Goal: Information Seeking & Learning: Learn about a topic

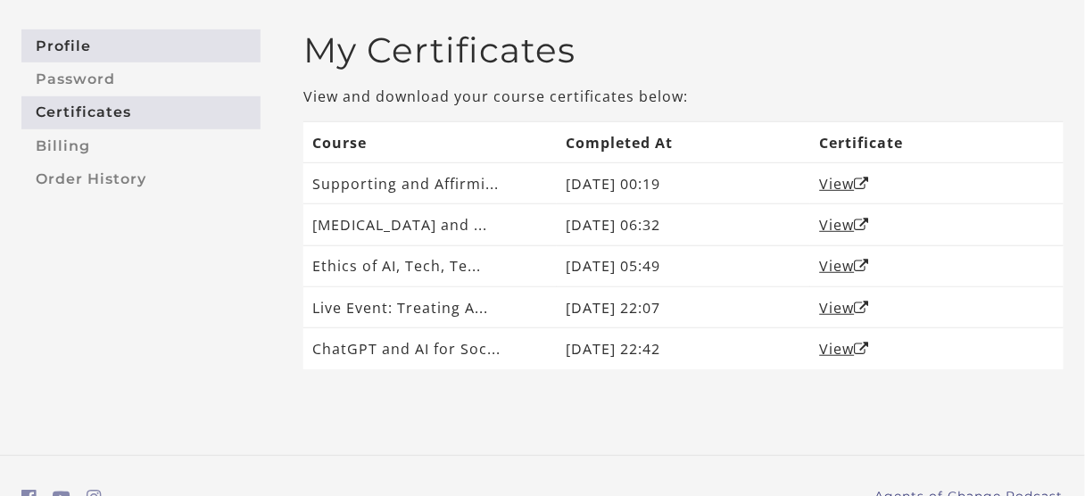
click at [65, 44] on link "Profile" at bounding box center [140, 45] width 239 height 33
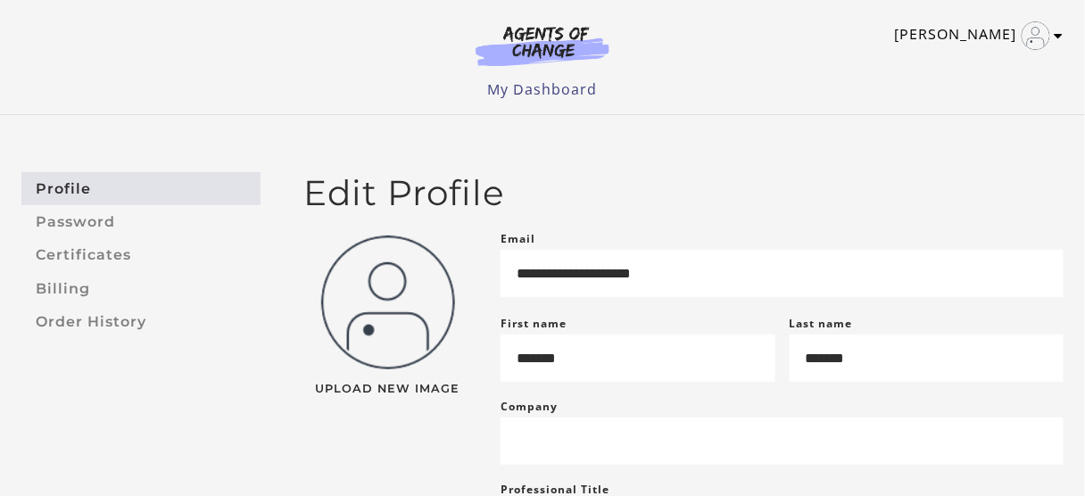
click at [961, 37] on link "[PERSON_NAME]" at bounding box center [975, 35] width 160 height 29
click at [981, 68] on link "My Account" at bounding box center [989, 65] width 157 height 30
click at [557, 96] on link "My Dashboard" at bounding box center [543, 89] width 110 height 20
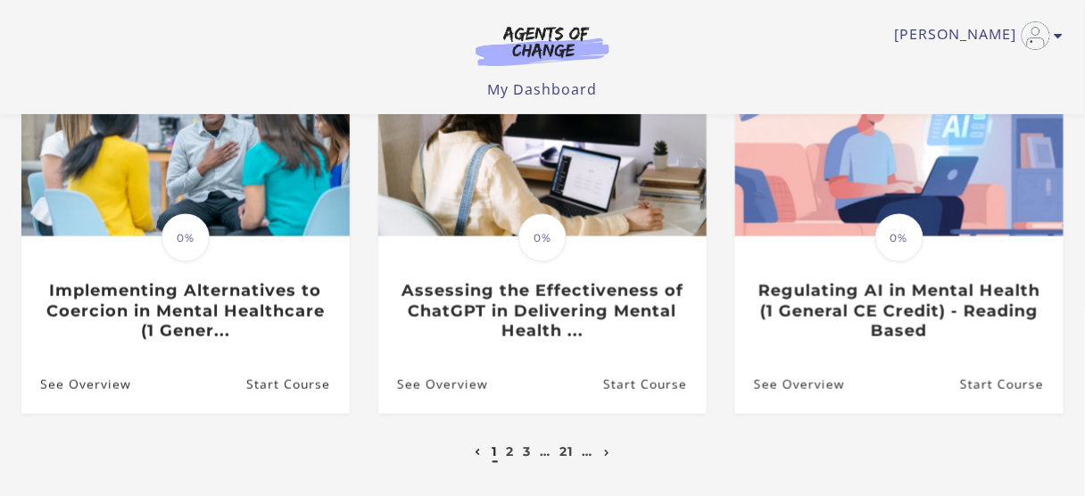
scroll to position [756, 0]
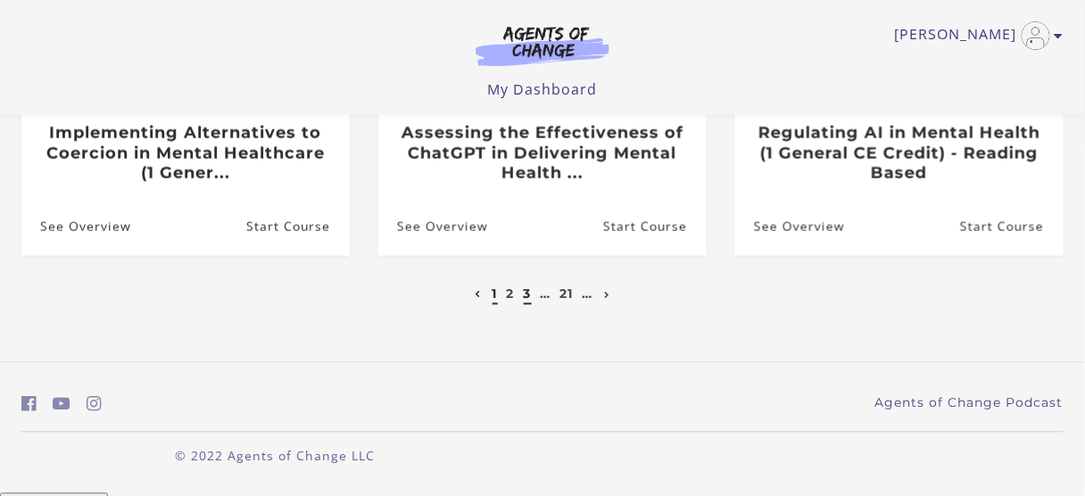
click at [526, 302] on link "3" at bounding box center [528, 294] width 8 height 16
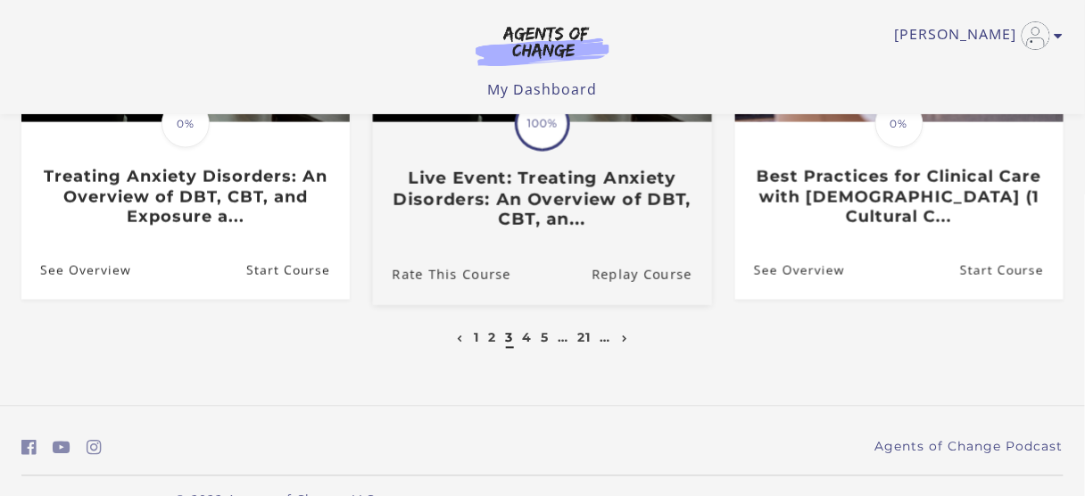
scroll to position [714, 0]
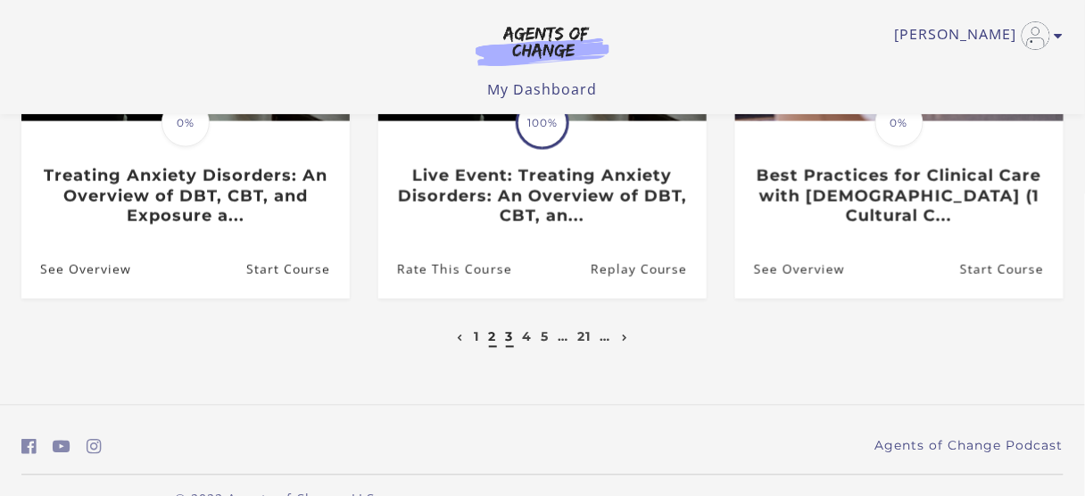
click at [489, 340] on link "2" at bounding box center [493, 337] width 8 height 16
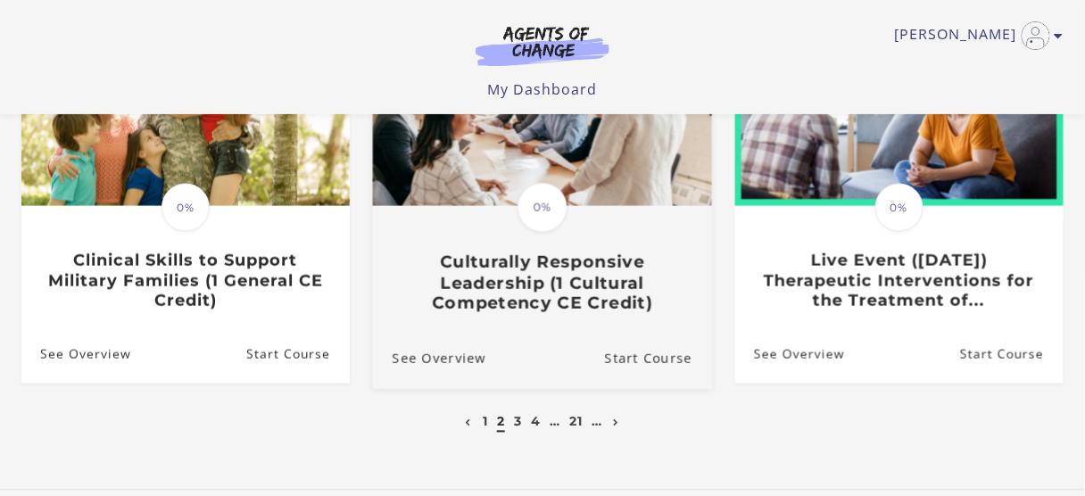
scroll to position [714, 0]
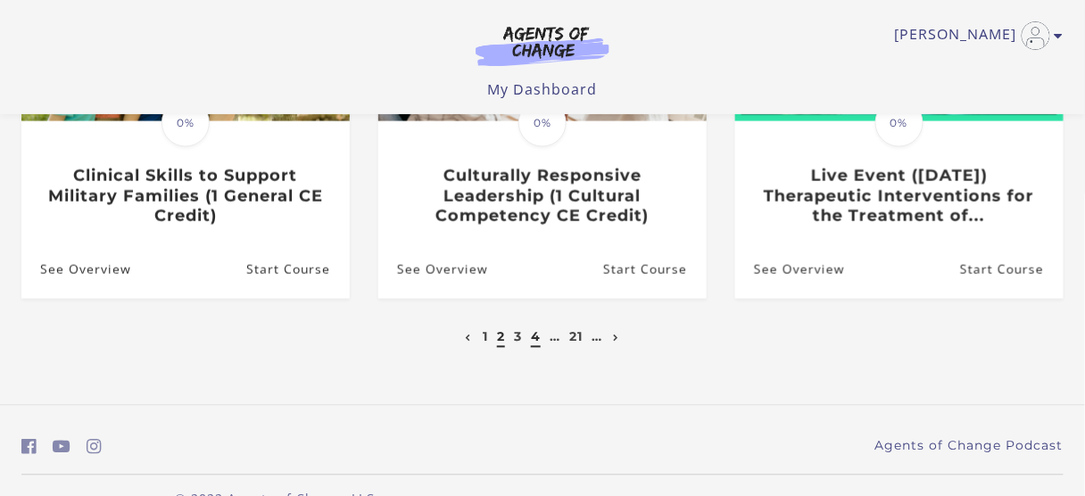
click at [537, 338] on link "4" at bounding box center [536, 337] width 10 height 16
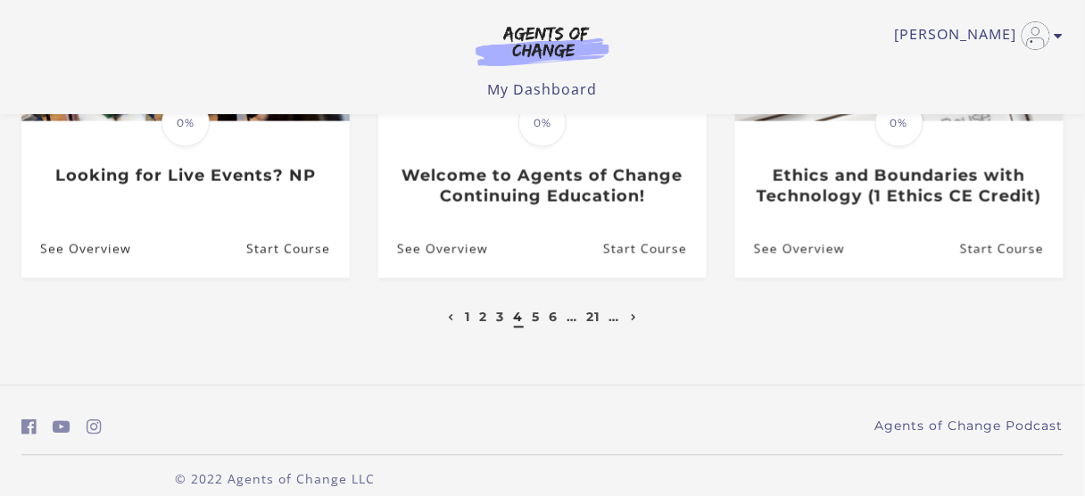
scroll to position [736, 0]
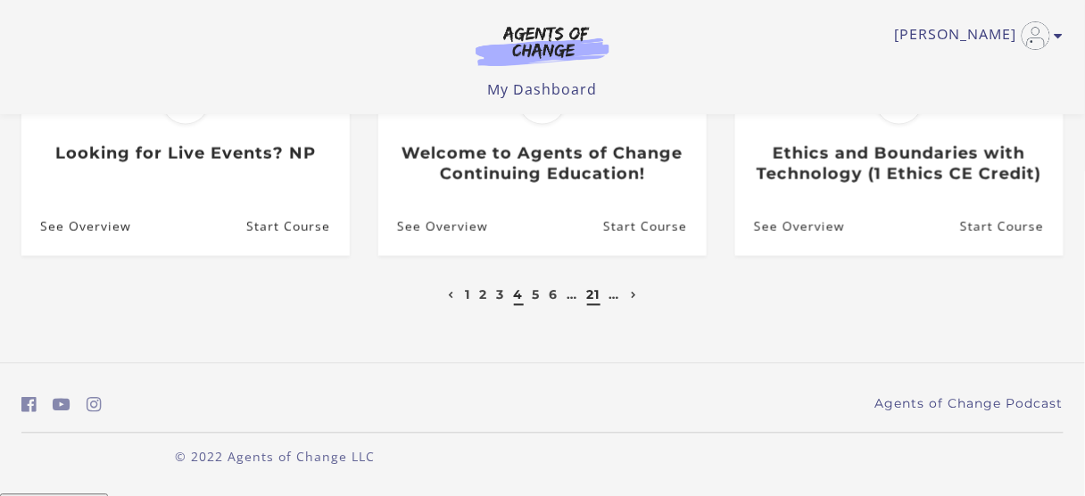
click at [596, 297] on link "21" at bounding box center [593, 295] width 13 height 16
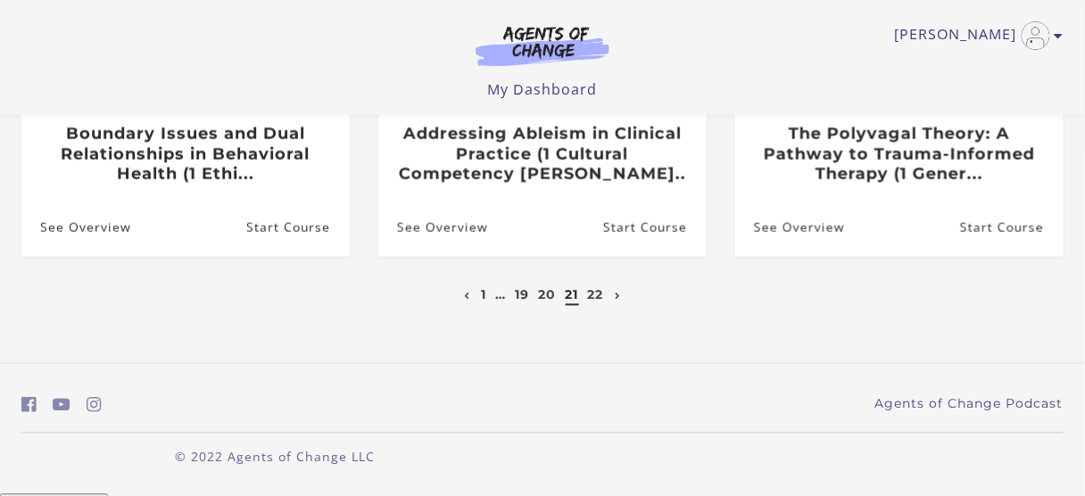
scroll to position [756, 0]
click at [540, 299] on link "20" at bounding box center [548, 294] width 18 height 16
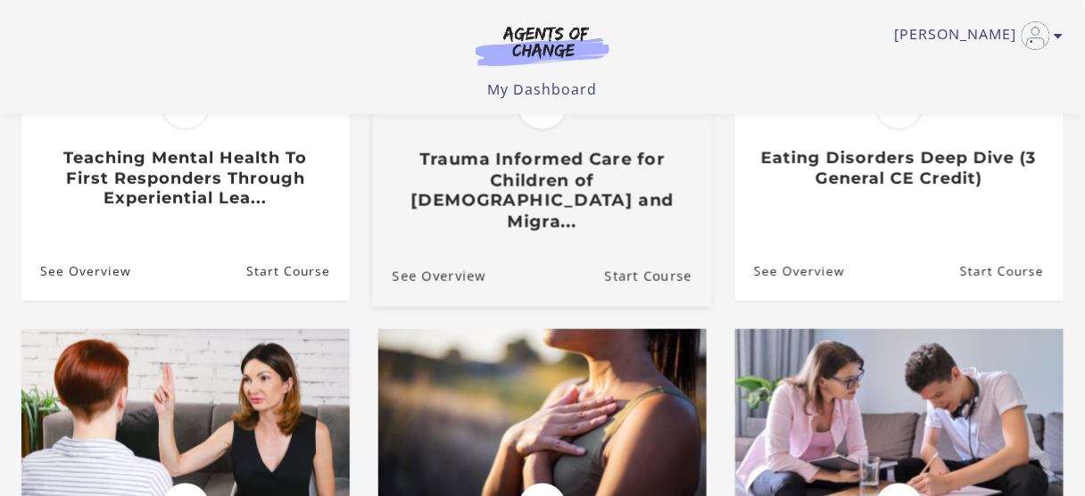
scroll to position [357, 0]
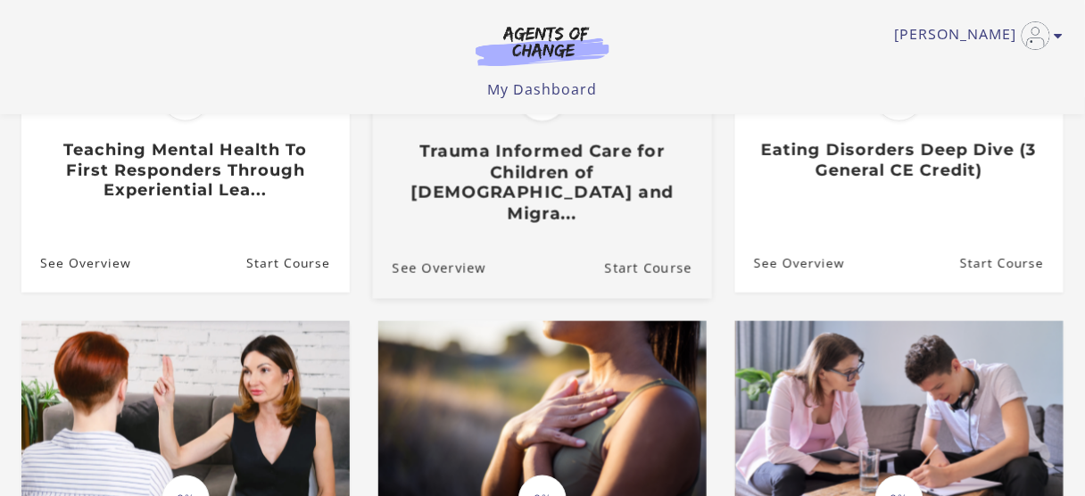
click at [601, 190] on h3 "Trauma Informed Care for Children of Undocumented Parents and Migra..." at bounding box center [542, 183] width 300 height 83
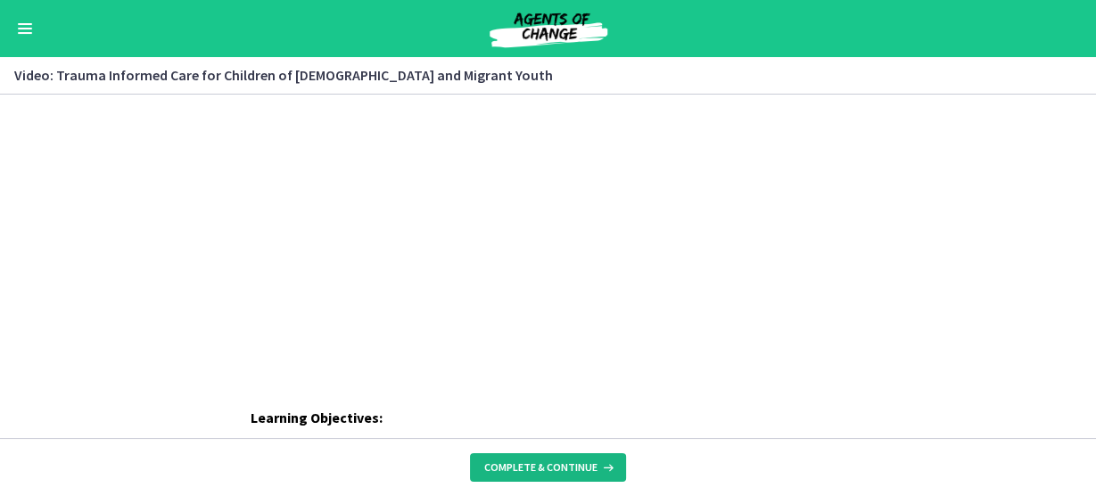
click at [552, 465] on span "Complete & continue" at bounding box center [540, 467] width 113 height 14
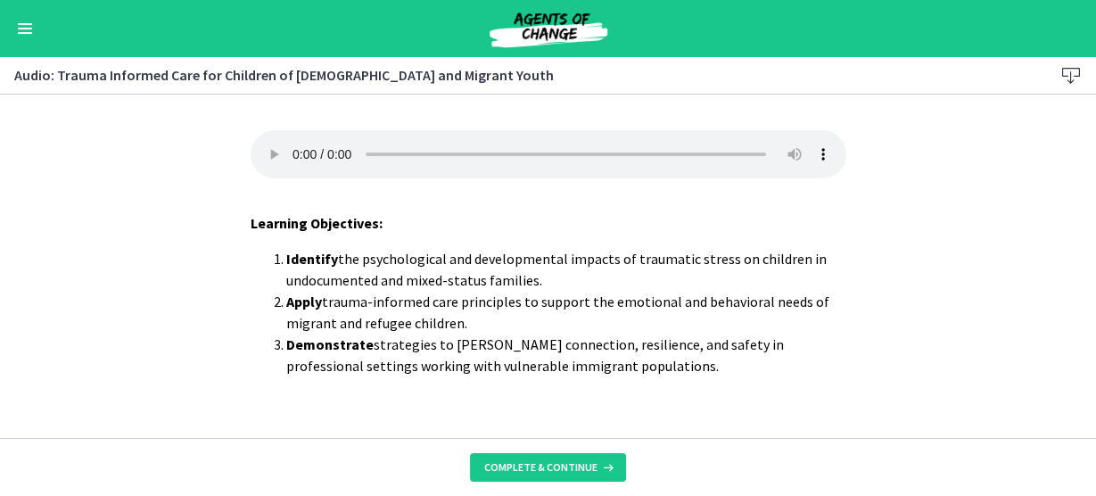
click at [513, 452] on footer "Complete & continue" at bounding box center [548, 467] width 1096 height 58
click at [512, 468] on span "Complete & continue" at bounding box center [540, 467] width 113 height 14
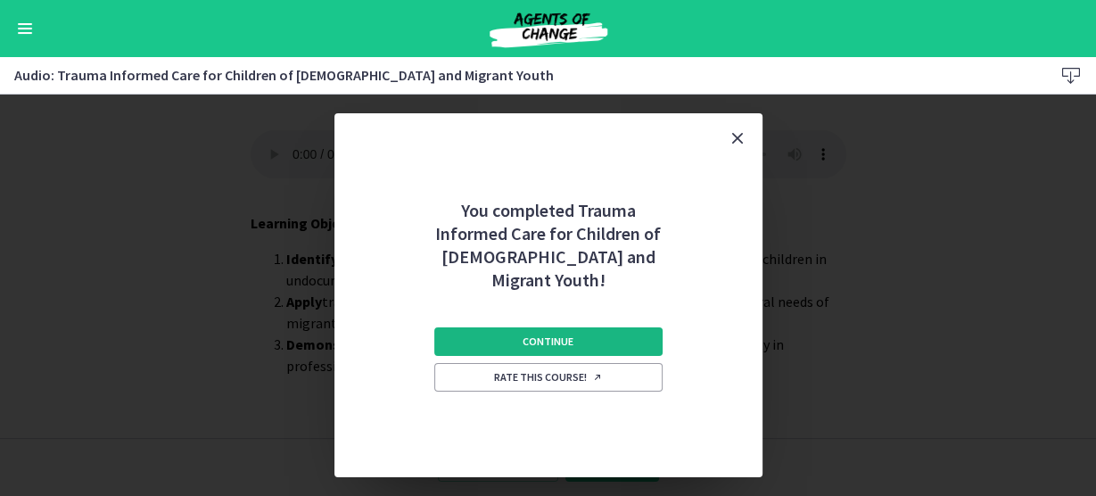
click at [542, 335] on span "Continue" at bounding box center [548, 341] width 51 height 14
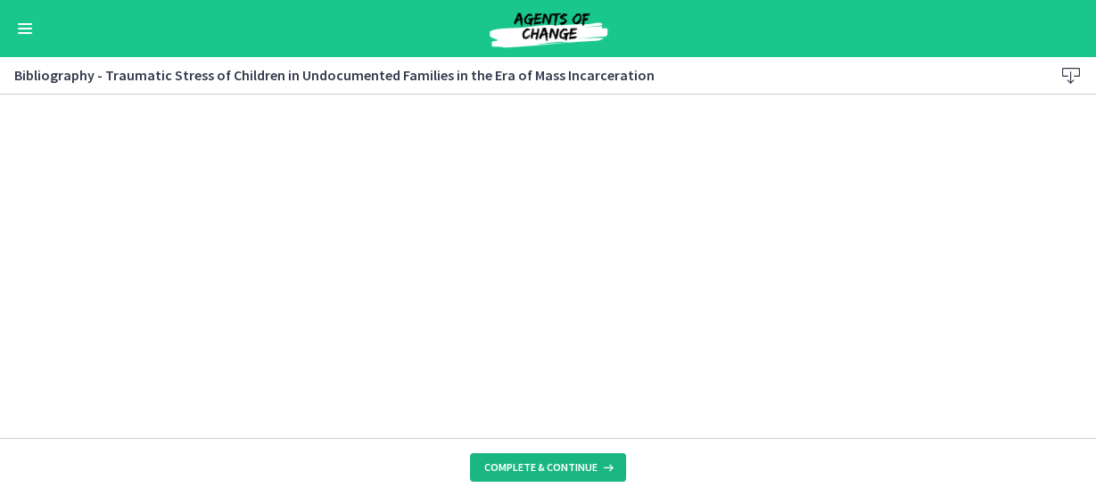
click at [549, 470] on span "Complete & continue" at bounding box center [540, 467] width 113 height 14
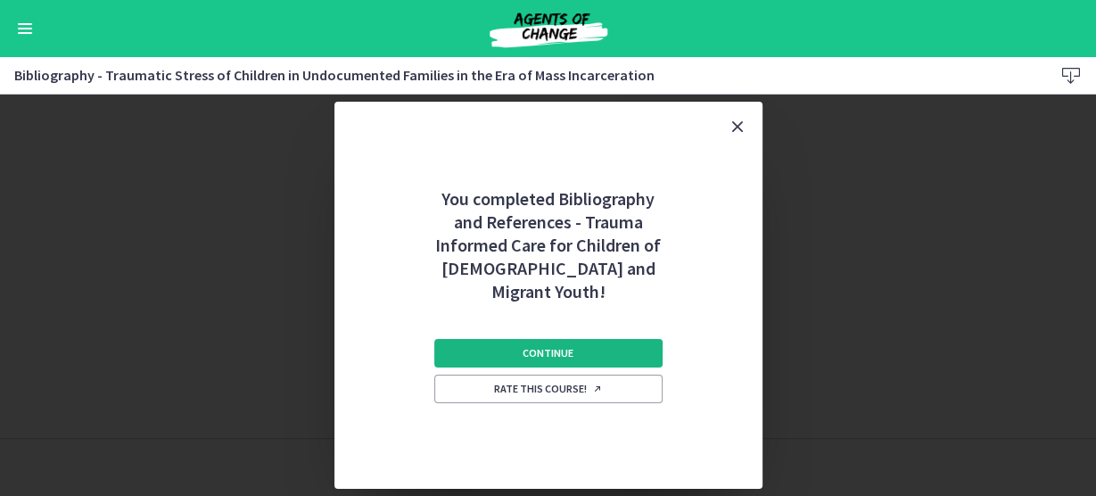
click at [586, 351] on button "Continue" at bounding box center [548, 353] width 228 height 29
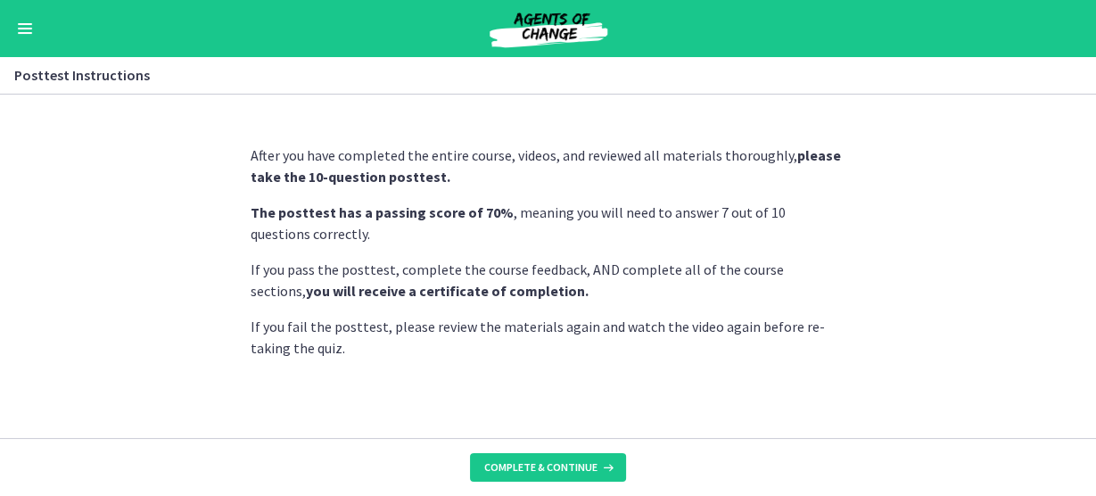
scroll to position [5, 0]
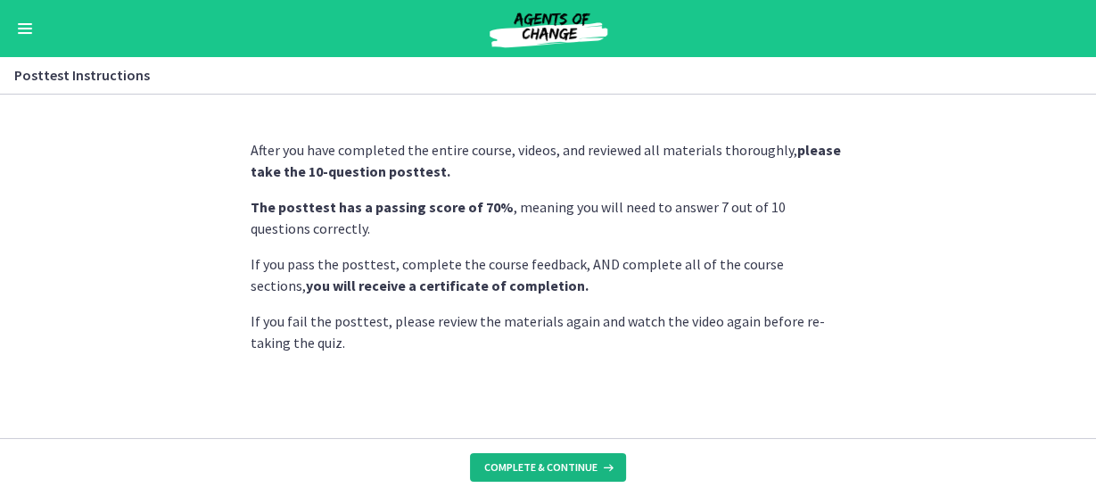
click at [529, 468] on span "Complete & continue" at bounding box center [540, 467] width 113 height 14
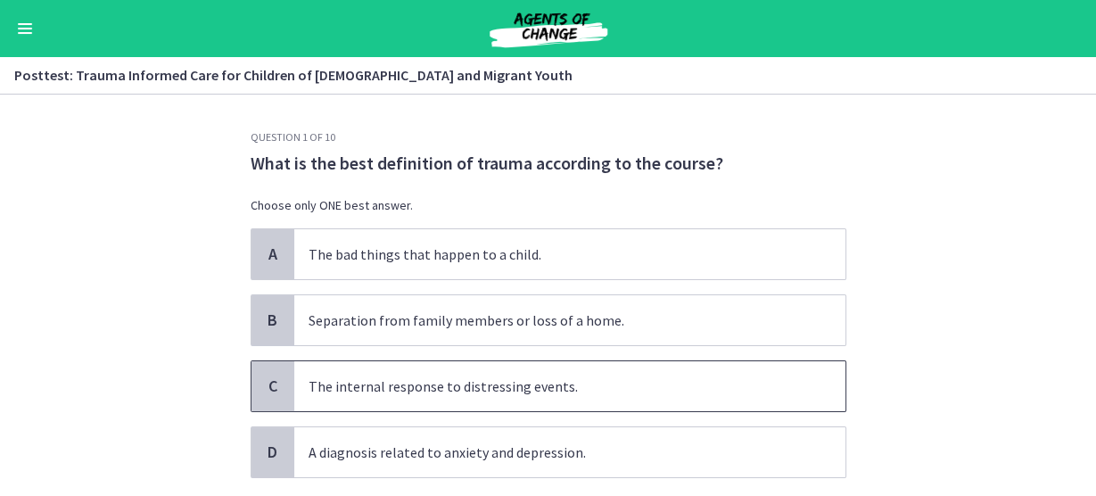
click at [252, 378] on div "C" at bounding box center [273, 386] width 43 height 50
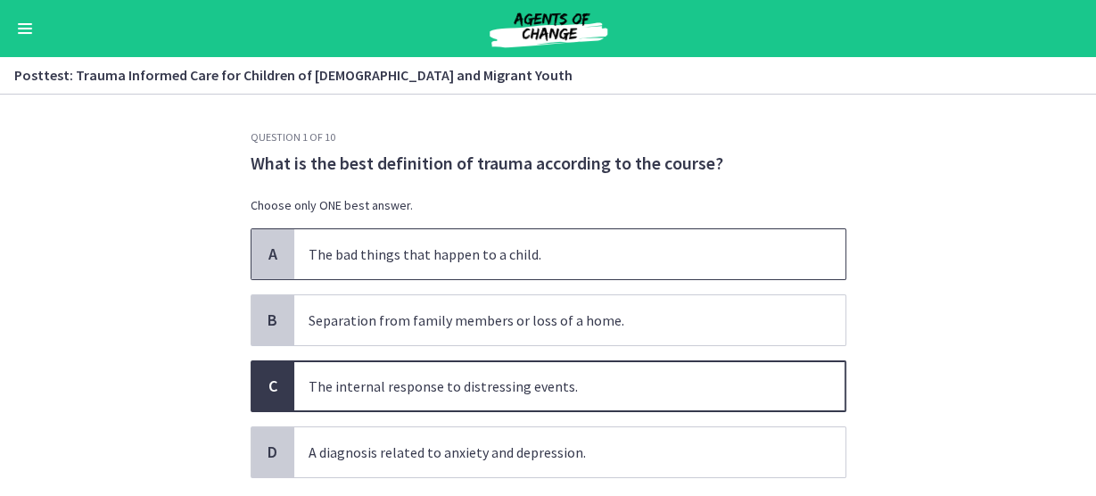
scroll to position [107, 0]
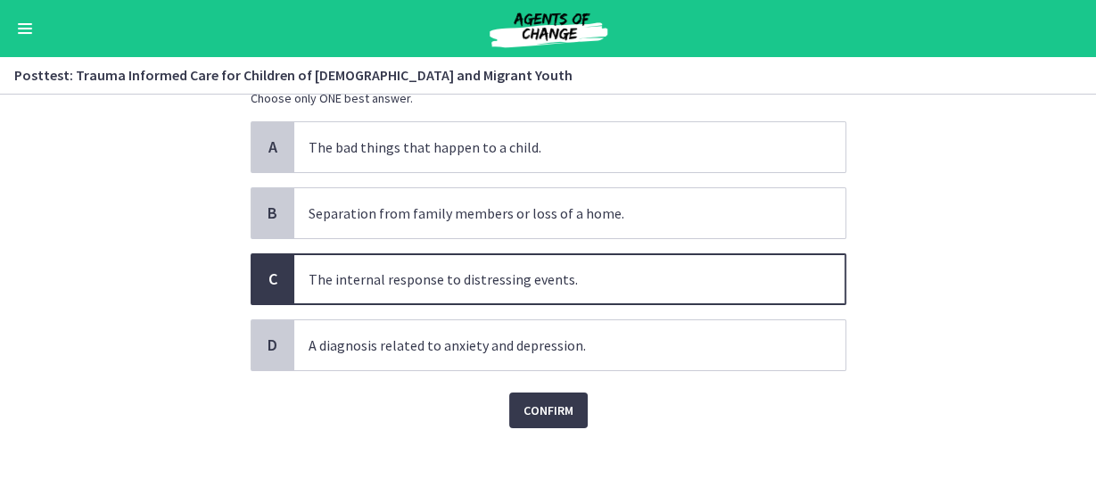
click at [571, 389] on div "Question 1 of 10 What is the best definition of trauma according to the course?…" at bounding box center [548, 206] width 624 height 366
click at [549, 404] on span "Confirm" at bounding box center [549, 410] width 50 height 21
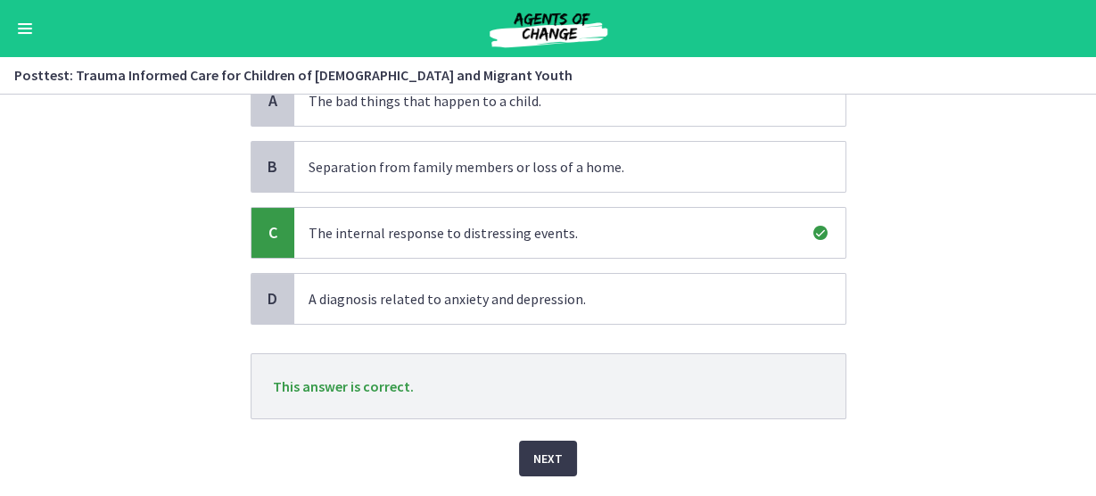
scroll to position [202, 0]
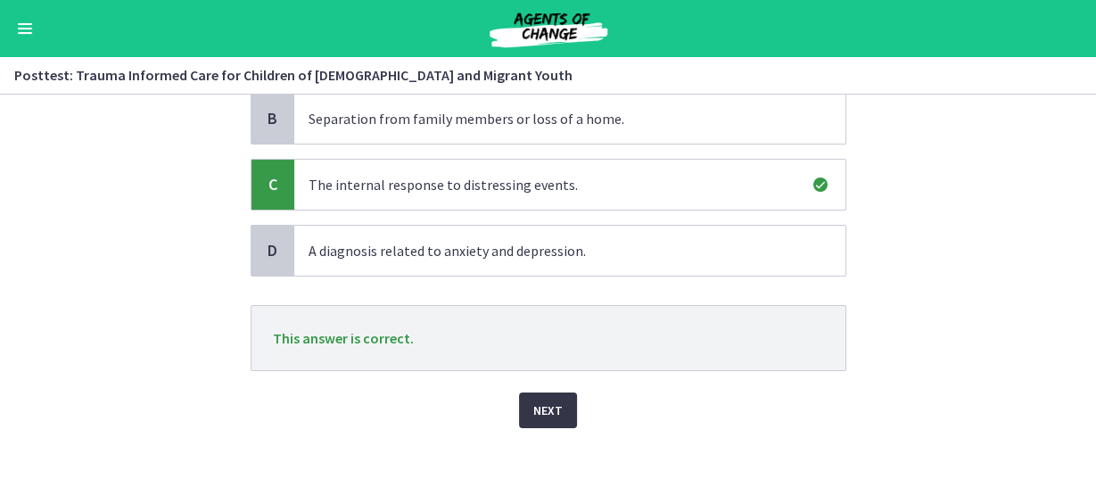
click at [557, 413] on button "Next" at bounding box center [548, 410] width 58 height 36
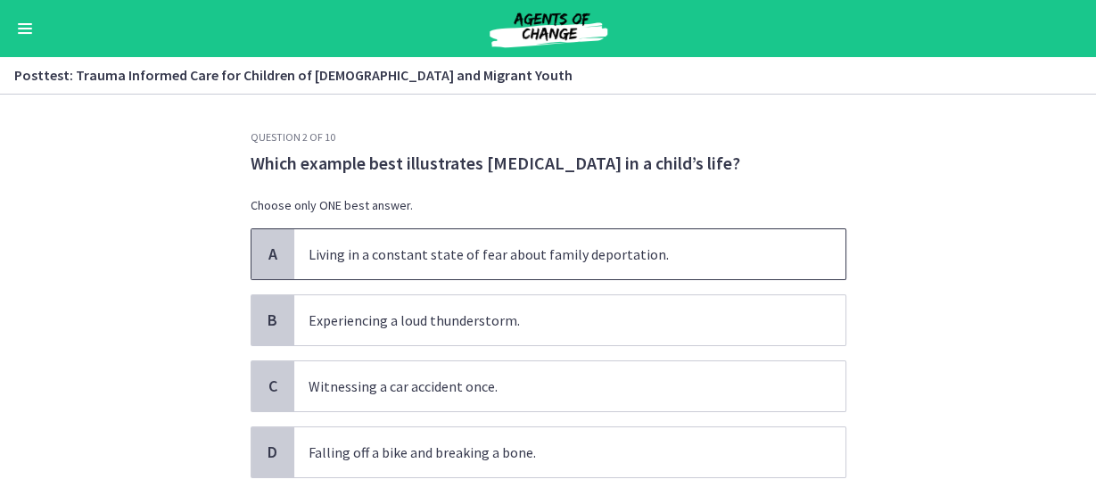
click at [271, 258] on span "A" at bounding box center [272, 253] width 21 height 21
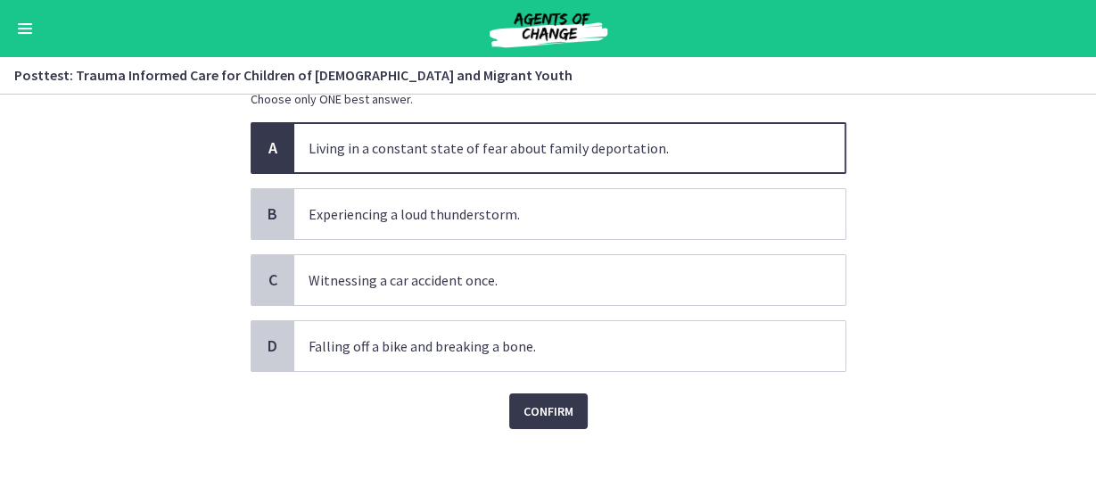
scroll to position [107, 0]
click at [551, 405] on span "Confirm" at bounding box center [549, 410] width 50 height 21
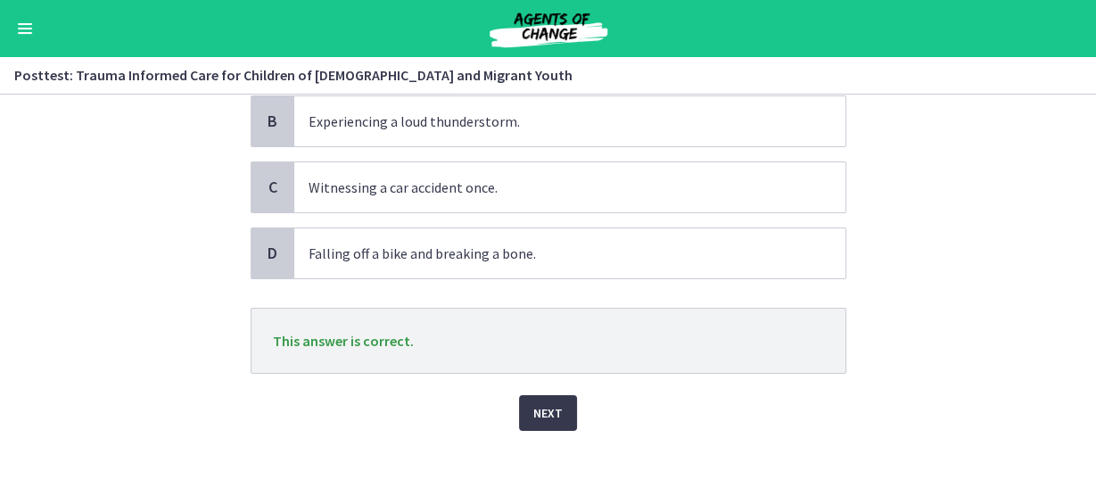
scroll to position [202, 0]
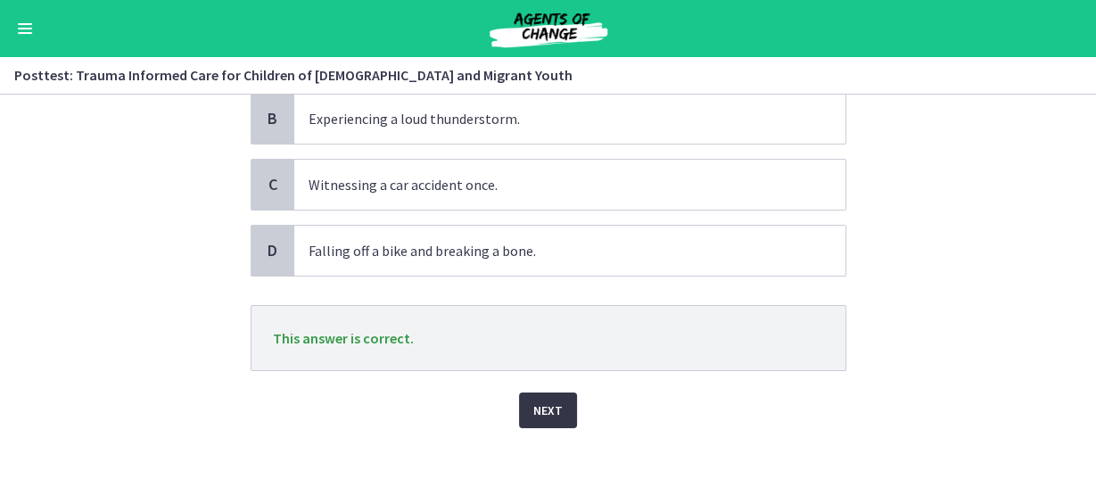
click at [544, 412] on span "Next" at bounding box center [547, 410] width 29 height 21
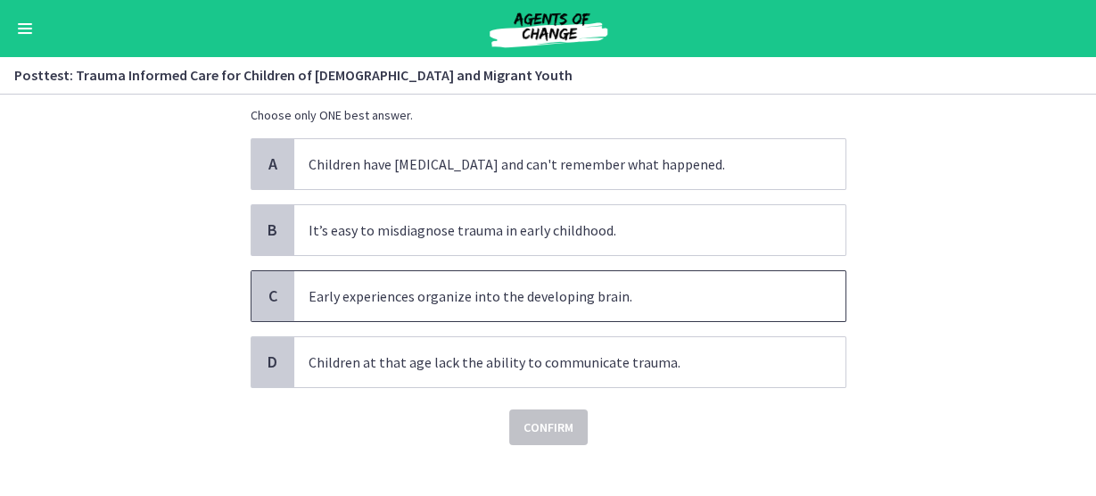
scroll to position [107, 0]
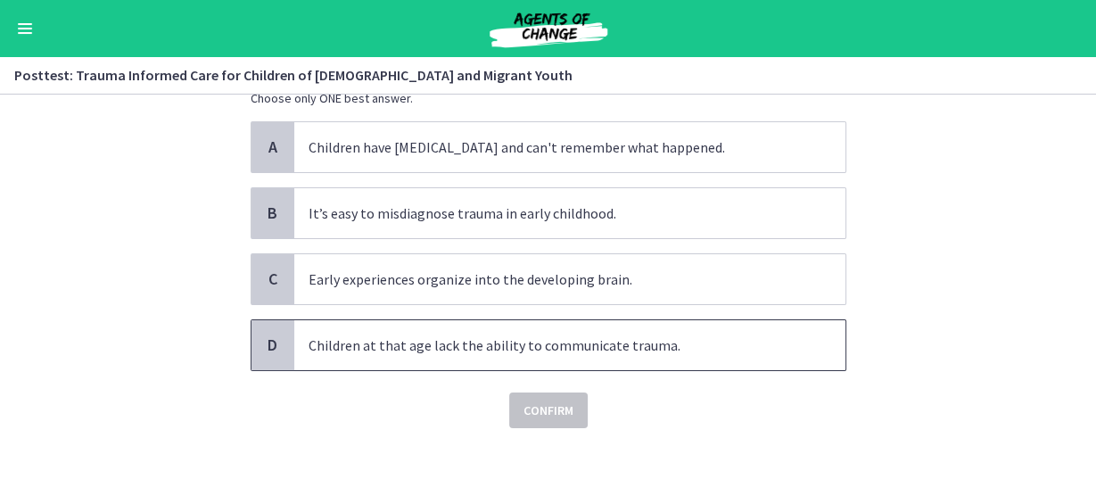
click at [358, 357] on span "Children at that age lack the ability to communicate trauma." at bounding box center [569, 345] width 551 height 50
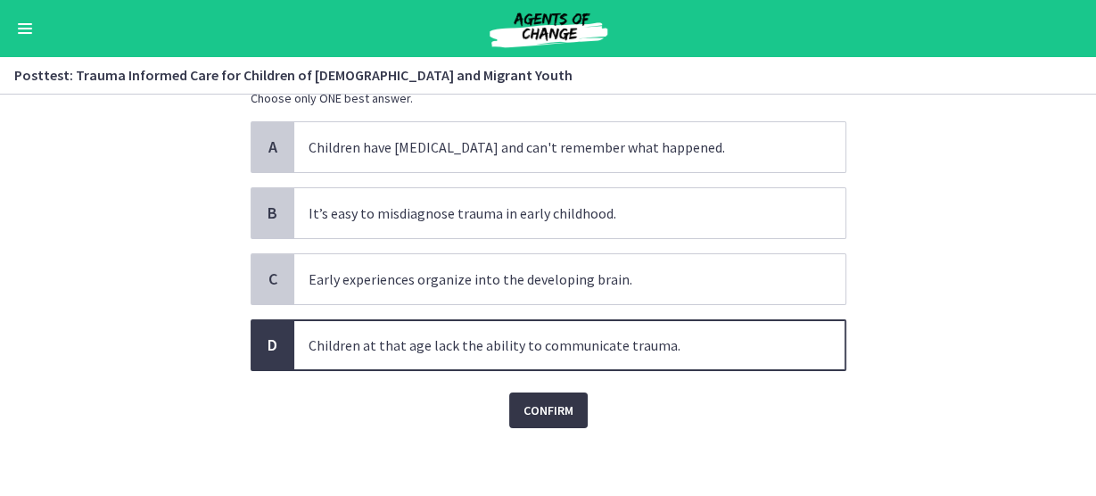
click at [551, 405] on span "Confirm" at bounding box center [549, 410] width 50 height 21
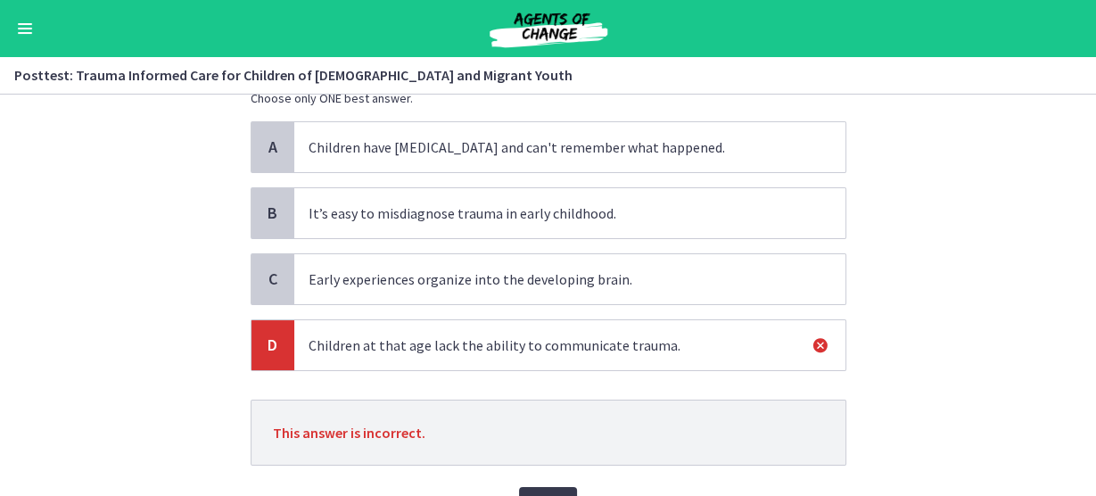
scroll to position [202, 0]
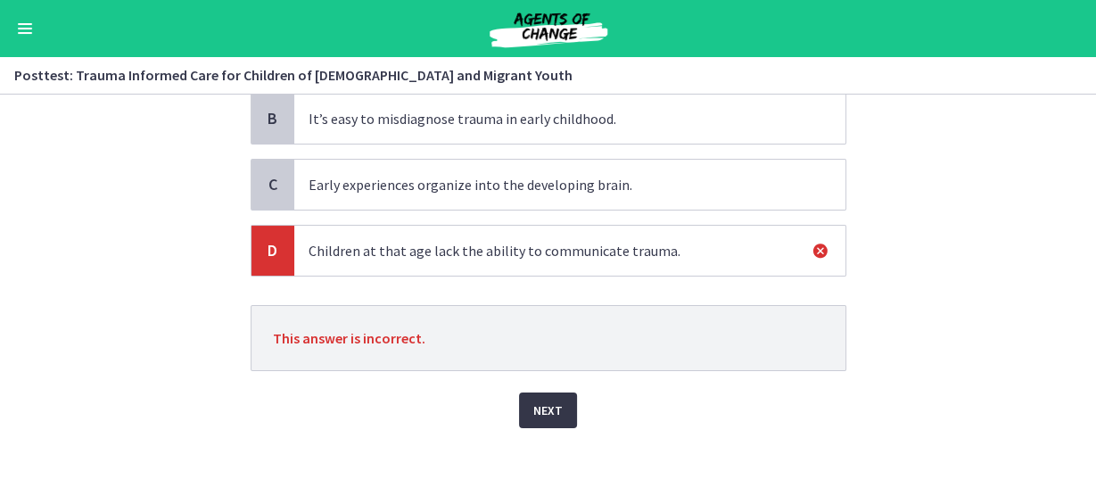
click at [555, 402] on span "Next" at bounding box center [547, 410] width 29 height 21
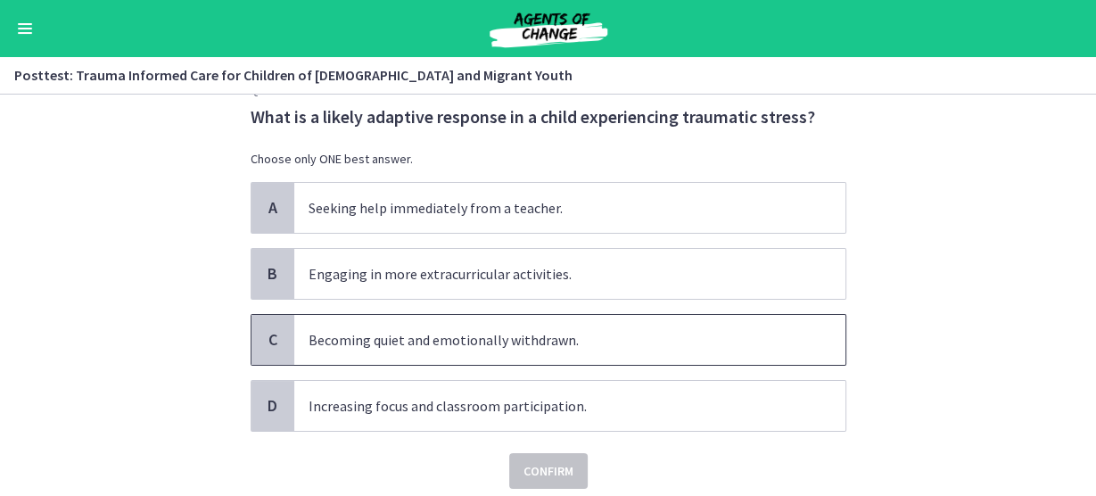
scroll to position [71, 0]
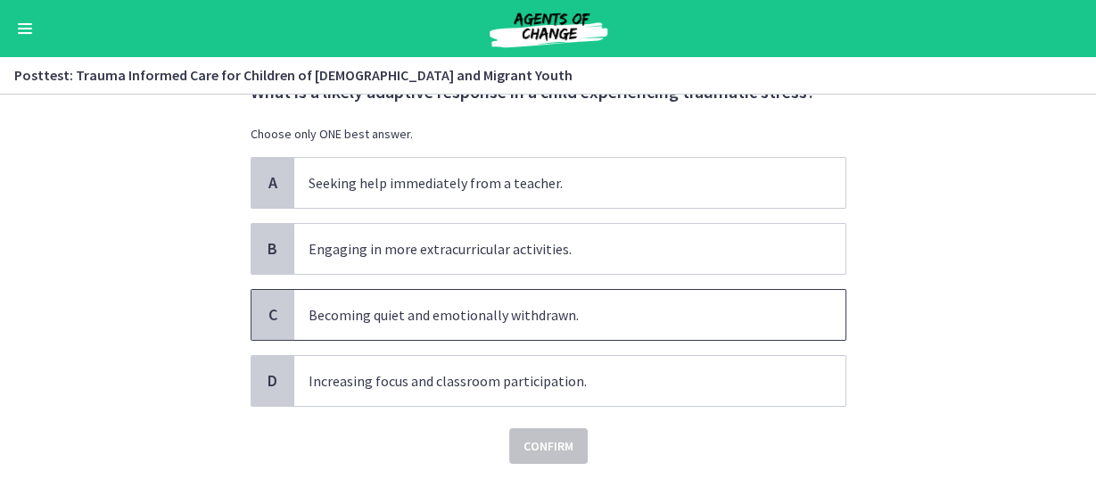
click at [262, 310] on span "C" at bounding box center [272, 314] width 21 height 21
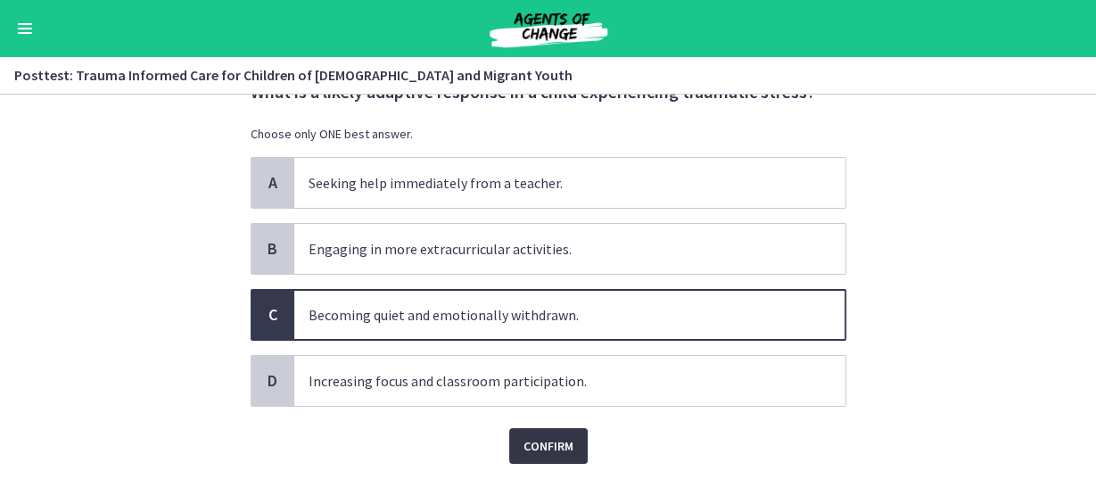
click at [524, 441] on span "Confirm" at bounding box center [549, 445] width 50 height 21
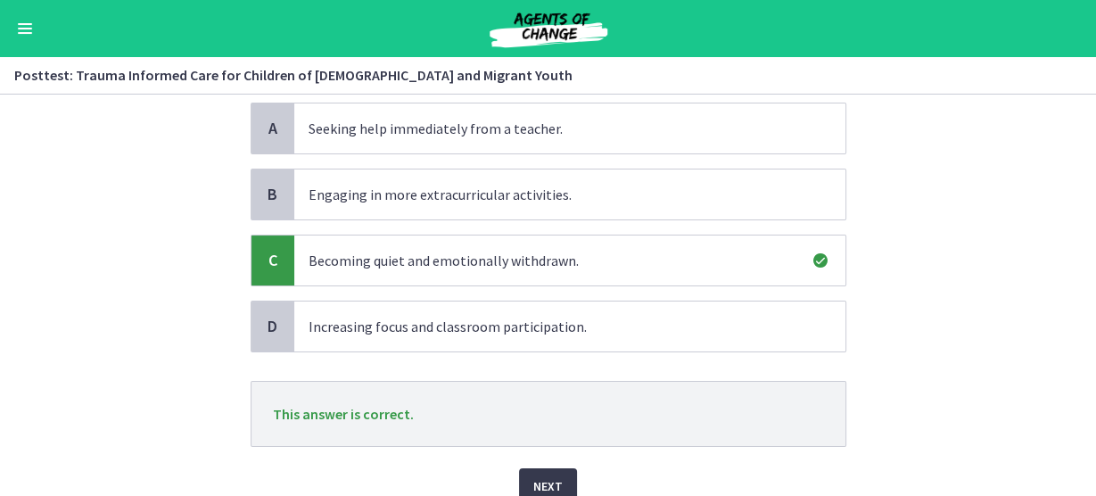
scroll to position [202, 0]
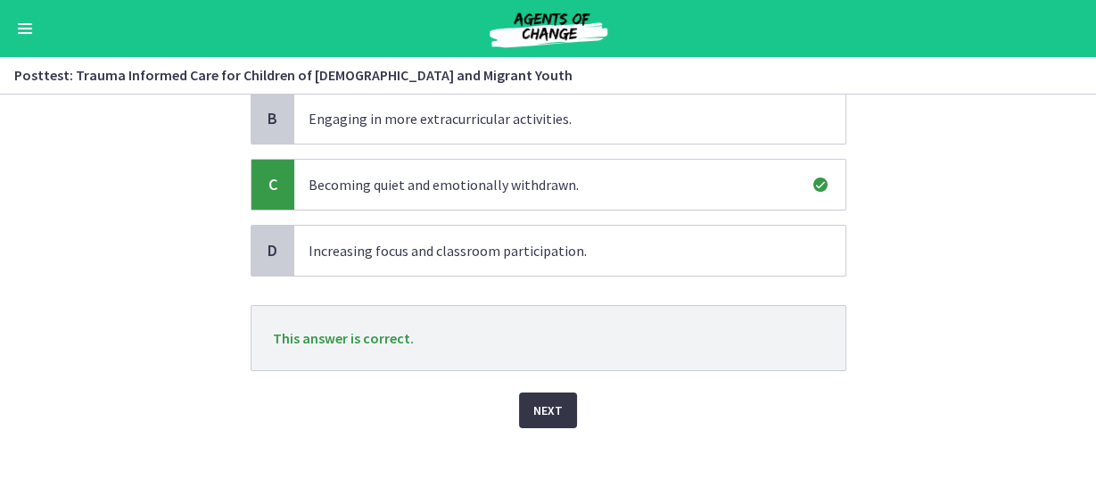
click at [544, 412] on span "Next" at bounding box center [547, 410] width 29 height 21
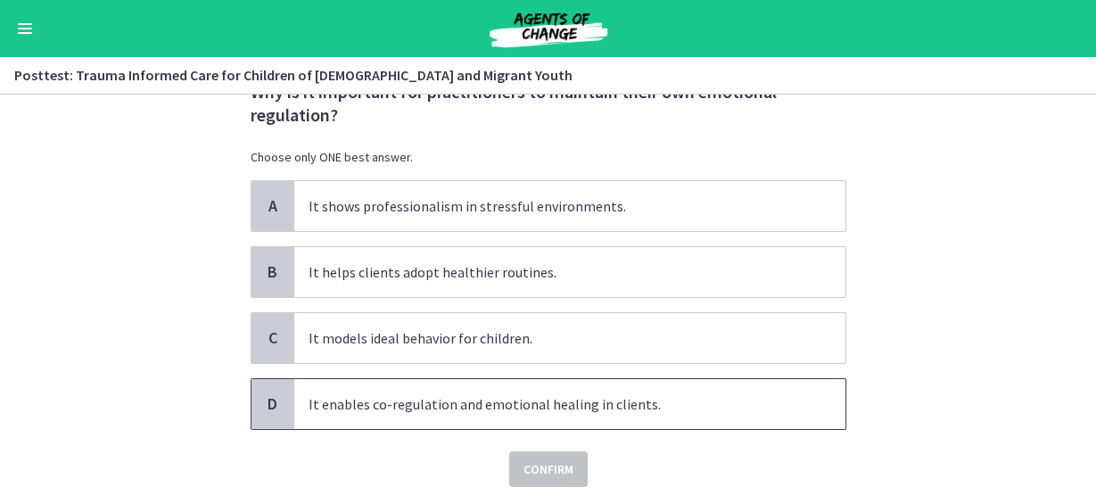
scroll to position [0, 0]
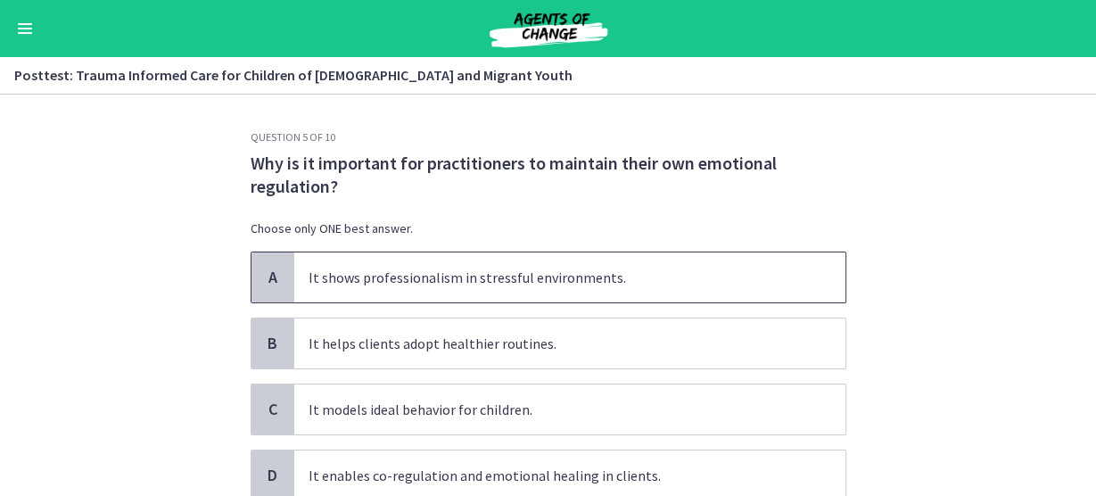
click at [268, 281] on span "A" at bounding box center [272, 277] width 21 height 21
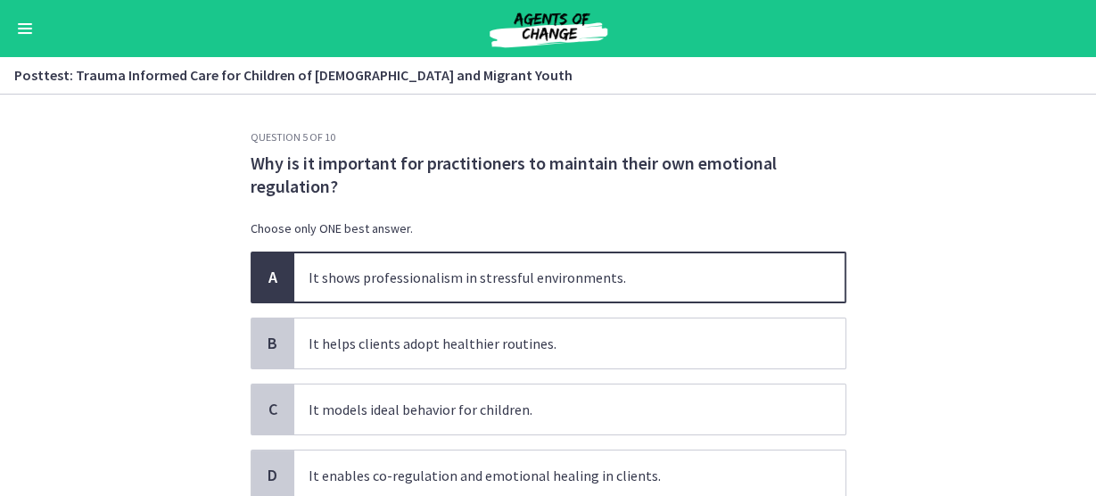
scroll to position [131, 0]
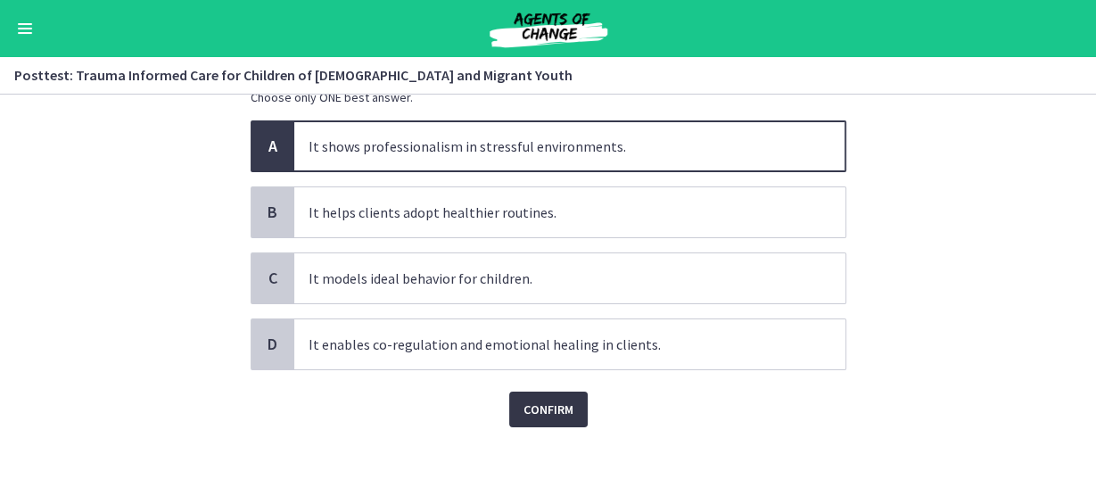
click at [509, 411] on button "Confirm" at bounding box center [548, 410] width 78 height 36
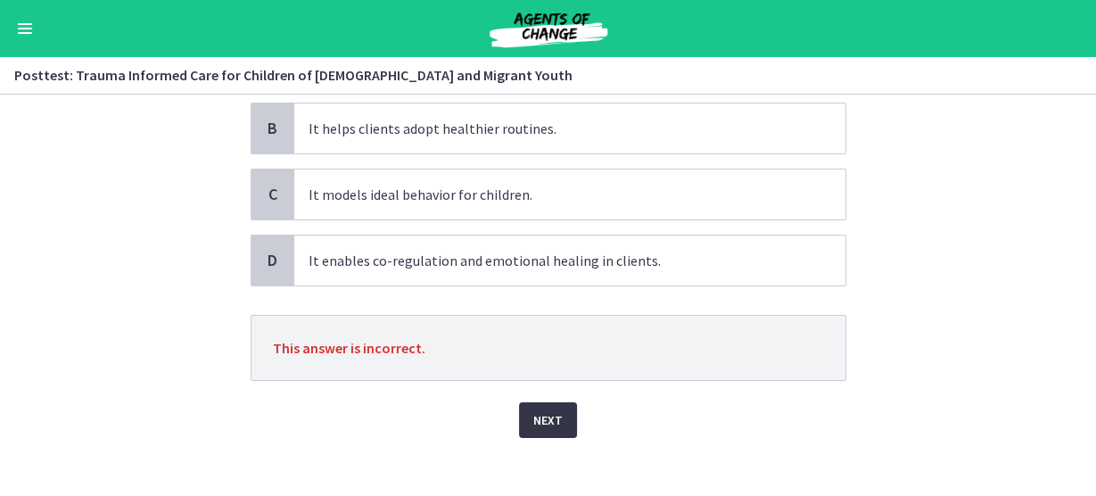
scroll to position [225, 0]
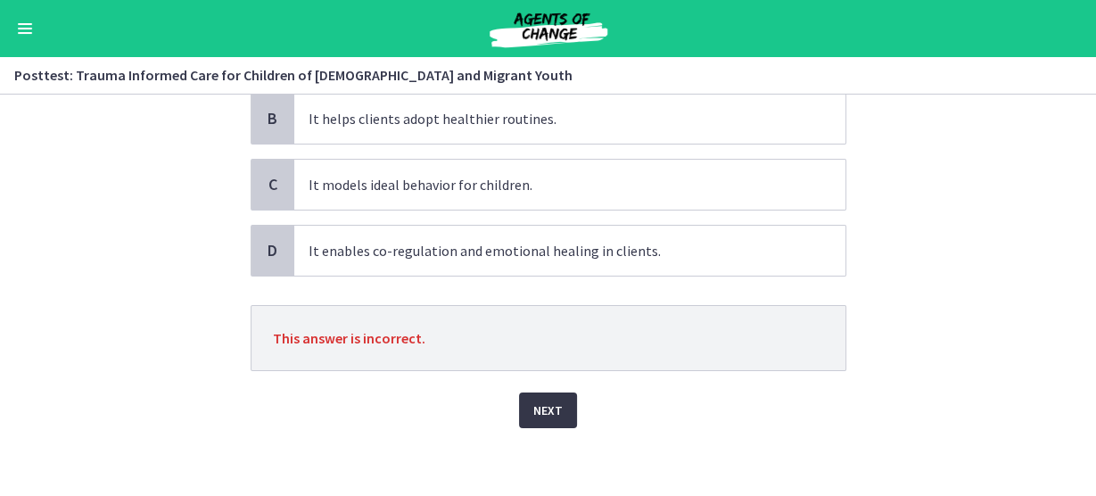
click at [523, 397] on button "Next" at bounding box center [548, 410] width 58 height 36
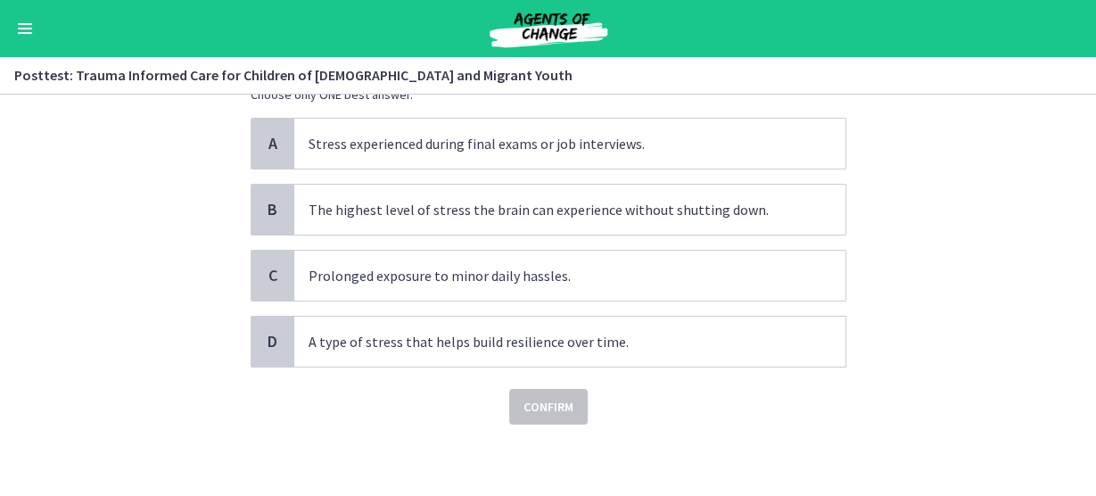
scroll to position [0, 0]
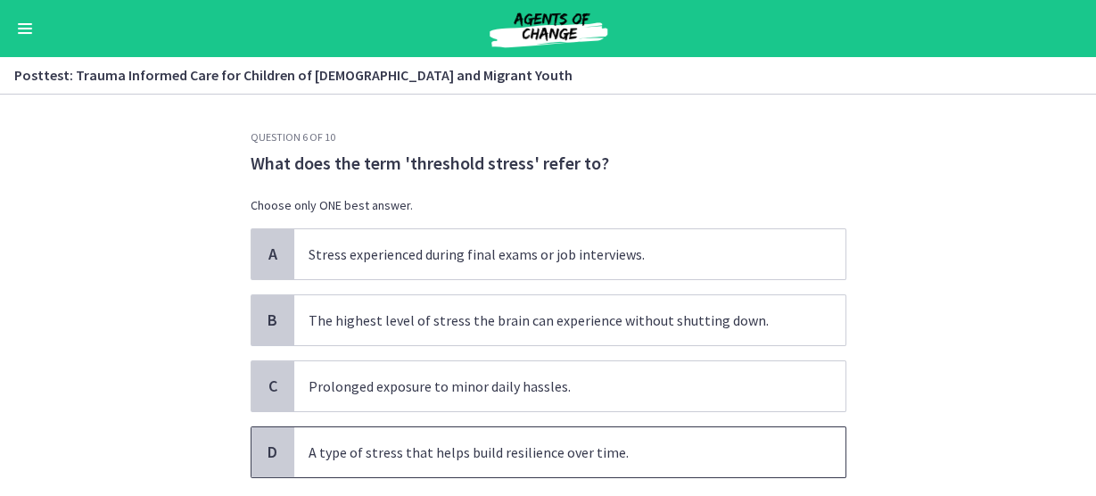
click at [252, 458] on div "D" at bounding box center [273, 452] width 43 height 50
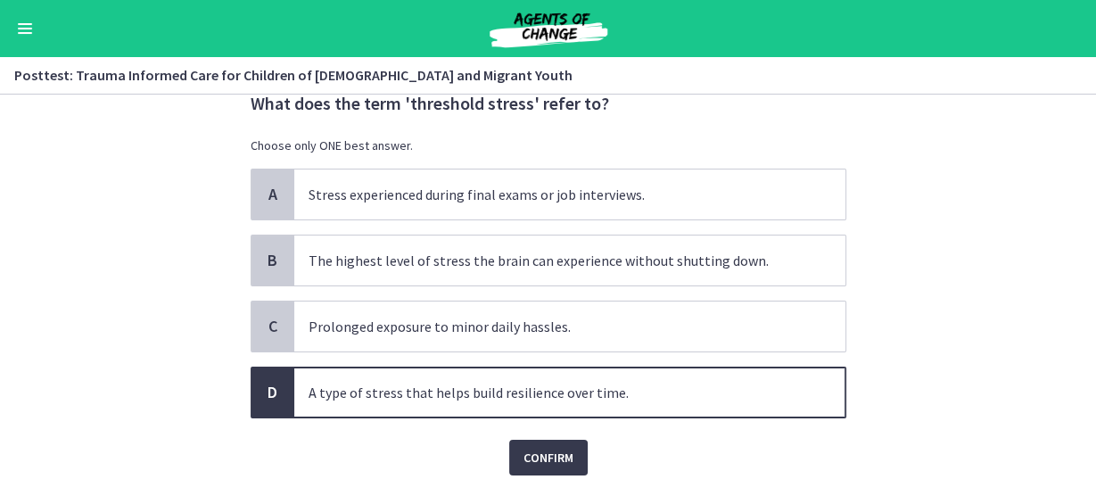
scroll to position [107, 0]
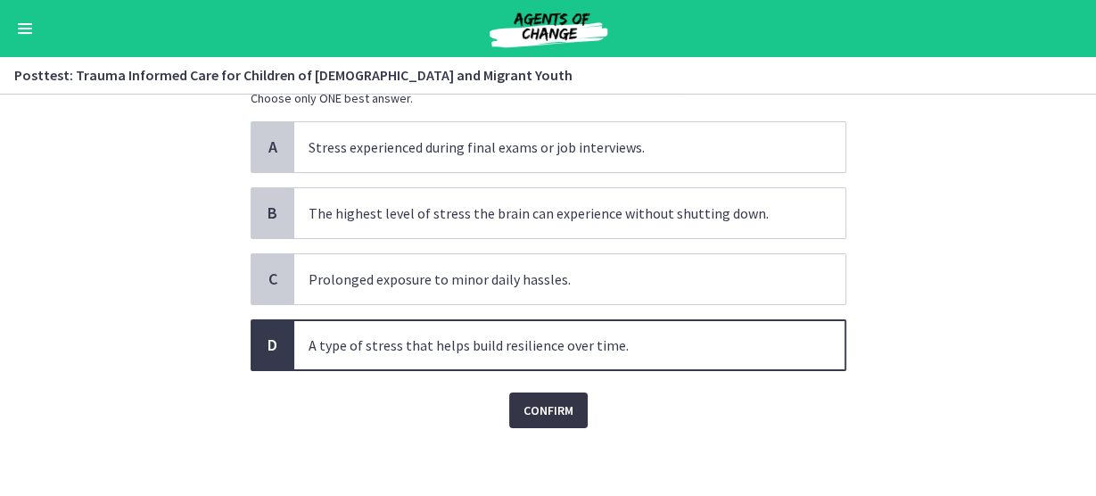
click at [526, 421] on button "Confirm" at bounding box center [548, 410] width 78 height 36
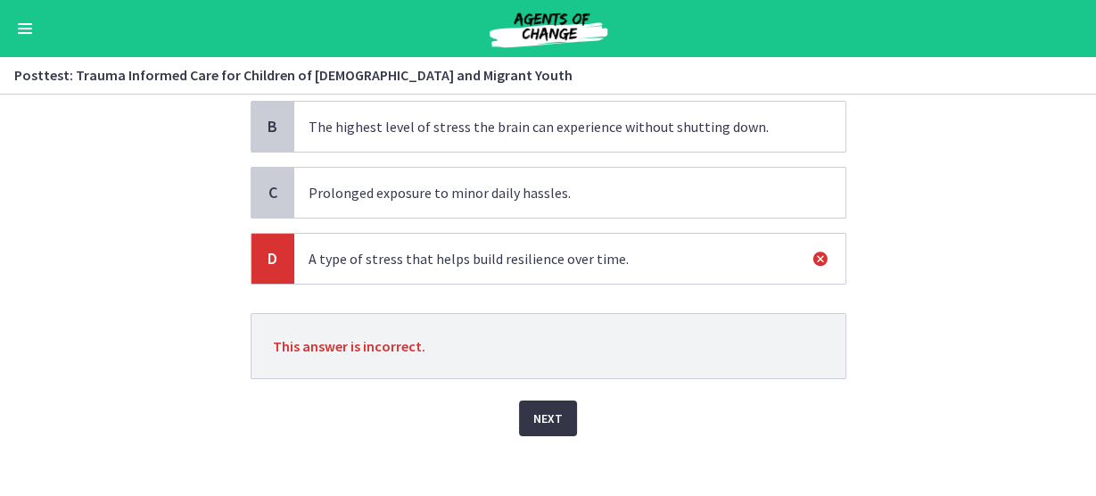
scroll to position [202, 0]
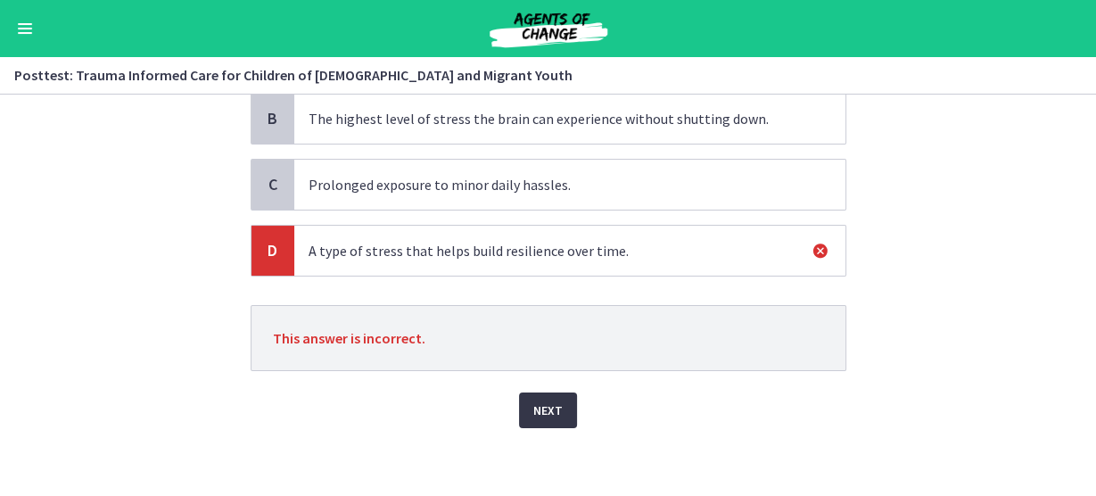
click at [547, 400] on span "Next" at bounding box center [547, 410] width 29 height 21
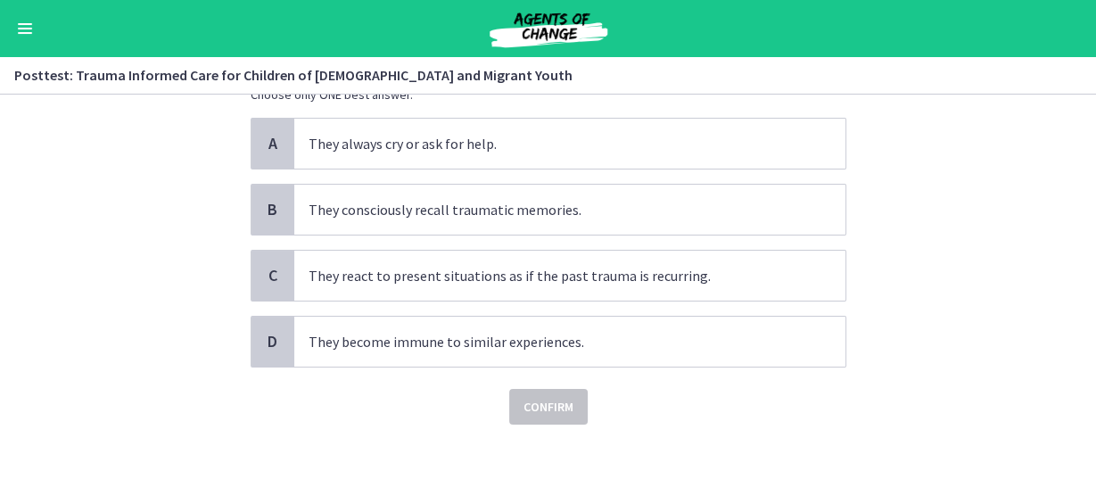
scroll to position [0, 0]
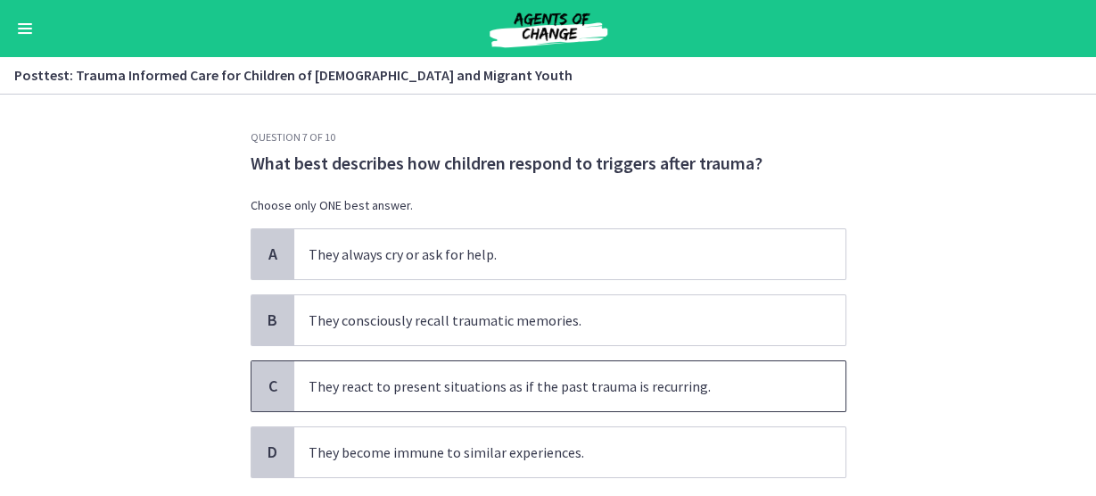
click at [255, 393] on div "C" at bounding box center [273, 386] width 43 height 50
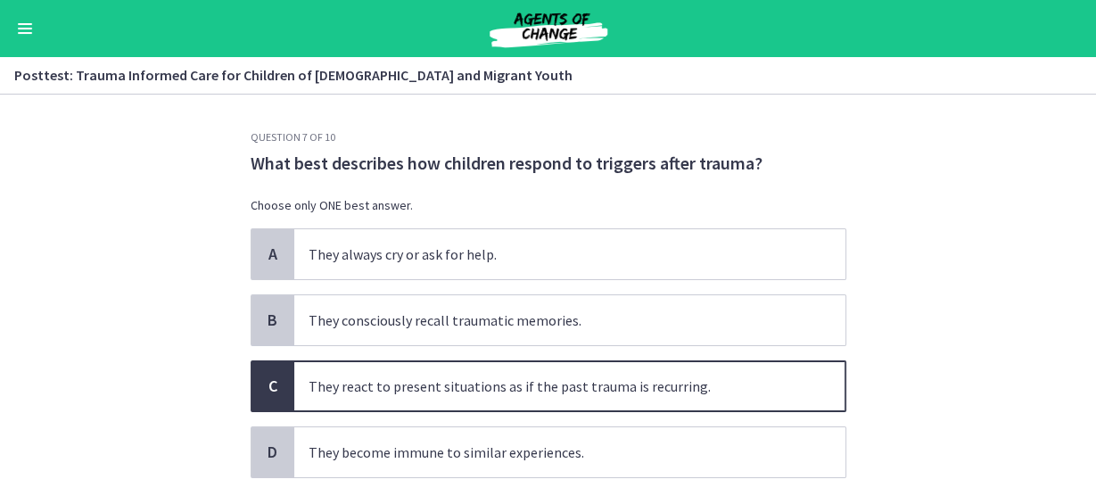
scroll to position [71, 0]
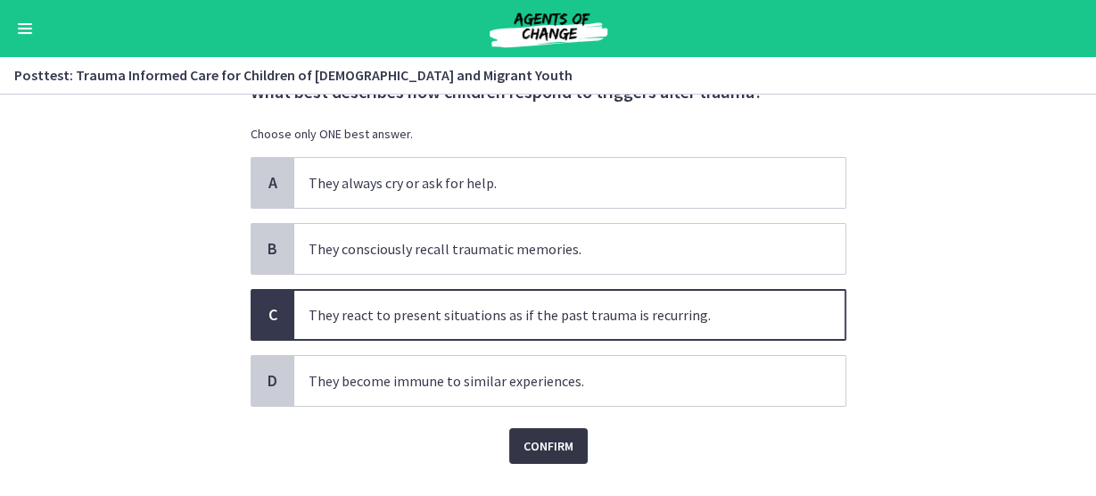
click at [559, 443] on span "Confirm" at bounding box center [549, 445] width 50 height 21
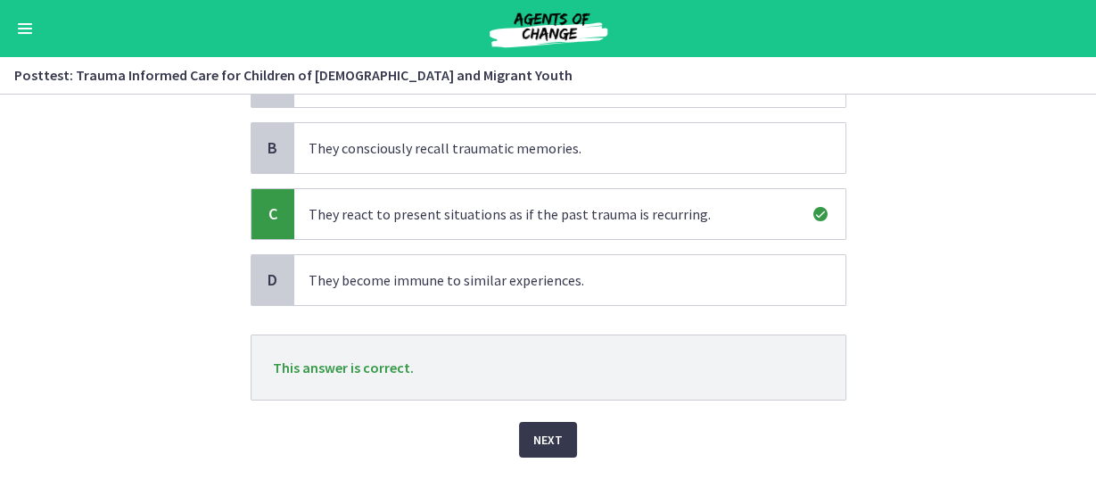
scroll to position [202, 0]
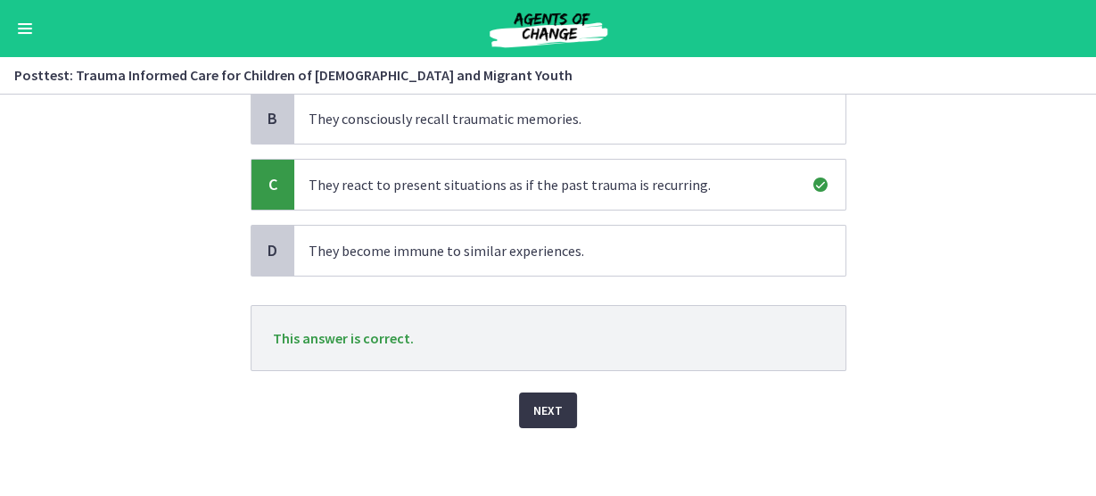
click at [523, 402] on button "Next" at bounding box center [548, 410] width 58 height 36
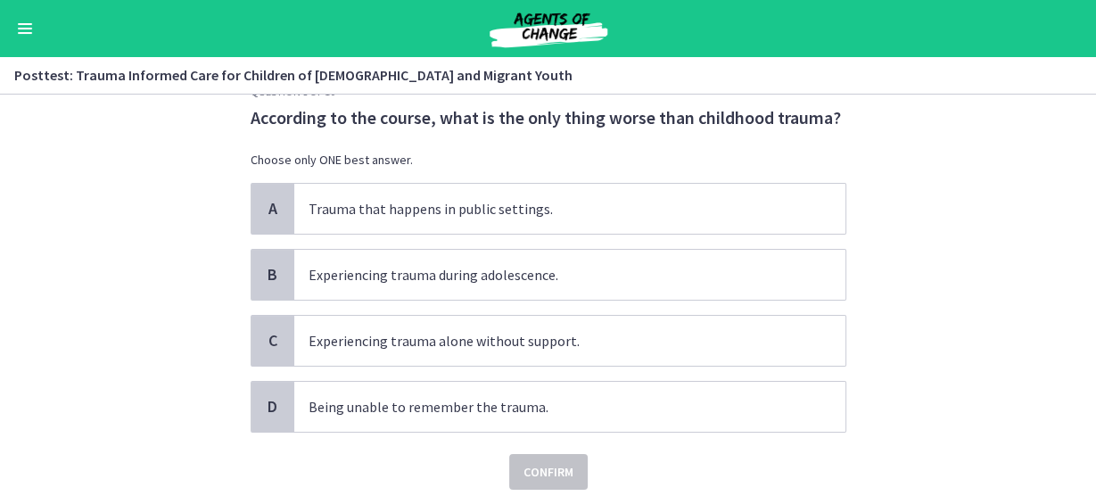
scroll to position [107, 0]
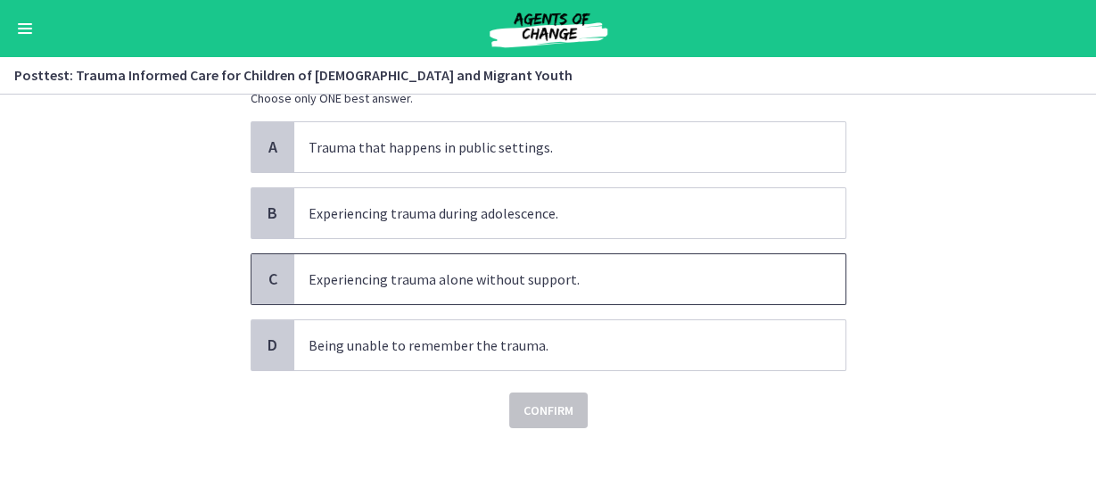
click at [268, 280] on span "C" at bounding box center [272, 278] width 21 height 21
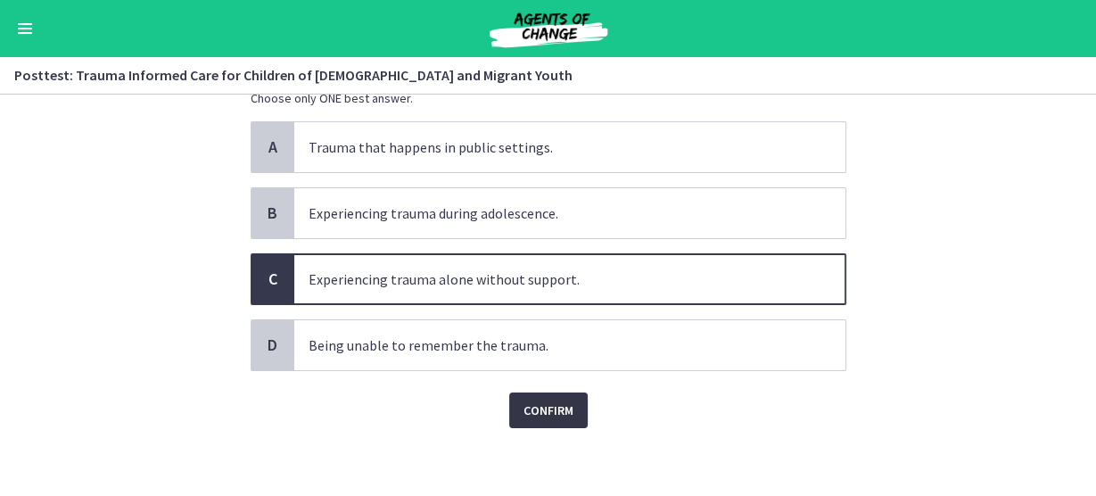
click at [567, 410] on button "Confirm" at bounding box center [548, 410] width 78 height 36
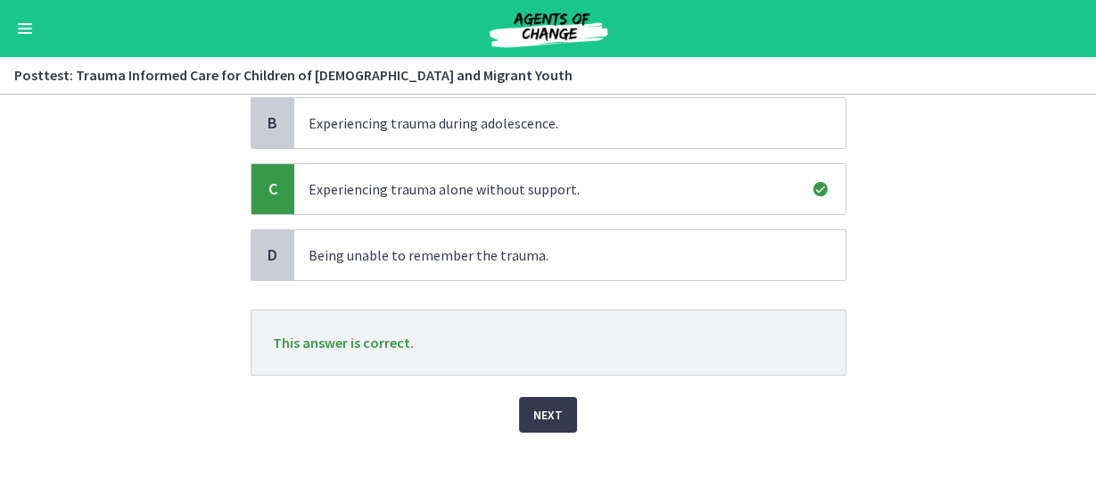
scroll to position [202, 0]
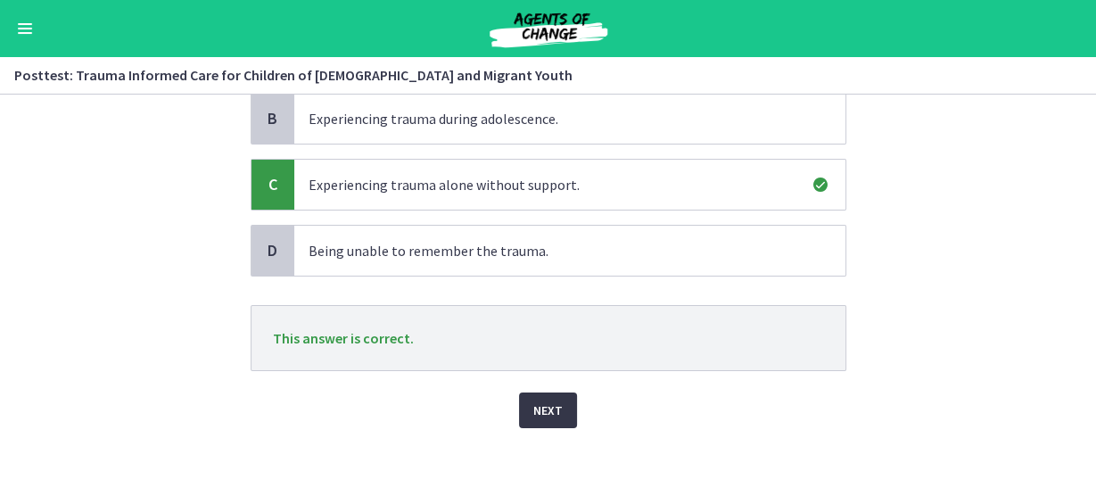
click at [536, 408] on span "Next" at bounding box center [547, 410] width 29 height 21
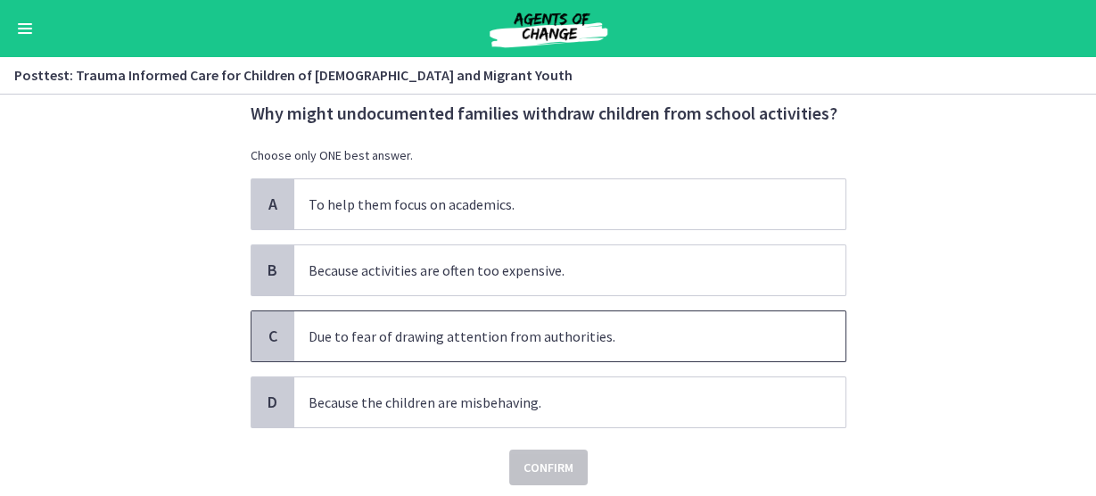
scroll to position [71, 0]
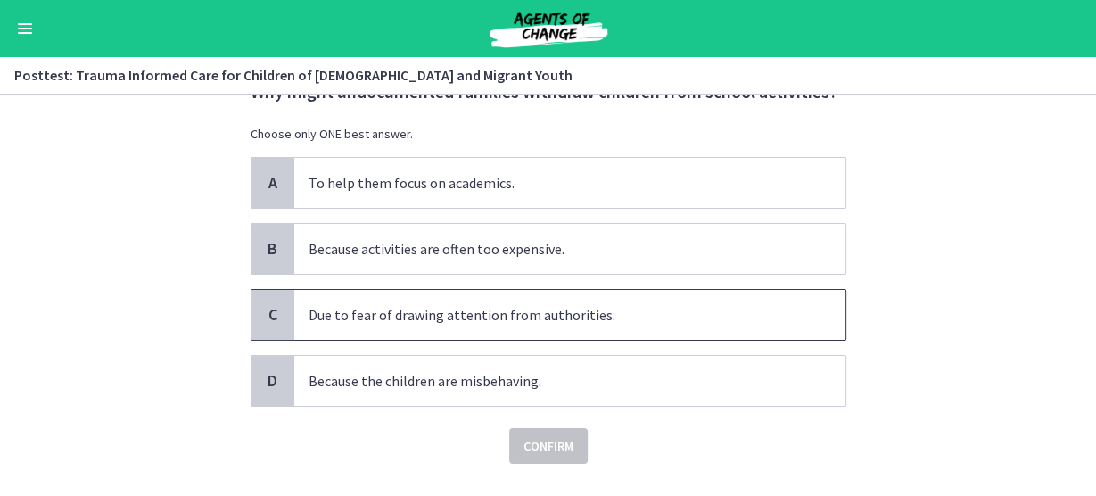
click at [276, 311] on span "C" at bounding box center [272, 314] width 21 height 21
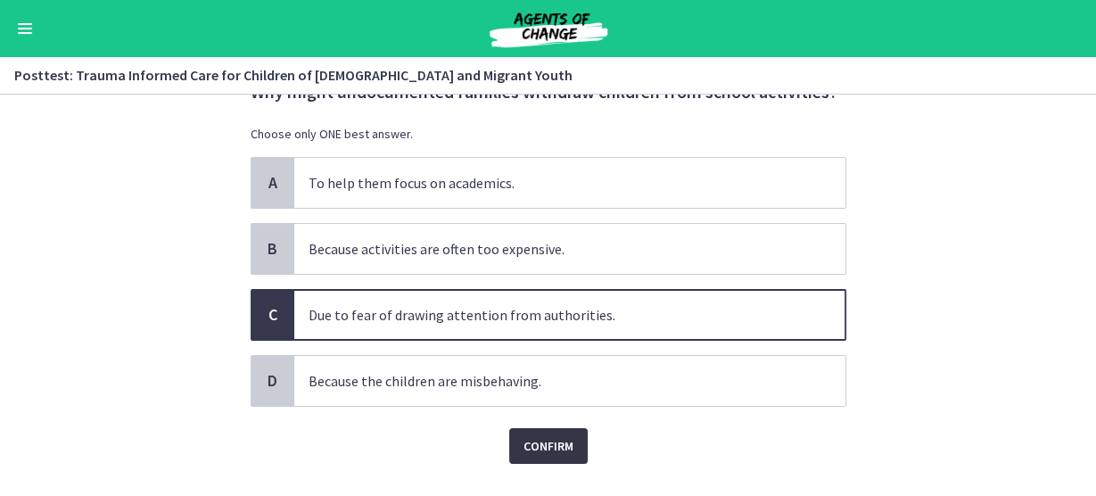
click at [530, 446] on span "Confirm" at bounding box center [549, 445] width 50 height 21
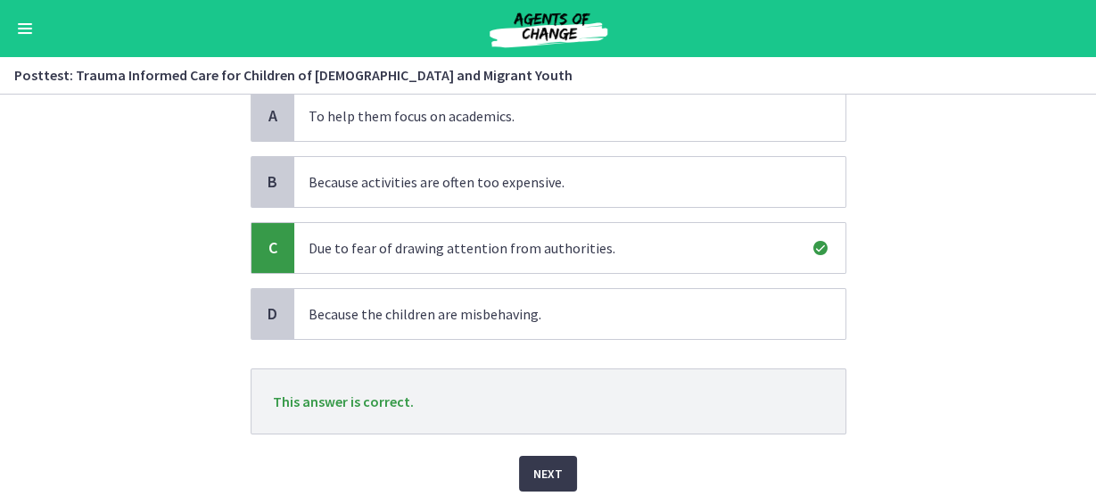
scroll to position [202, 0]
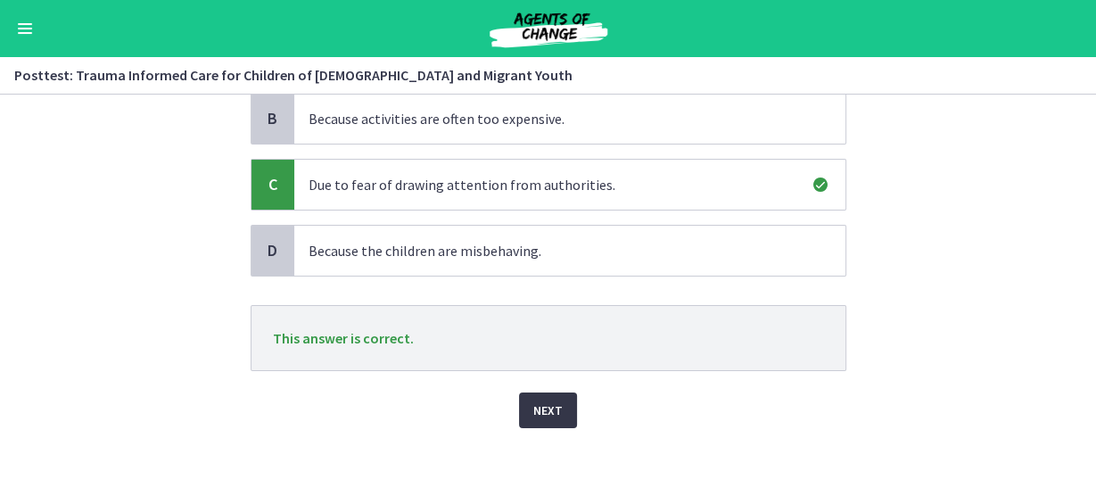
click at [552, 410] on span "Next" at bounding box center [547, 410] width 29 height 21
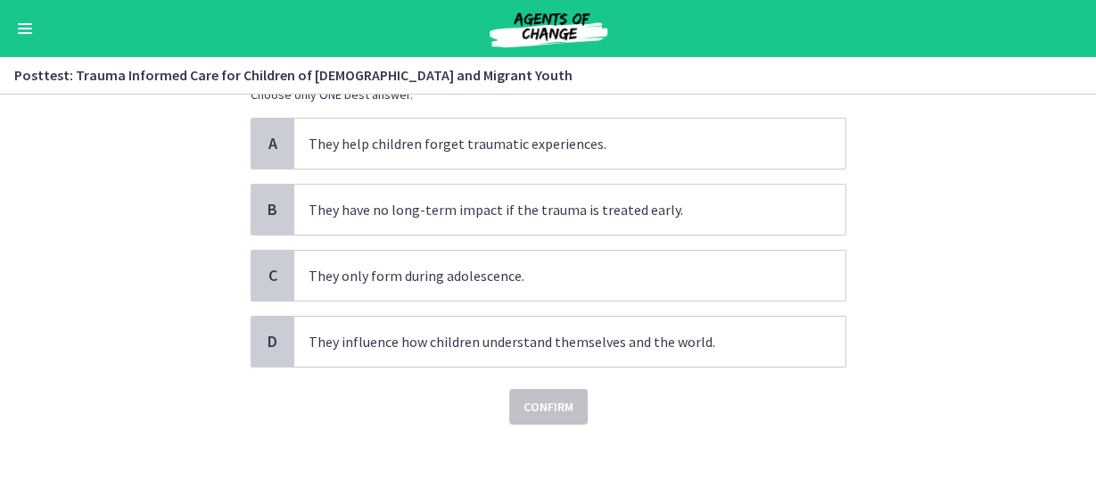
scroll to position [0, 0]
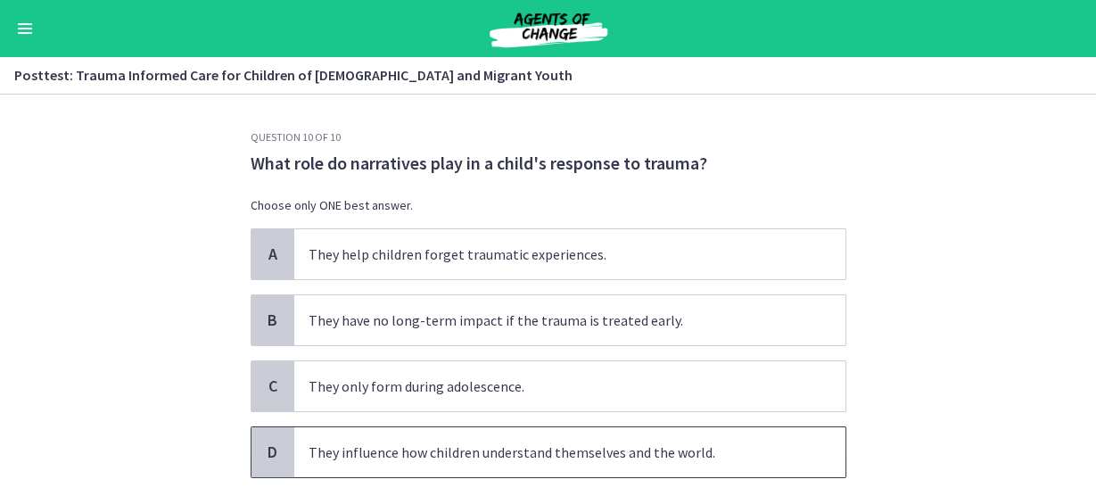
click at [262, 449] on span "D" at bounding box center [272, 451] width 21 height 21
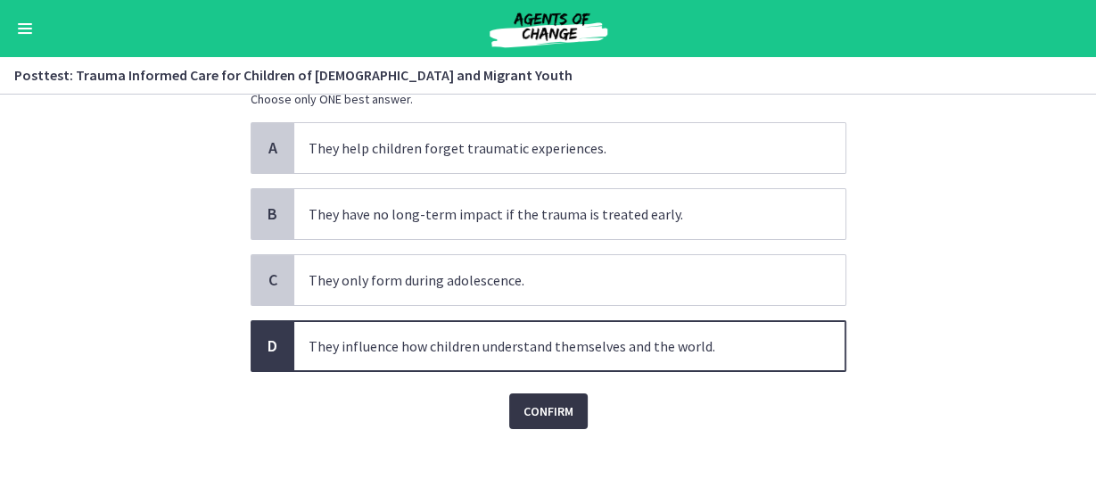
scroll to position [107, 0]
click at [524, 406] on span "Confirm" at bounding box center [549, 410] width 50 height 21
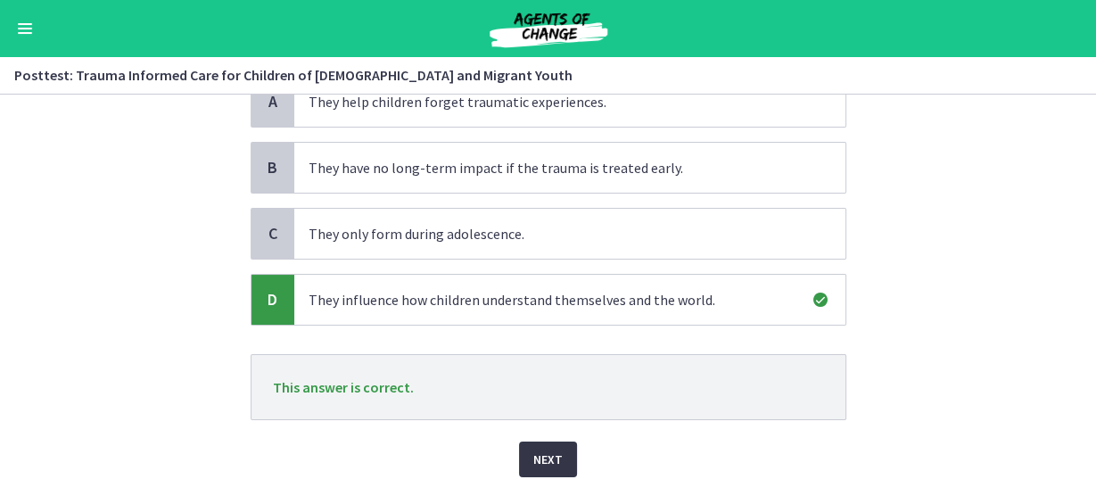
scroll to position [202, 0]
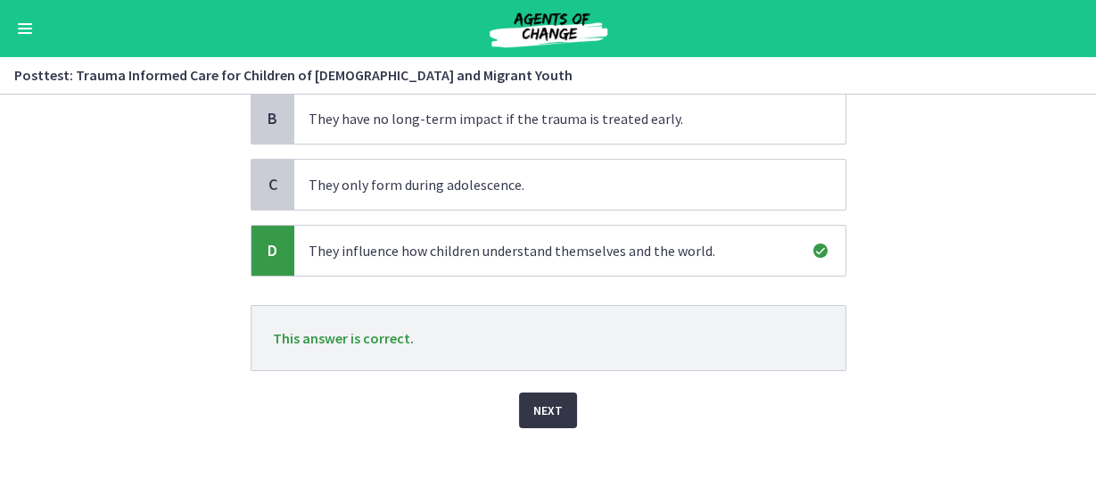
click at [533, 400] on span "Next" at bounding box center [547, 410] width 29 height 21
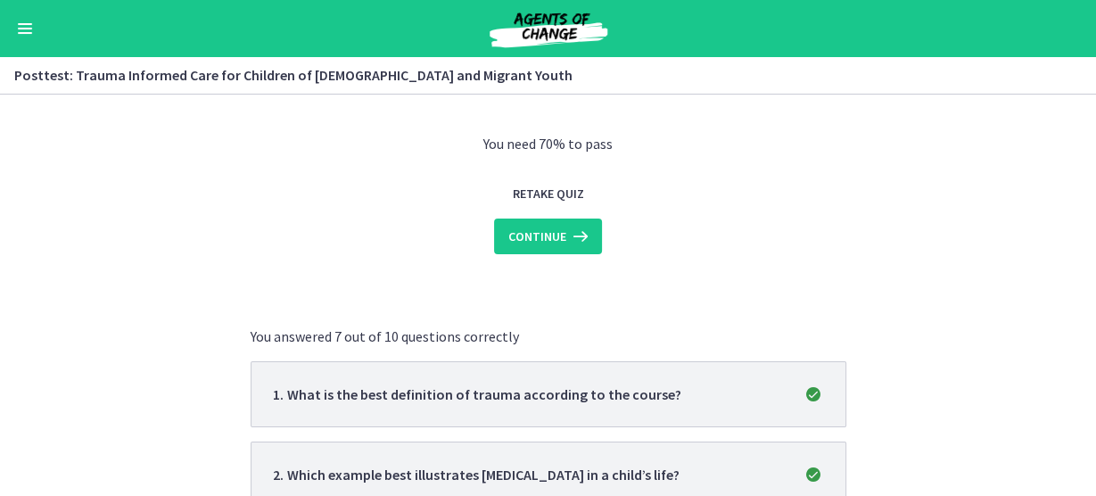
scroll to position [143, 0]
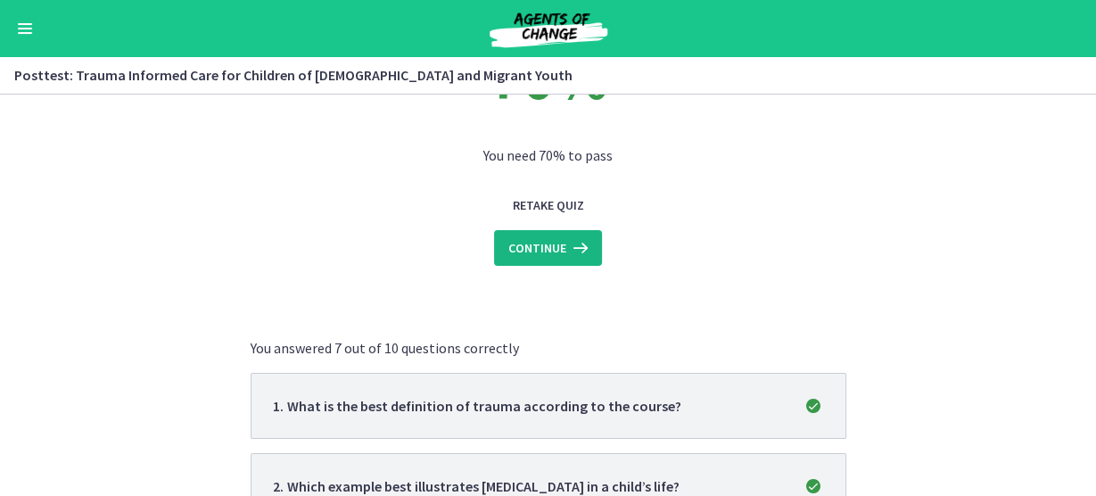
click at [533, 243] on span "Continue" at bounding box center [537, 247] width 58 height 21
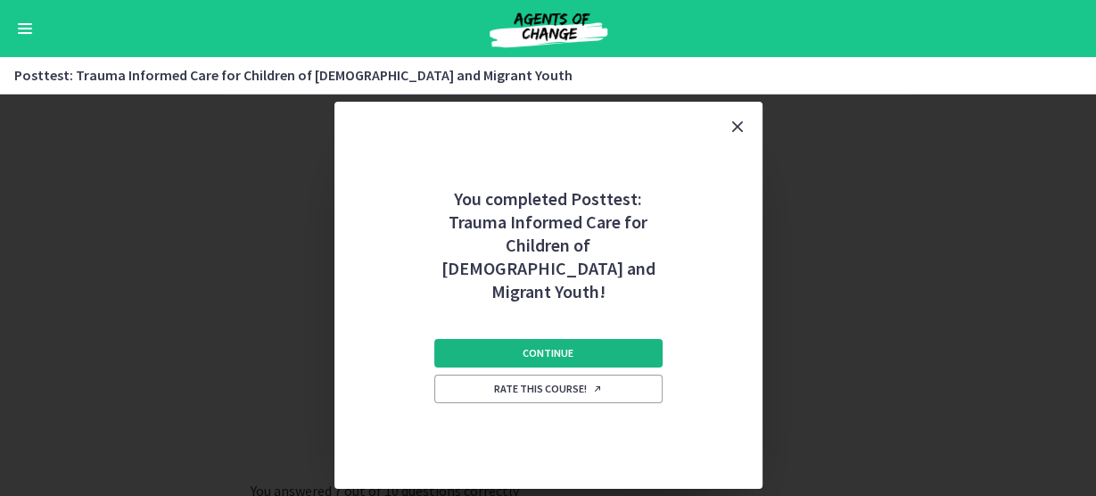
click at [507, 341] on button "Continue" at bounding box center [548, 353] width 228 height 29
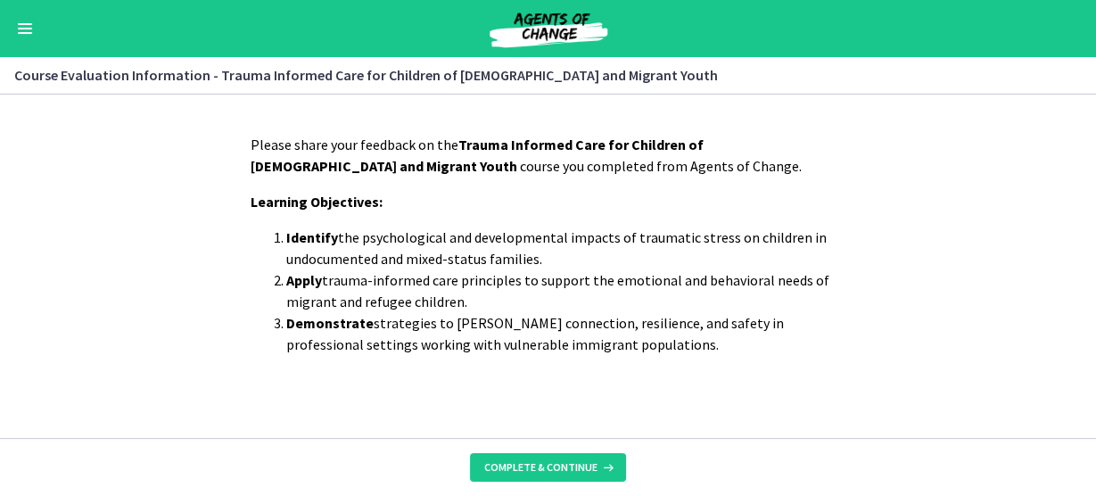
scroll to position [12, 0]
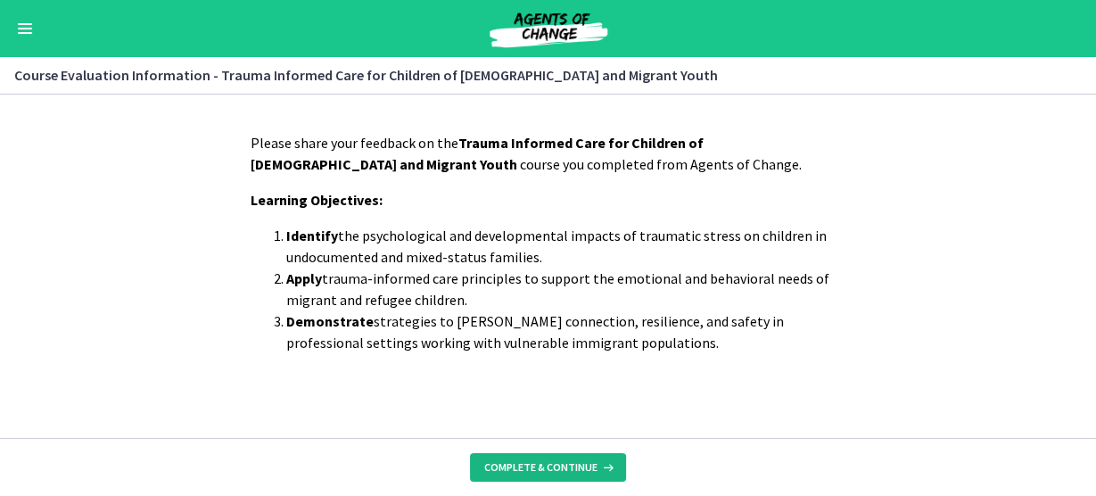
click at [528, 460] on span "Complete & continue" at bounding box center [540, 467] width 113 height 14
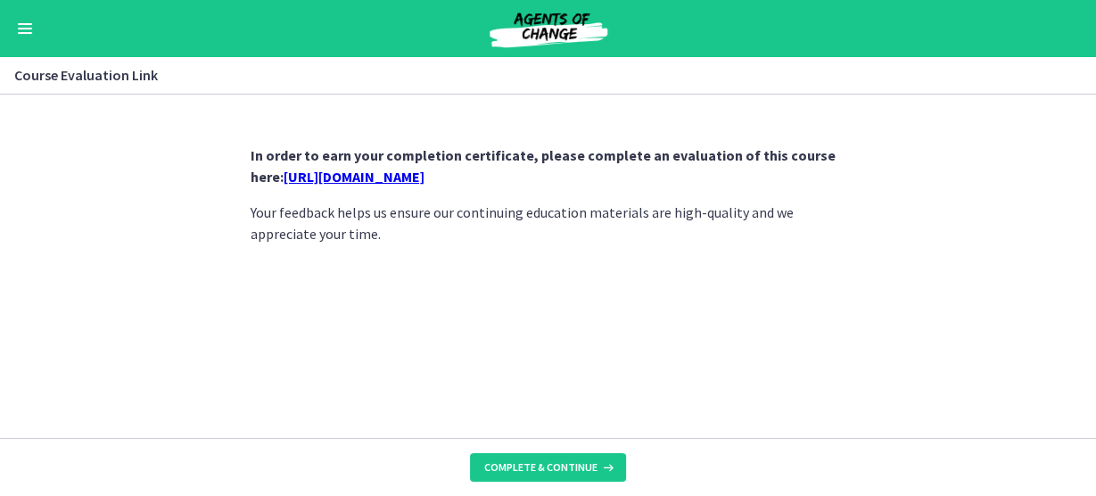
click at [425, 172] on link "https://forms.gle/rGPpvM34uBfonJkP9" at bounding box center [354, 177] width 141 height 18
click at [502, 468] on span "Complete & continue" at bounding box center [540, 467] width 113 height 14
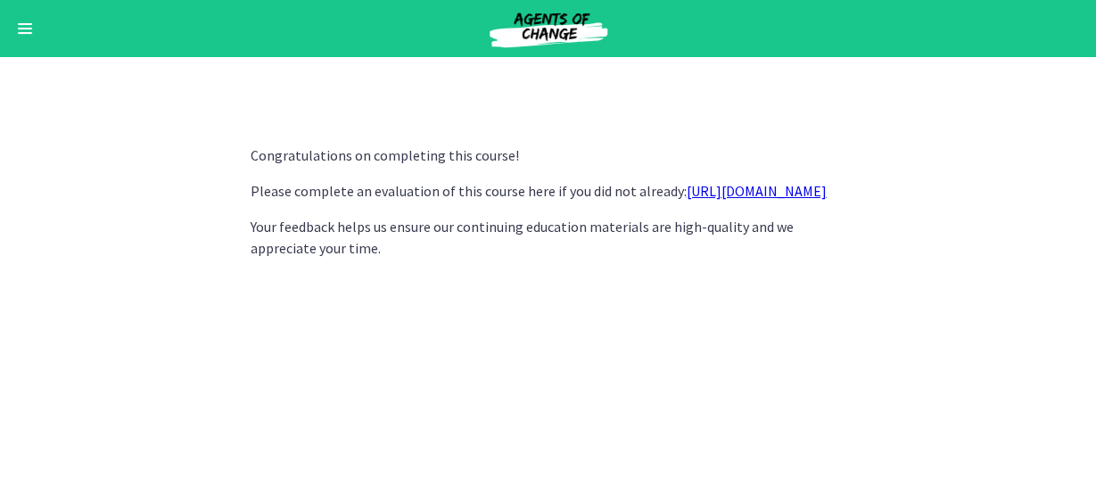
click at [404, 111] on section "Congratulations on completing this course! Please complete an evaluation of thi…" at bounding box center [548, 295] width 1096 height 401
click at [1018, 246] on section "Congratulations on completing this course! Please complete an evaluation of thi…" at bounding box center [548, 295] width 1096 height 401
click at [18, 24] on span "Enable menu" at bounding box center [25, 24] width 14 height 2
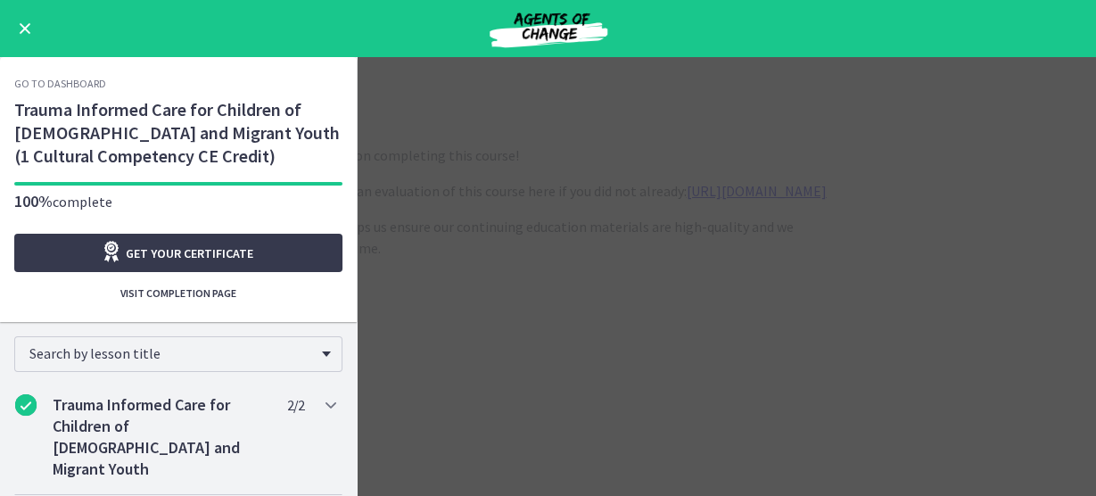
click at [776, 398] on main "Congratulations on completing this course! Please complete an evaluation of thi…" at bounding box center [548, 276] width 1096 height 439
click at [198, 250] on span "Get your certificate" at bounding box center [190, 253] width 128 height 21
click at [22, 34] on button "Enable menu" at bounding box center [24, 28] width 21 height 21
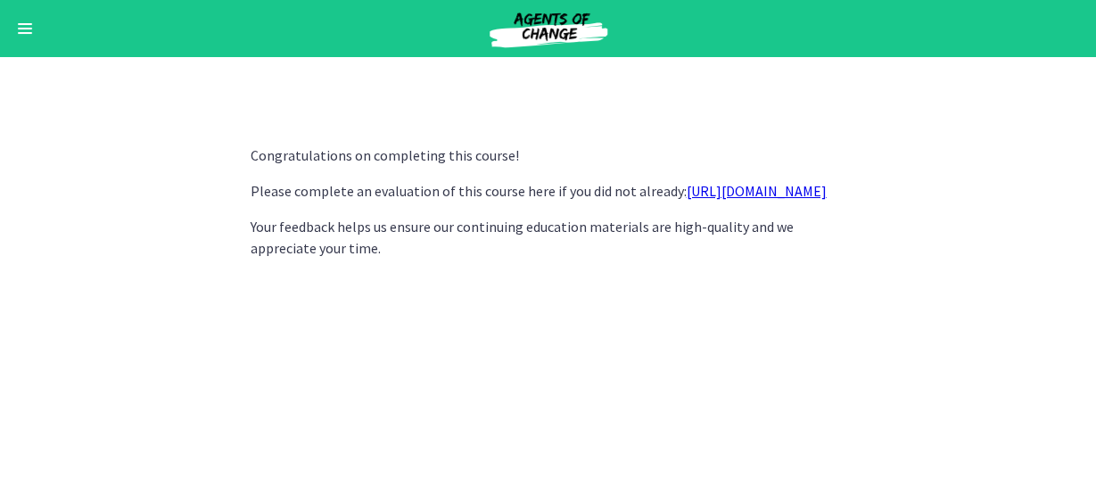
click at [12, 32] on div "Go to Dashboard" at bounding box center [548, 28] width 1096 height 57
click at [26, 26] on button "Enable menu" at bounding box center [24, 28] width 21 height 21
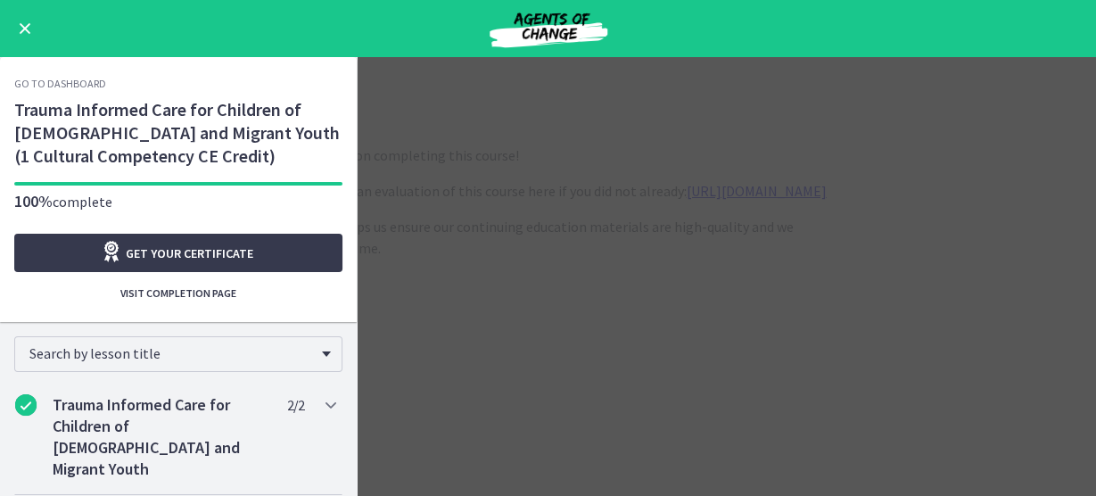
click at [21, 21] on button "Enable menu" at bounding box center [24, 28] width 21 height 21
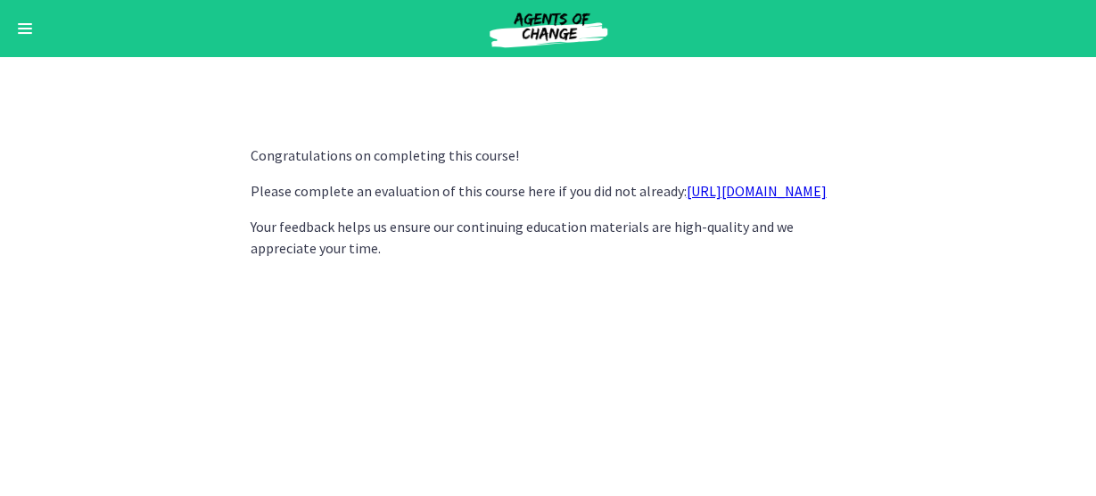
click at [531, 27] on img at bounding box center [548, 28] width 214 height 43
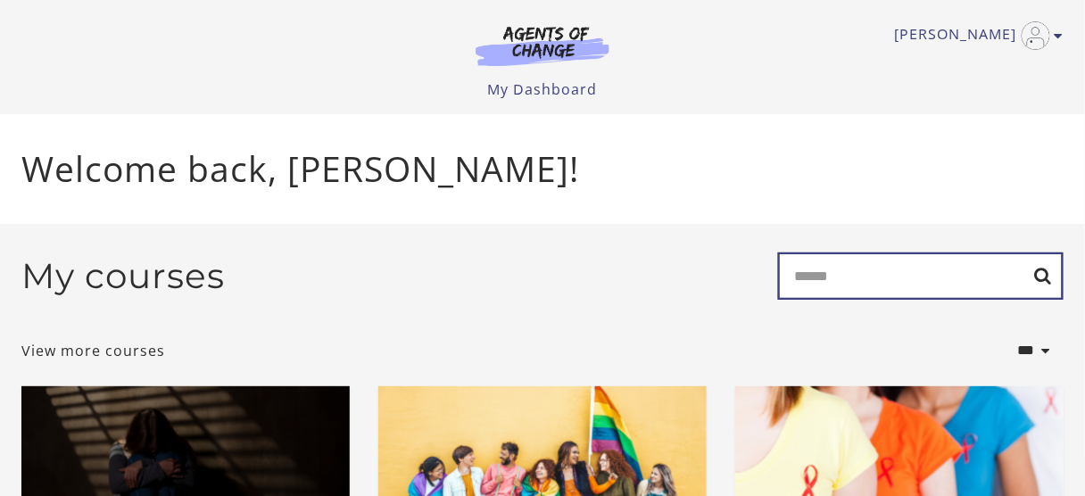
click at [879, 288] on input "Search" at bounding box center [920, 275] width 285 height 47
type input "*****"
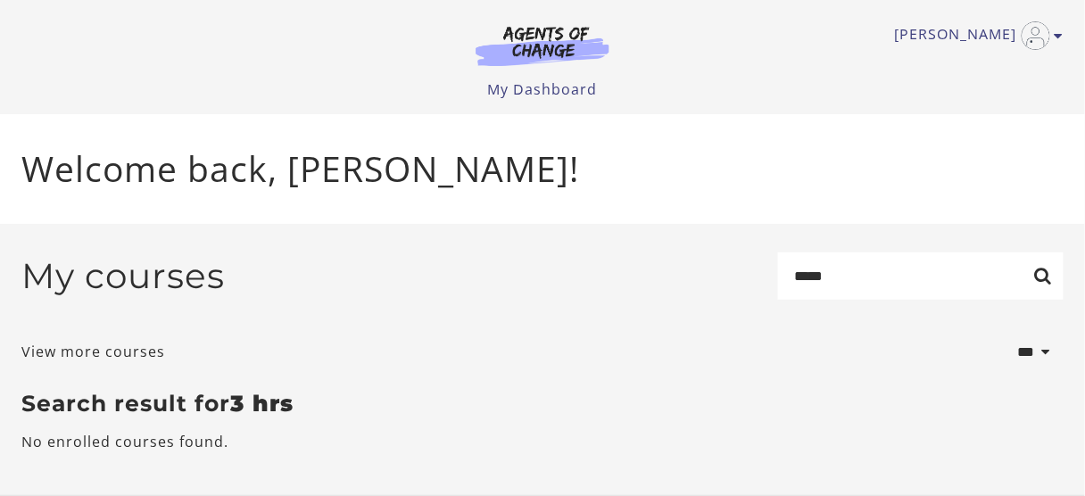
scroll to position [19, 0]
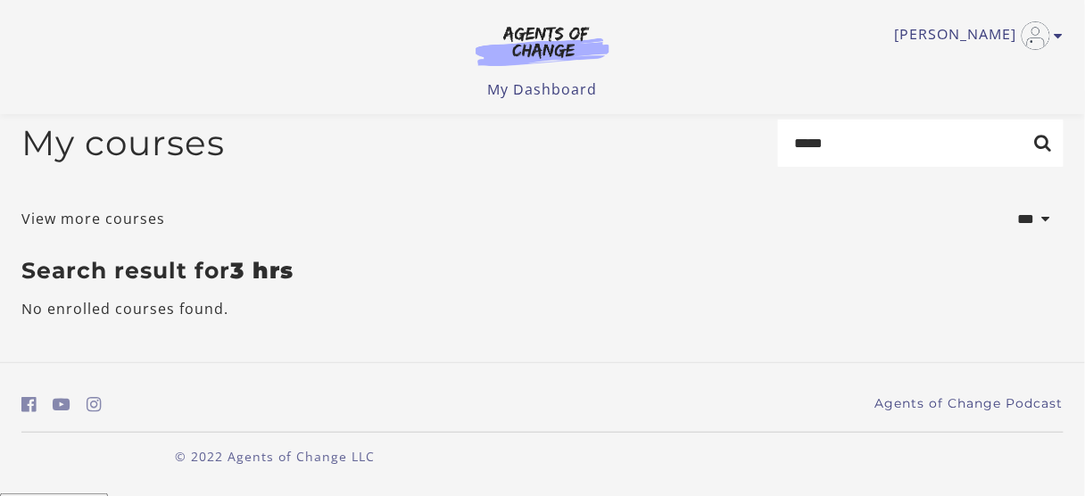
click at [239, 293] on div "**********" at bounding box center [542, 227] width 1070 height 272
click at [104, 213] on link "View more courses" at bounding box center [93, 218] width 144 height 21
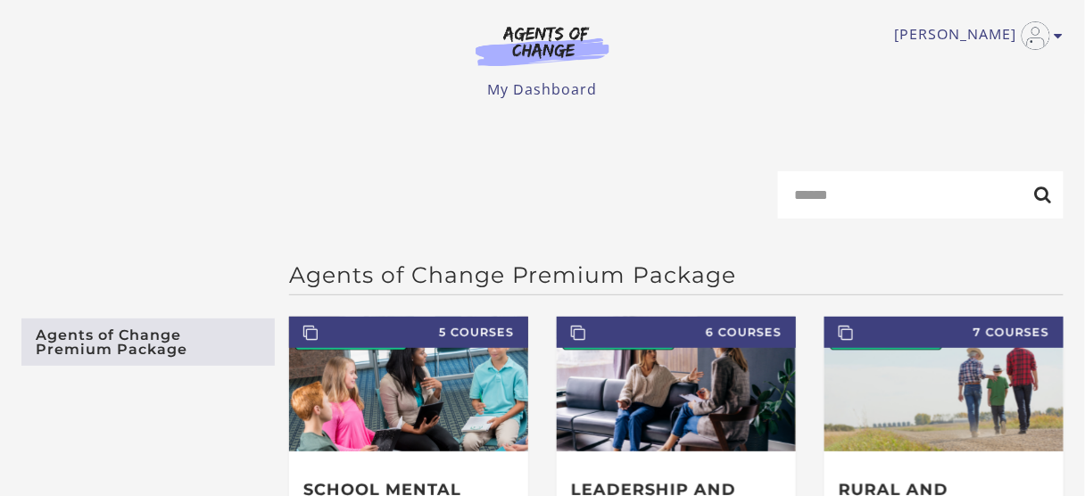
click at [74, 351] on link "Agents of Change Premium Package" at bounding box center [147, 341] width 253 height 47
click at [527, 48] on img at bounding box center [542, 45] width 171 height 41
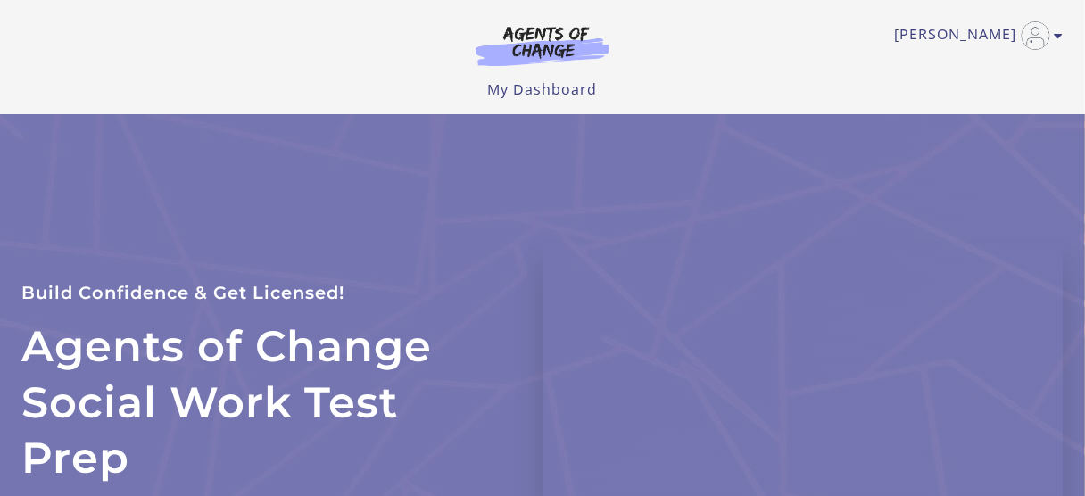
click at [543, 54] on img at bounding box center [542, 45] width 171 height 41
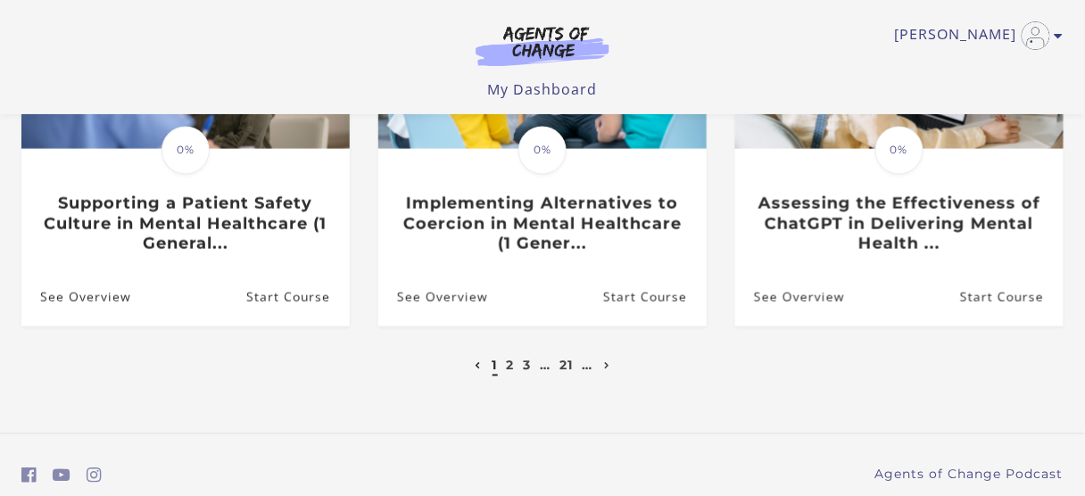
scroll to position [714, 0]
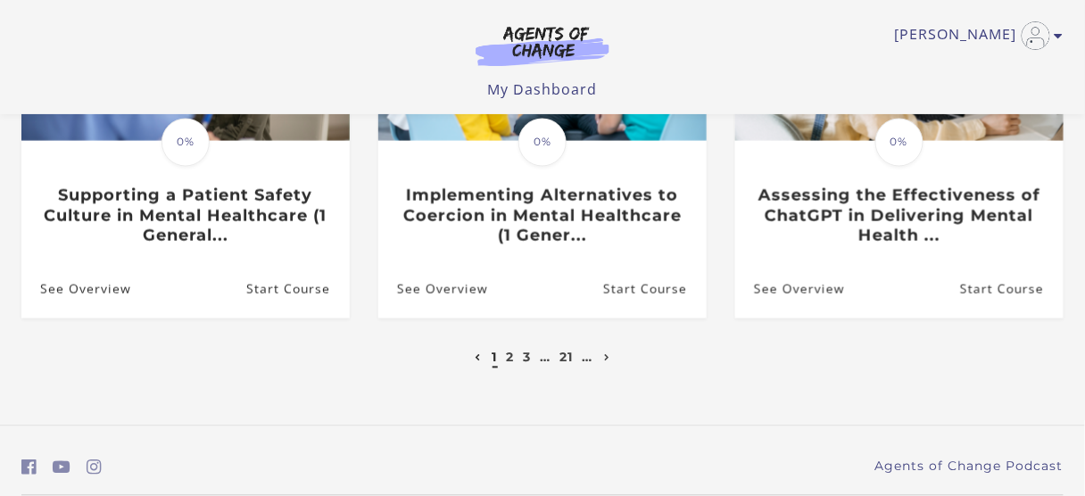
click at [524, 350] on li "3" at bounding box center [527, 357] width 12 height 21
click at [542, 350] on link "…" at bounding box center [545, 358] width 11 height 16
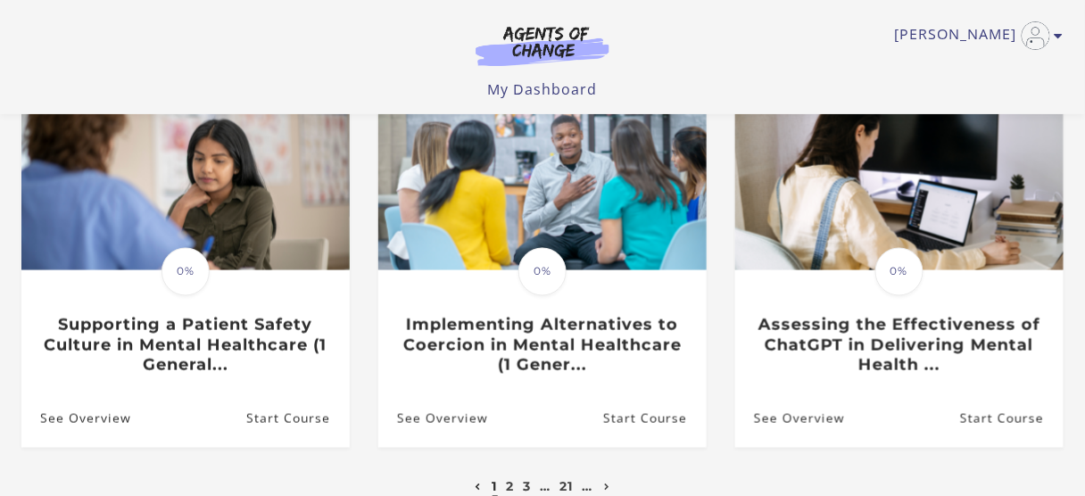
scroll to position [642, 0]
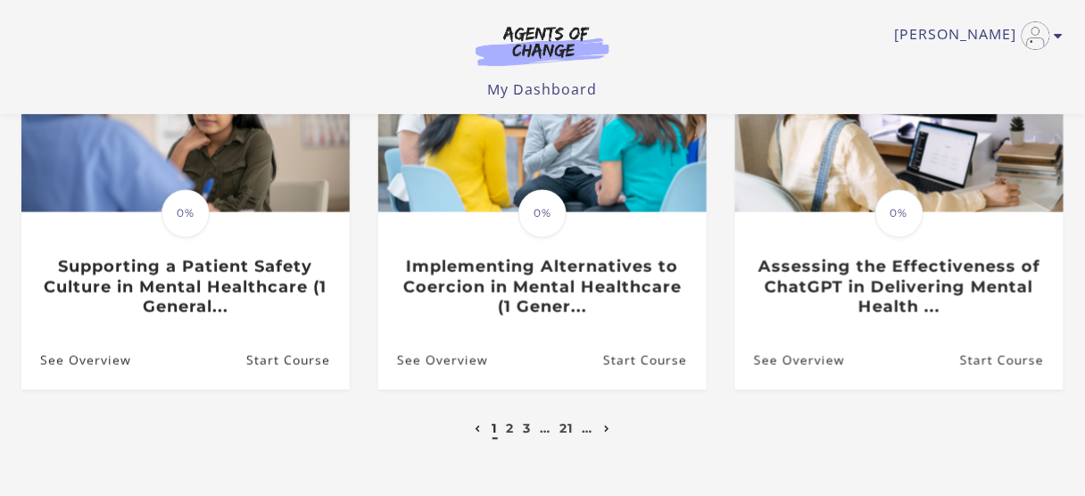
click at [604, 421] on link "Next page" at bounding box center [606, 429] width 15 height 16
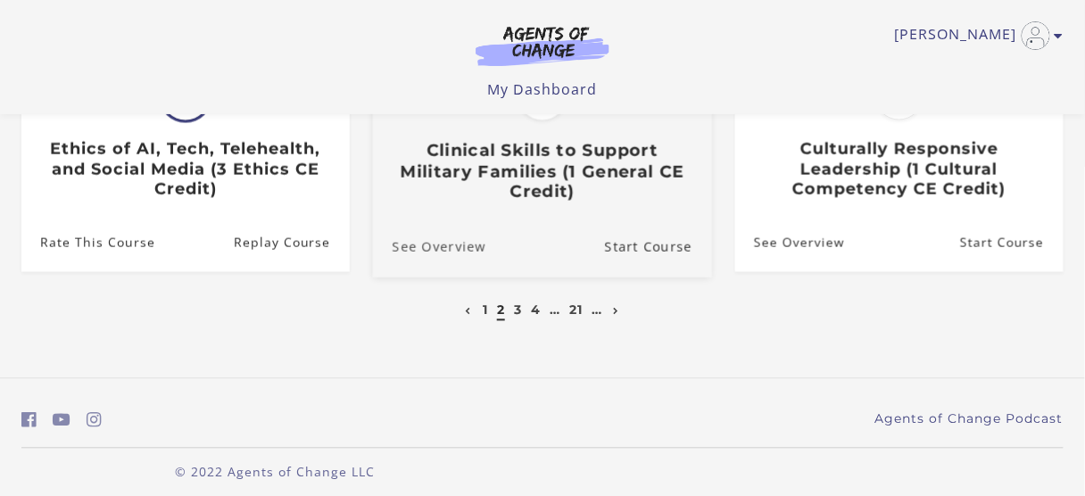
scroll to position [756, 0]
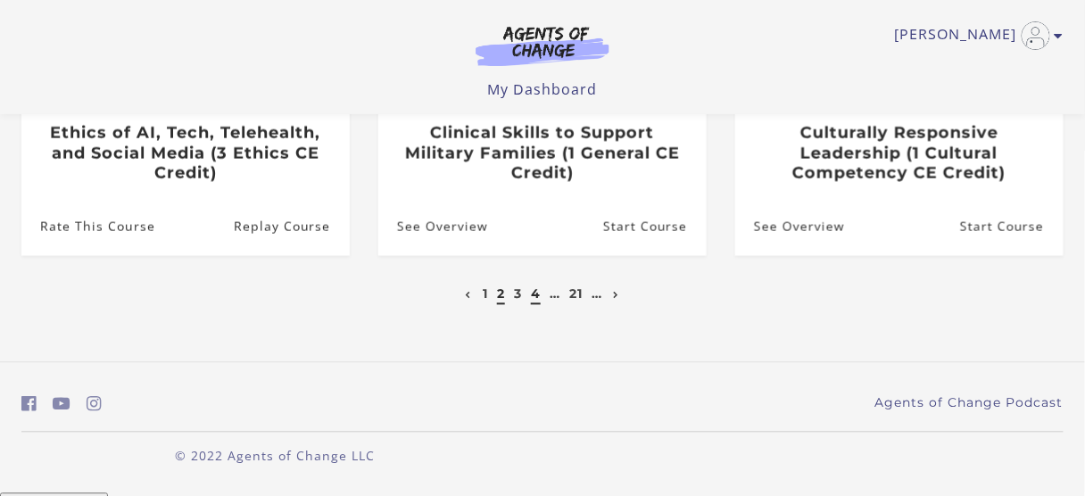
click at [533, 296] on link "4" at bounding box center [536, 294] width 10 height 16
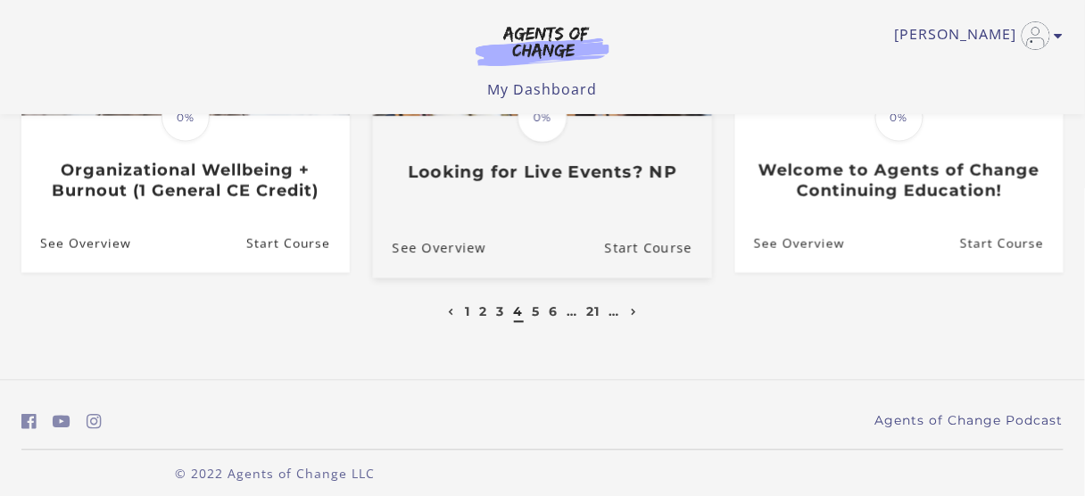
scroll to position [736, 0]
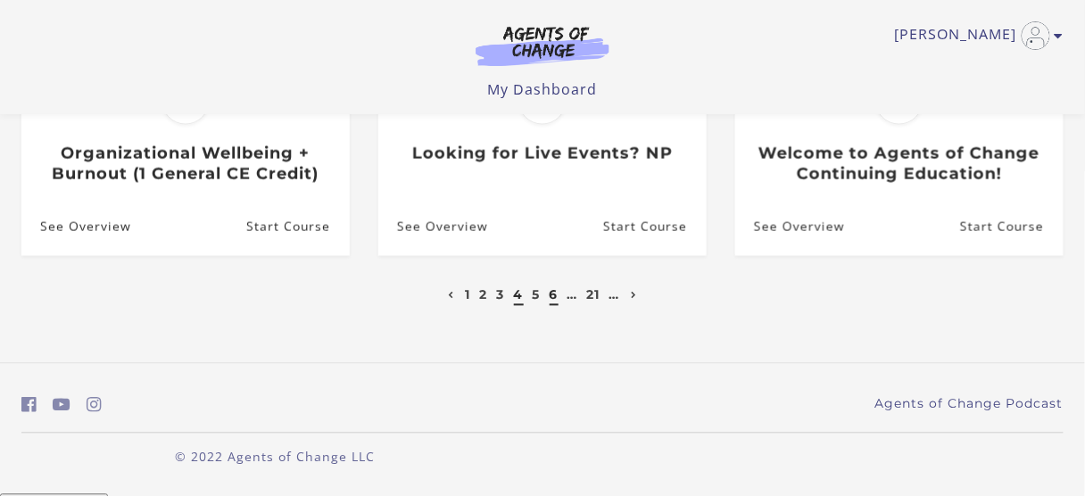
click at [551, 300] on link "6" at bounding box center [553, 295] width 9 height 16
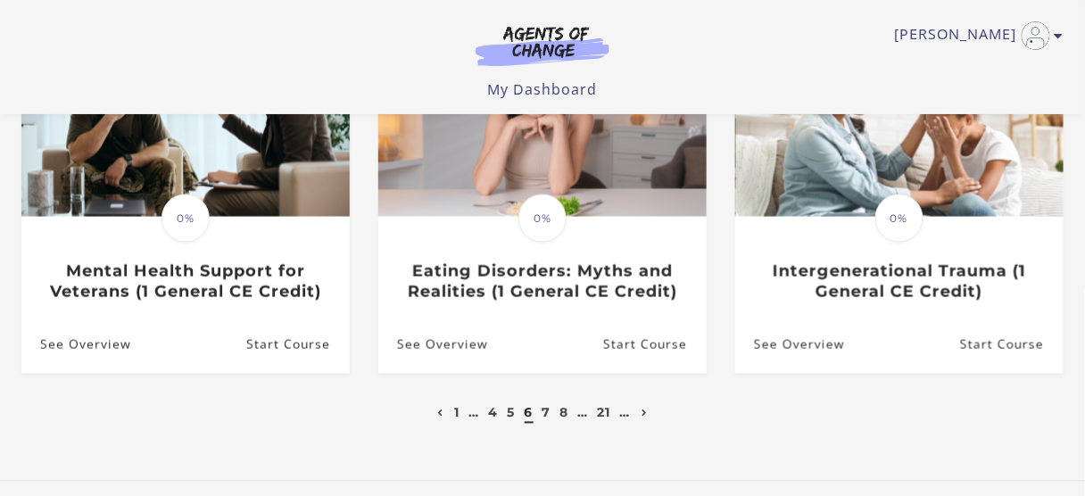
scroll to position [642, 0]
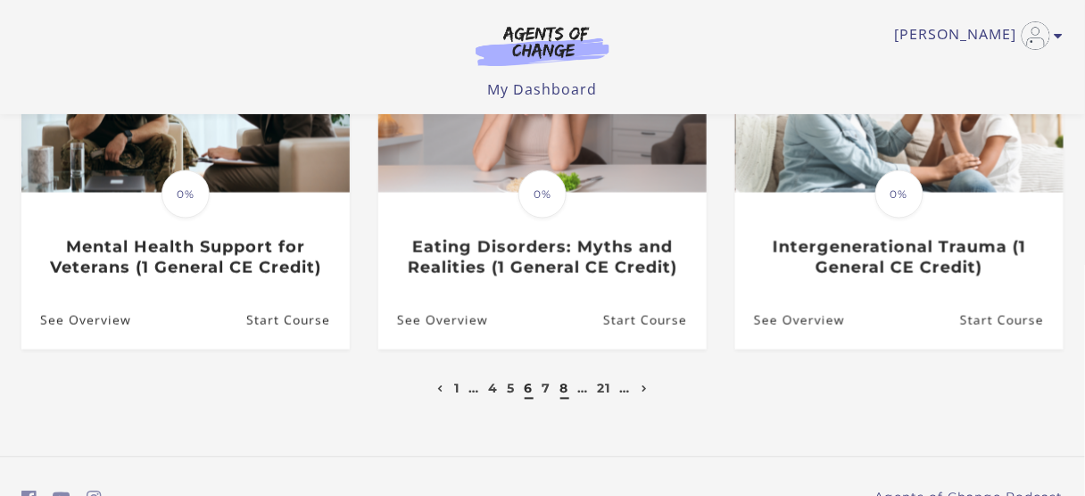
click at [565, 394] on link "8" at bounding box center [564, 389] width 9 height 16
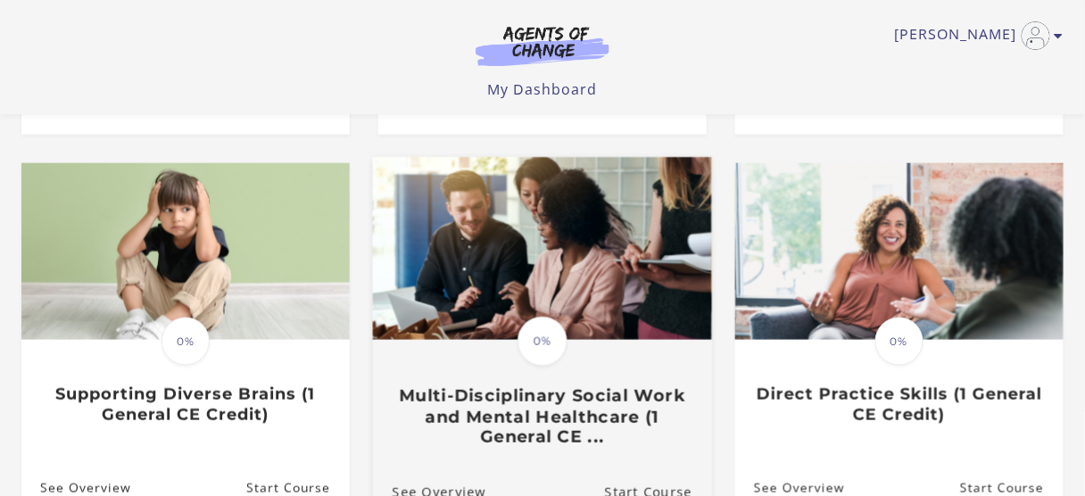
scroll to position [642, 0]
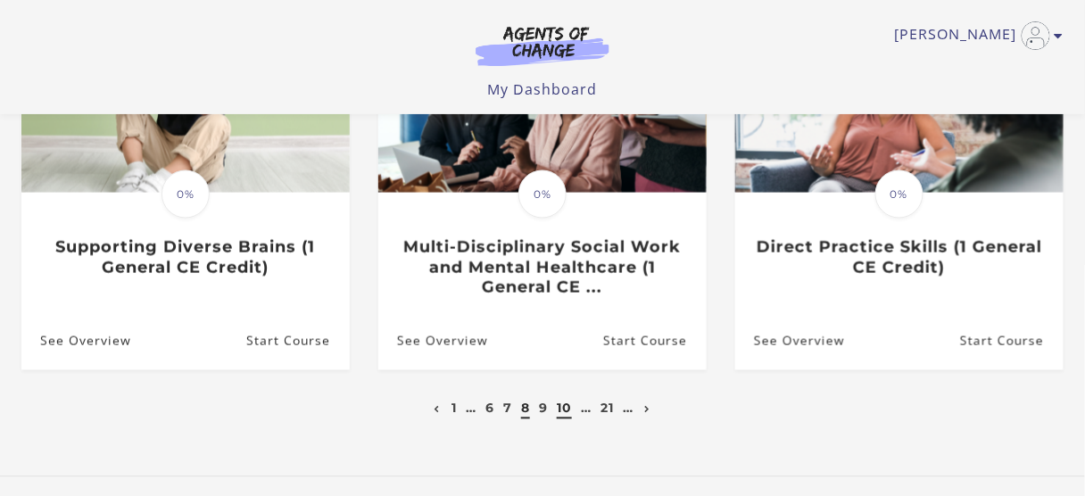
click at [559, 415] on link "10" at bounding box center [564, 408] width 15 height 16
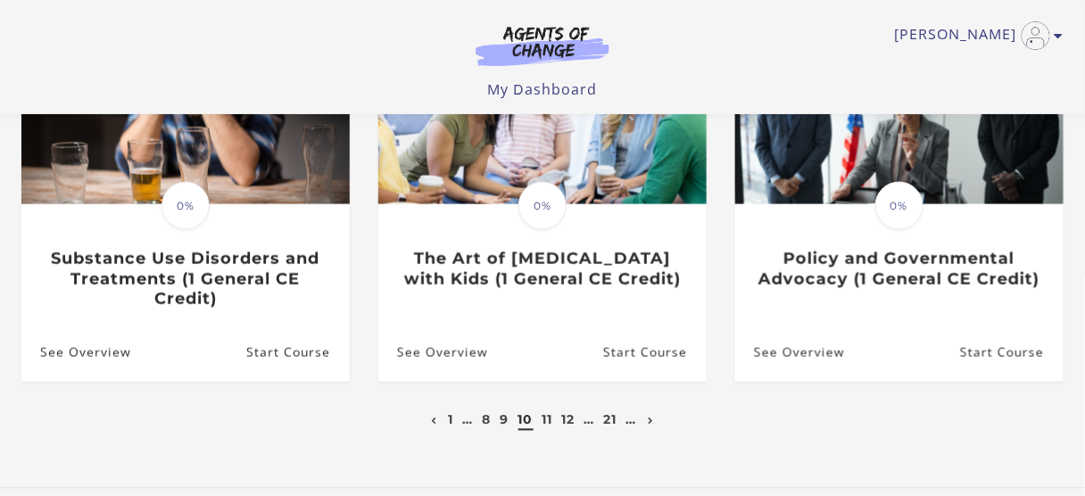
scroll to position [714, 0]
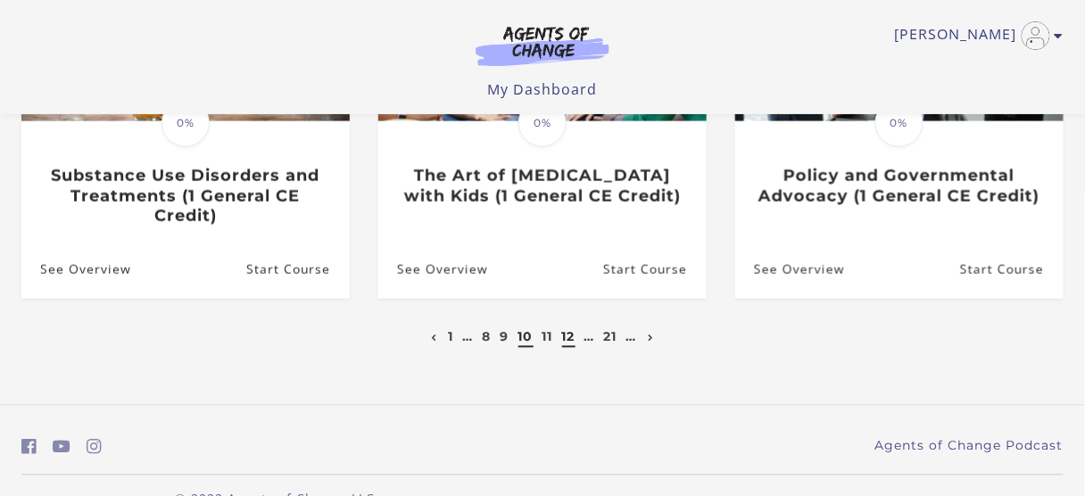
click at [569, 345] on link "12" at bounding box center [568, 337] width 13 height 16
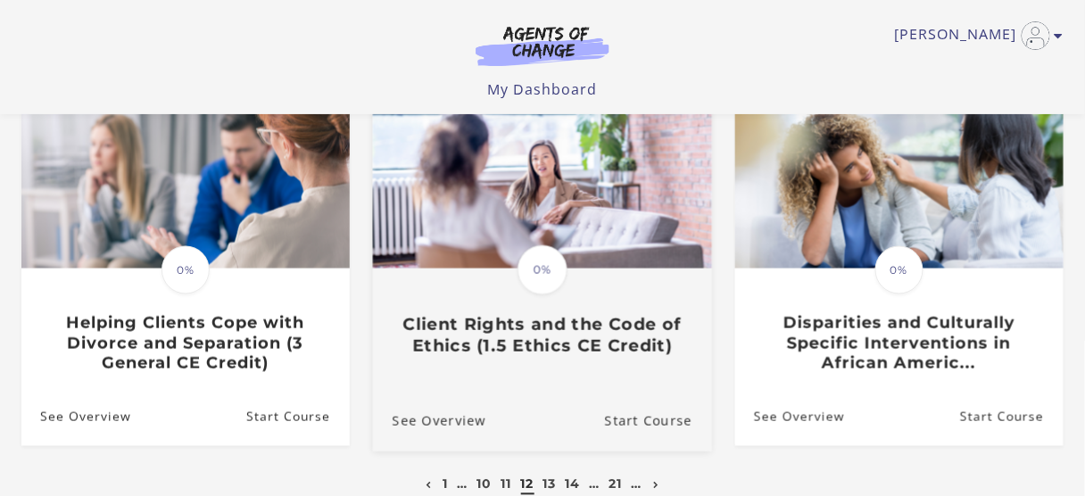
scroll to position [642, 0]
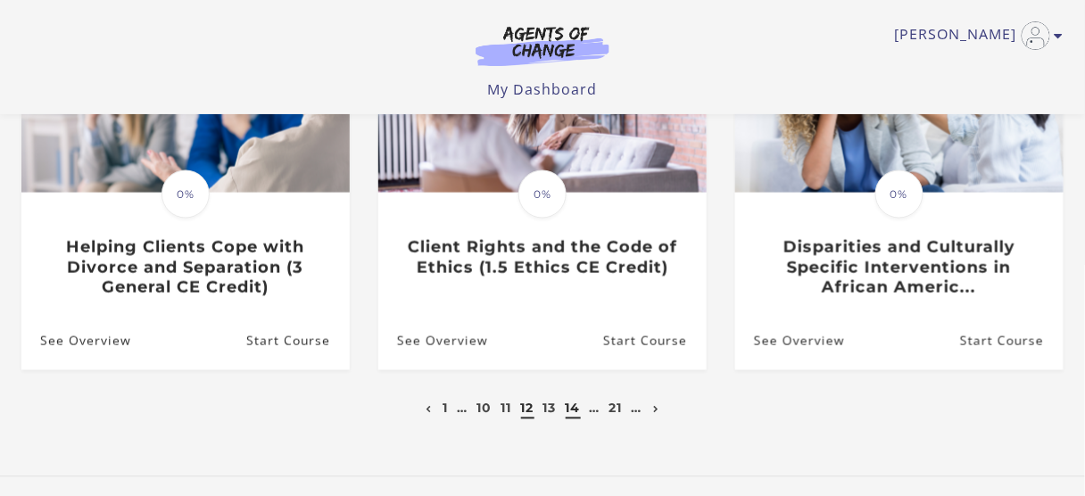
click at [575, 417] on link "14" at bounding box center [572, 408] width 15 height 16
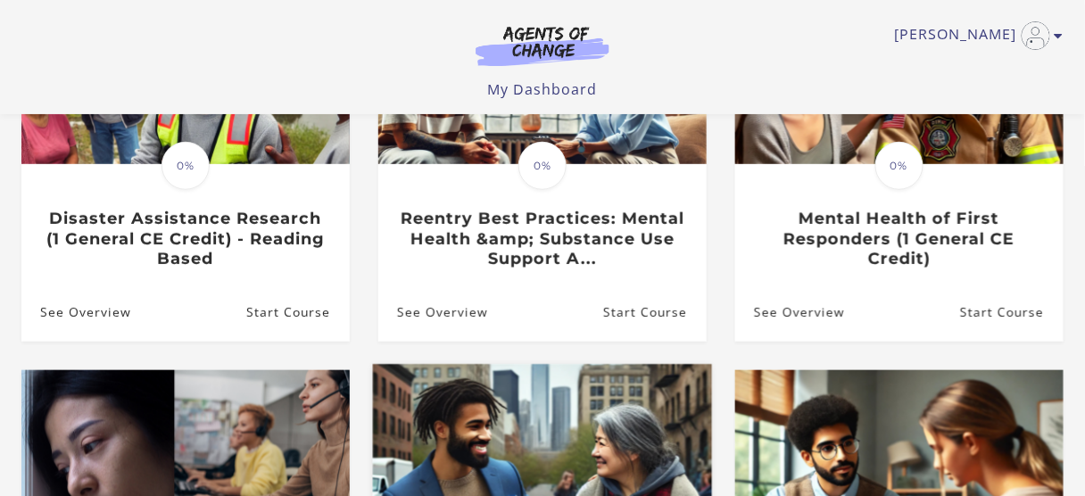
scroll to position [499, 0]
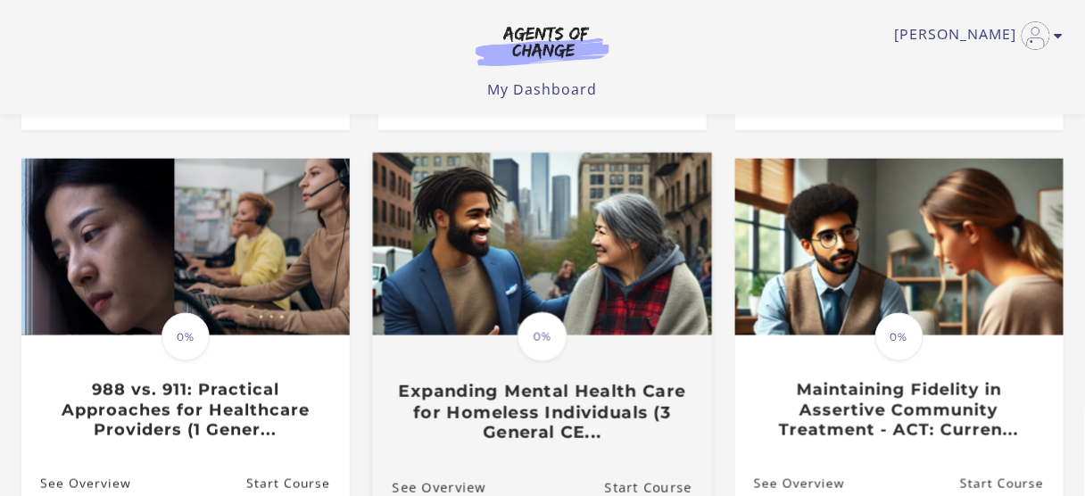
click at [502, 403] on h3 "Expanding Mental Health Care for Homeless Individuals (3 General CE..." at bounding box center [542, 412] width 300 height 62
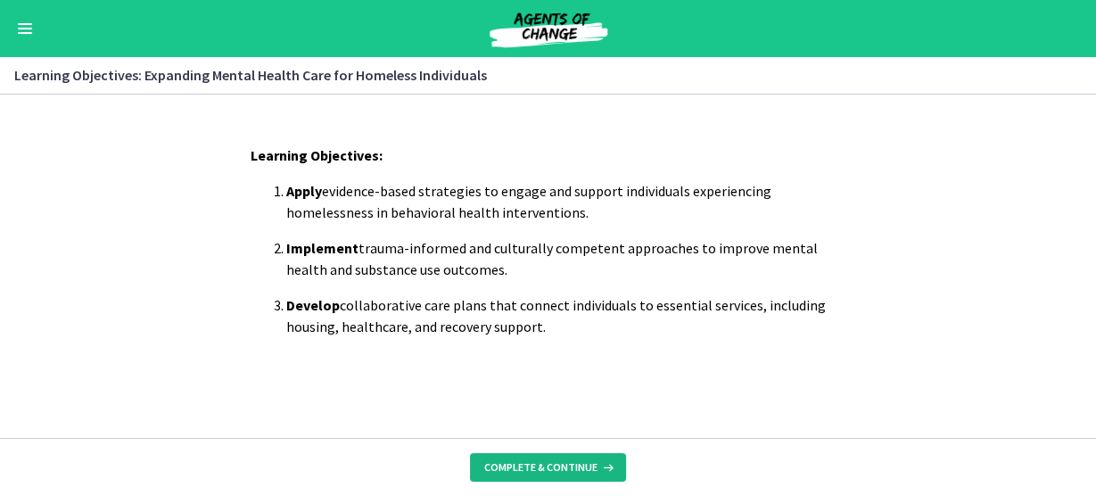
click at [498, 464] on span "Complete & continue" at bounding box center [540, 467] width 113 height 14
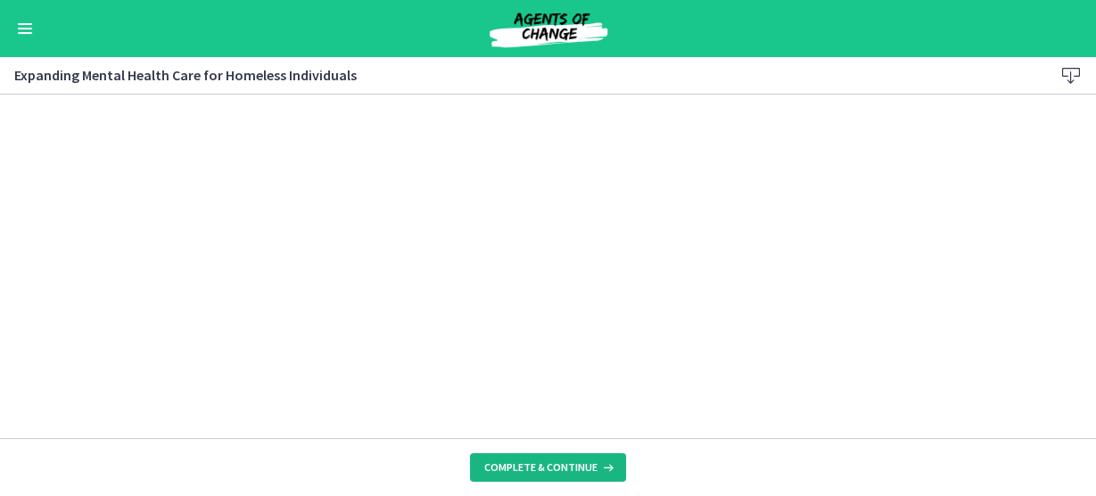
click at [578, 461] on span "Complete & continue" at bounding box center [540, 467] width 113 height 14
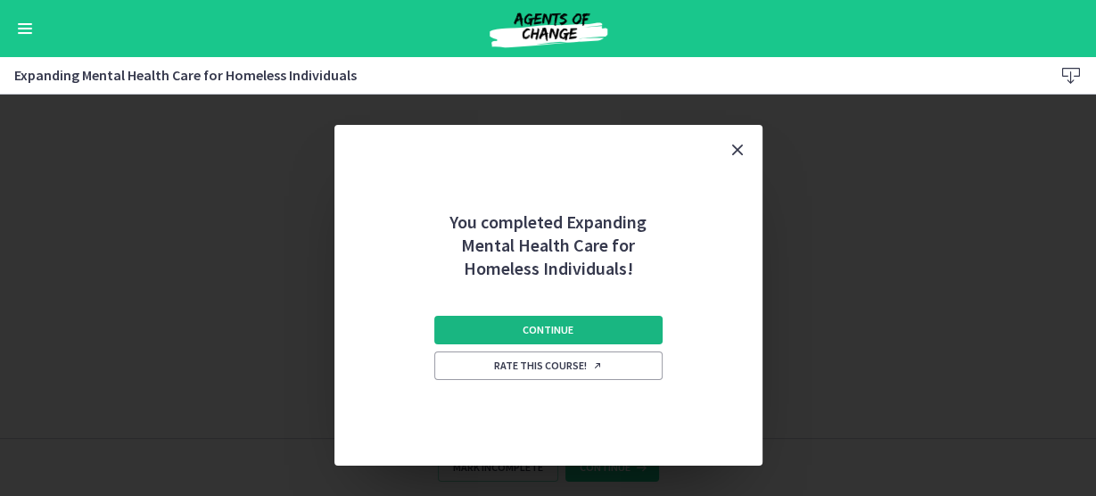
click at [572, 326] on button "Continue" at bounding box center [548, 330] width 228 height 29
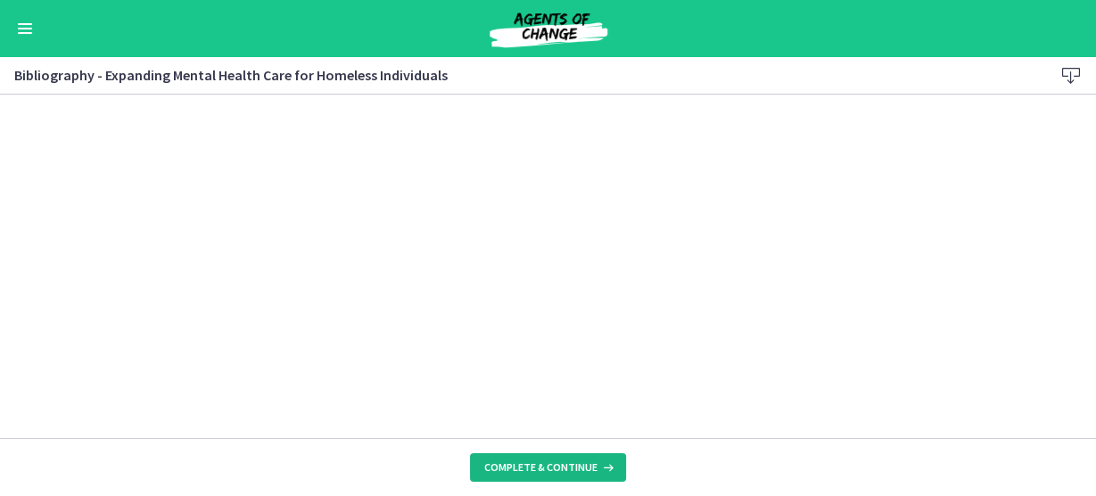
click at [537, 465] on span "Complete & continue" at bounding box center [540, 467] width 113 height 14
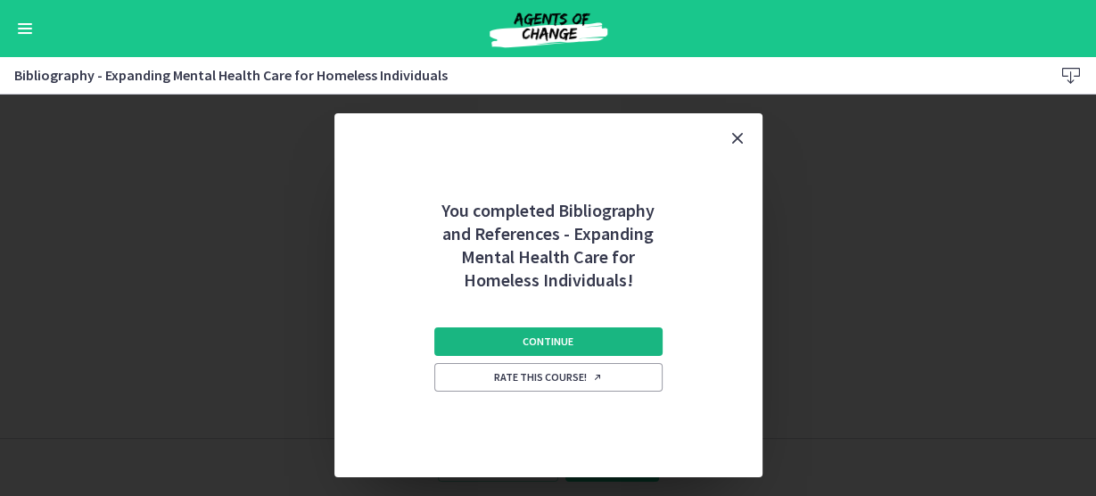
click at [546, 339] on span "Continue" at bounding box center [548, 341] width 51 height 14
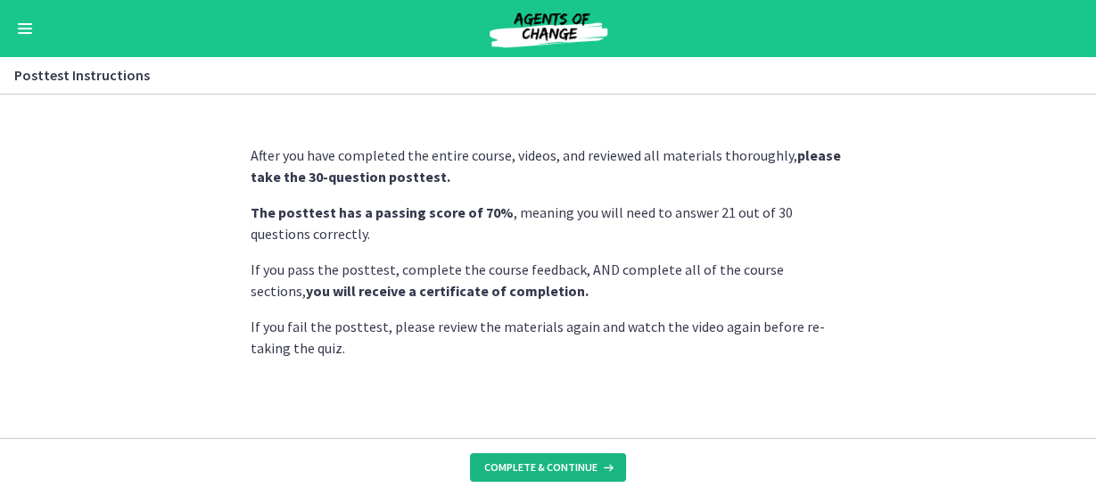
click at [594, 458] on button "Complete & continue" at bounding box center [548, 467] width 156 height 29
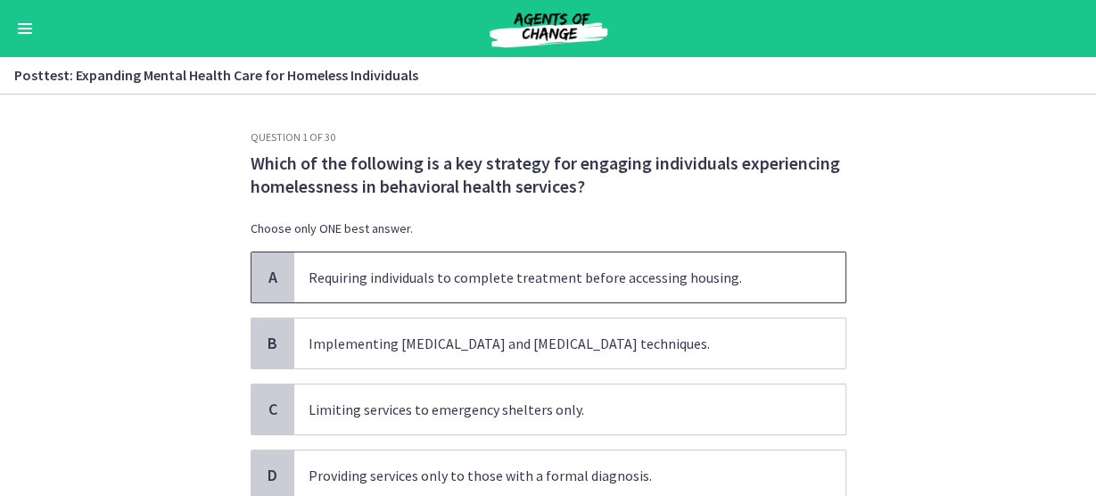
click at [262, 274] on span "A" at bounding box center [272, 277] width 21 height 21
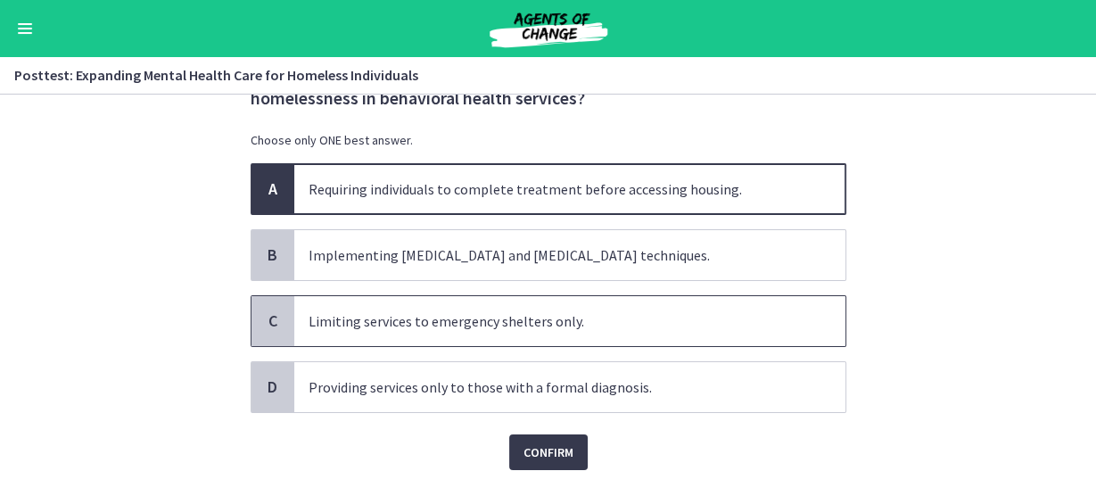
scroll to position [131, 0]
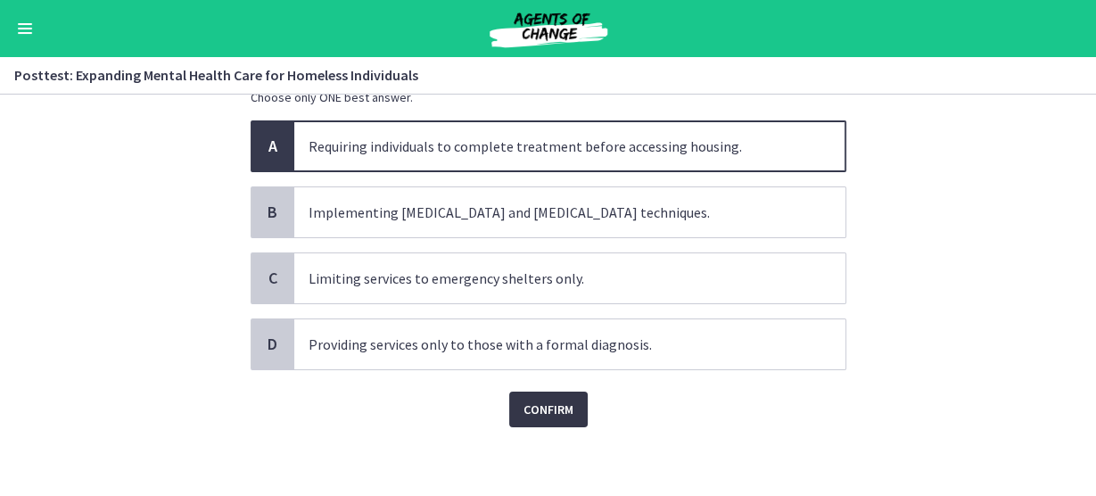
click at [532, 392] on button "Confirm" at bounding box center [548, 410] width 78 height 36
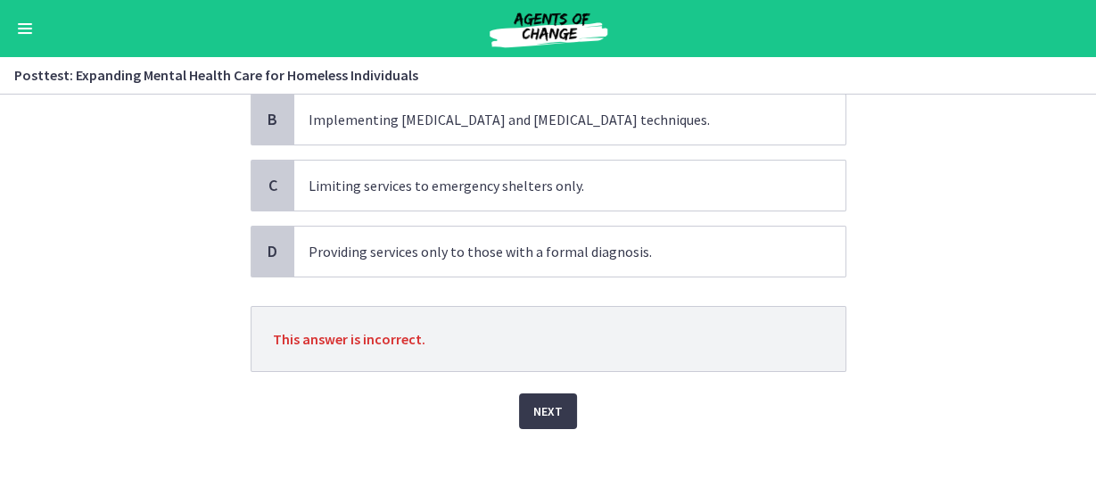
scroll to position [225, 0]
click at [543, 392] on button "Next" at bounding box center [548, 410] width 58 height 36
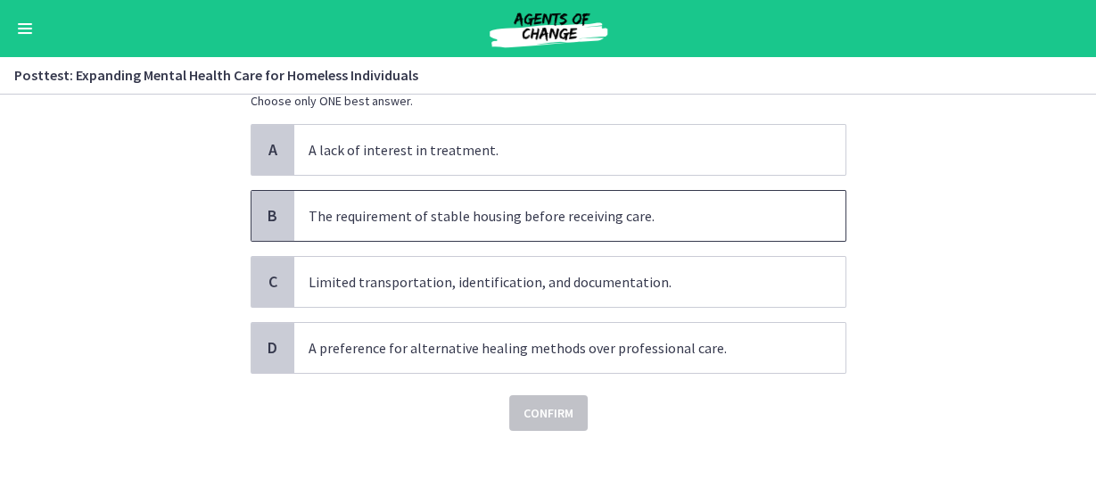
scroll to position [131, 0]
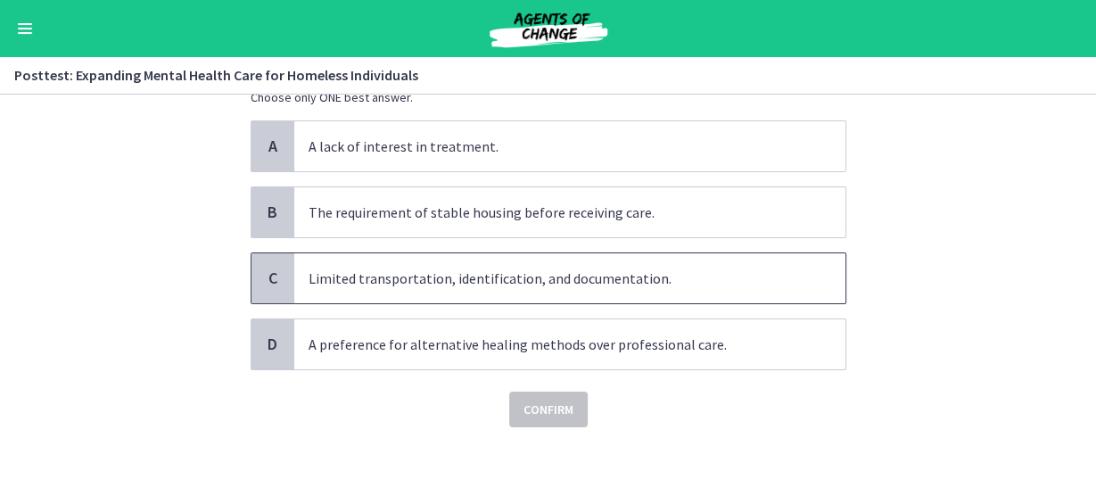
click at [470, 279] on span "Limited transportation, identification, and documentation." at bounding box center [569, 278] width 551 height 50
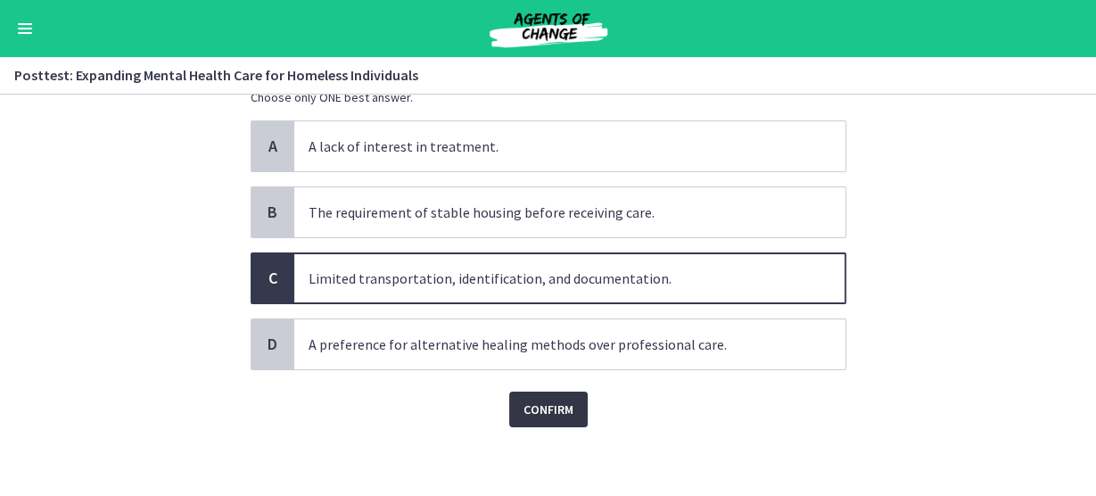
click at [551, 408] on span "Confirm" at bounding box center [549, 409] width 50 height 21
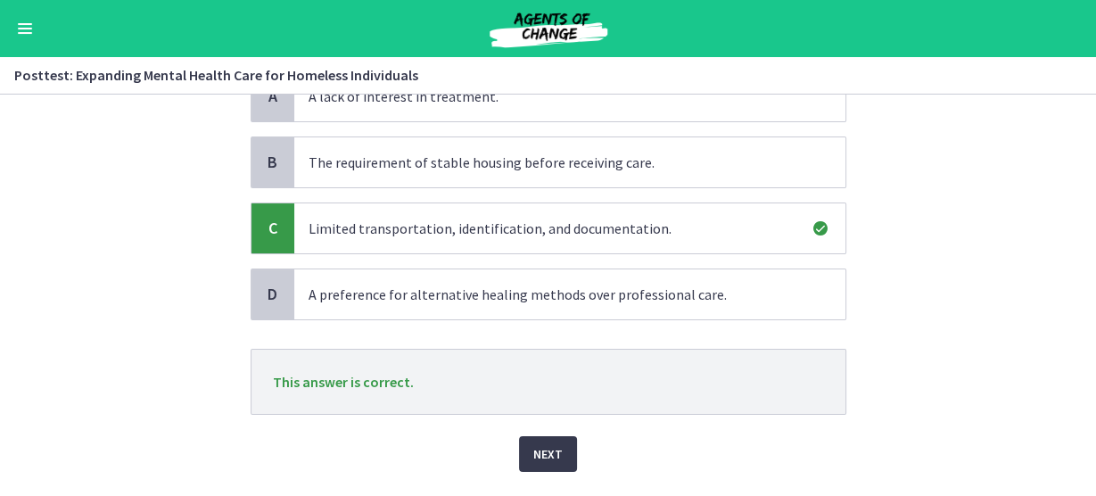
scroll to position [225, 0]
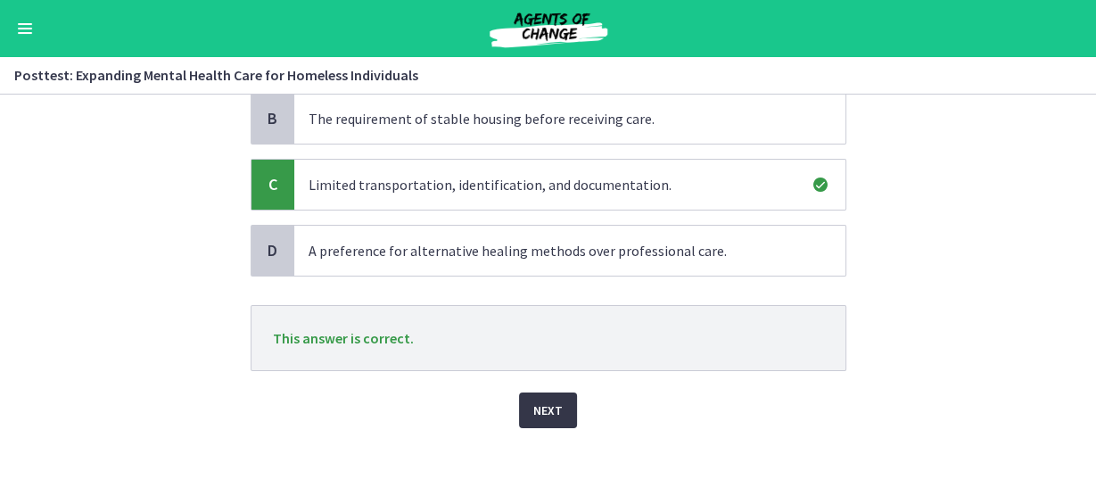
click at [543, 413] on span "Next" at bounding box center [547, 410] width 29 height 21
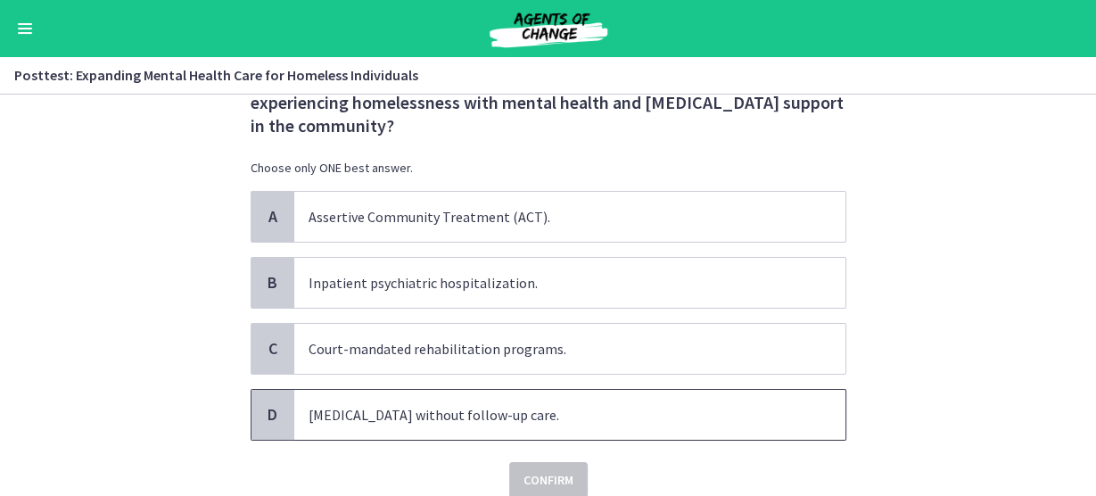
scroll to position [153, 0]
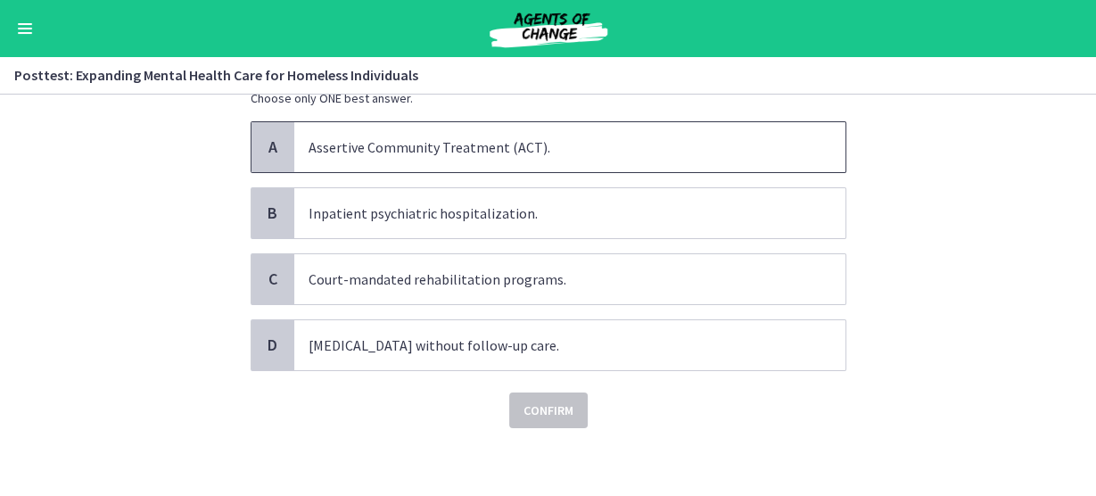
click at [315, 146] on span "Assertive Community Treatment (ACT)." at bounding box center [569, 147] width 551 height 50
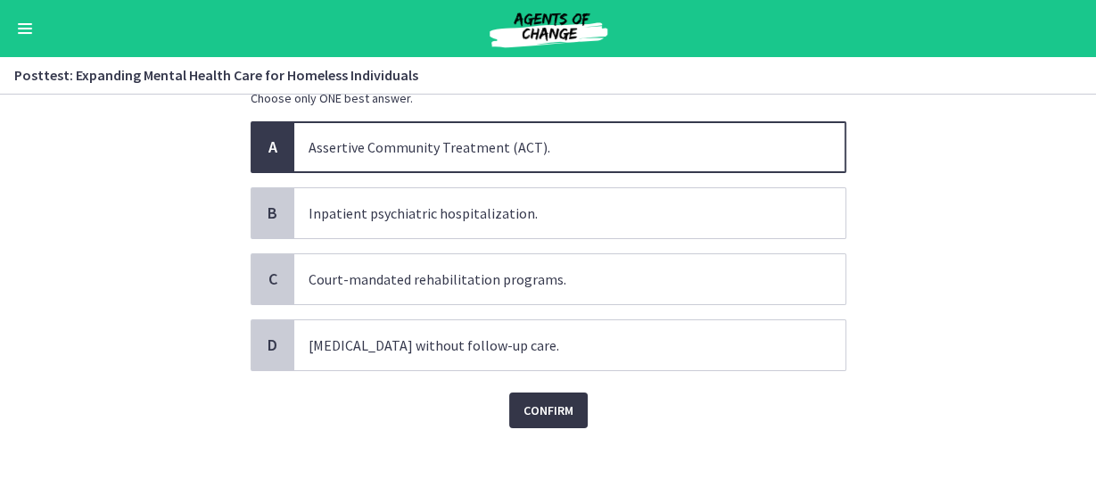
click at [537, 410] on span "Confirm" at bounding box center [549, 410] width 50 height 21
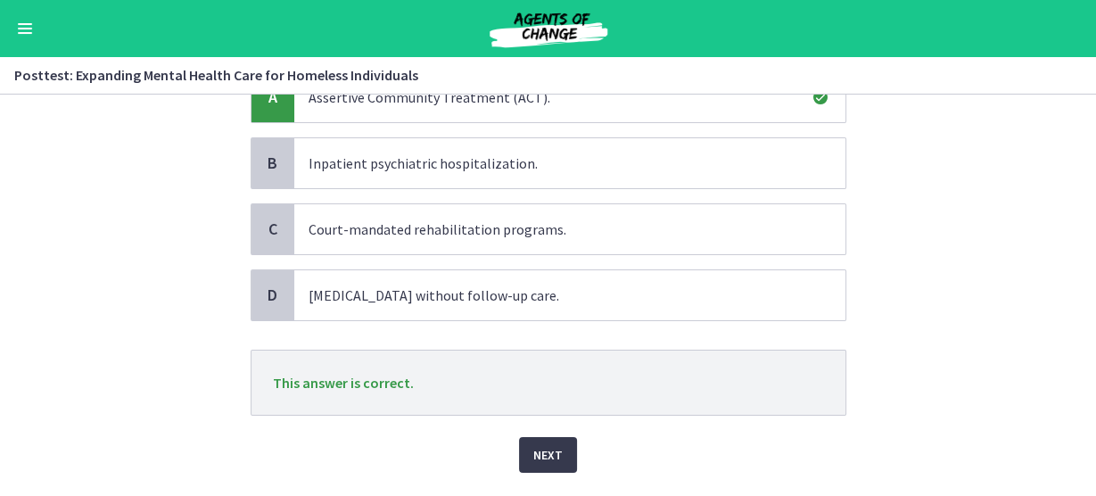
scroll to position [225, 0]
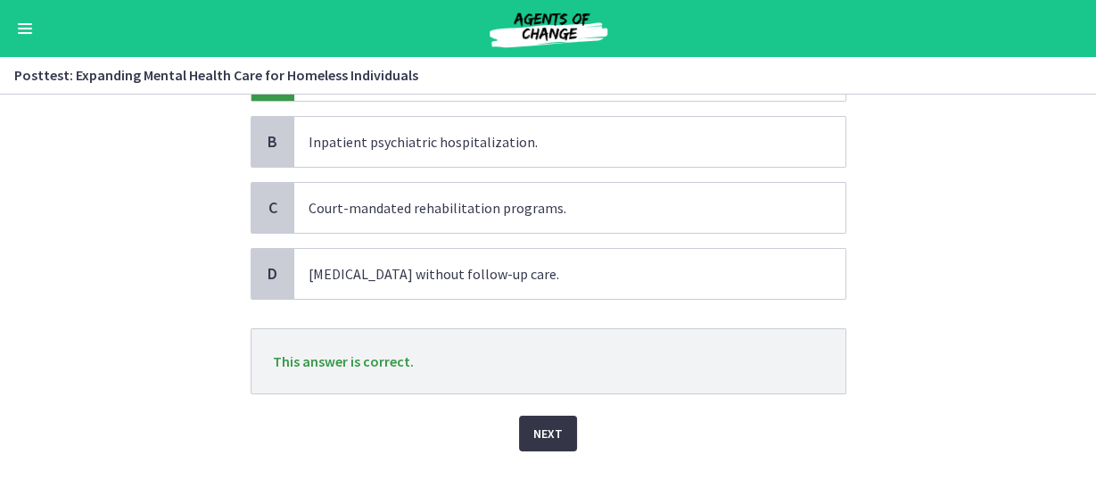
click at [549, 423] on span "Next" at bounding box center [547, 433] width 29 height 21
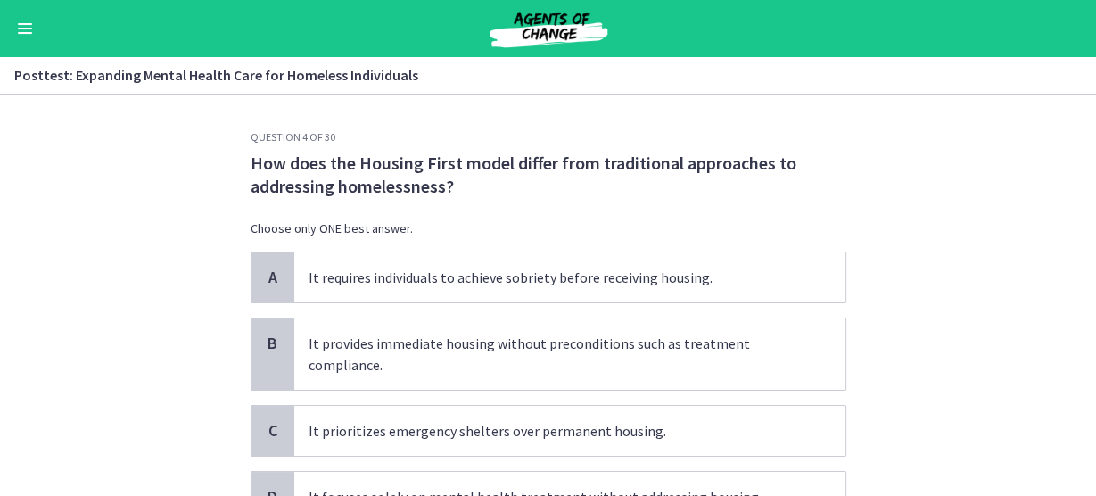
scroll to position [0, 0]
click at [331, 279] on span "It requires individuals to achieve sobriety before receiving housing." at bounding box center [569, 277] width 551 height 50
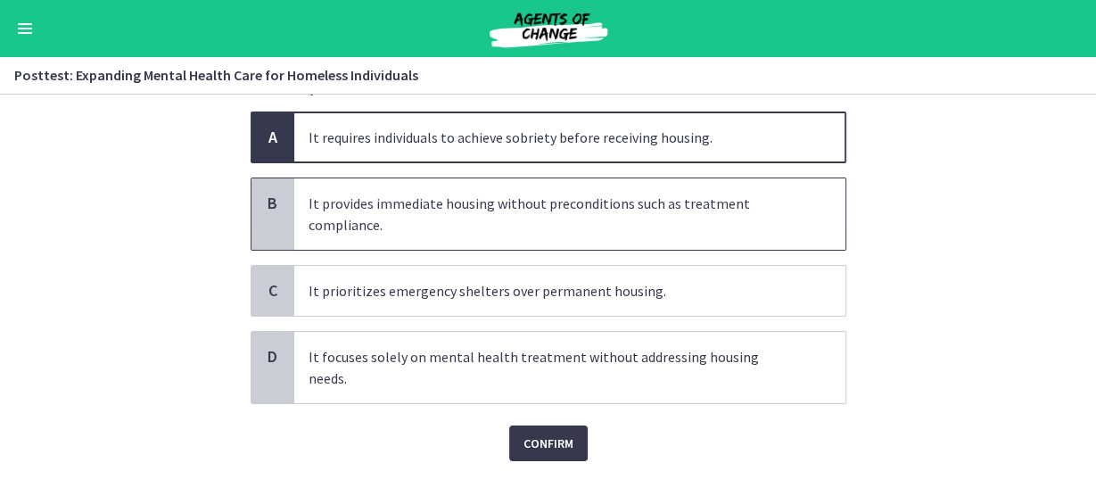
scroll to position [152, 0]
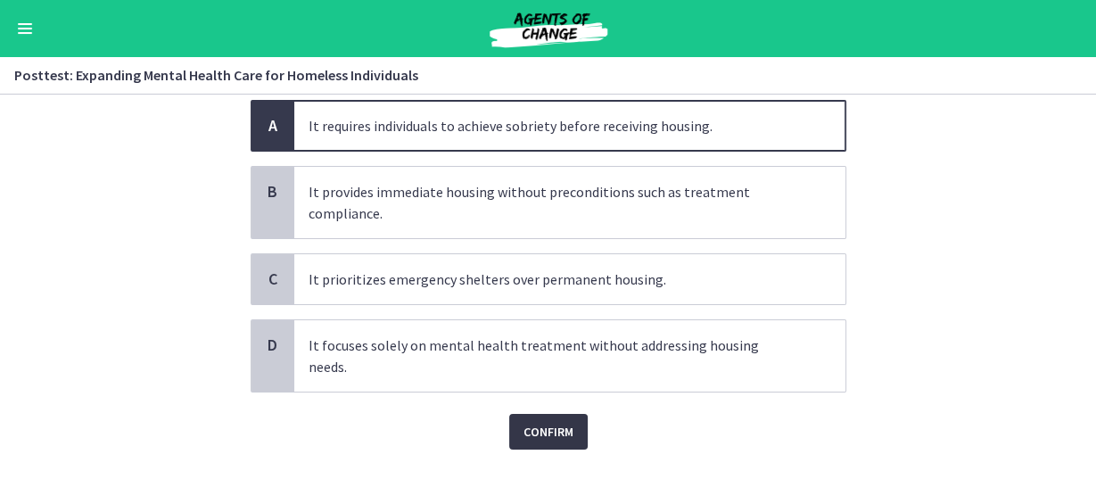
click at [551, 420] on button "Confirm" at bounding box center [548, 432] width 78 height 36
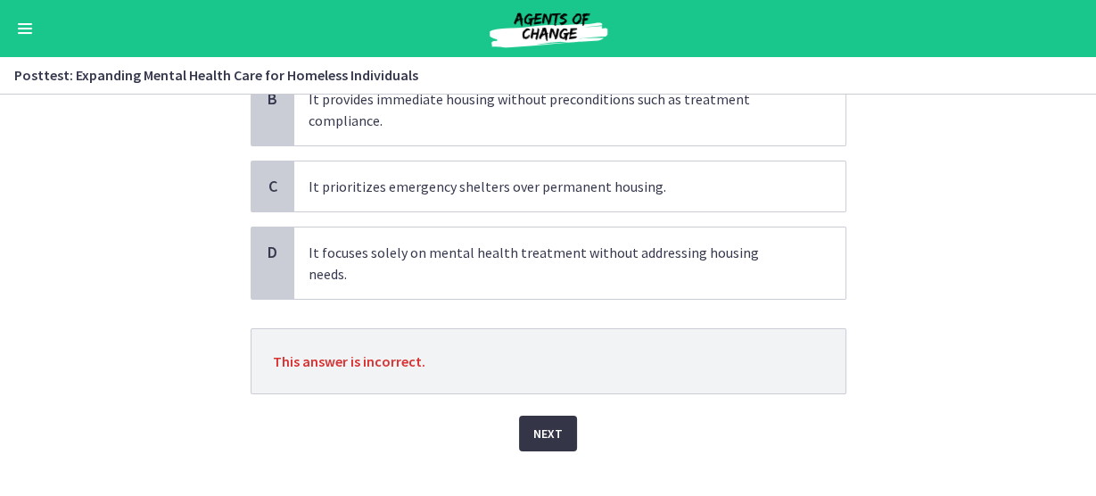
scroll to position [246, 0]
click at [542, 421] on span "Next" at bounding box center [547, 431] width 29 height 21
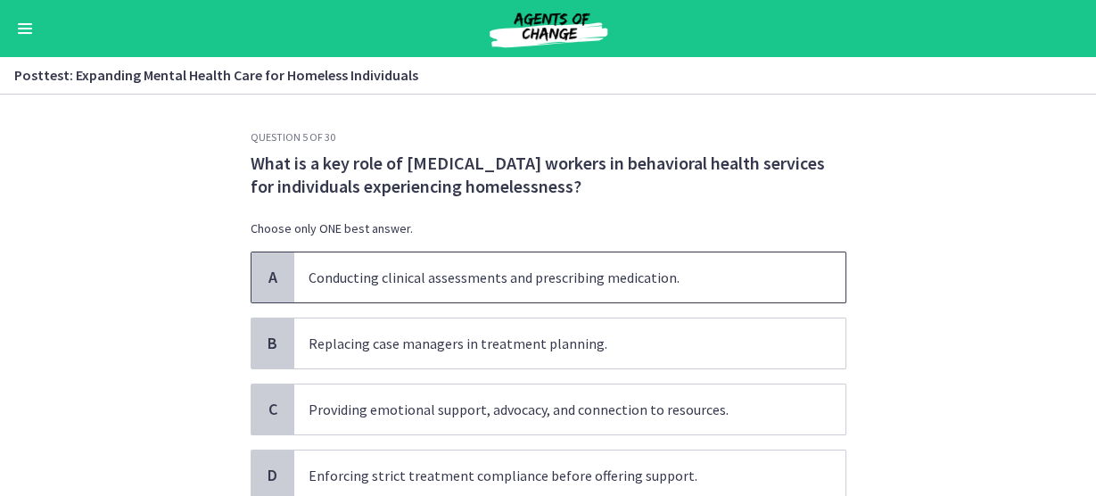
click at [334, 281] on span "Conducting clinical assessments and prescribing medication." at bounding box center [569, 277] width 551 height 50
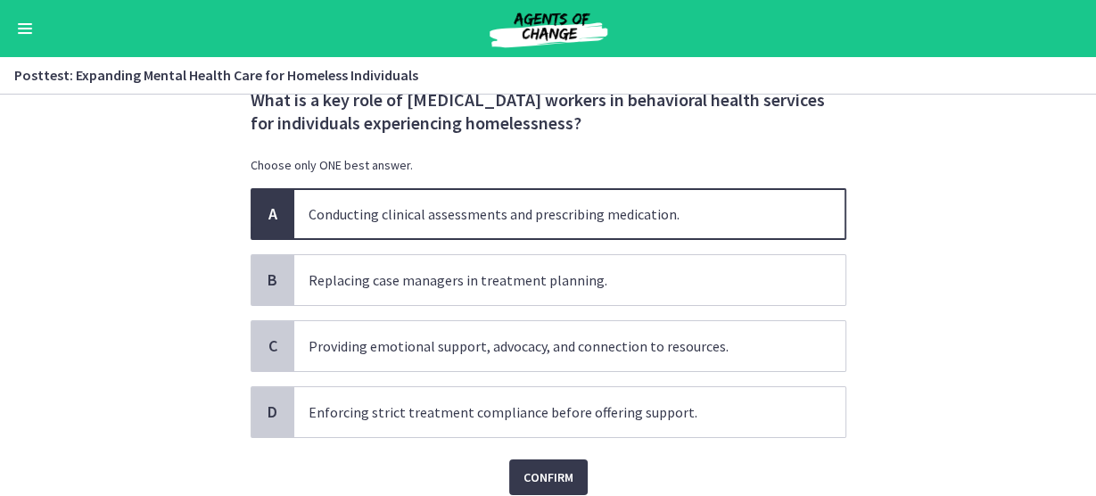
scroll to position [131, 0]
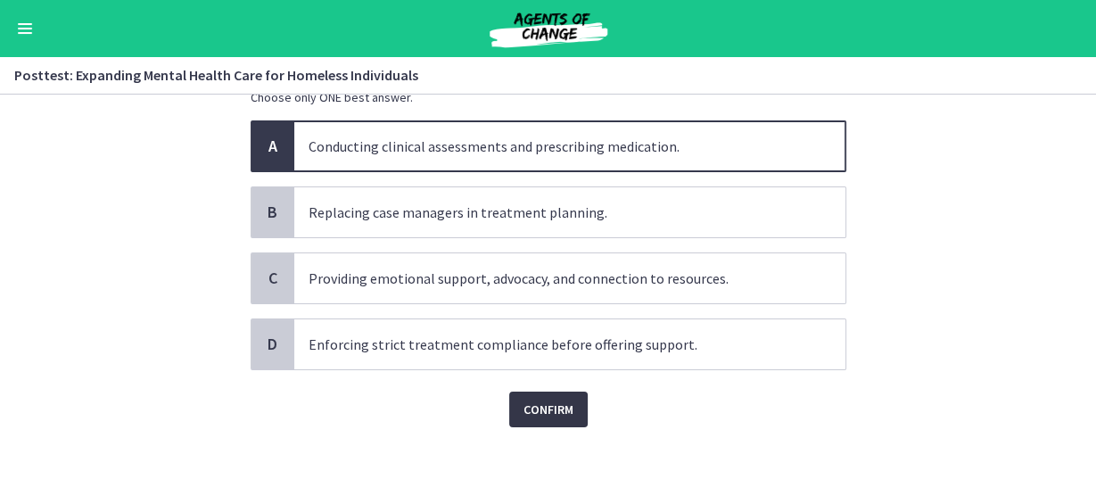
click at [536, 402] on span "Confirm" at bounding box center [549, 409] width 50 height 21
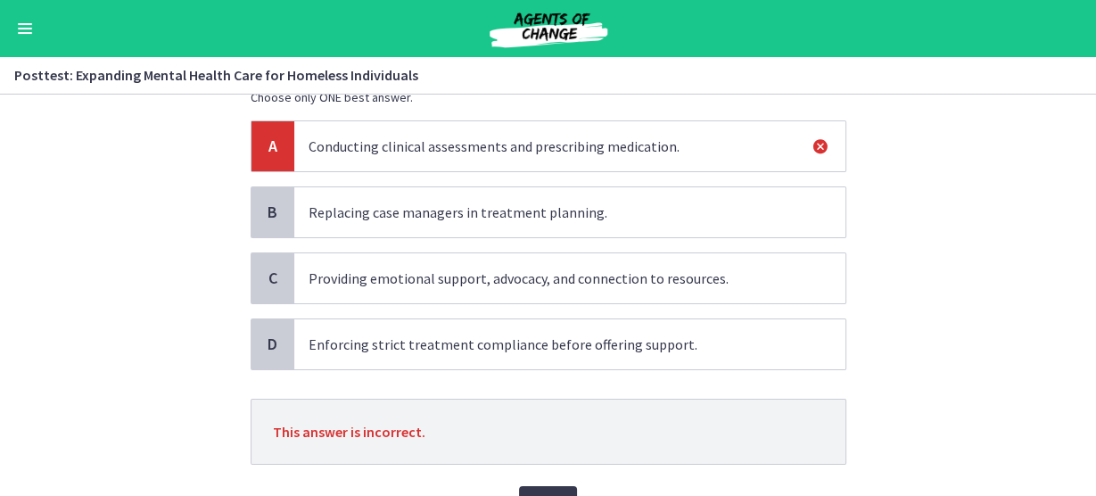
click at [42, 37] on div "Go to Dashboard" at bounding box center [548, 28] width 1096 height 57
click at [12, 35] on div "Go to Dashboard" at bounding box center [548, 28] width 1096 height 57
click at [14, 34] on button "Enable menu" at bounding box center [24, 28] width 21 height 21
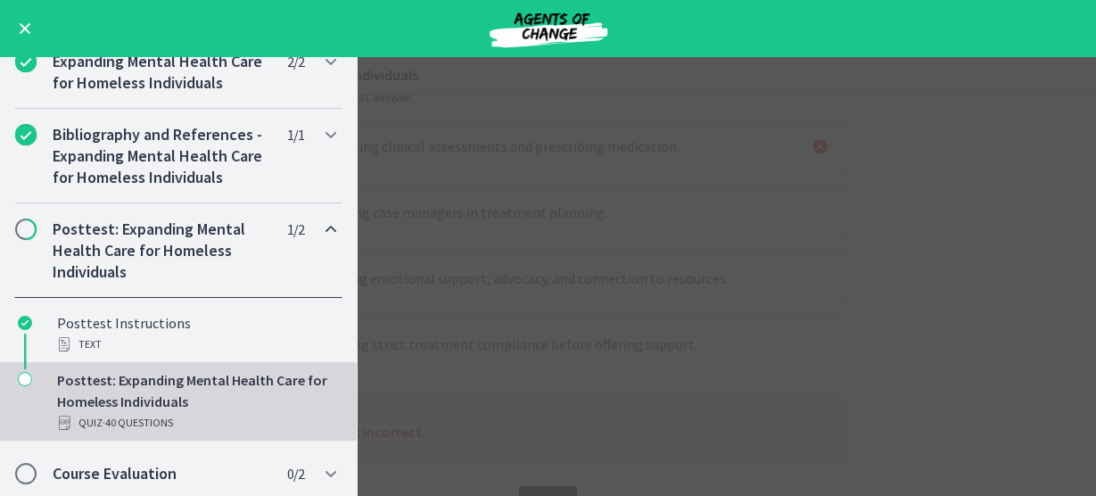
scroll to position [249, 0]
click at [20, 26] on button "Enable menu" at bounding box center [24, 28] width 21 height 21
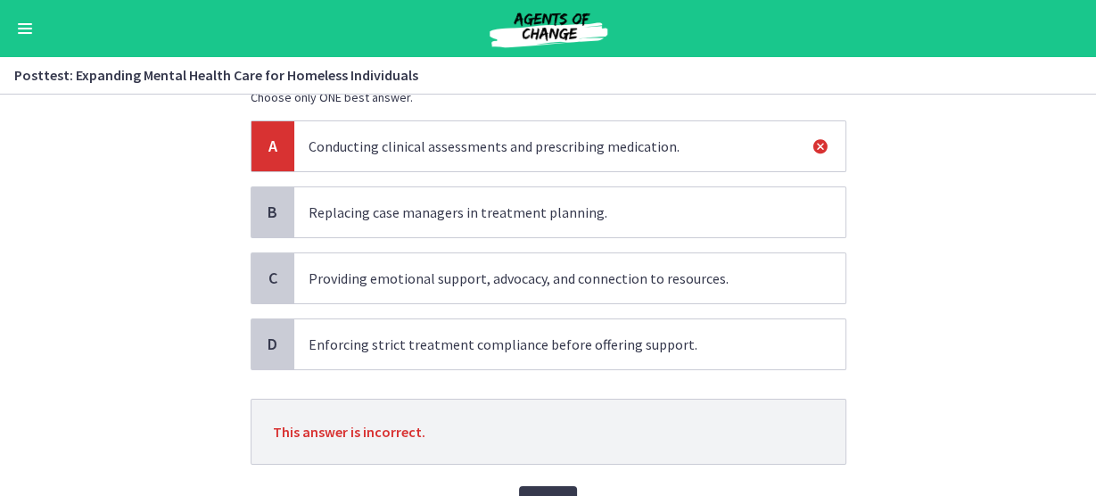
click at [25, 21] on button "Enable menu" at bounding box center [24, 28] width 21 height 21
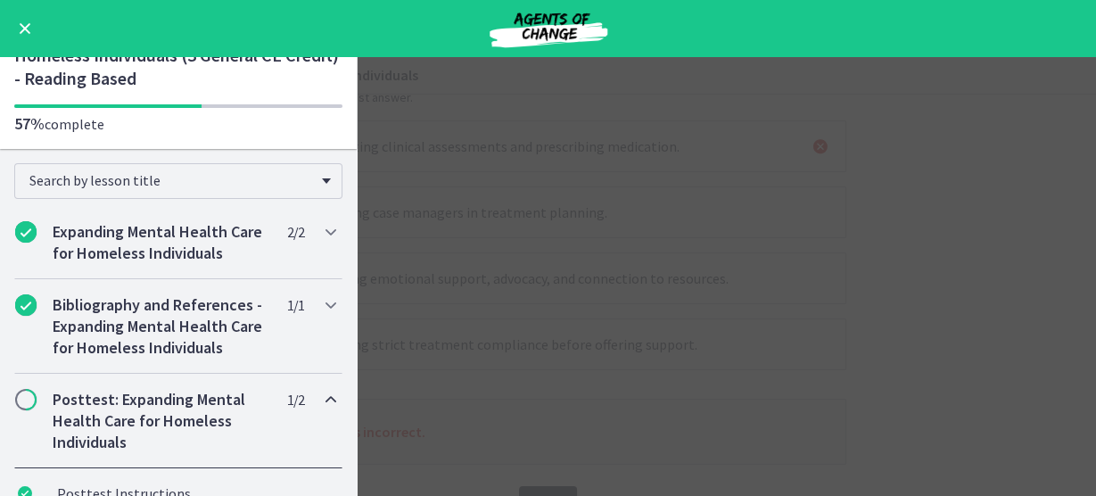
scroll to position [0, 0]
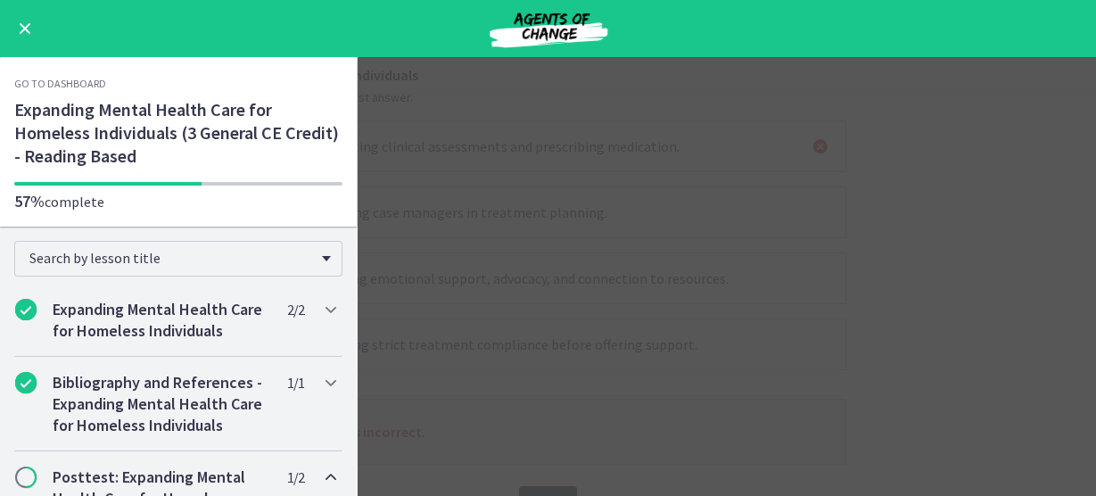
click at [522, 27] on img at bounding box center [548, 28] width 214 height 43
drag, startPoint x: 932, startPoint y: 249, endPoint x: 889, endPoint y: 248, distance: 42.8
click at [930, 249] on main "Posttest: Expanding Mental Health Care for Homeless Individuals Enable fullscre…" at bounding box center [548, 276] width 1096 height 439
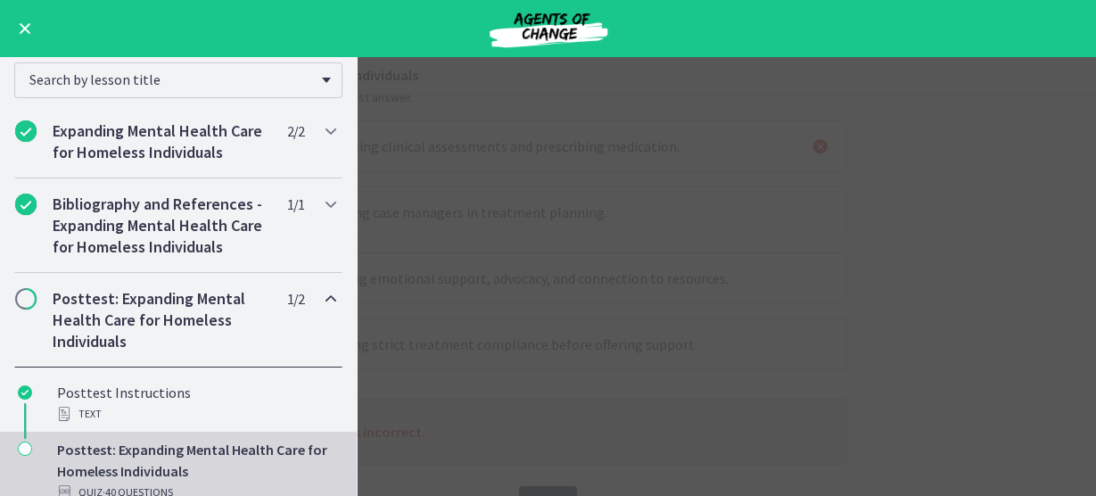
scroll to position [249, 0]
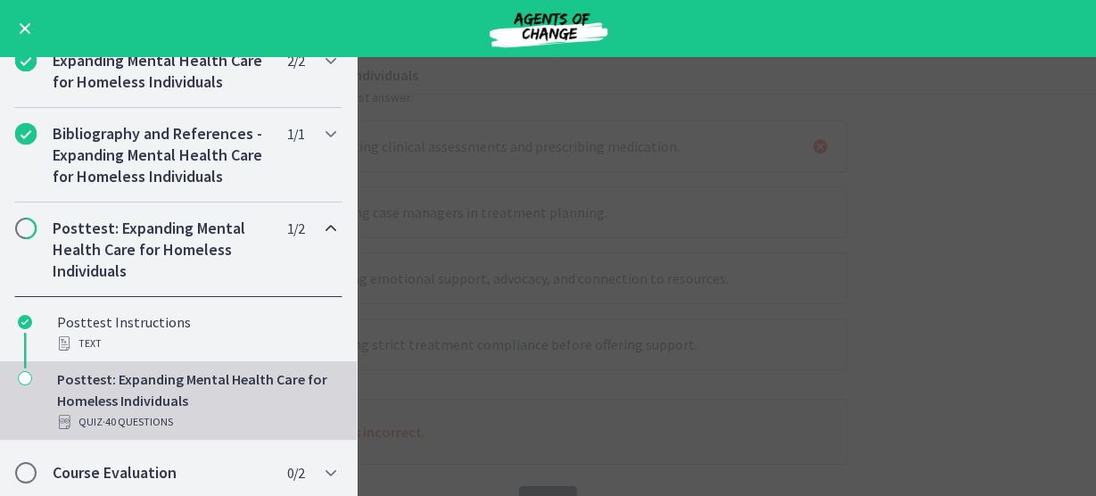
click at [879, 220] on main "Posttest: Expanding Mental Health Care for Homeless Individuals Enable fullscre…" at bounding box center [548, 276] width 1096 height 439
click at [264, 187] on div "Bibliography and References - Expanding Mental Health Care for Homeless Individ…" at bounding box center [178, 155] width 328 height 95
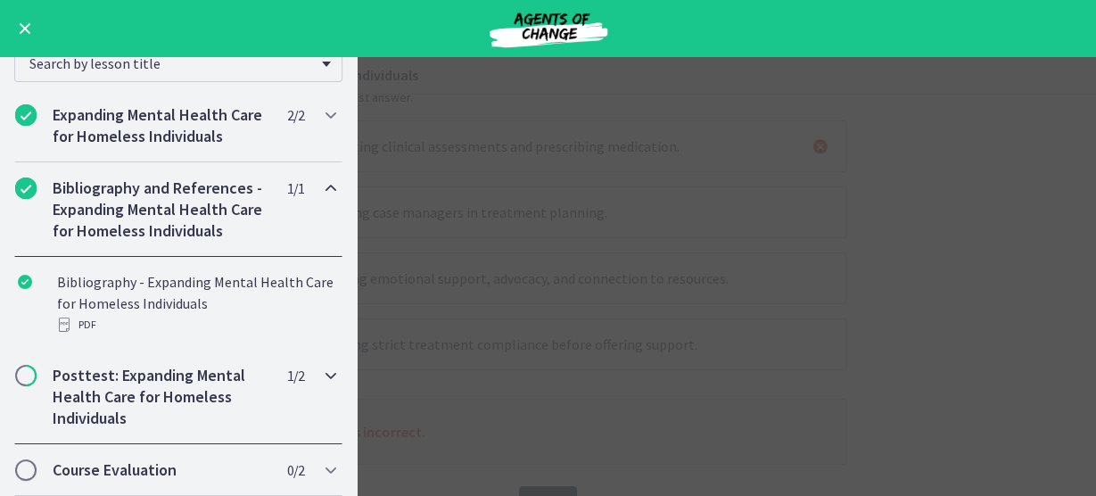
scroll to position [192, 0]
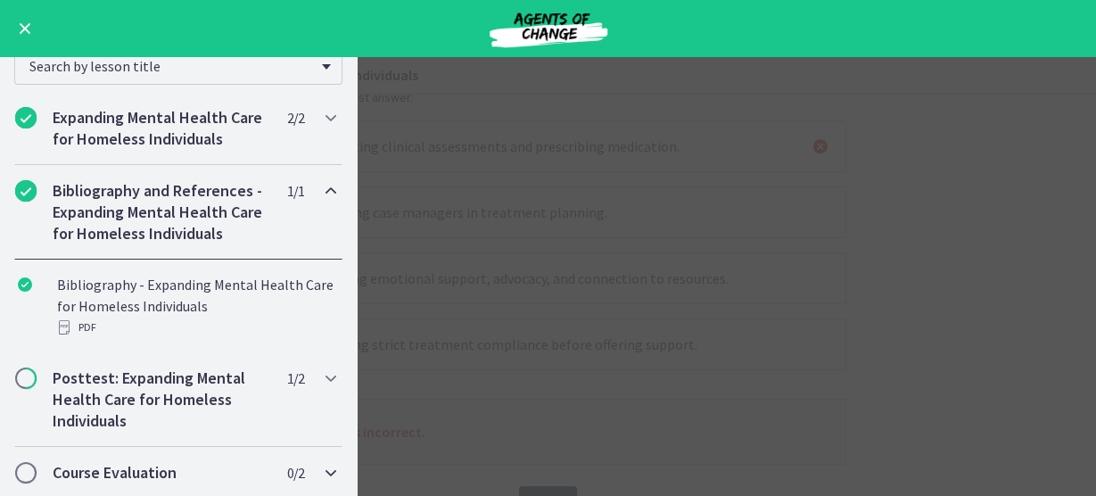
drag, startPoint x: 44, startPoint y: 468, endPoint x: 47, endPoint y: 459, distance: 9.6
click at [44, 468] on div "Course Evaluation 0 / 2 Completed" at bounding box center [178, 473] width 328 height 52
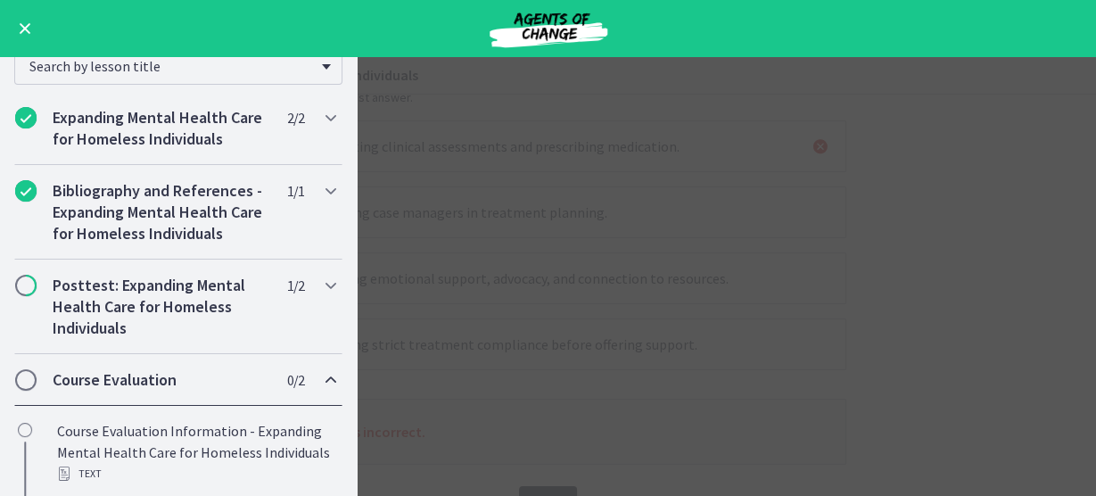
click at [20, 29] on span "Enable menu" at bounding box center [25, 29] width 14 height 2
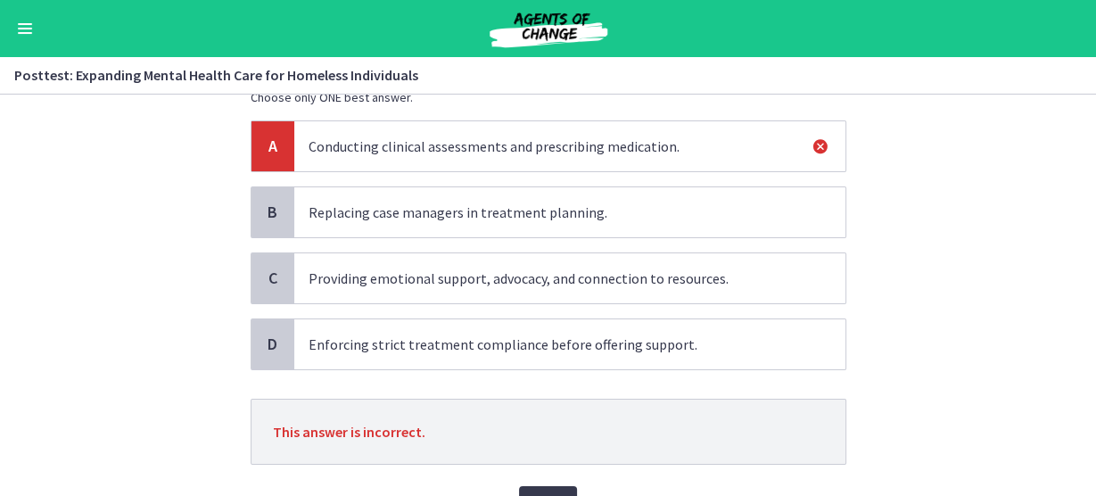
click at [25, 24] on span "Enable menu" at bounding box center [25, 24] width 14 height 2
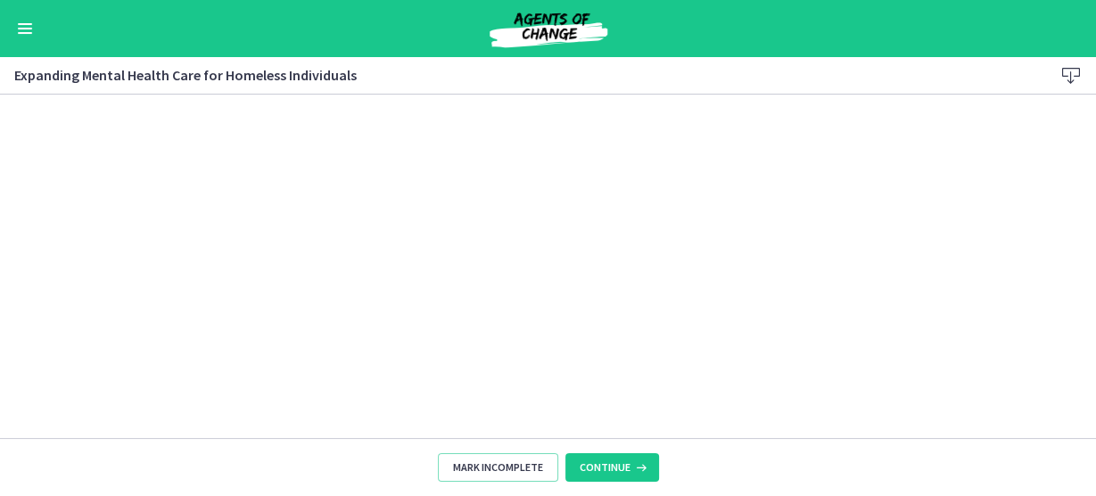
scroll to position [192, 0]
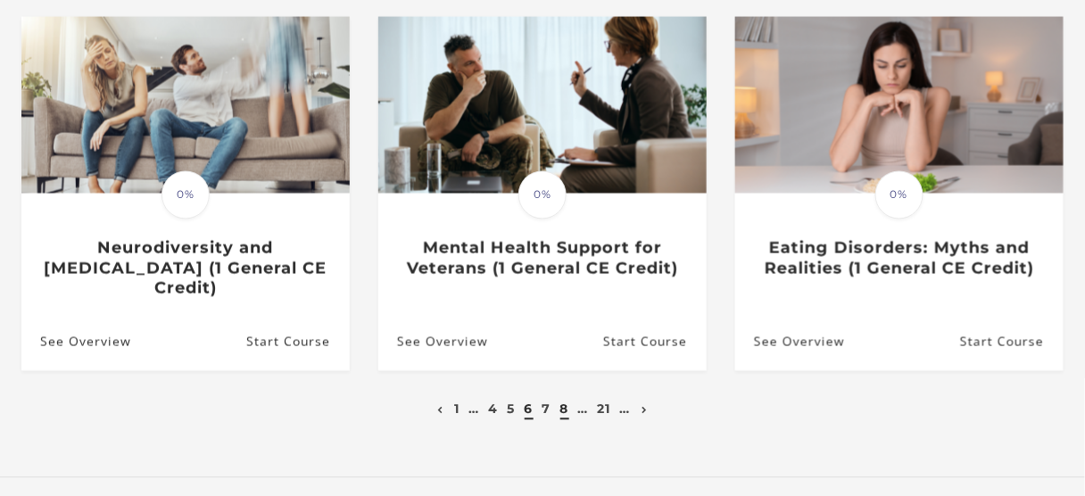
click at [562, 401] on link "8" at bounding box center [564, 409] width 9 height 16
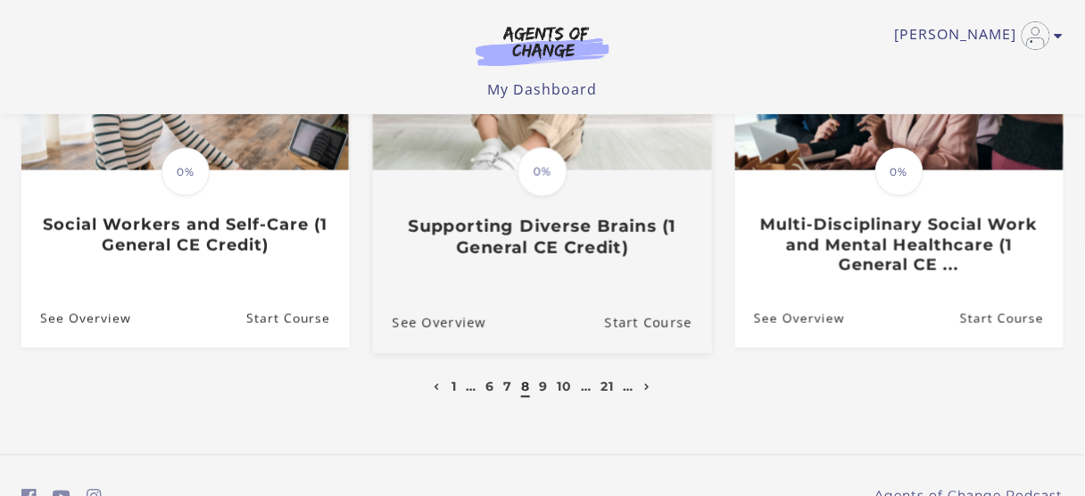
scroll to position [714, 0]
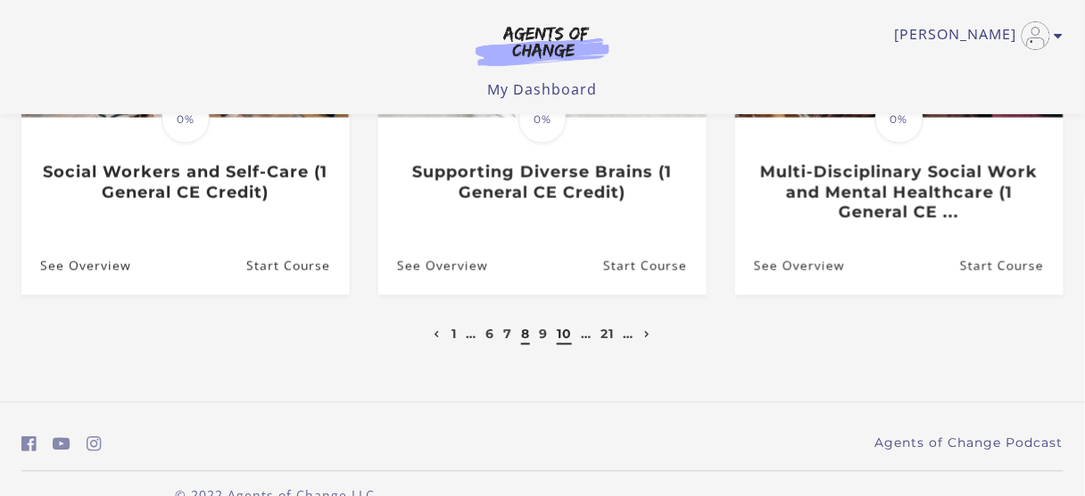
click at [561, 340] on link "10" at bounding box center [564, 334] width 15 height 16
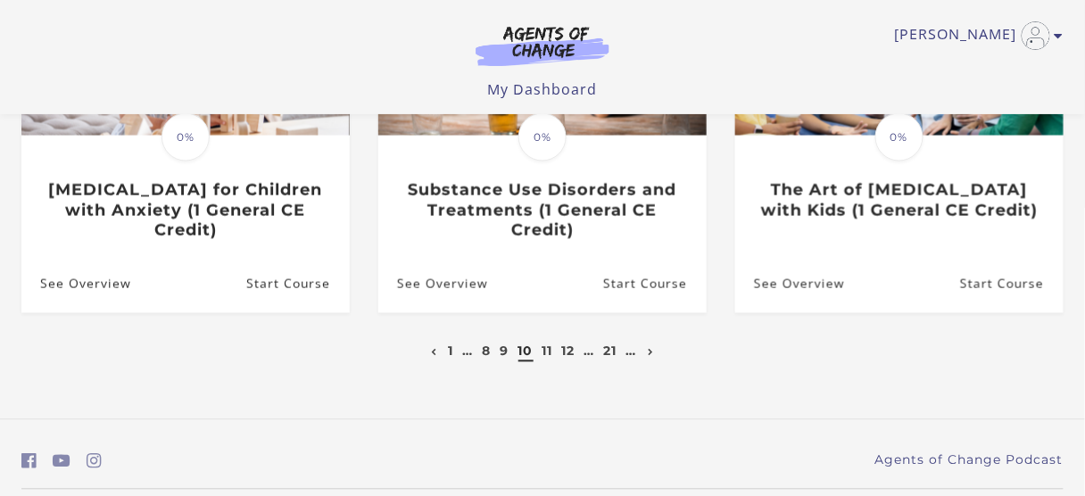
scroll to position [714, 0]
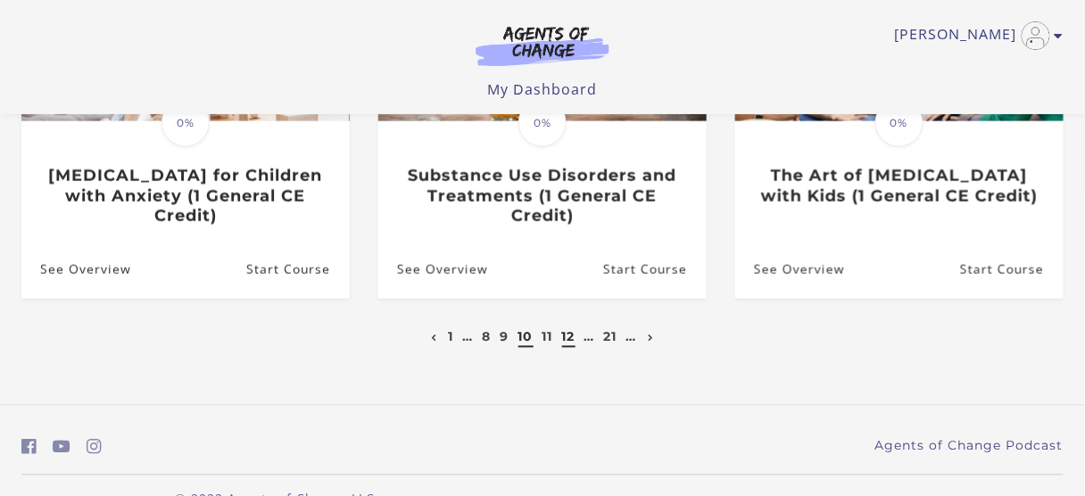
click at [573, 340] on link "12" at bounding box center [568, 337] width 13 height 16
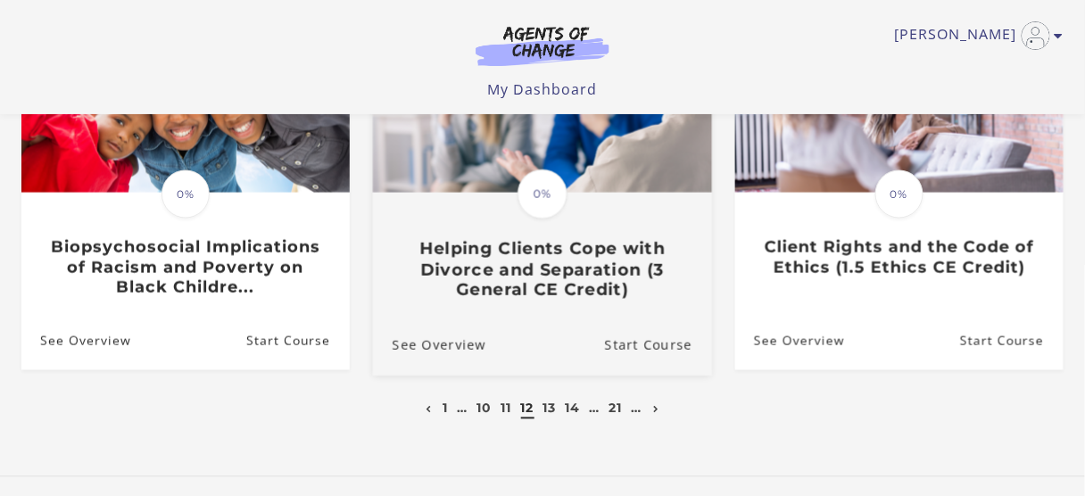
scroll to position [571, 0]
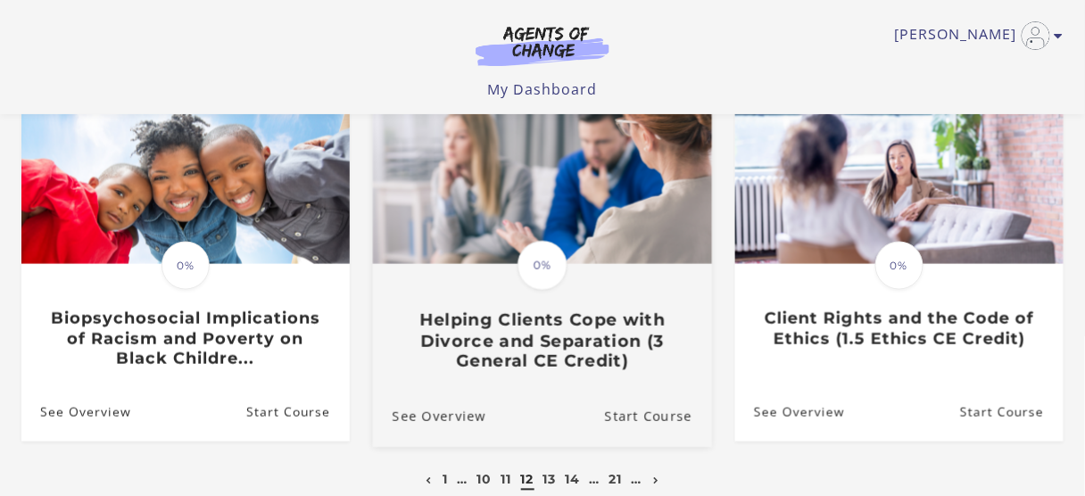
click at [529, 325] on h3 "Helping Clients Cope with Divorce and Separation (3 General CE Credit)" at bounding box center [542, 340] width 300 height 62
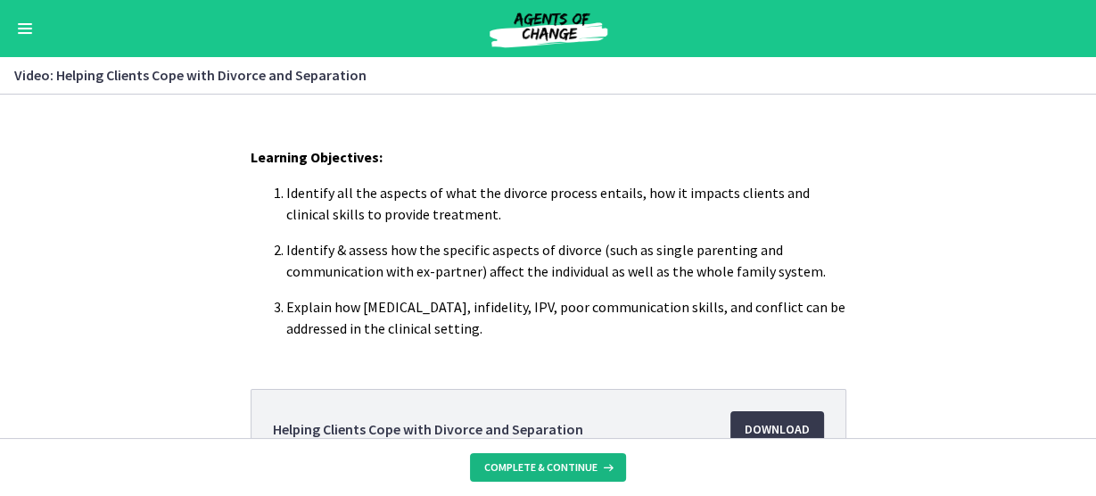
scroll to position [285, 0]
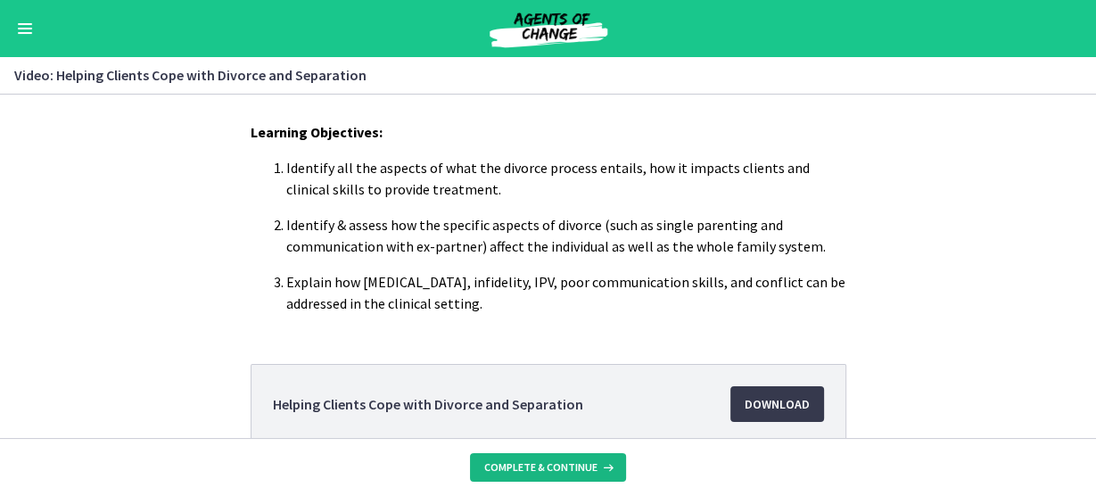
click at [540, 467] on span "Complete & continue" at bounding box center [540, 467] width 113 height 14
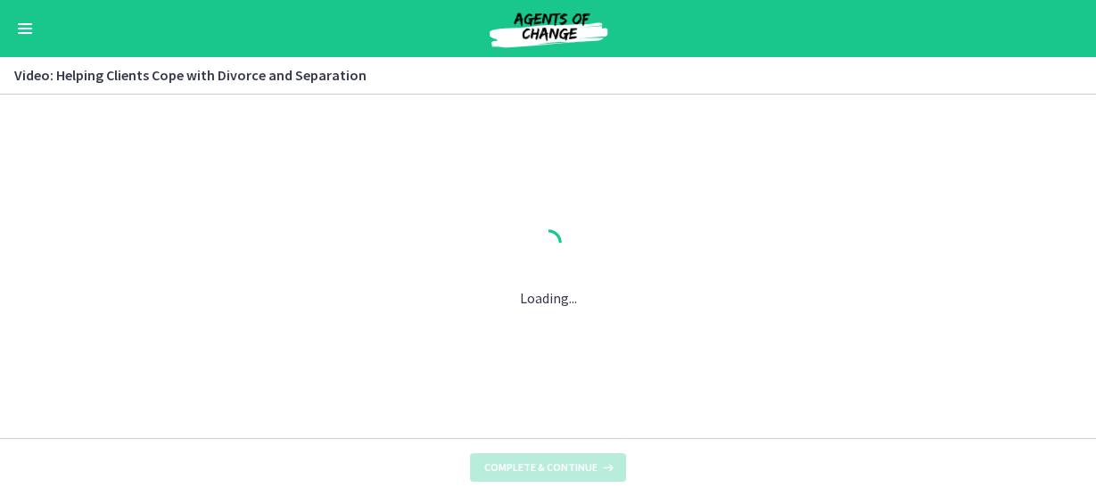
scroll to position [0, 0]
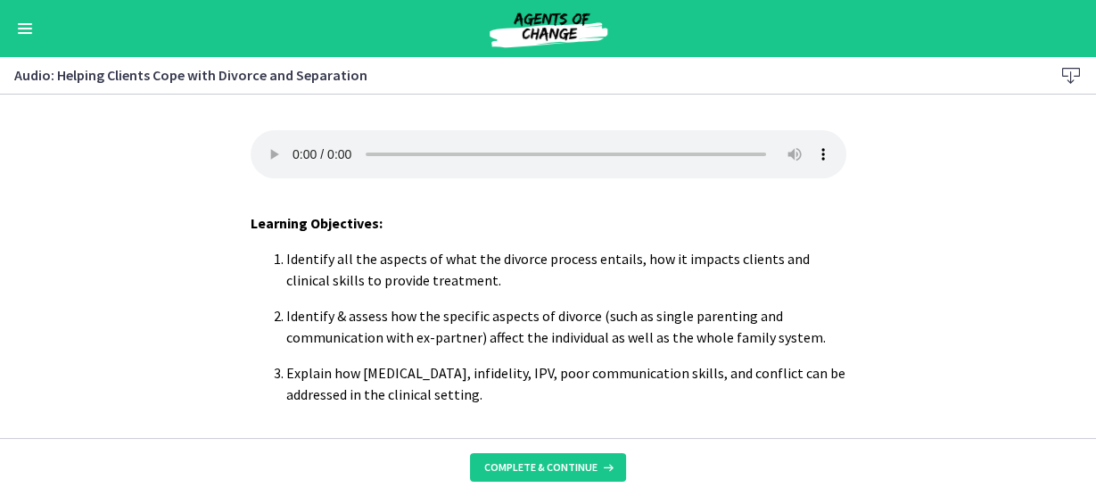
click at [677, 414] on div "Your browser doesn't support the audio element. Download it here Learning Objec…" at bounding box center [548, 284] width 624 height 308
click at [562, 465] on span "Complete & continue" at bounding box center [540, 467] width 113 height 14
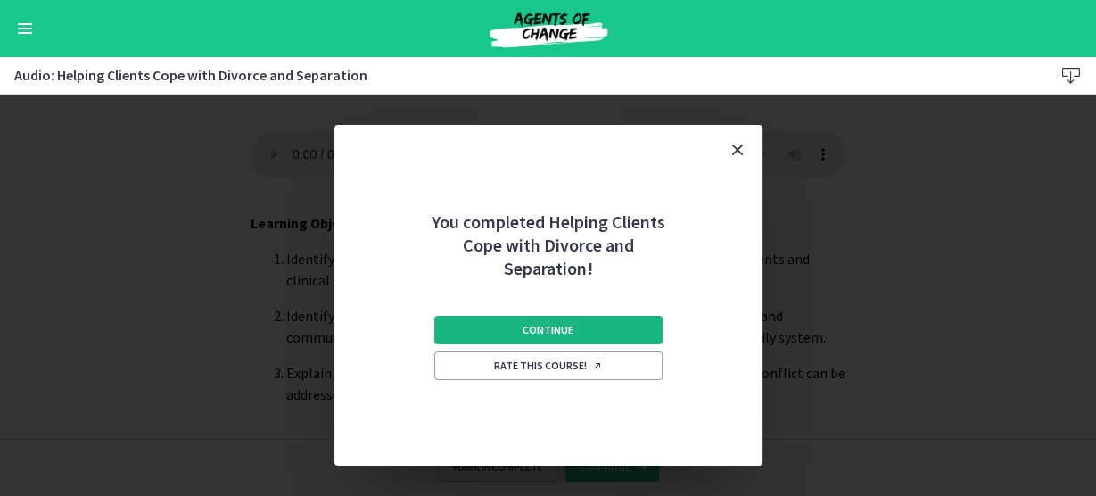
click at [566, 331] on span "Continue" at bounding box center [548, 330] width 51 height 14
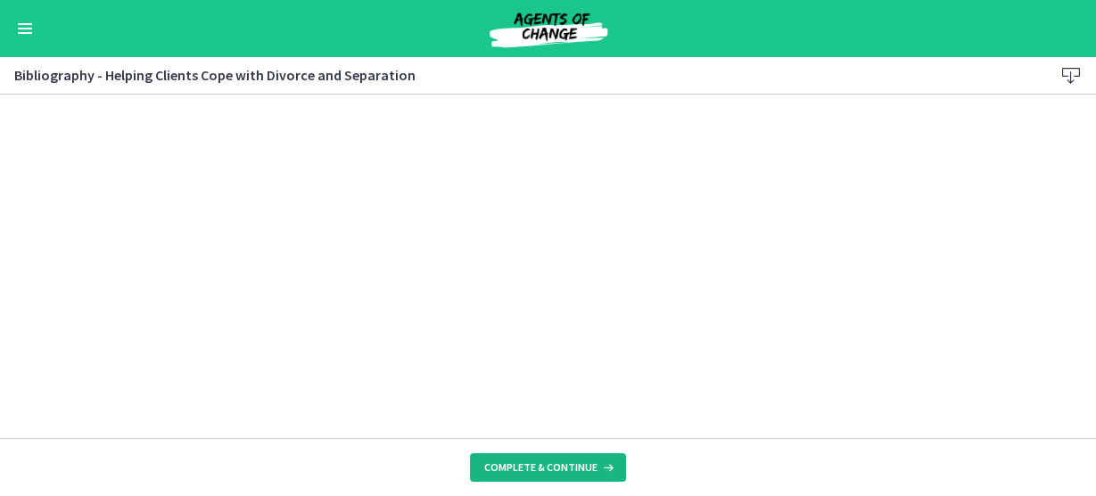
click at [563, 482] on button "Complete & continue" at bounding box center [548, 467] width 156 height 29
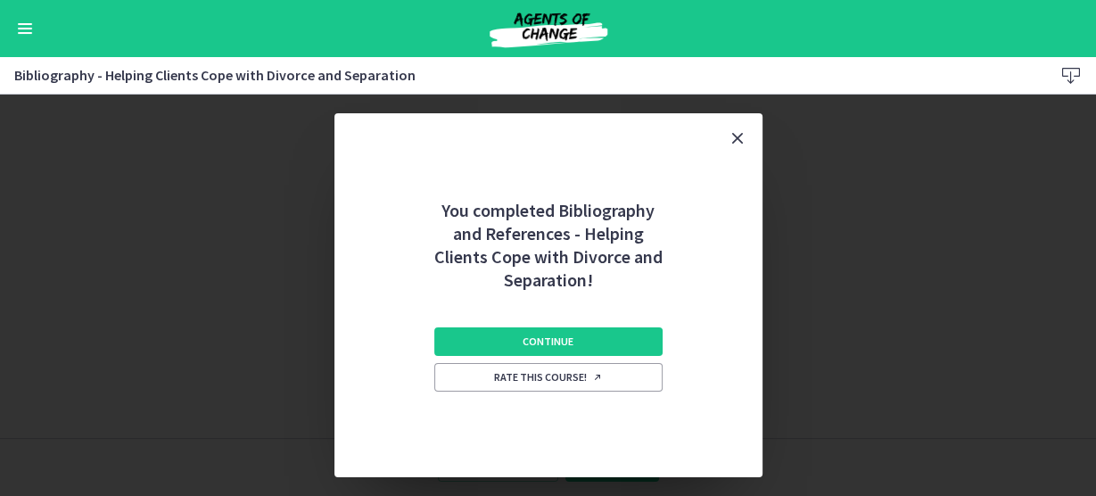
click at [493, 326] on div "Continue Rate this course!" at bounding box center [548, 385] width 228 height 186
click at [489, 338] on button "Continue" at bounding box center [548, 341] width 228 height 29
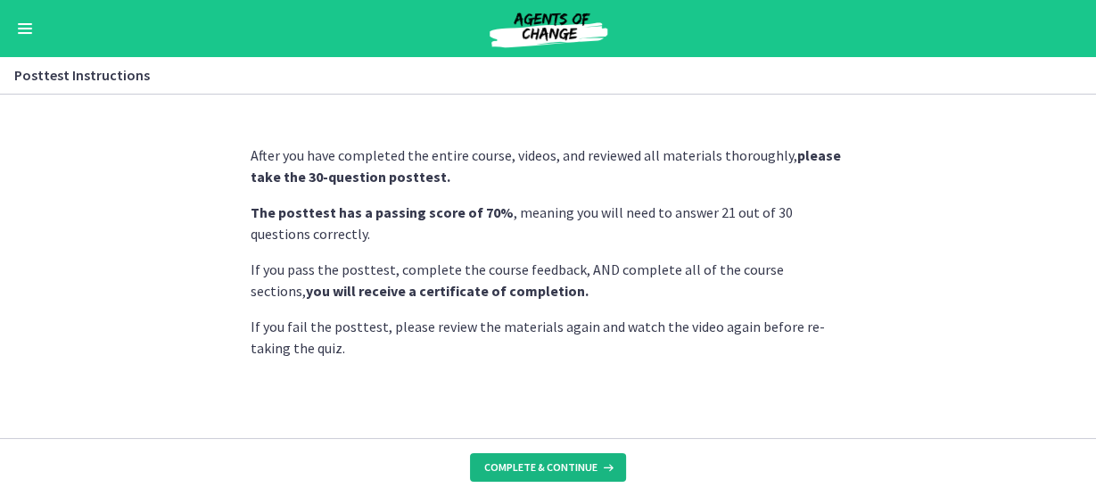
click at [531, 465] on span "Complete & continue" at bounding box center [540, 467] width 113 height 14
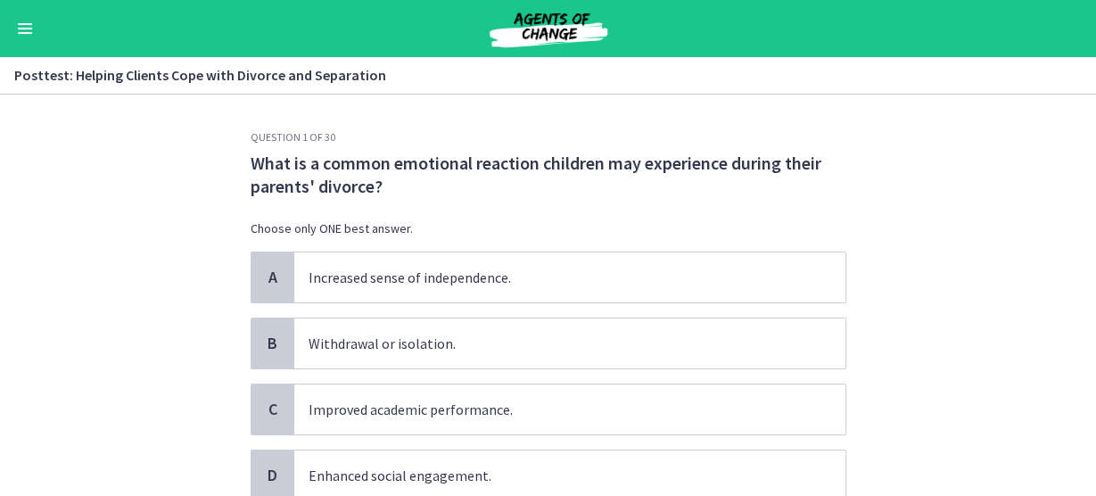
scroll to position [71, 0]
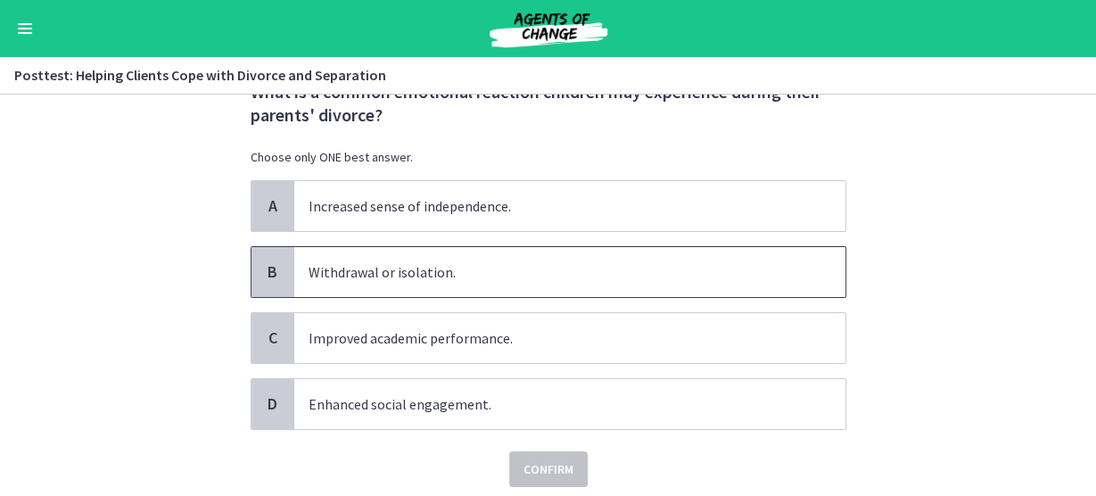
click at [262, 273] on span "B" at bounding box center [272, 271] width 21 height 21
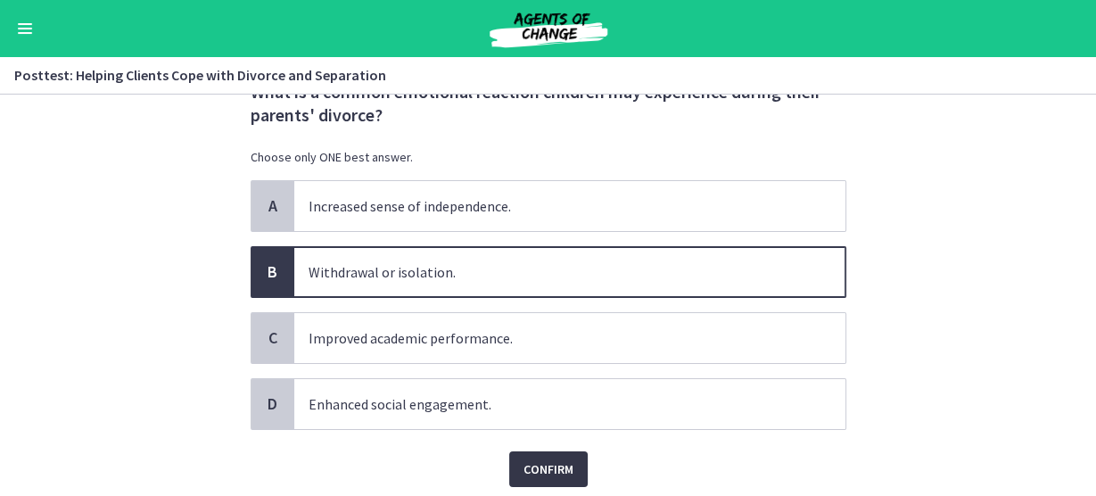
click at [549, 466] on span "Confirm" at bounding box center [549, 468] width 50 height 21
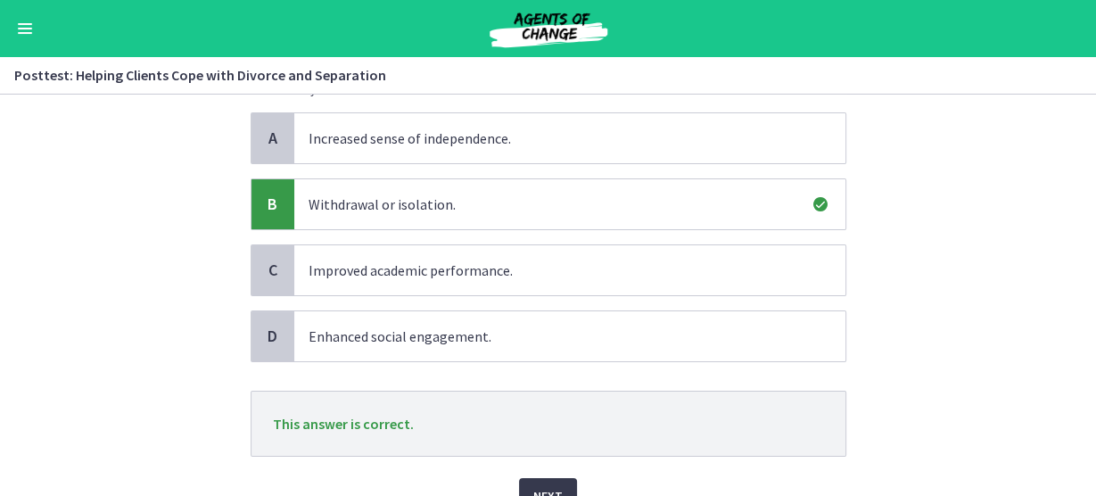
scroll to position [225, 0]
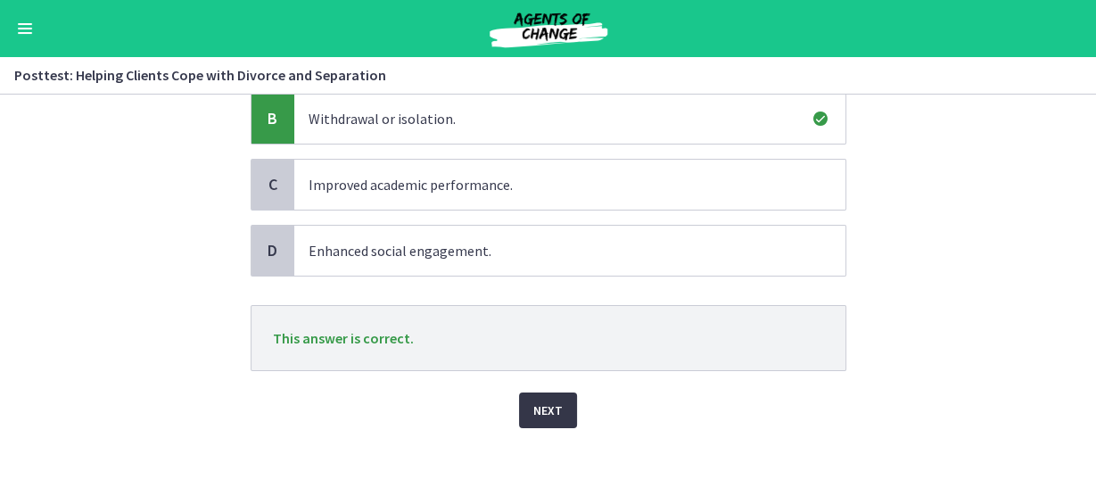
click at [540, 407] on span "Next" at bounding box center [547, 410] width 29 height 21
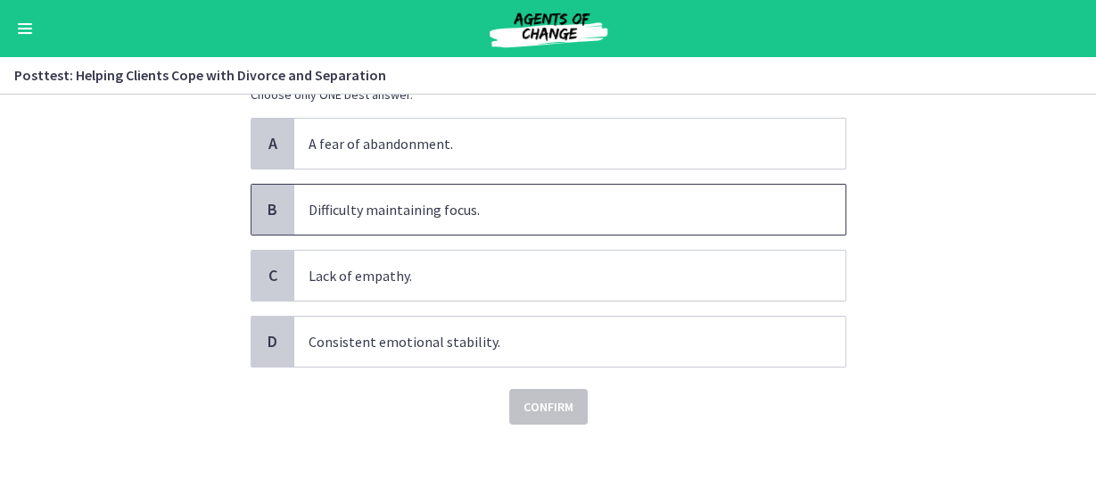
scroll to position [131, 0]
click at [378, 297] on span "Lack of empathy." at bounding box center [569, 276] width 551 height 50
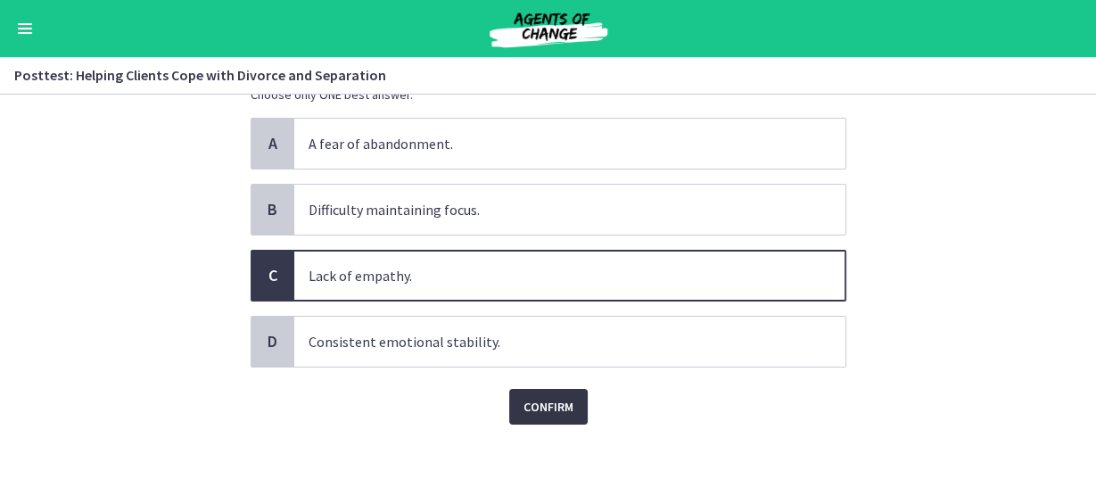
click at [538, 410] on span "Confirm" at bounding box center [549, 406] width 50 height 21
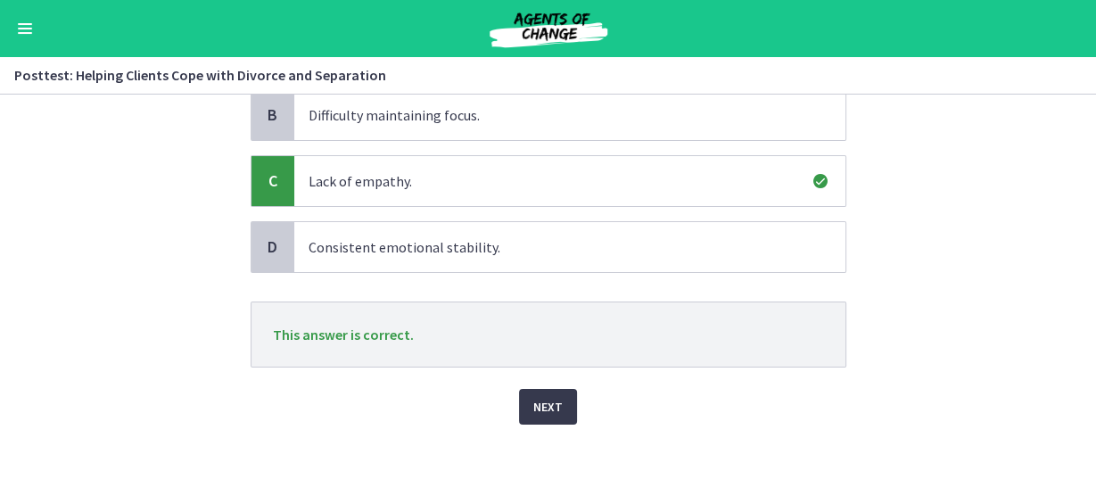
scroll to position [225, 0]
click at [537, 417] on span "Next" at bounding box center [547, 406] width 29 height 21
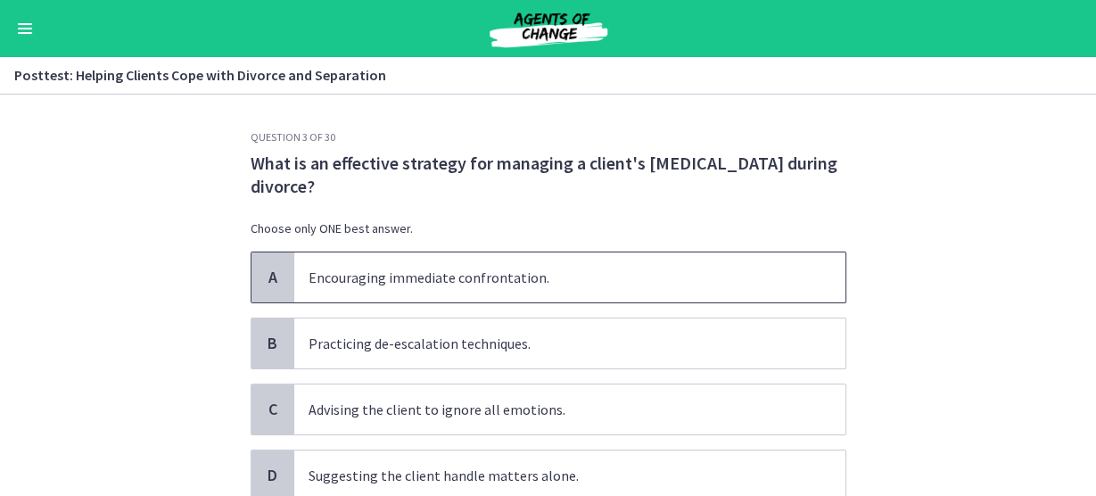
scroll to position [71, 0]
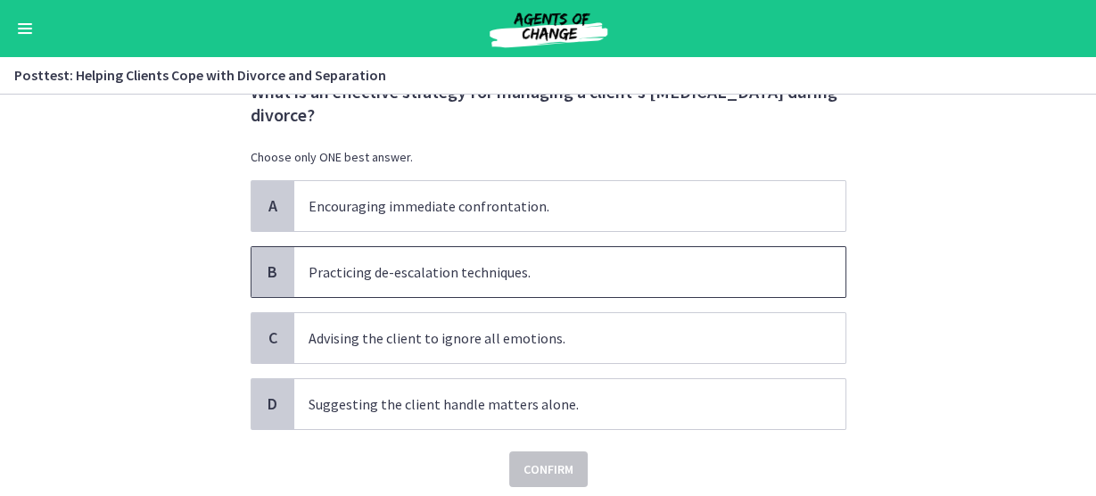
click at [262, 268] on span "B" at bounding box center [272, 271] width 21 height 21
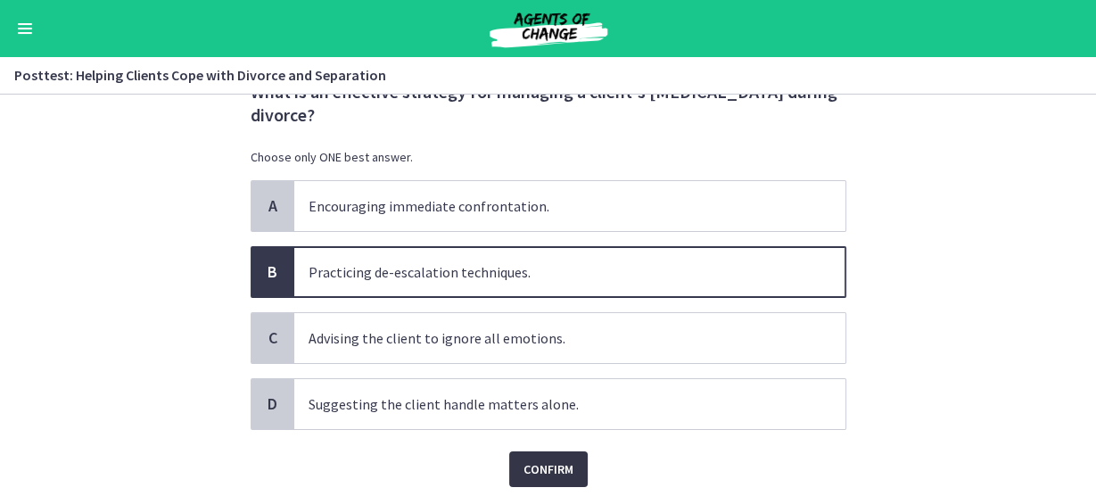
click at [524, 472] on span "Confirm" at bounding box center [549, 468] width 50 height 21
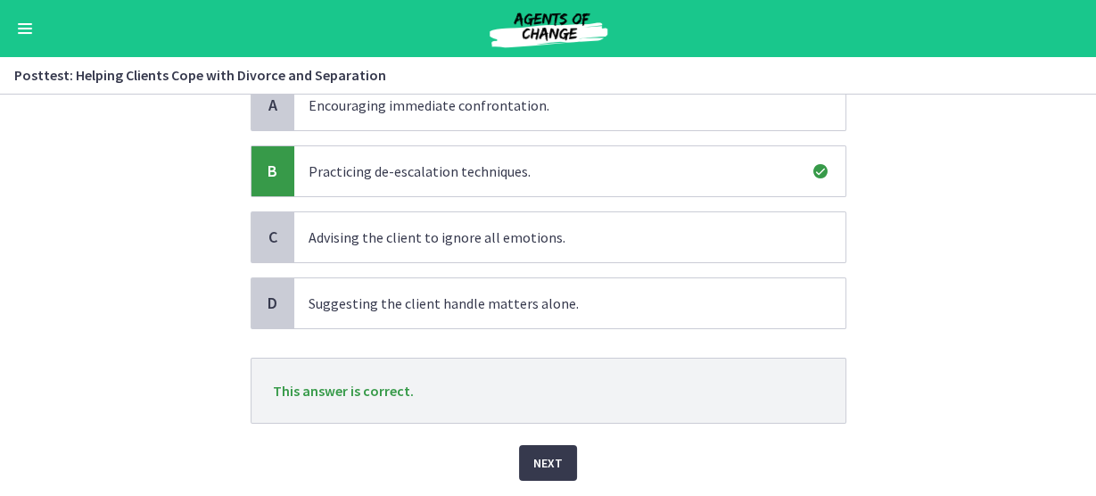
scroll to position [225, 0]
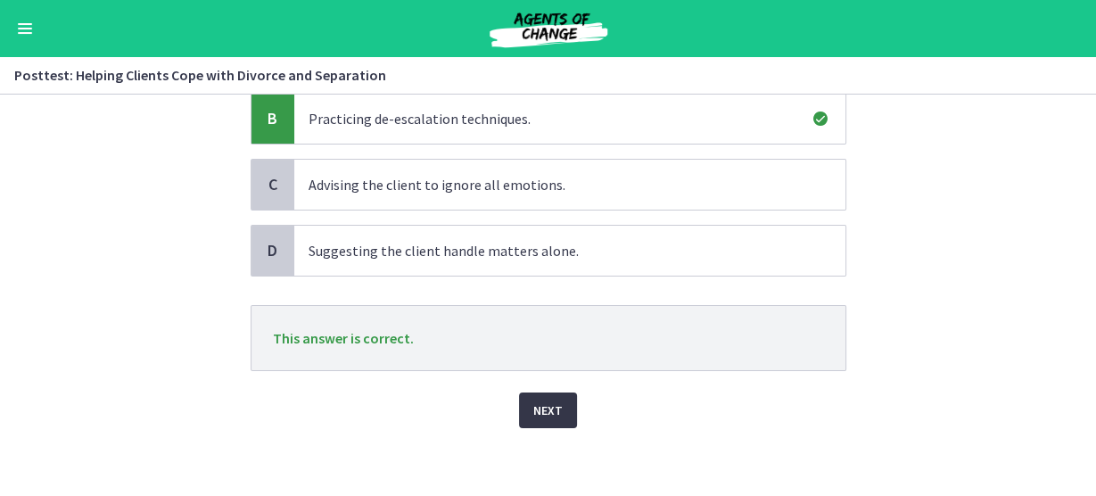
click at [537, 407] on span "Next" at bounding box center [547, 410] width 29 height 21
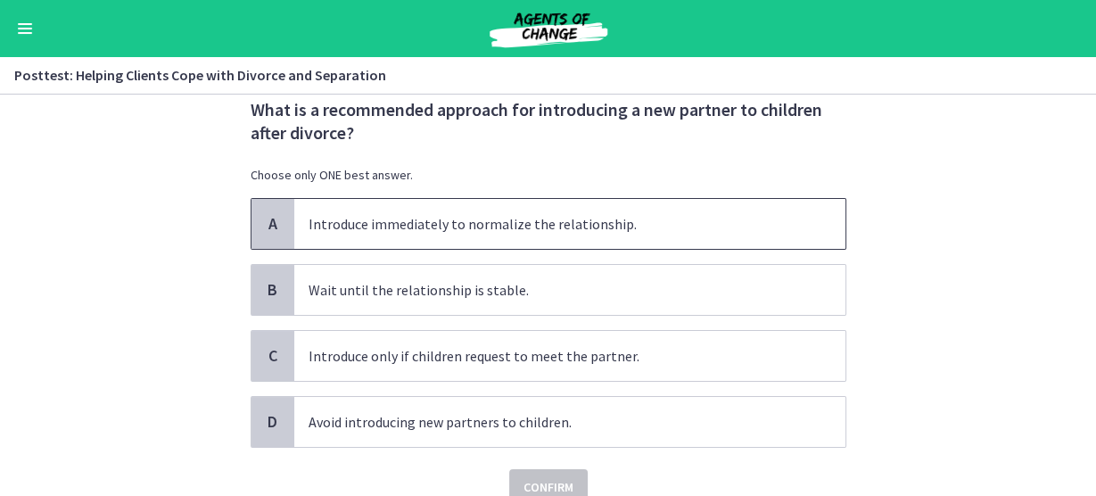
scroll to position [71, 0]
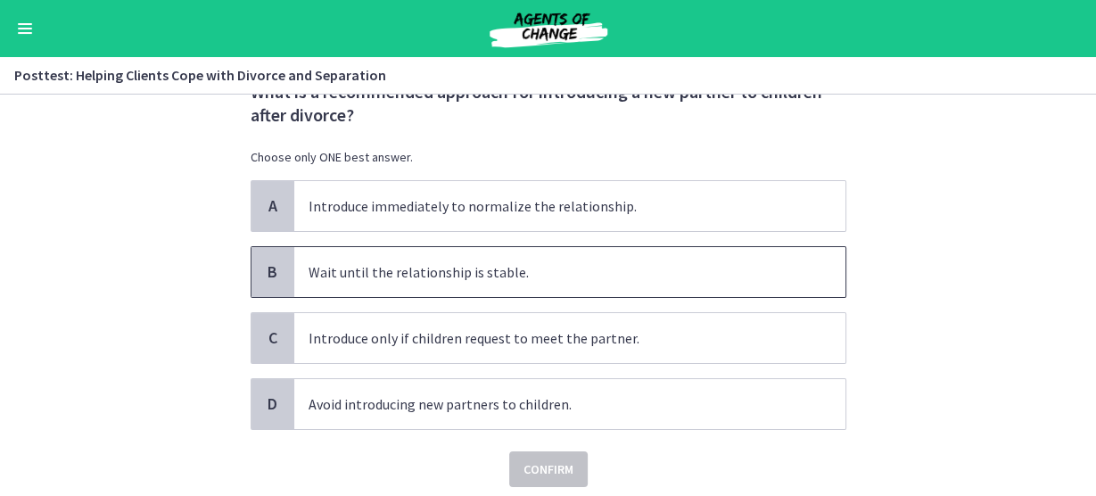
click at [269, 268] on span "B" at bounding box center [272, 271] width 21 height 21
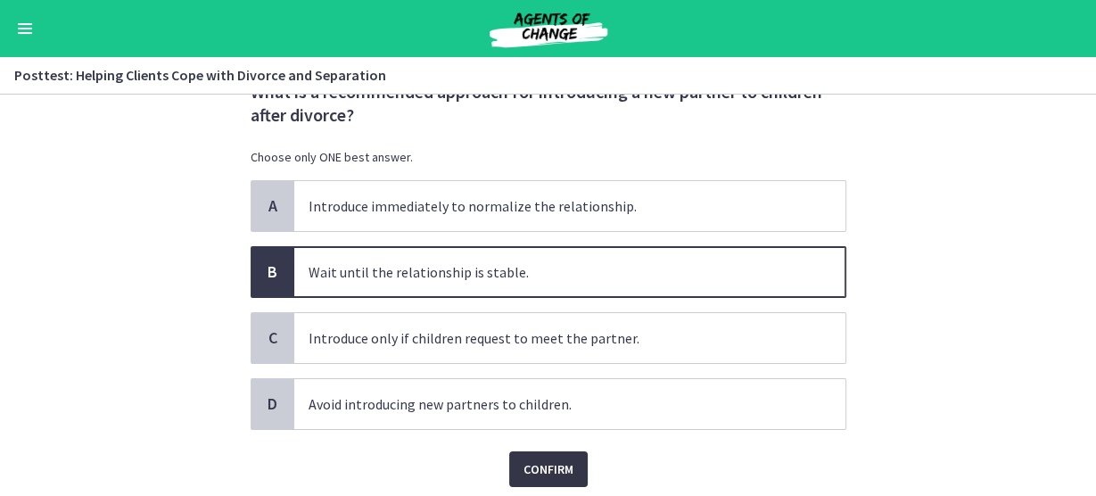
click at [549, 468] on span "Confirm" at bounding box center [549, 468] width 50 height 21
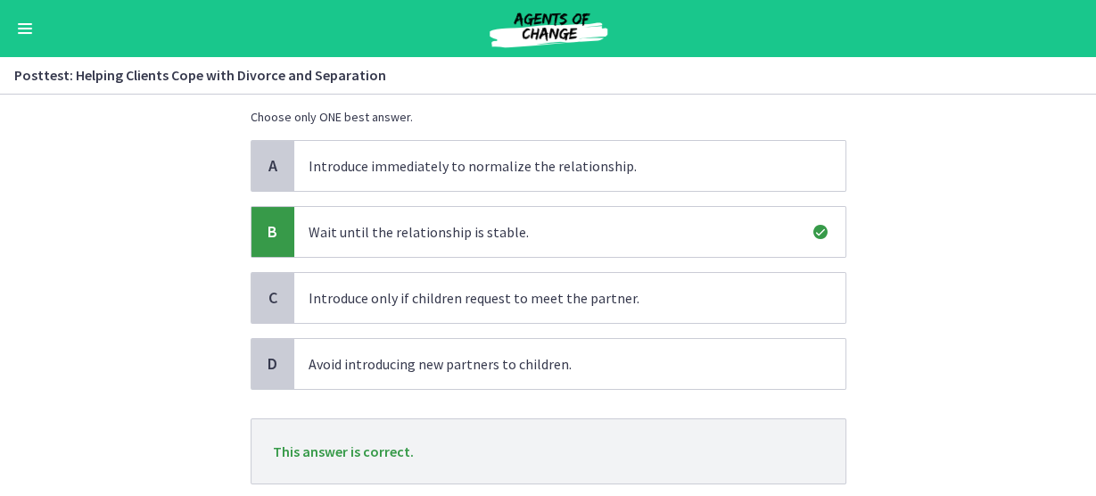
scroll to position [225, 0]
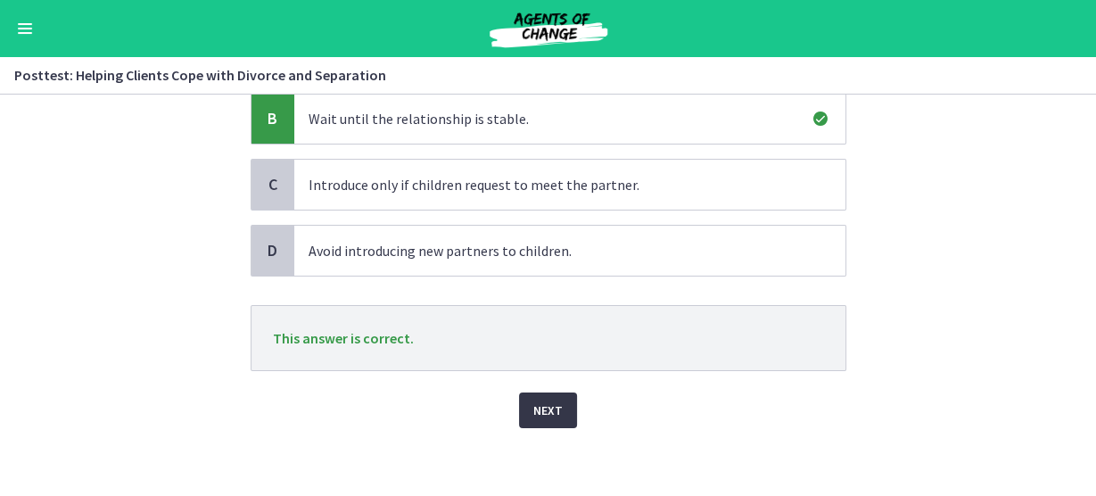
click at [553, 416] on span "Next" at bounding box center [547, 410] width 29 height 21
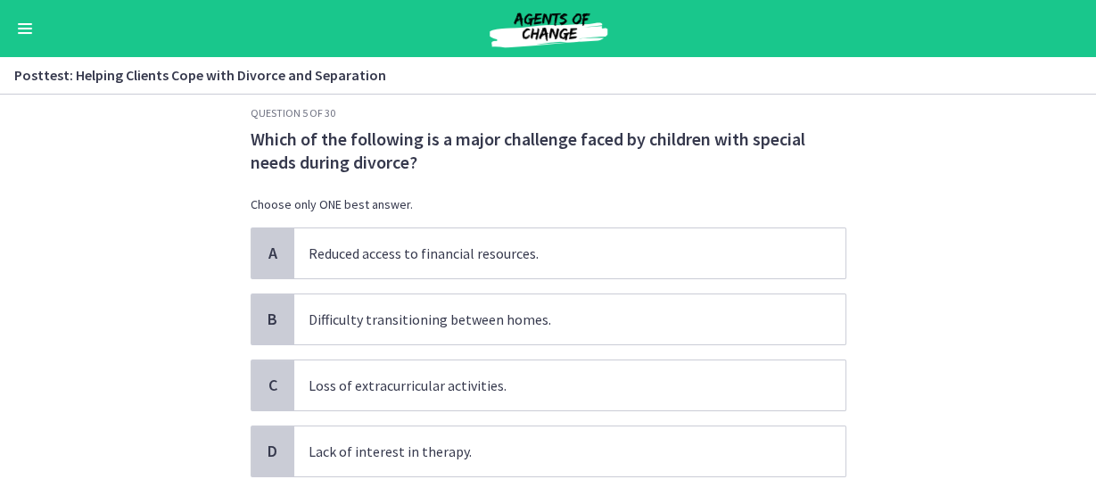
scroll to position [0, 0]
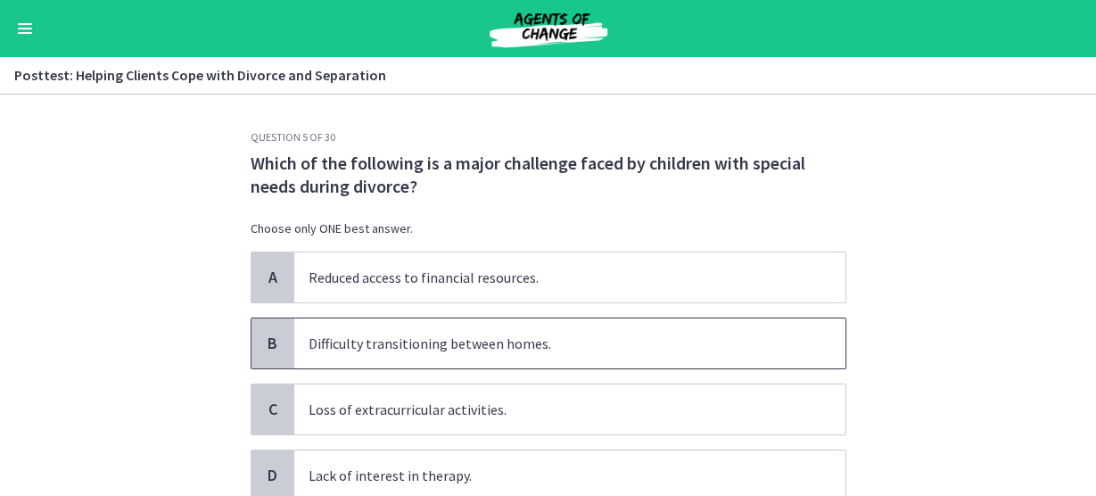
click at [272, 349] on span "B" at bounding box center [272, 343] width 21 height 21
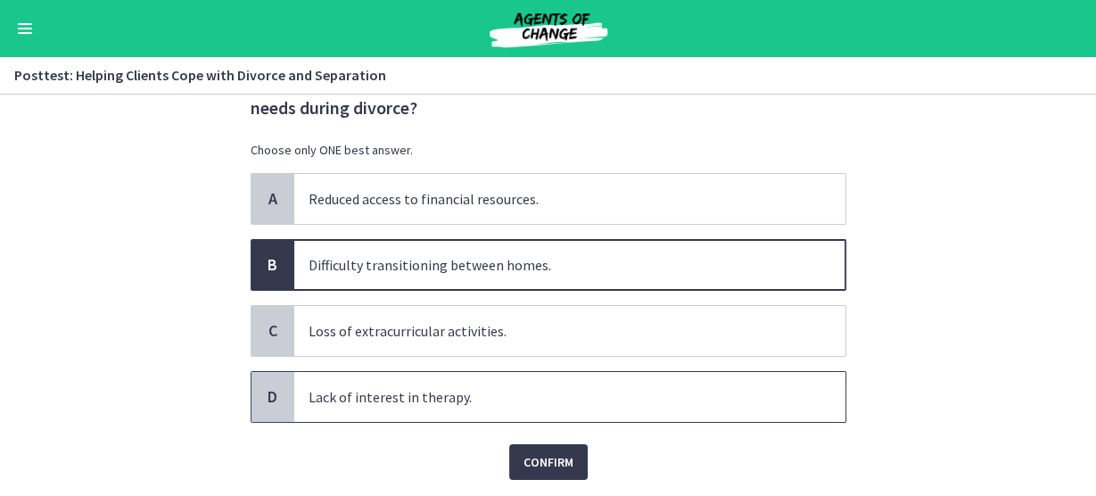
scroll to position [131, 0]
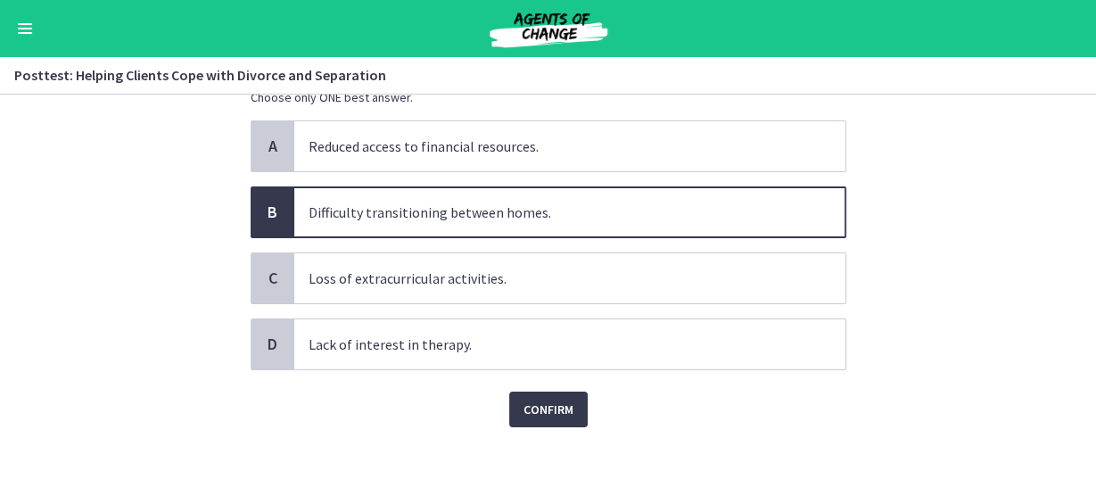
click at [540, 384] on div "Confirm" at bounding box center [549, 398] width 596 height 57
click at [533, 405] on span "Confirm" at bounding box center [549, 409] width 50 height 21
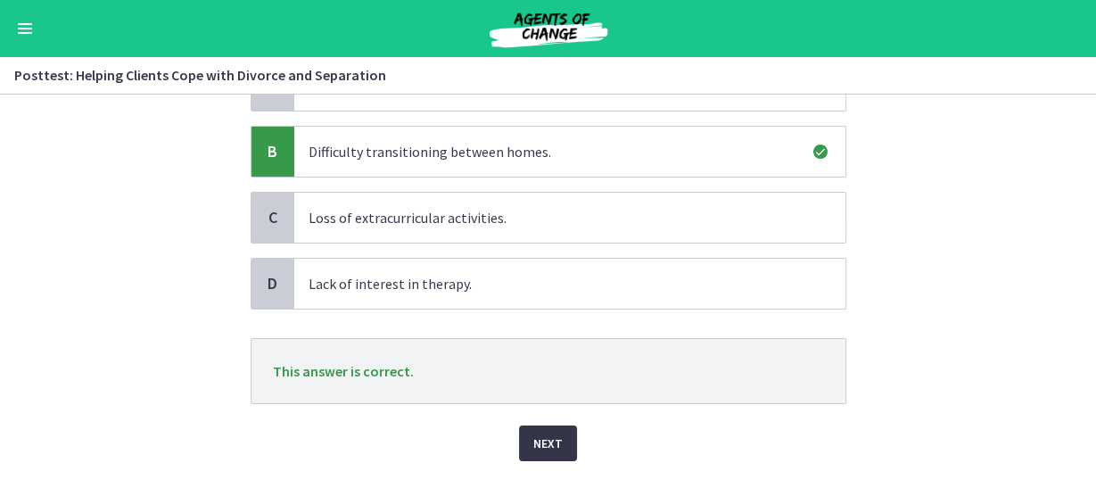
scroll to position [225, 0]
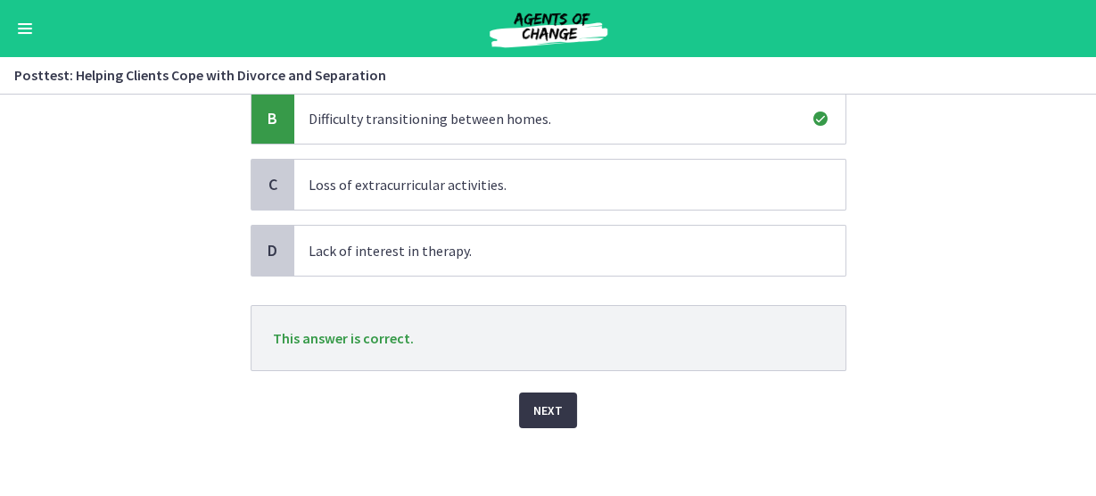
click at [534, 407] on span "Next" at bounding box center [547, 410] width 29 height 21
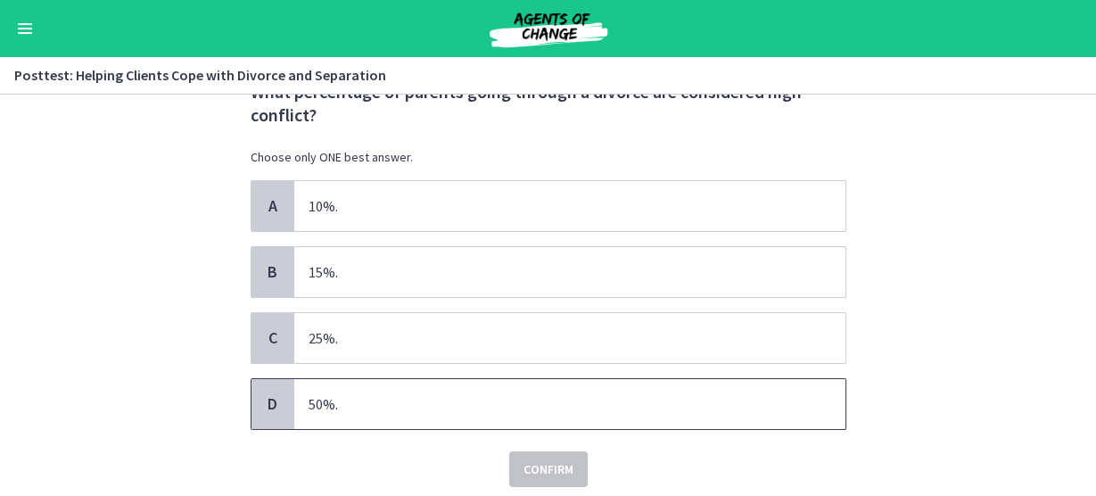
scroll to position [0, 0]
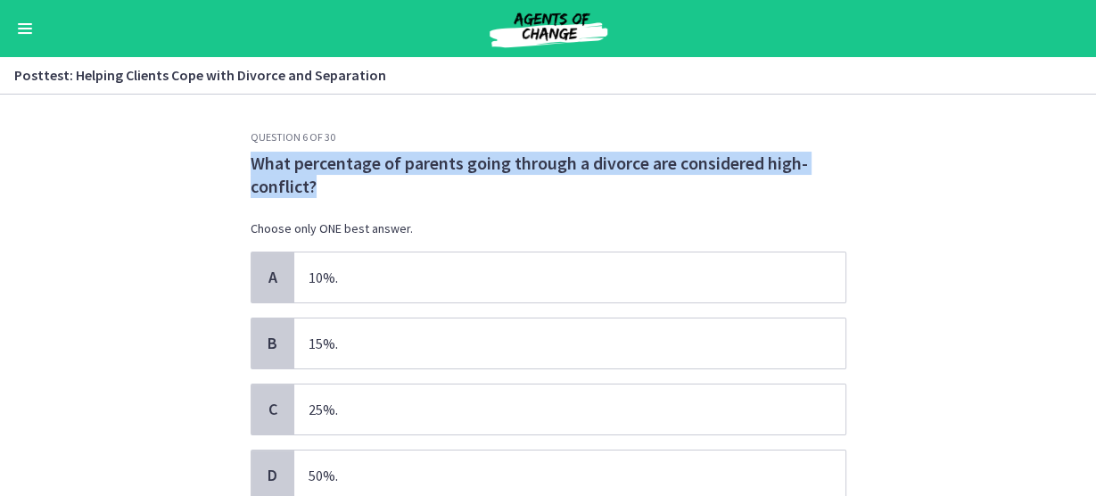
drag, startPoint x: 318, startPoint y: 191, endPoint x: 246, endPoint y: 169, distance: 74.8
click at [251, 169] on span "What percentage of parents going through a divorce are considered high-conflict?" at bounding box center [549, 175] width 596 height 46
copy span "What percentage of parents going through a divorce are considered high-conflict?"
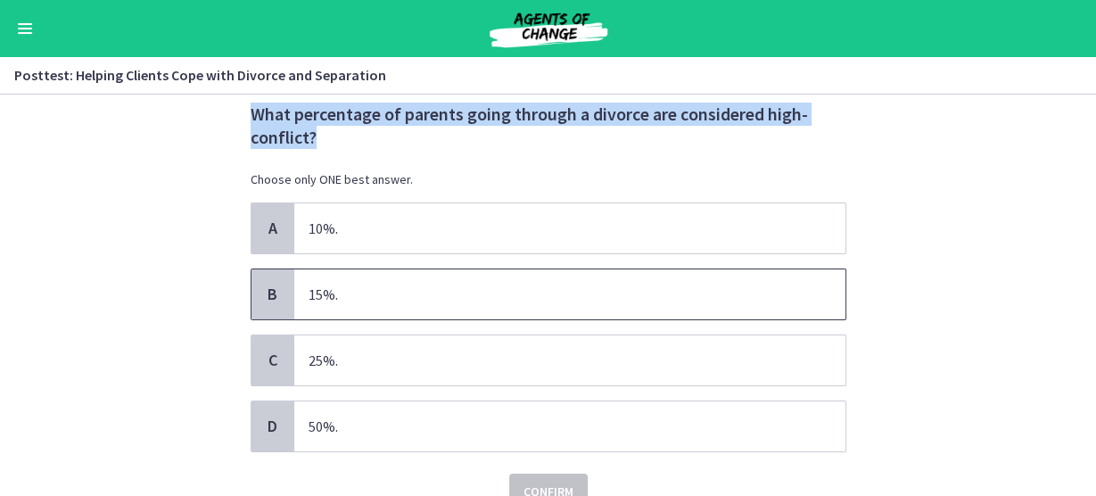
scroll to position [131, 0]
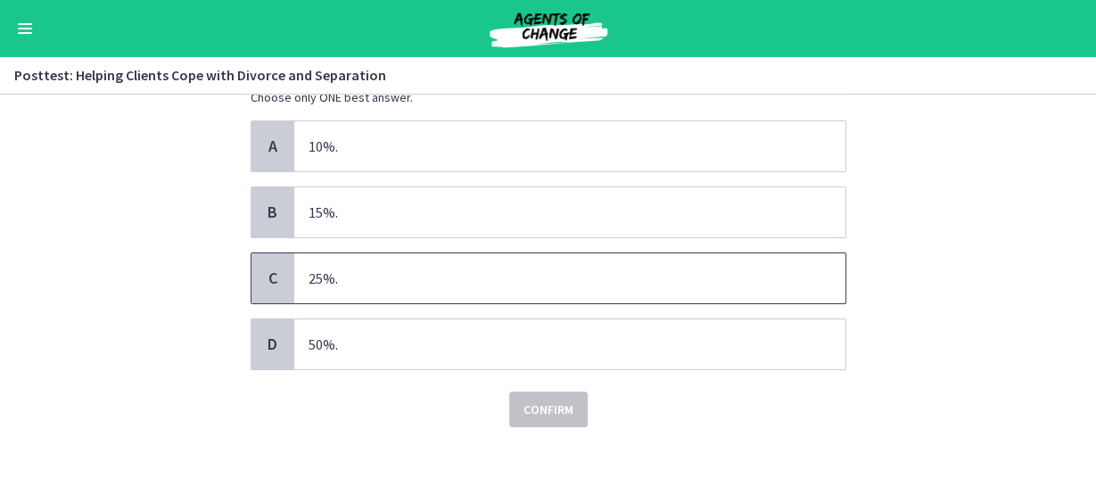
click at [363, 294] on span "25%." at bounding box center [569, 278] width 551 height 50
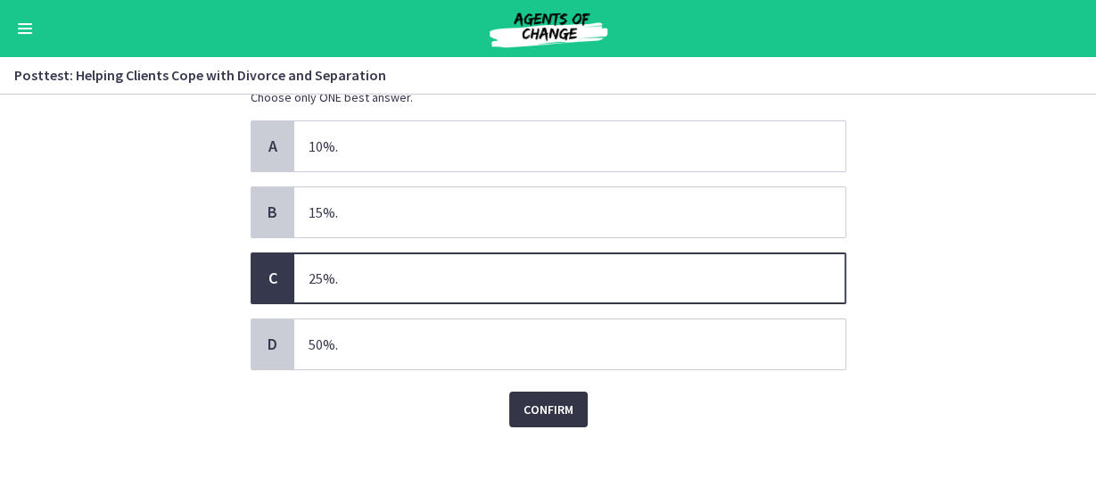
click at [537, 410] on span "Confirm" at bounding box center [549, 409] width 50 height 21
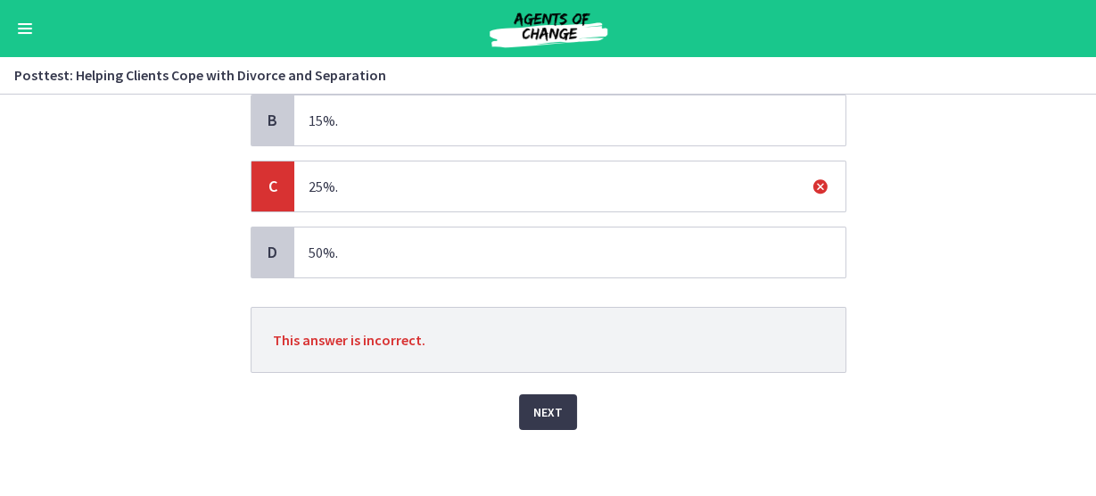
scroll to position [225, 0]
click at [539, 408] on span "Next" at bounding box center [547, 410] width 29 height 21
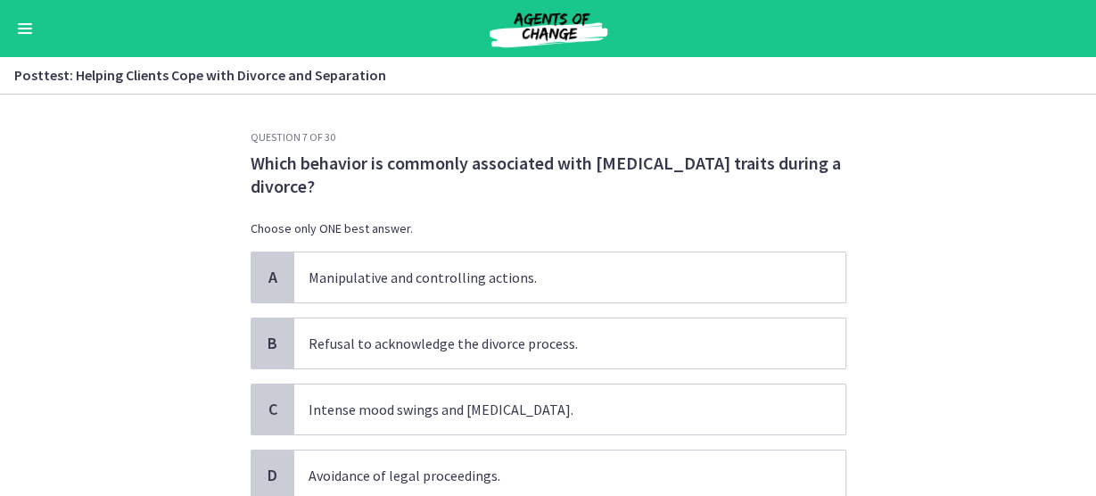
scroll to position [71, 0]
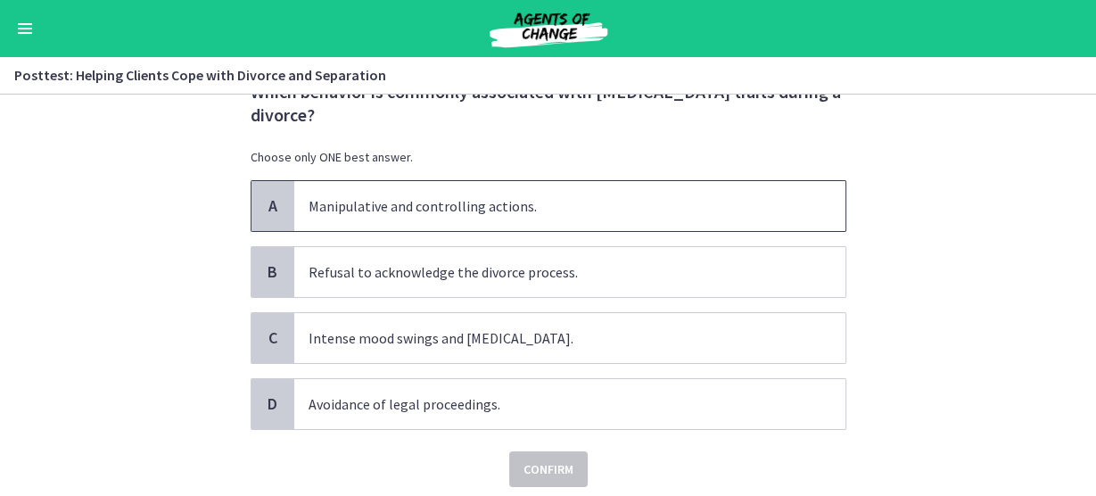
click at [254, 201] on div "A" at bounding box center [273, 206] width 43 height 50
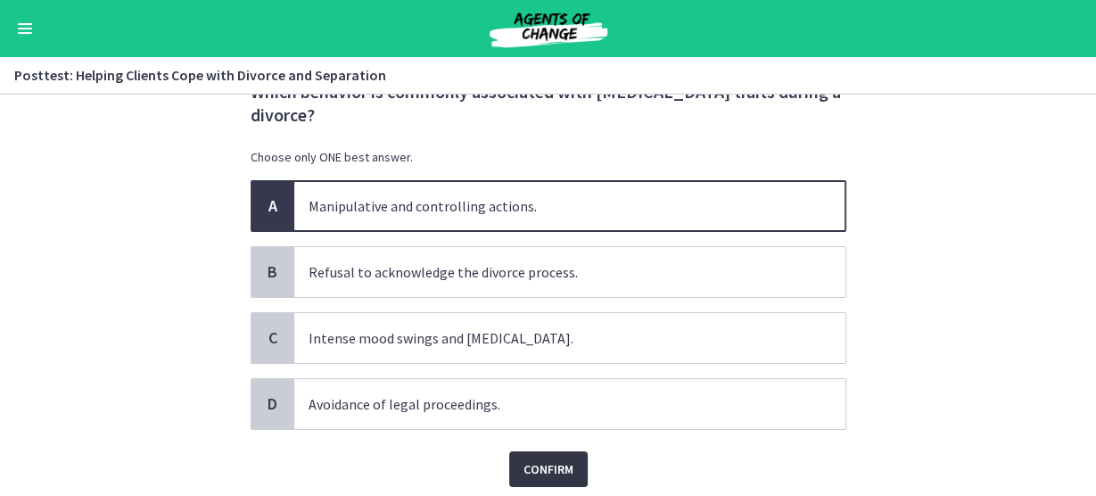
click at [546, 453] on button "Confirm" at bounding box center [548, 469] width 78 height 36
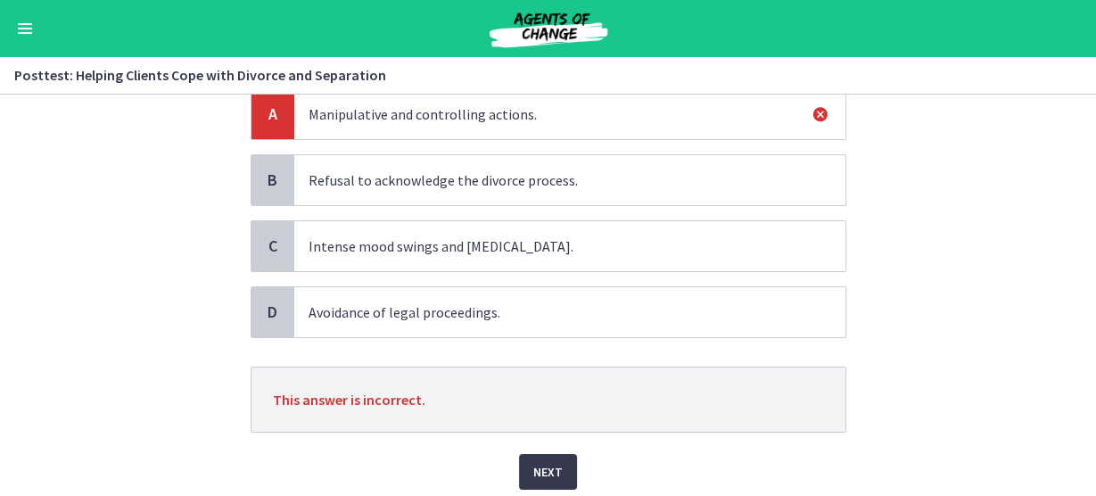
scroll to position [225, 0]
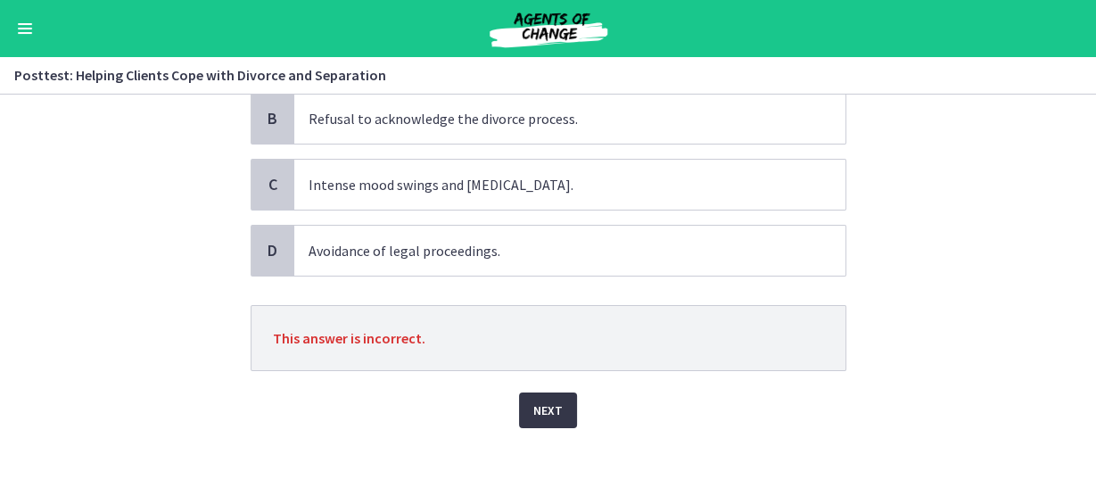
click at [549, 403] on span "Next" at bounding box center [547, 410] width 29 height 21
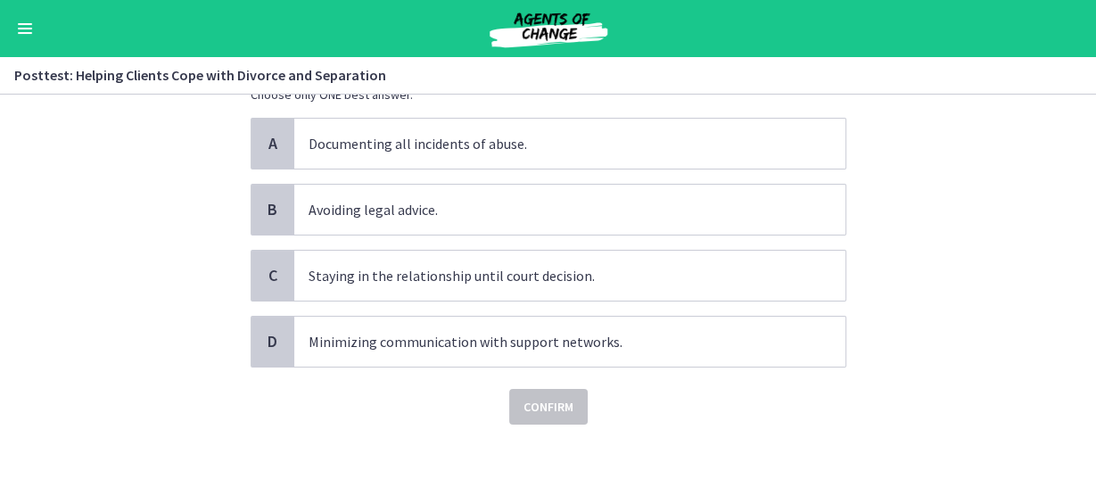
scroll to position [0, 0]
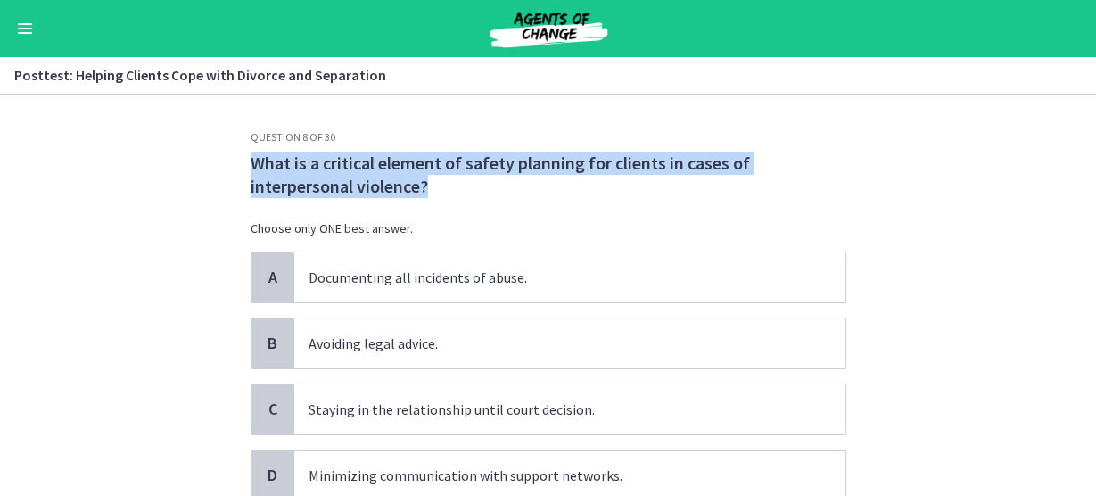
drag, startPoint x: 433, startPoint y: 186, endPoint x: 215, endPoint y: 169, distance: 218.4
click at [215, 169] on section "Question 8 of 30 What is a critical element of safety planning for clients in c…" at bounding box center [548, 295] width 1096 height 401
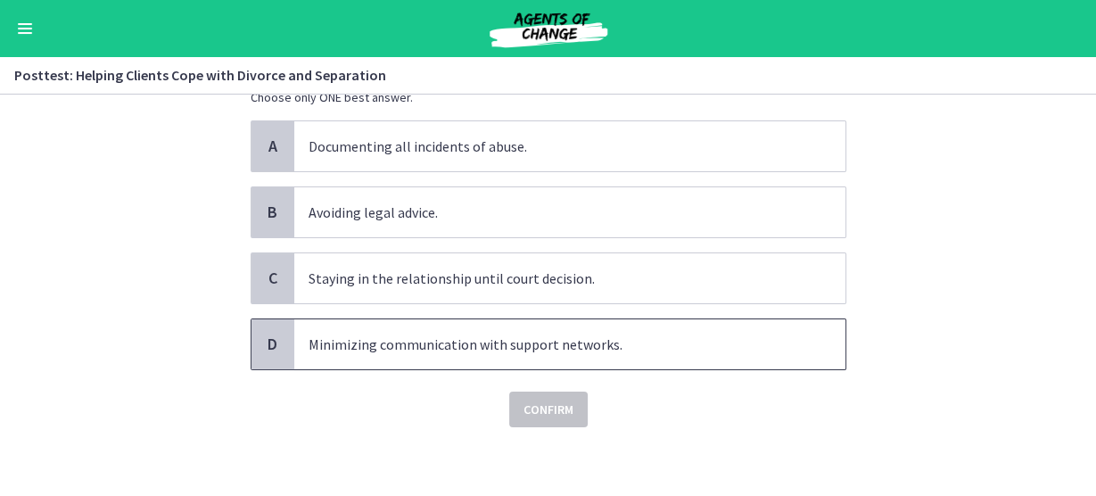
scroll to position [60, 0]
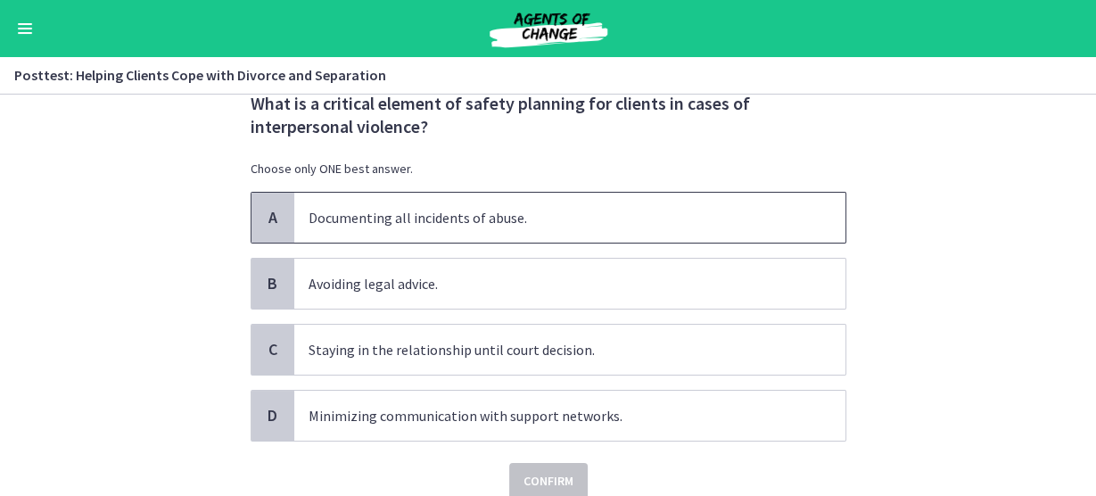
click at [252, 217] on div "A" at bounding box center [273, 218] width 43 height 50
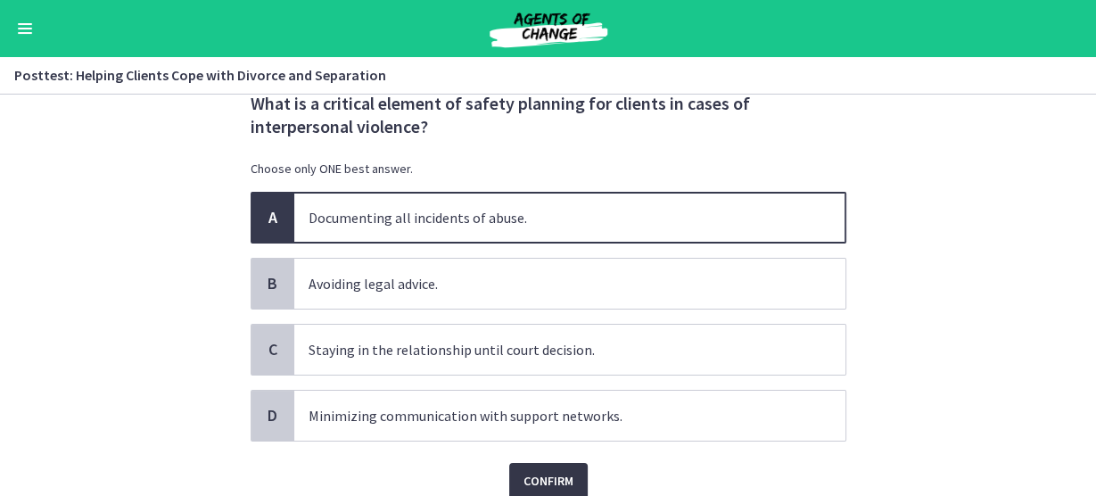
click at [542, 474] on span "Confirm" at bounding box center [549, 480] width 50 height 21
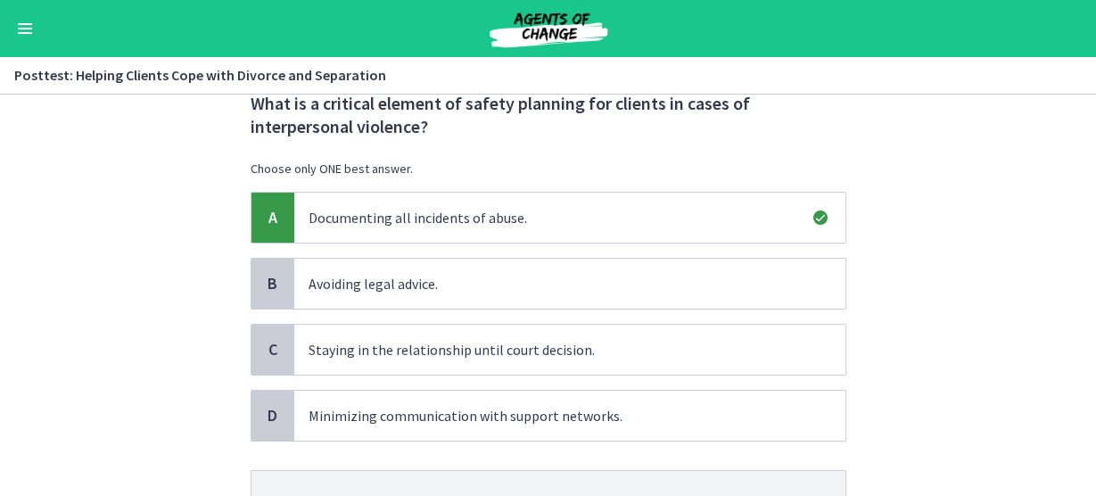
scroll to position [225, 0]
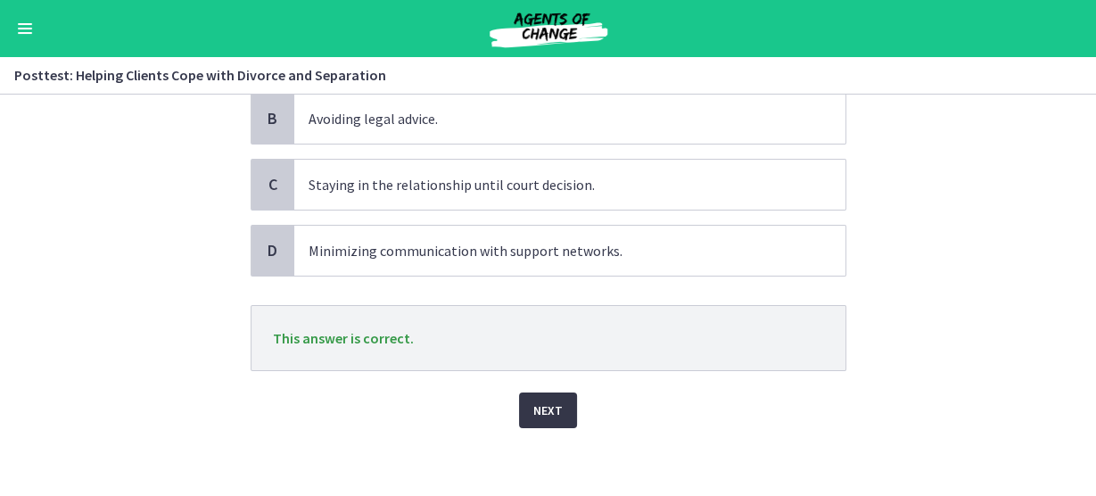
click at [527, 405] on button "Next" at bounding box center [548, 410] width 58 height 36
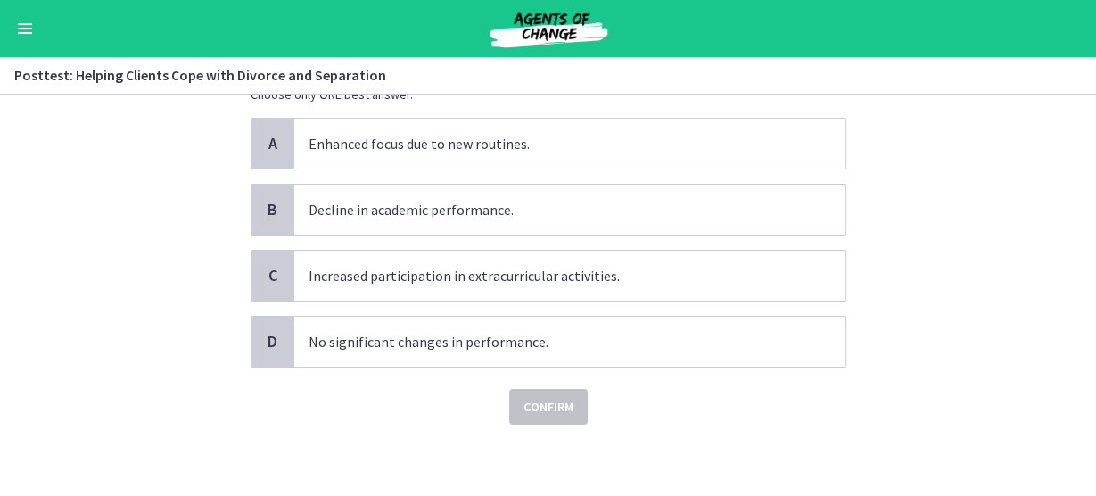
scroll to position [0, 0]
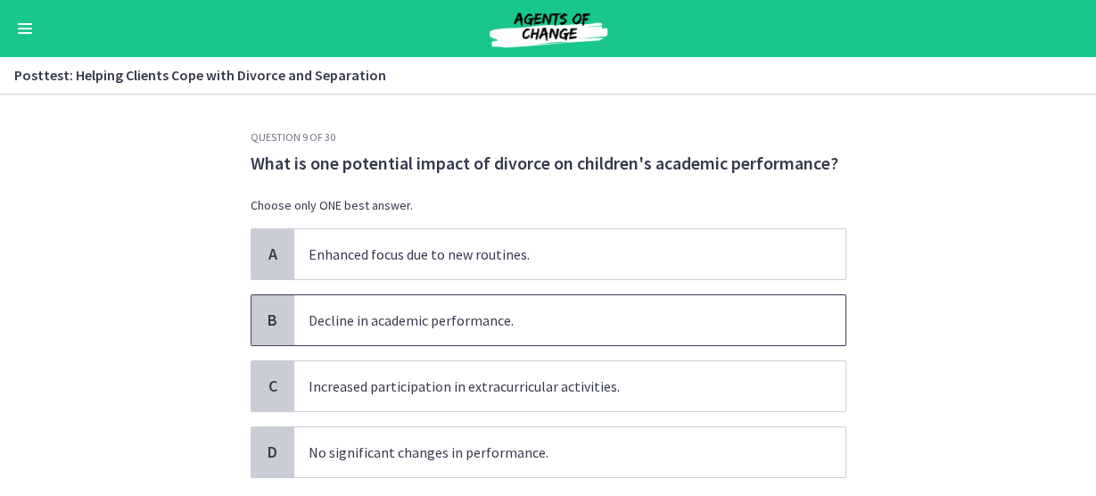
click at [262, 323] on span "B" at bounding box center [272, 319] width 21 height 21
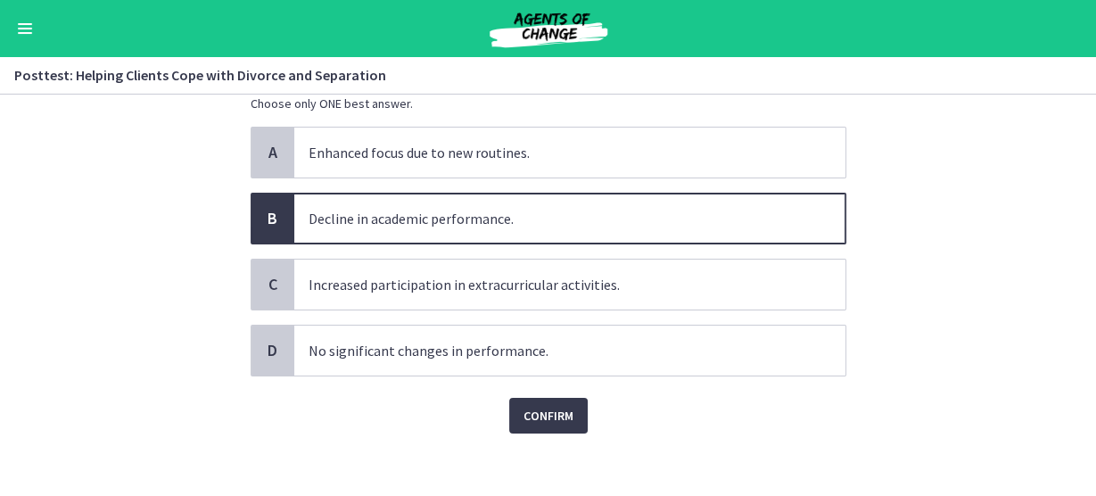
scroll to position [107, 0]
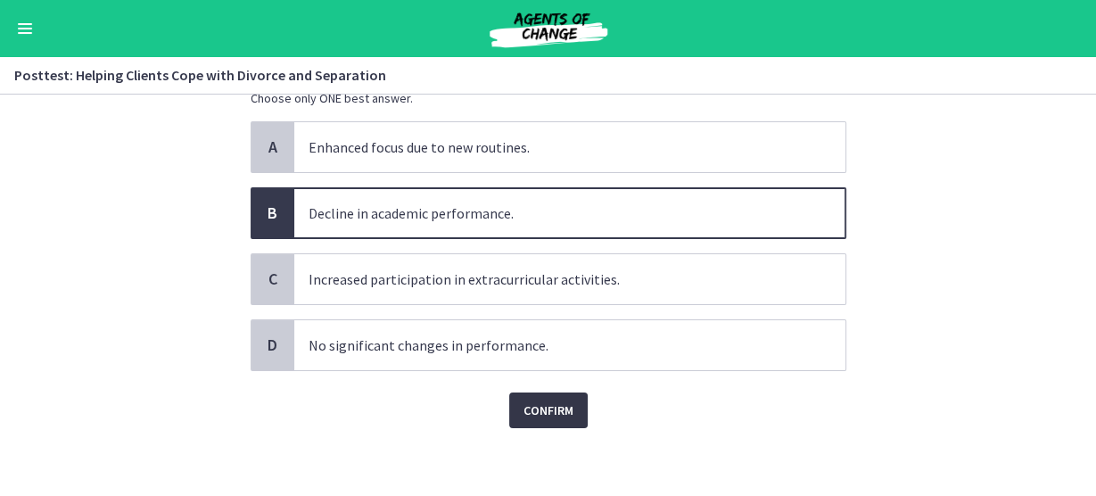
click at [545, 408] on span "Confirm" at bounding box center [549, 410] width 50 height 21
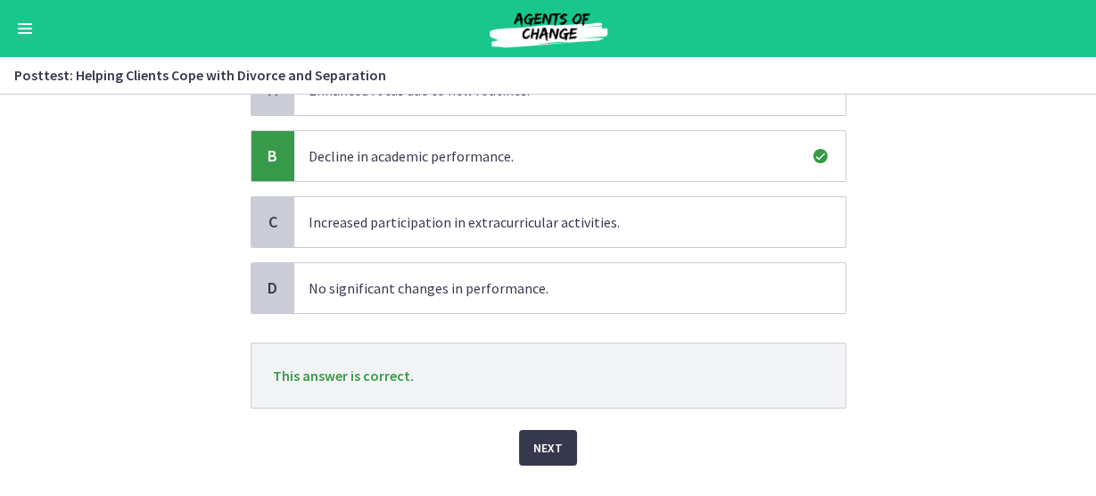
scroll to position [202, 0]
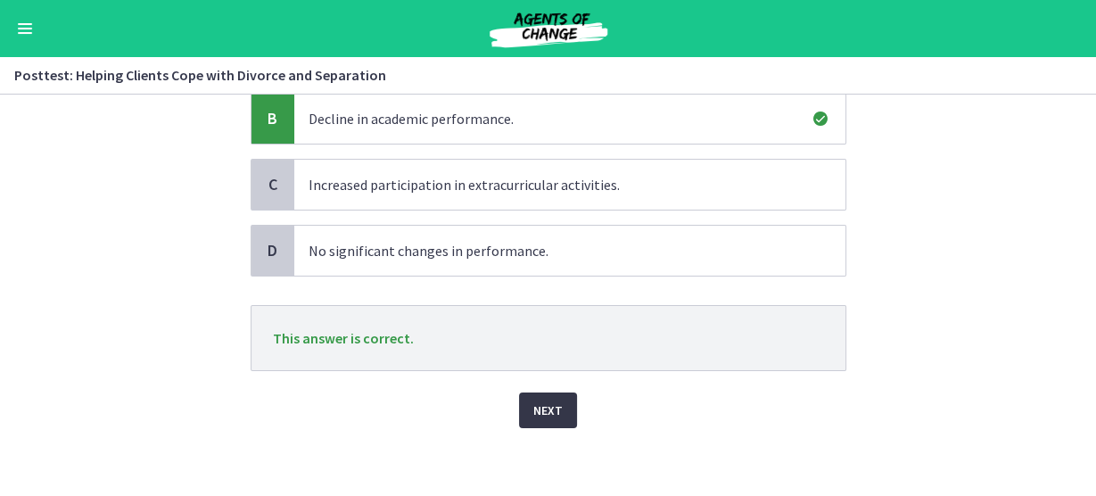
click at [555, 415] on span "Next" at bounding box center [547, 410] width 29 height 21
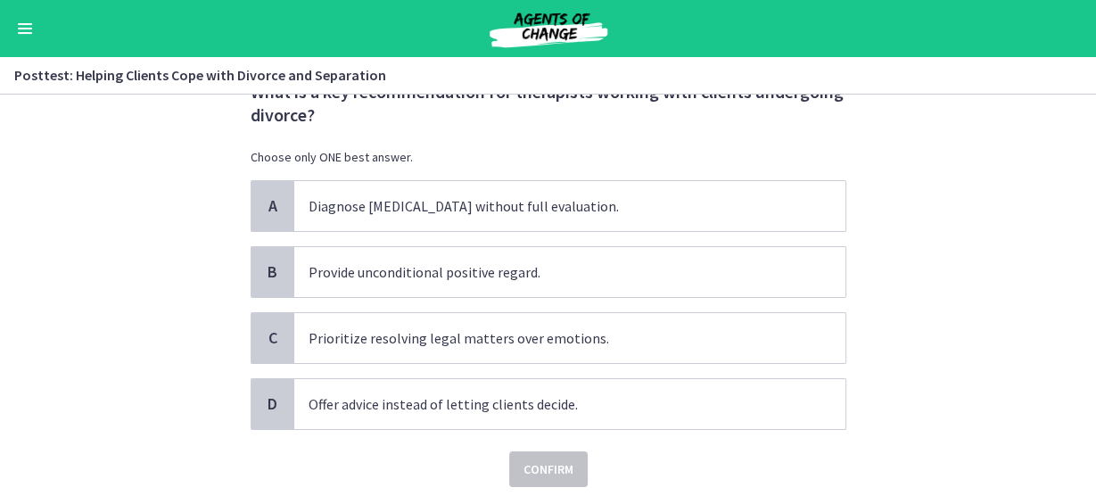
scroll to position [0, 0]
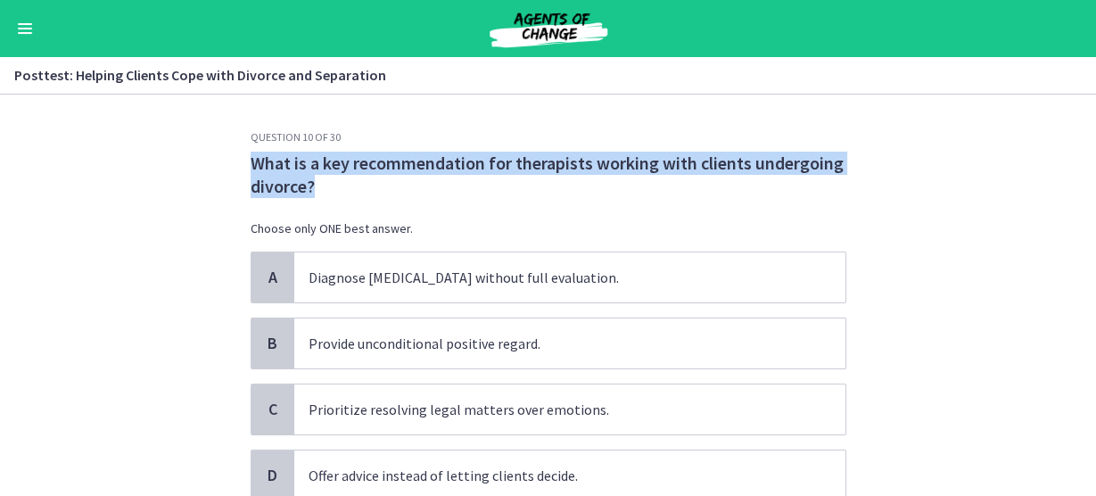
drag, startPoint x: 323, startPoint y: 191, endPoint x: 236, endPoint y: 167, distance: 89.8
click at [236, 167] on div "Question 10 of 30 What is a key recommendation for therapists working with clie…" at bounding box center [548, 313] width 624 height 366
copy span "What is a key recommendation for therapists working with clients undergoing div…"
click at [325, 189] on span "What is a key recommendation for therapists working with clients undergoing div…" at bounding box center [549, 175] width 596 height 46
drag, startPoint x: 315, startPoint y: 188, endPoint x: 247, endPoint y: 160, distance: 73.5
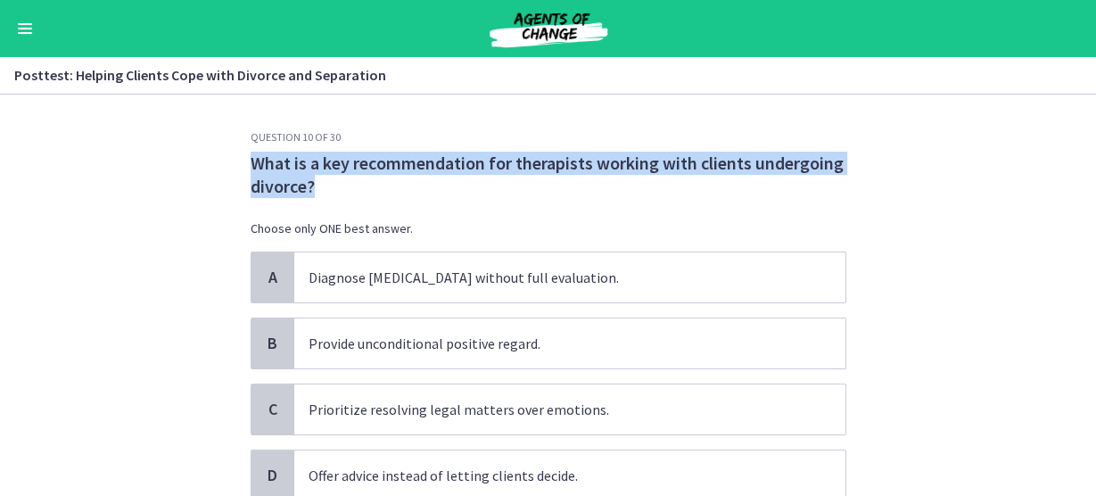
click at [251, 160] on span "What is a key recommendation for therapists working with clients undergoing div…" at bounding box center [549, 175] width 596 height 46
copy span "What is a key recommendation for therapists working with clients undergoing div…"
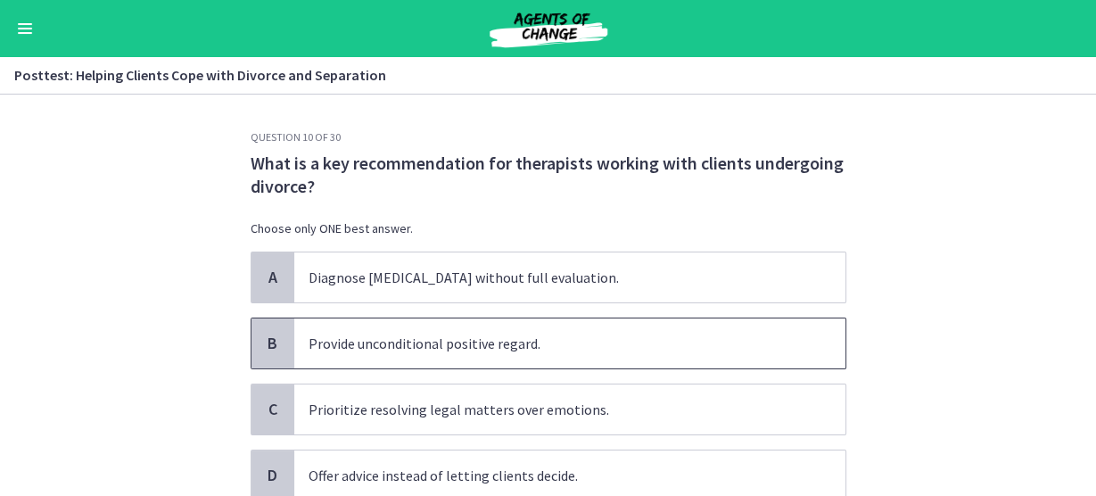
click at [269, 351] on span "B" at bounding box center [272, 343] width 21 height 21
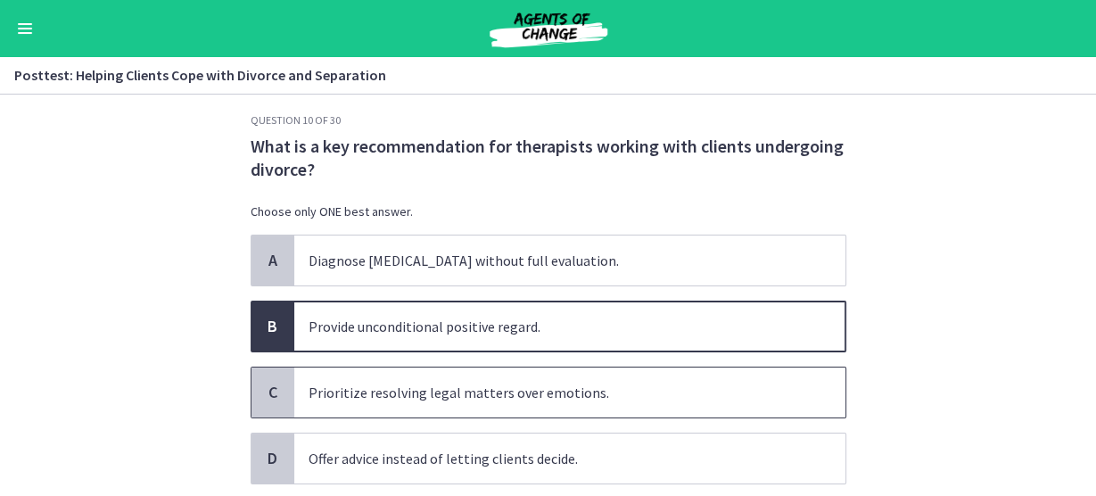
scroll to position [71, 0]
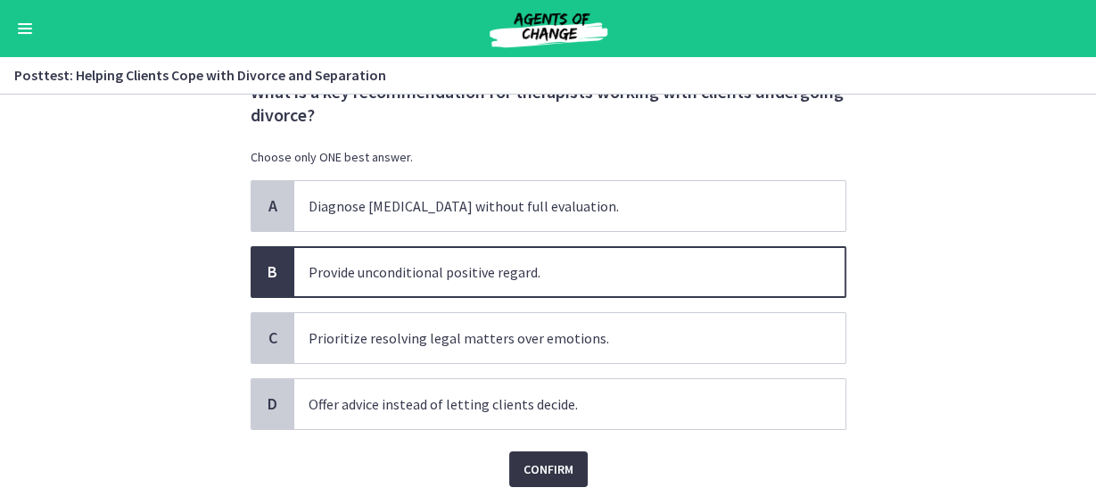
click at [524, 465] on span "Confirm" at bounding box center [549, 468] width 50 height 21
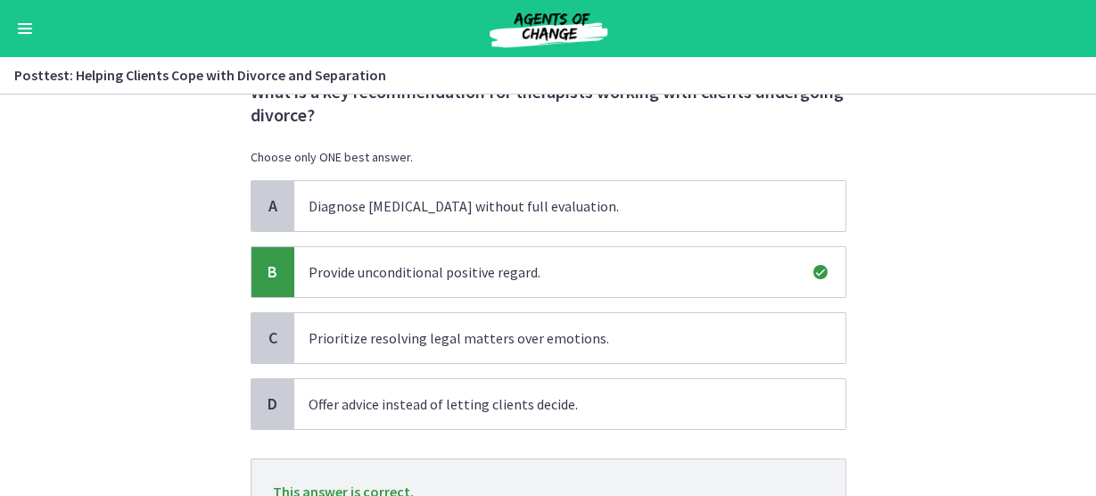
scroll to position [225, 0]
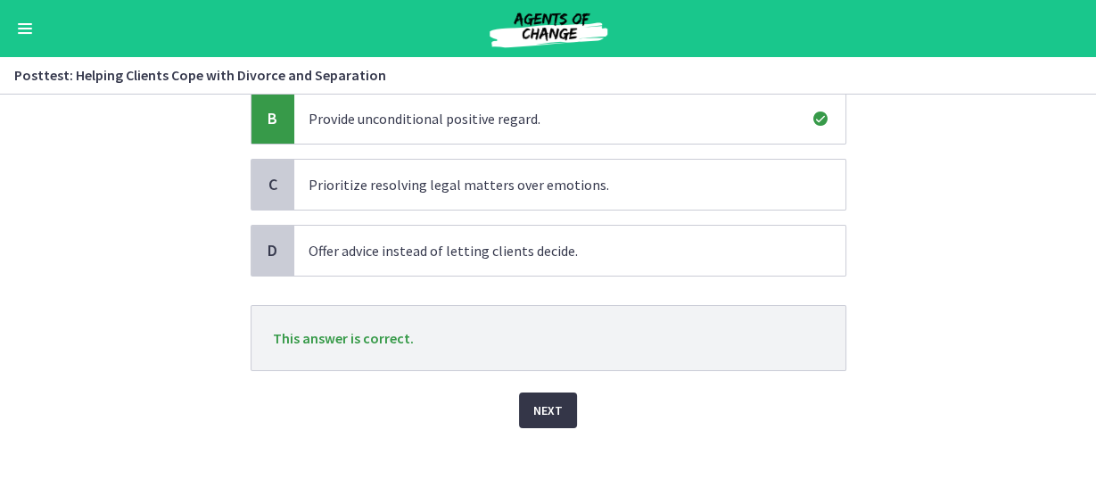
click at [549, 396] on button "Next" at bounding box center [548, 410] width 58 height 36
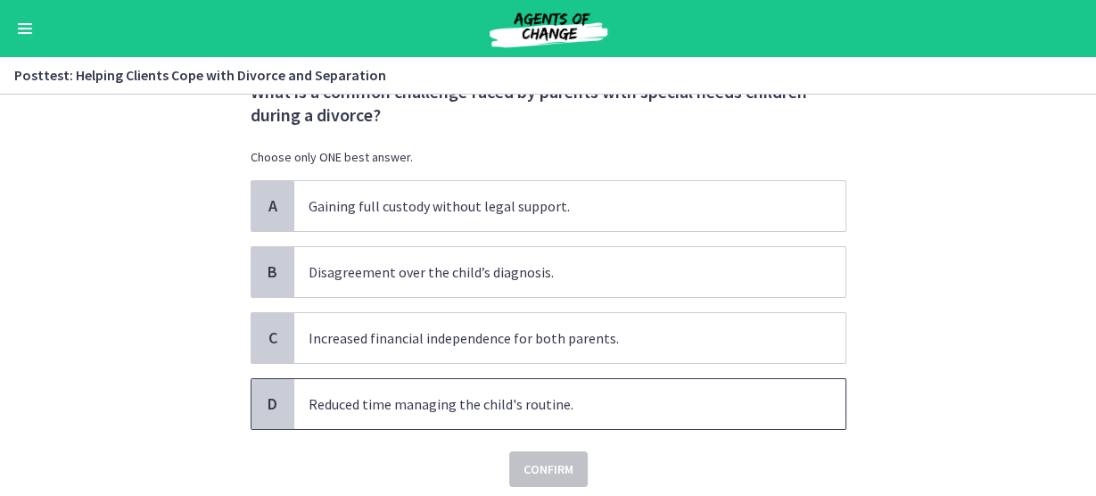
scroll to position [0, 0]
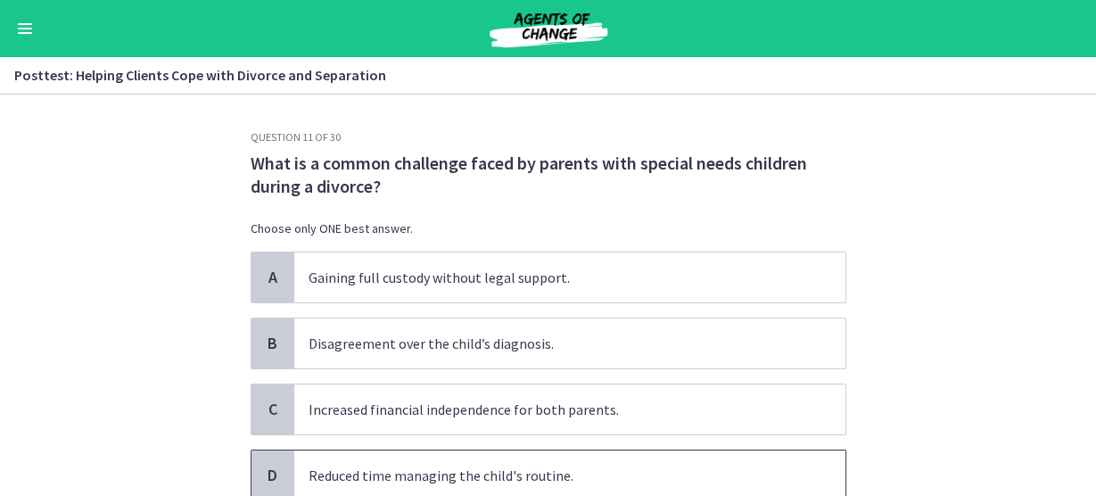
click at [262, 480] on span "D" at bounding box center [272, 475] width 21 height 21
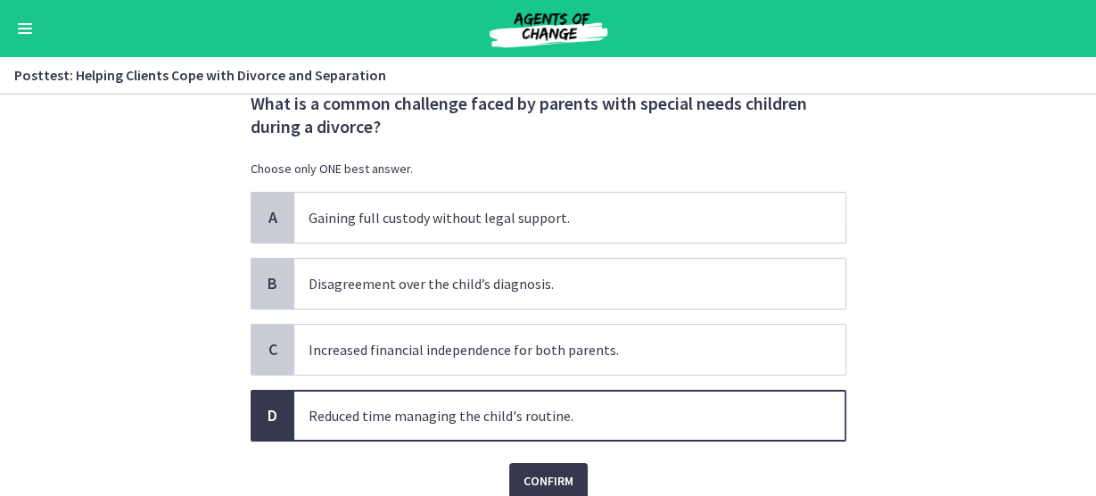
scroll to position [131, 0]
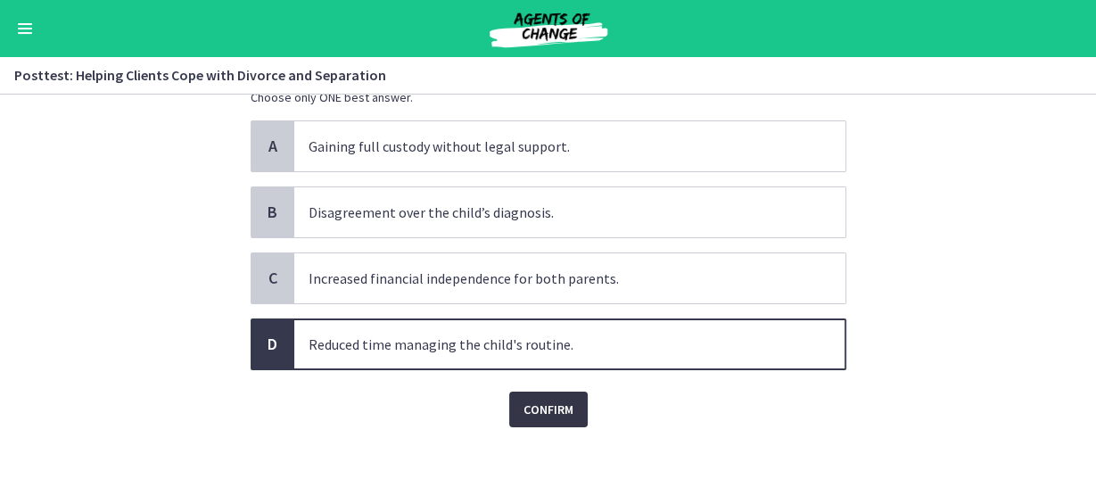
click at [562, 407] on span "Confirm" at bounding box center [549, 409] width 50 height 21
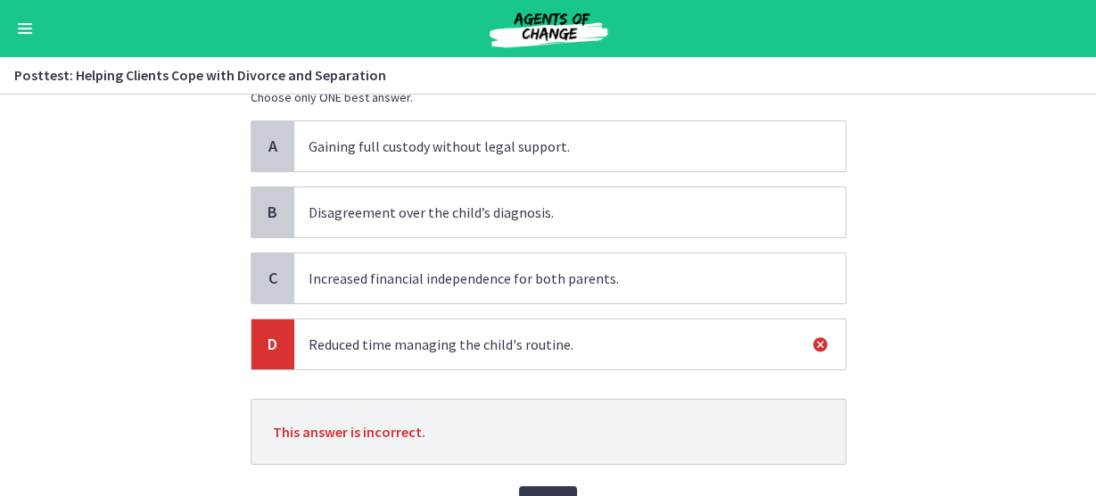
scroll to position [225, 0]
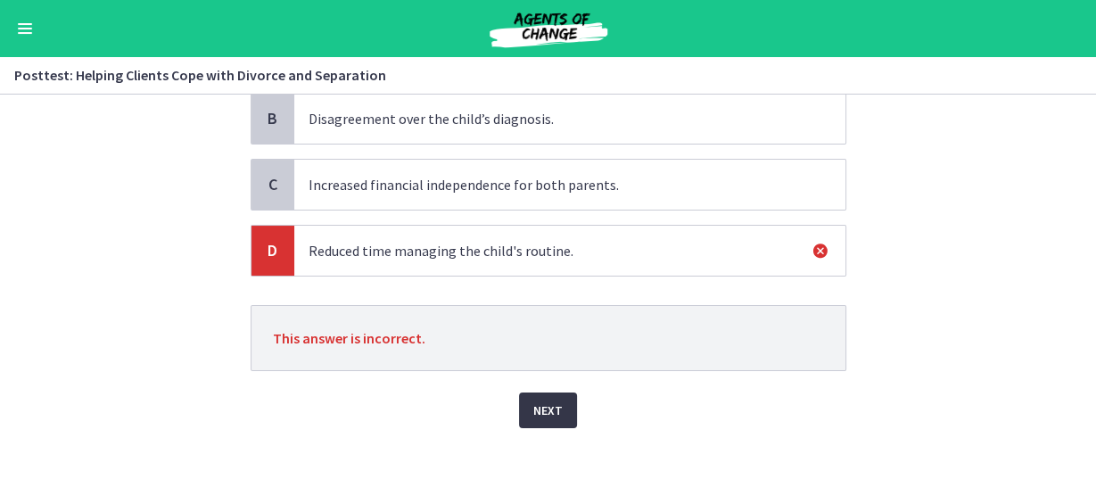
click at [528, 392] on button "Next" at bounding box center [548, 410] width 58 height 36
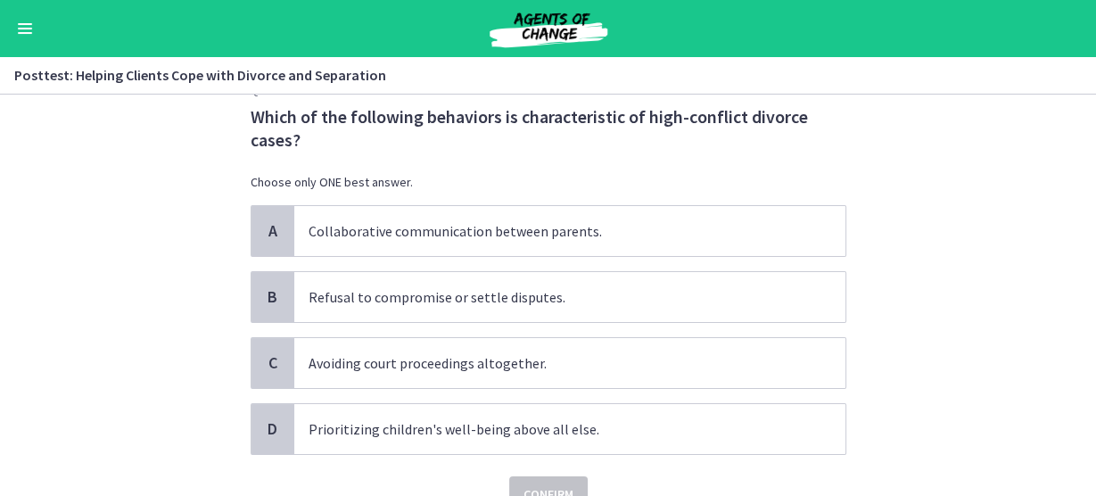
scroll to position [71, 0]
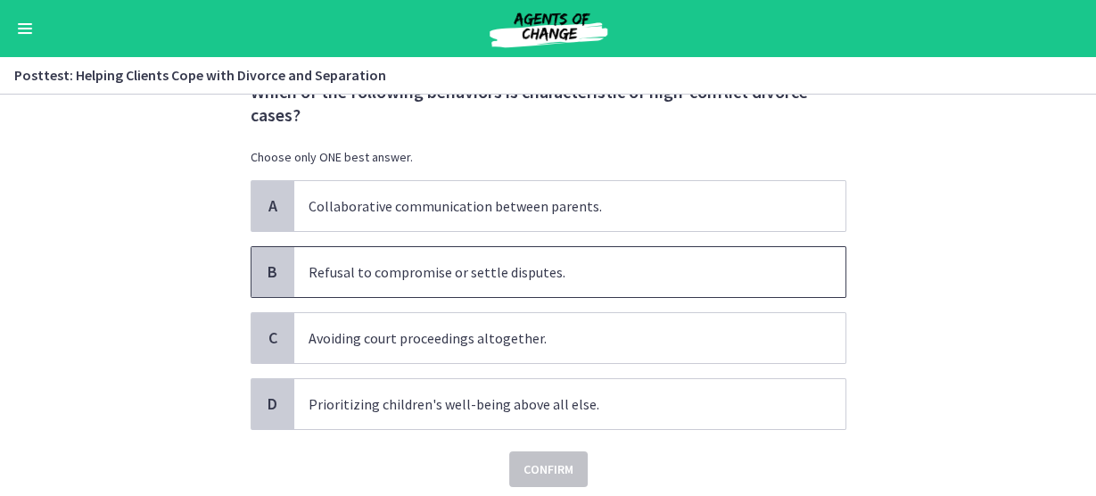
click at [282, 268] on div "B" at bounding box center [273, 272] width 43 height 50
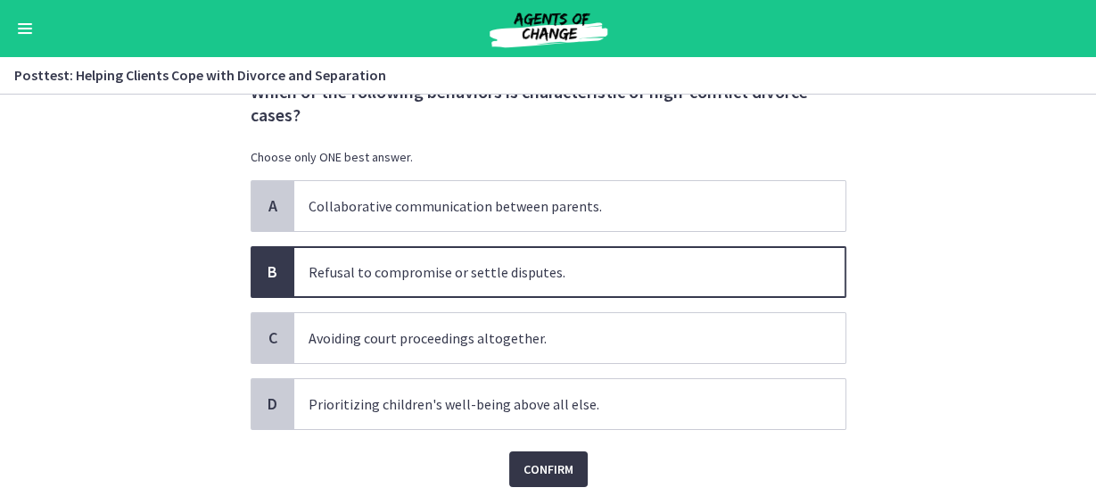
click at [543, 458] on span "Confirm" at bounding box center [549, 468] width 50 height 21
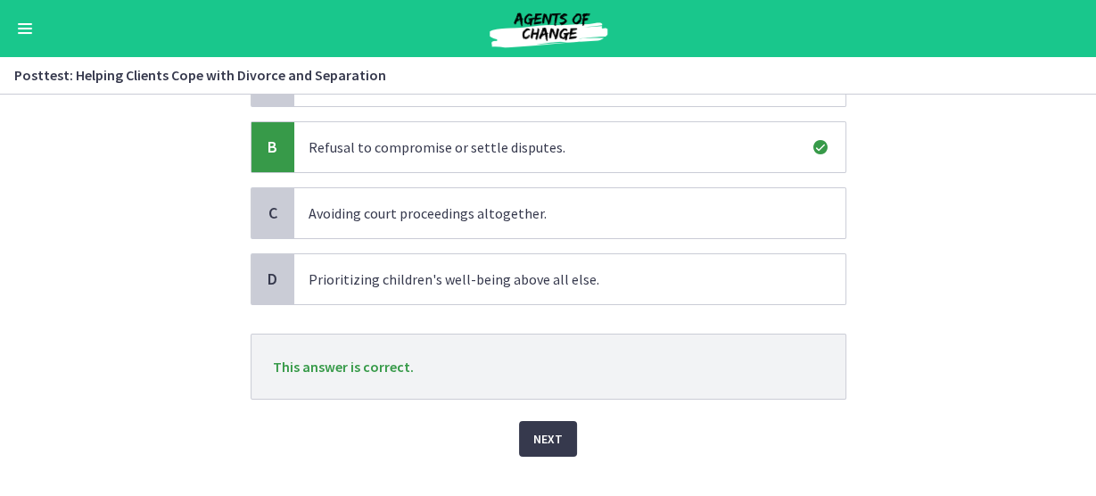
scroll to position [225, 0]
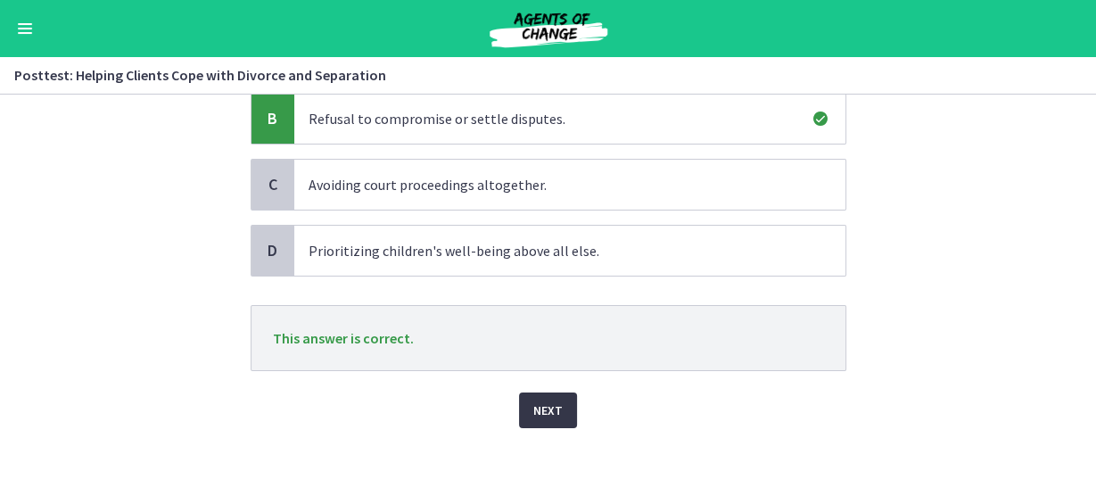
click at [525, 399] on button "Next" at bounding box center [548, 410] width 58 height 36
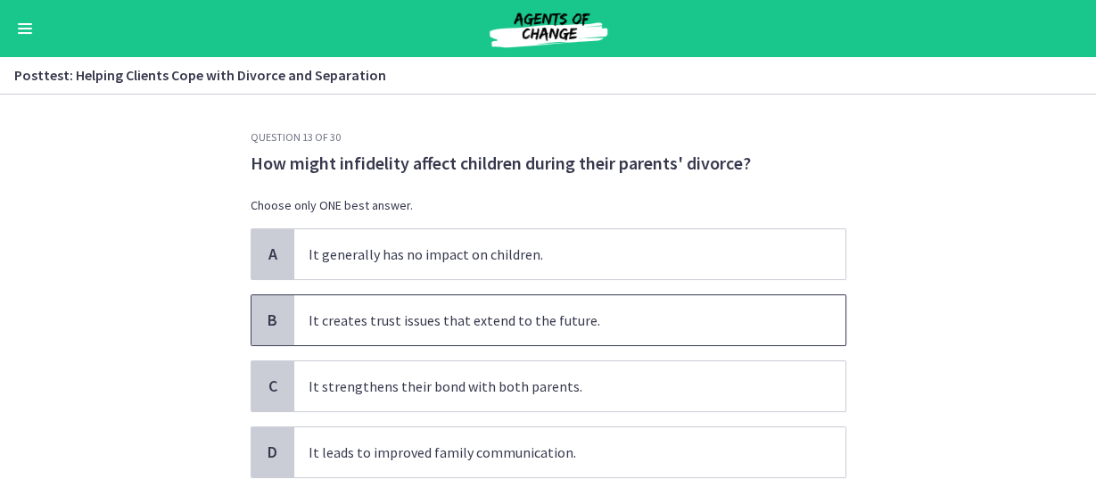
click at [262, 319] on span "B" at bounding box center [272, 319] width 21 height 21
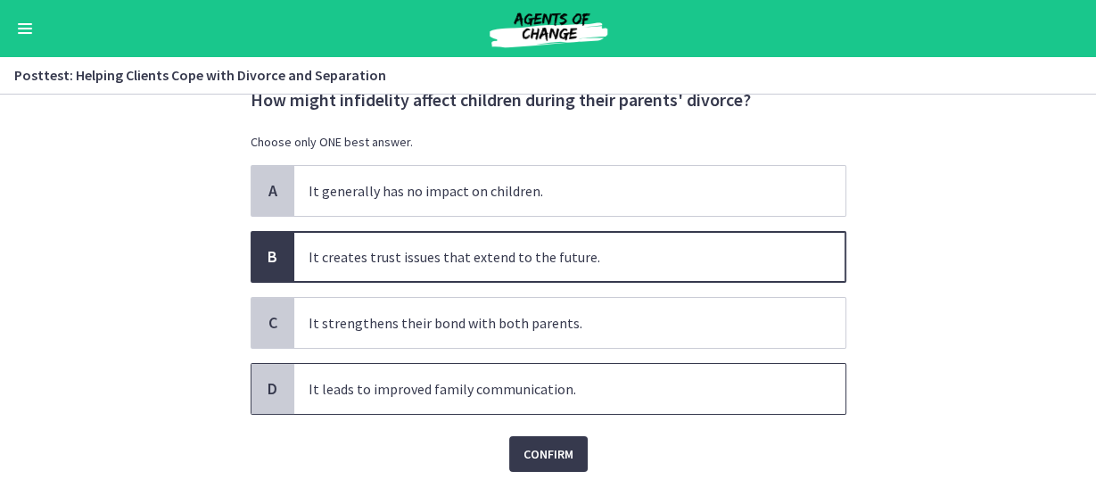
scroll to position [107, 0]
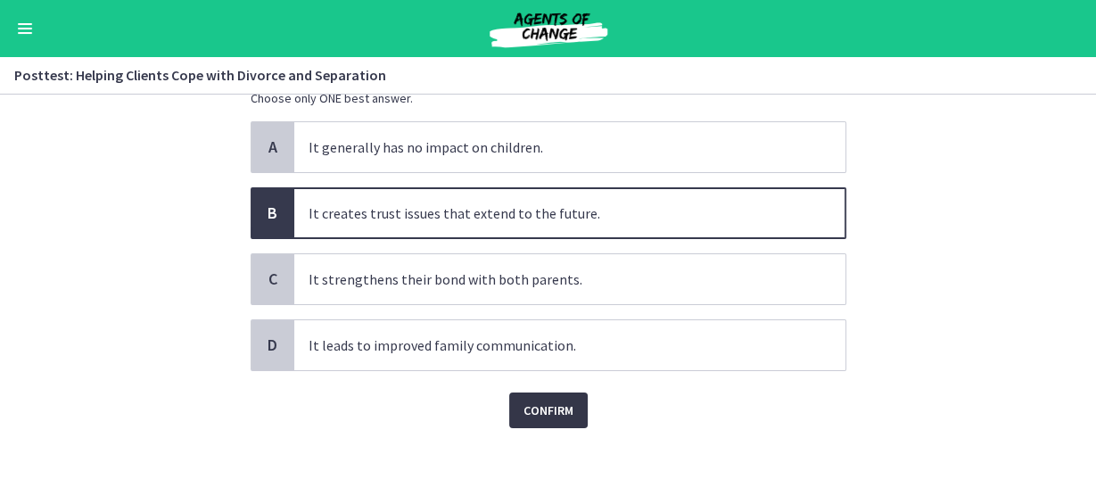
click at [542, 417] on button "Confirm" at bounding box center [548, 410] width 78 height 36
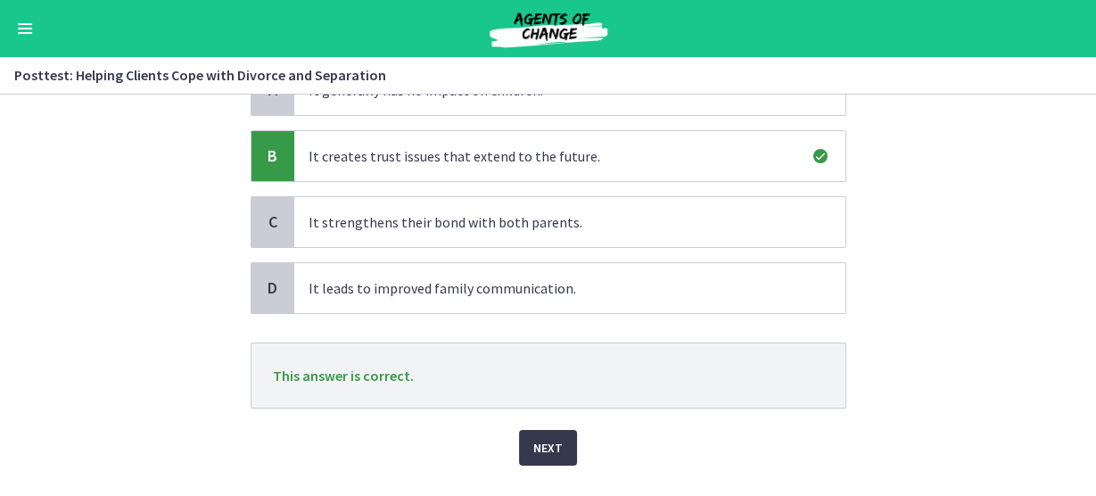
scroll to position [202, 0]
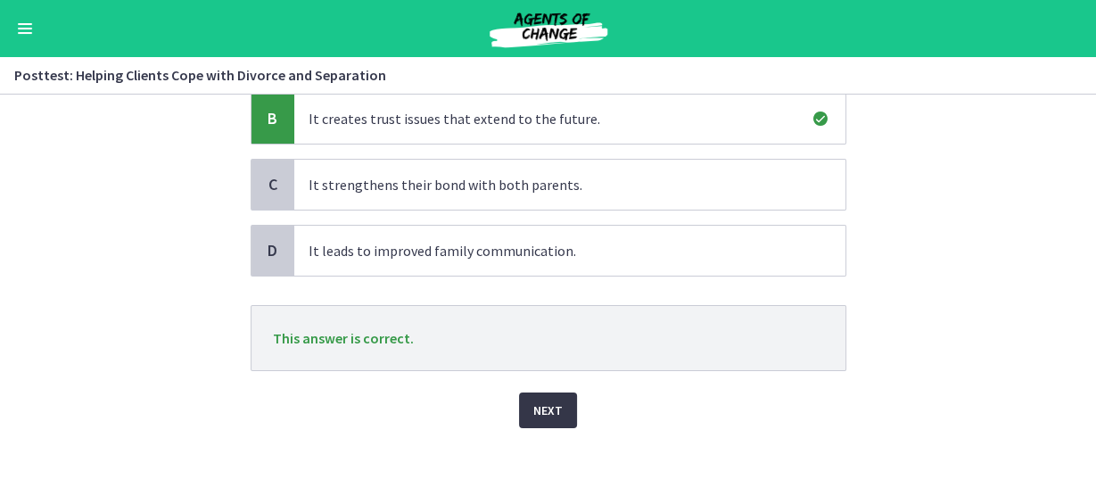
click at [554, 414] on span "Next" at bounding box center [547, 410] width 29 height 21
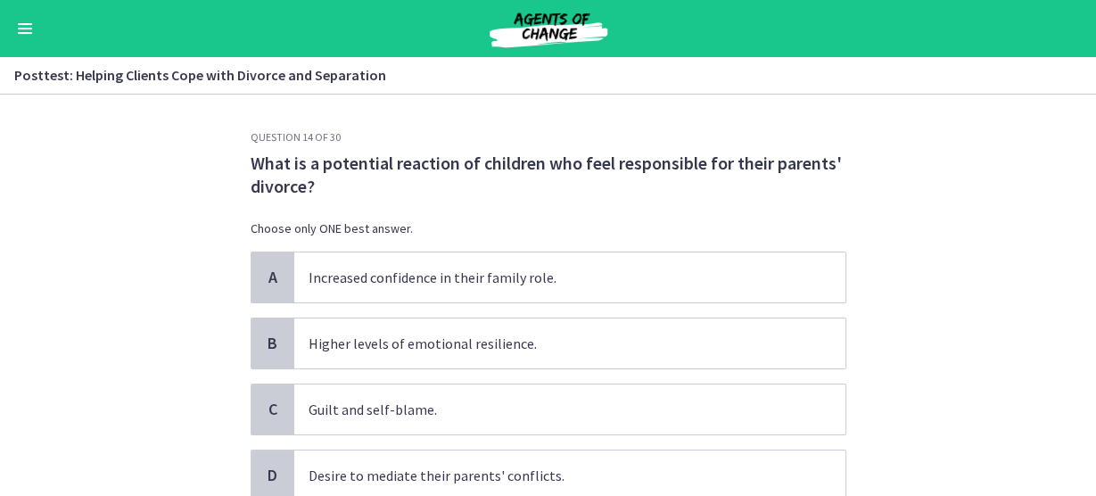
scroll to position [71, 0]
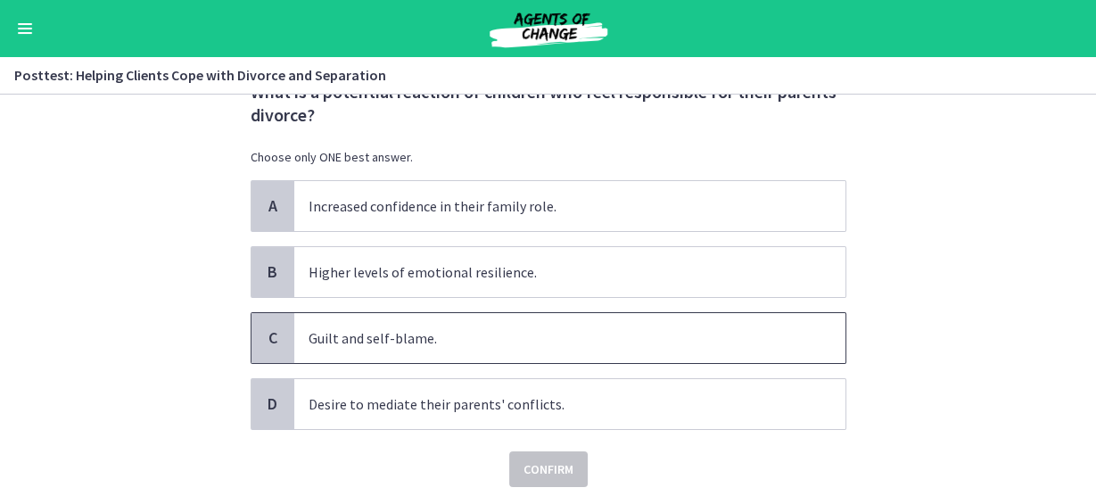
click at [262, 344] on span "C" at bounding box center [272, 337] width 21 height 21
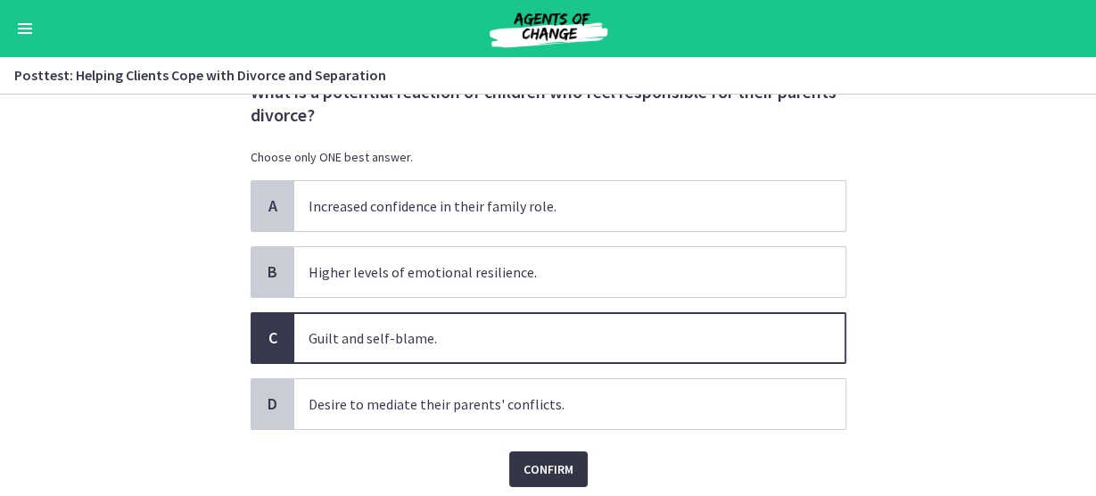
click at [563, 467] on span "Confirm" at bounding box center [549, 468] width 50 height 21
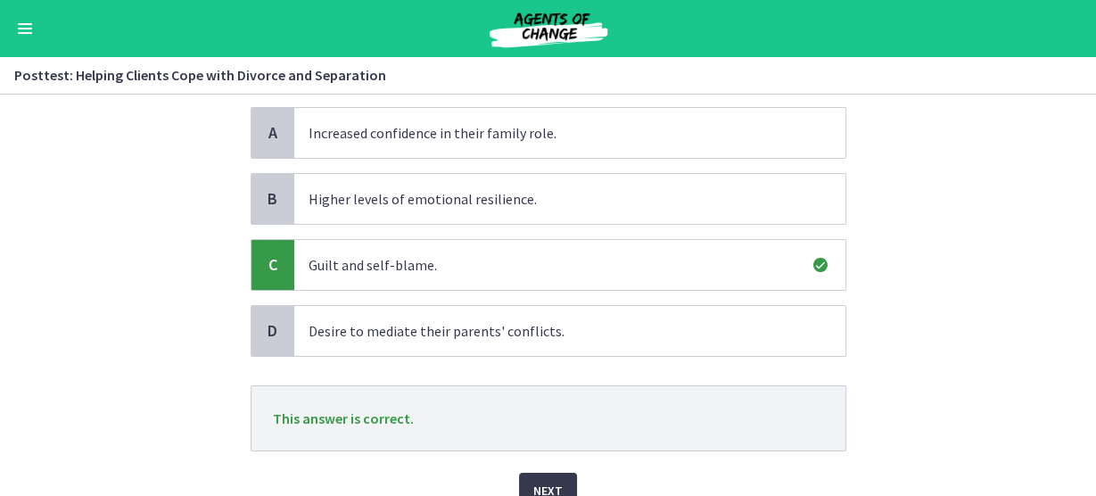
scroll to position [225, 0]
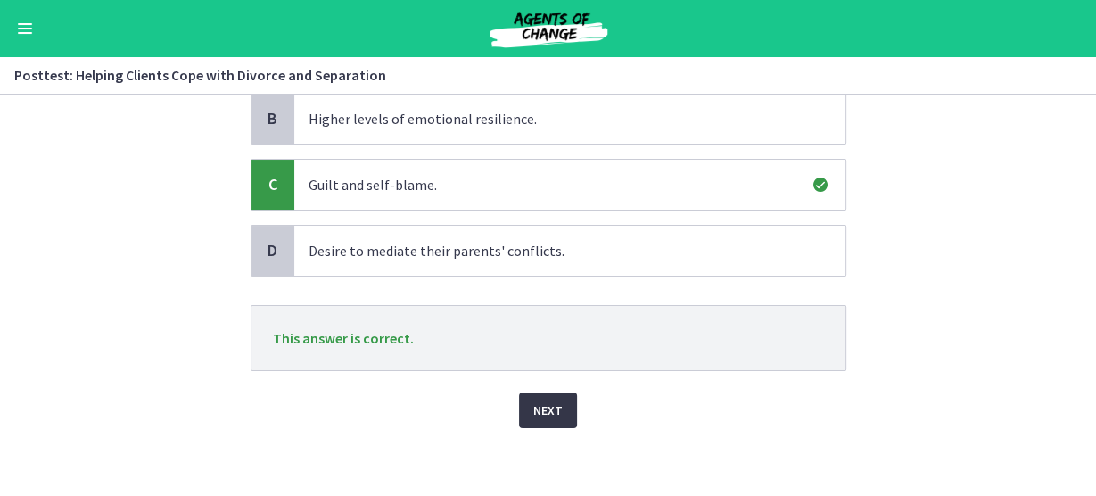
click at [545, 423] on button "Next" at bounding box center [548, 410] width 58 height 36
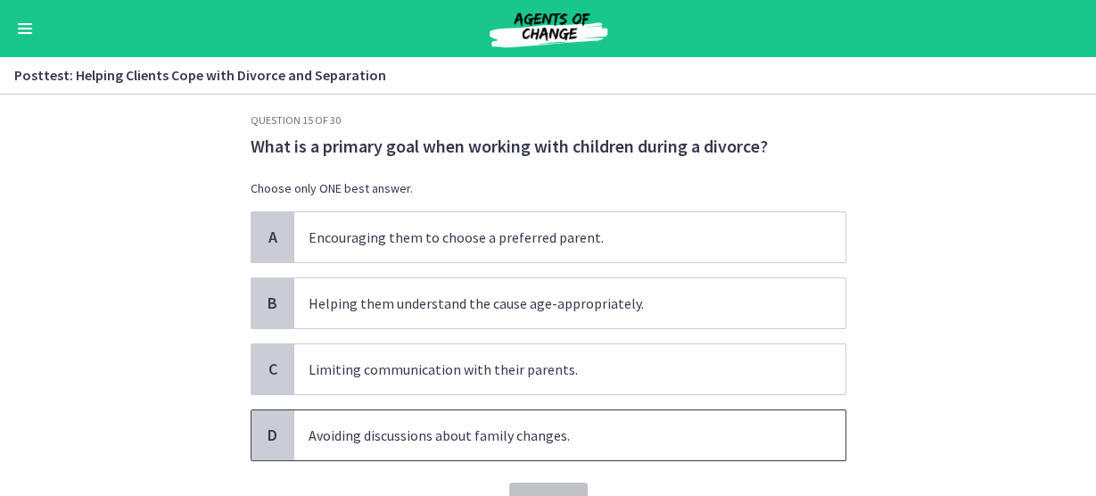
scroll to position [0, 0]
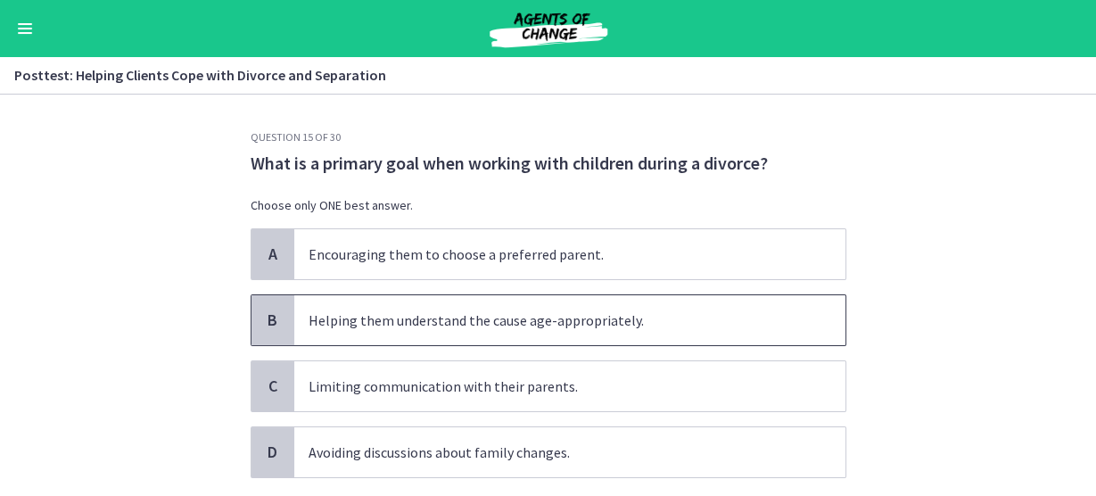
click at [285, 321] on div "B" at bounding box center [273, 320] width 43 height 50
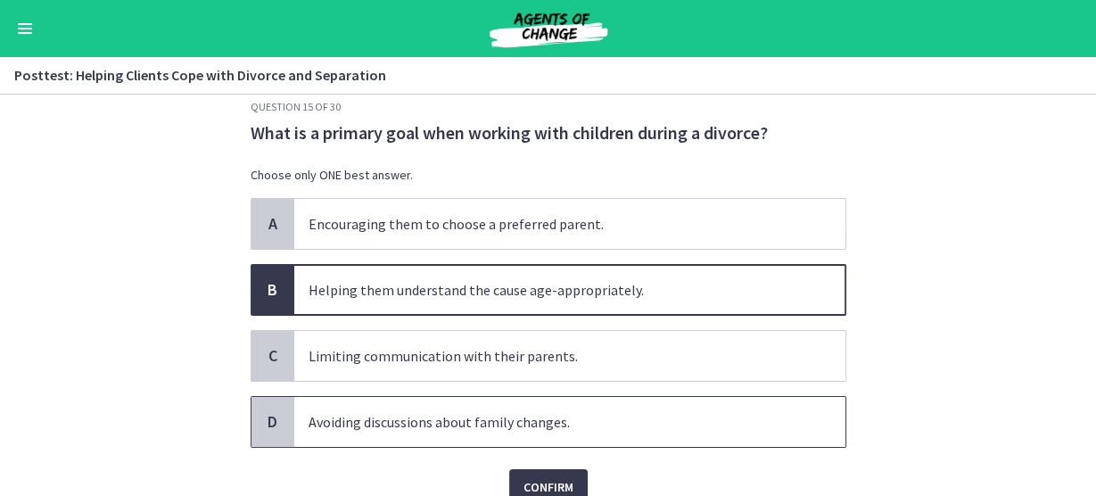
scroll to position [107, 0]
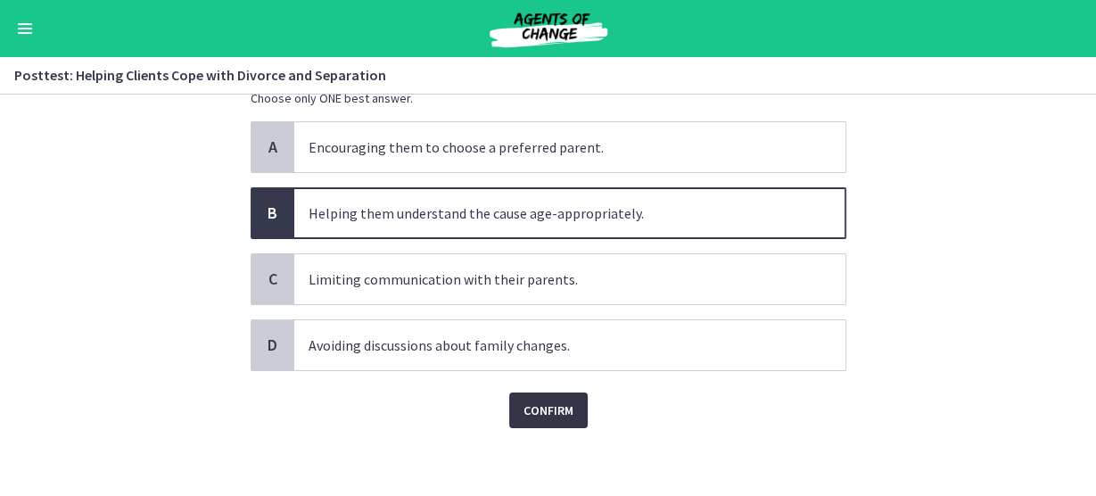
click at [555, 402] on span "Confirm" at bounding box center [549, 410] width 50 height 21
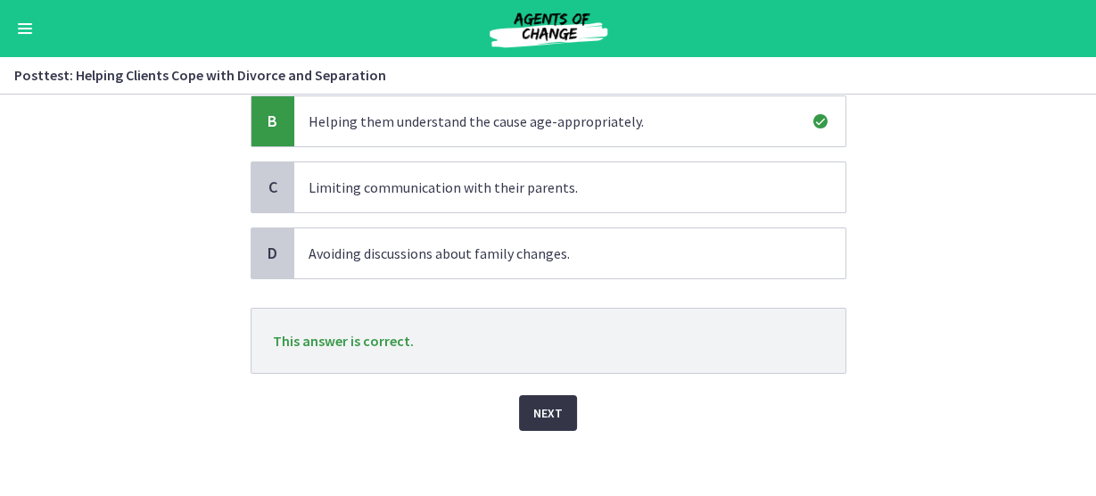
scroll to position [202, 0]
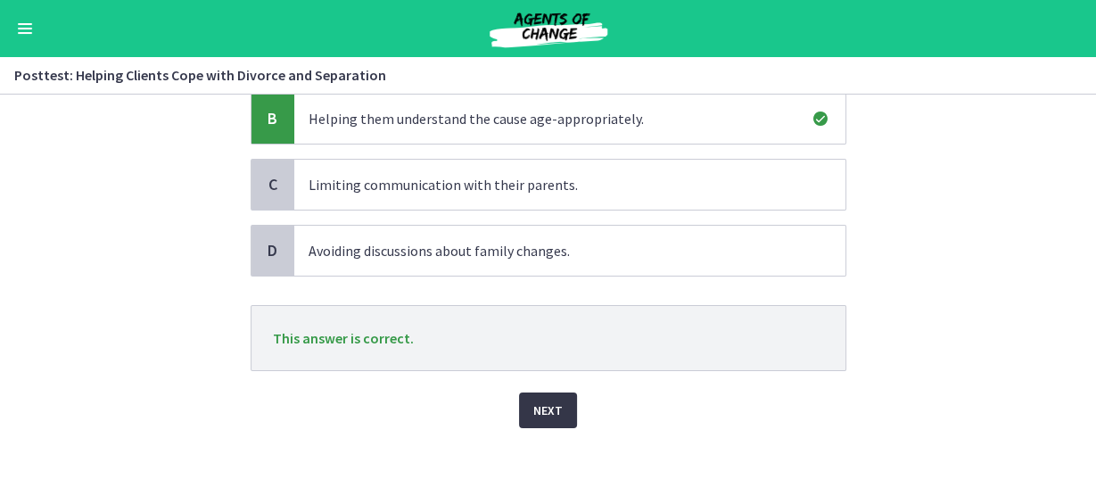
click at [549, 418] on button "Next" at bounding box center [548, 410] width 58 height 36
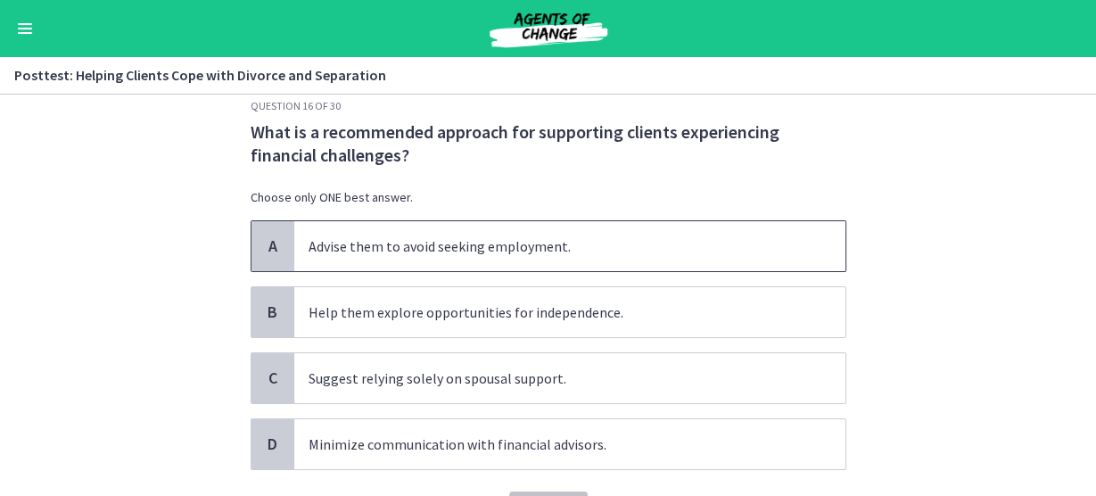
scroll to position [0, 0]
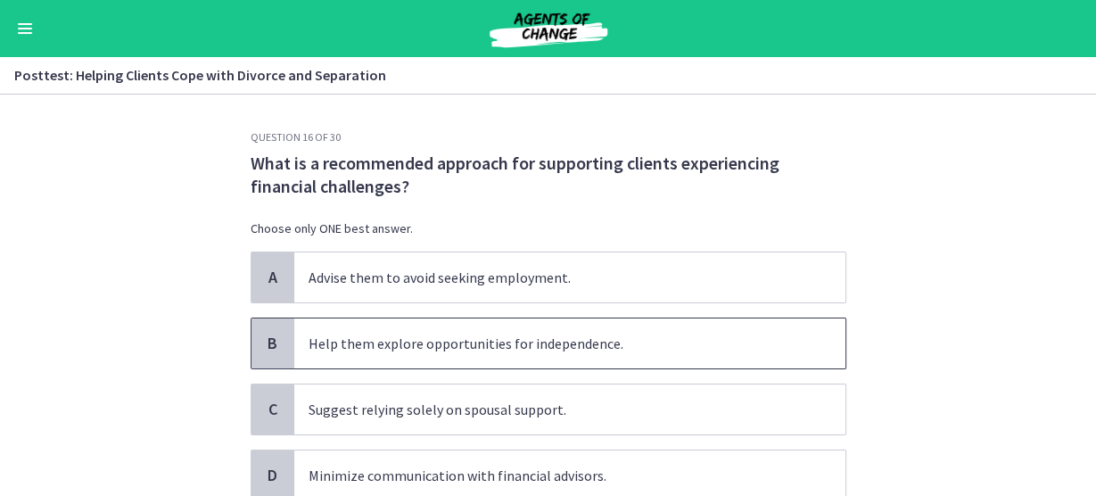
click at [262, 333] on span "B" at bounding box center [272, 343] width 21 height 21
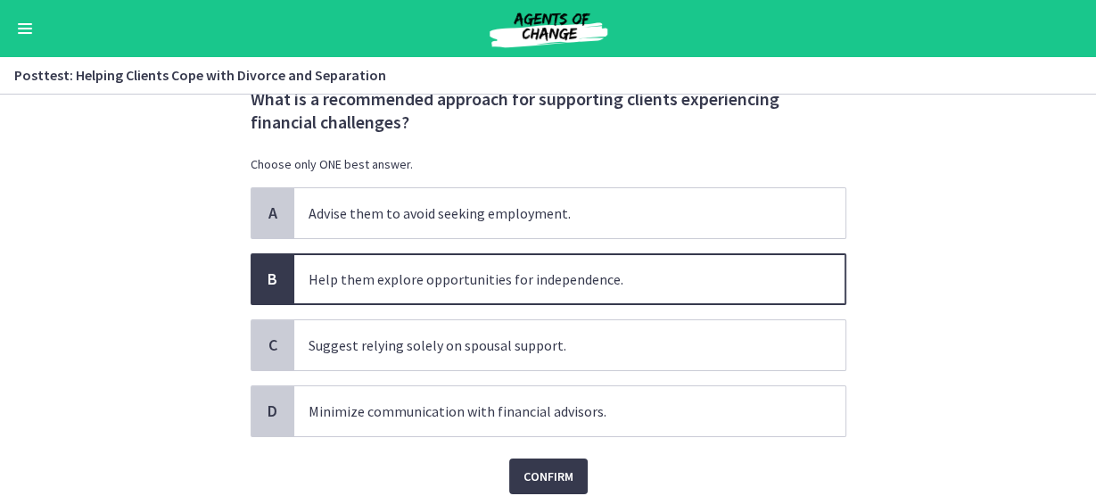
scroll to position [131, 0]
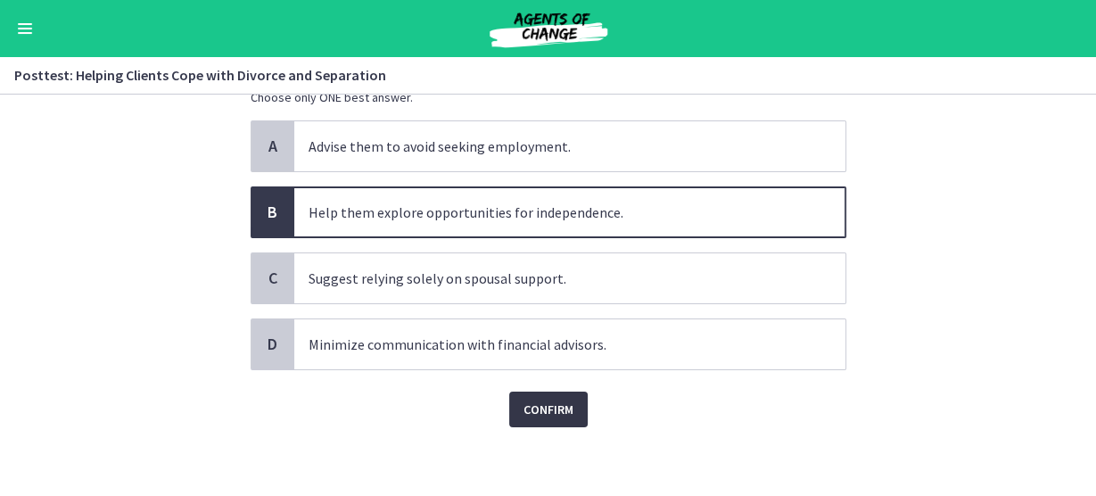
click at [555, 408] on span "Confirm" at bounding box center [549, 409] width 50 height 21
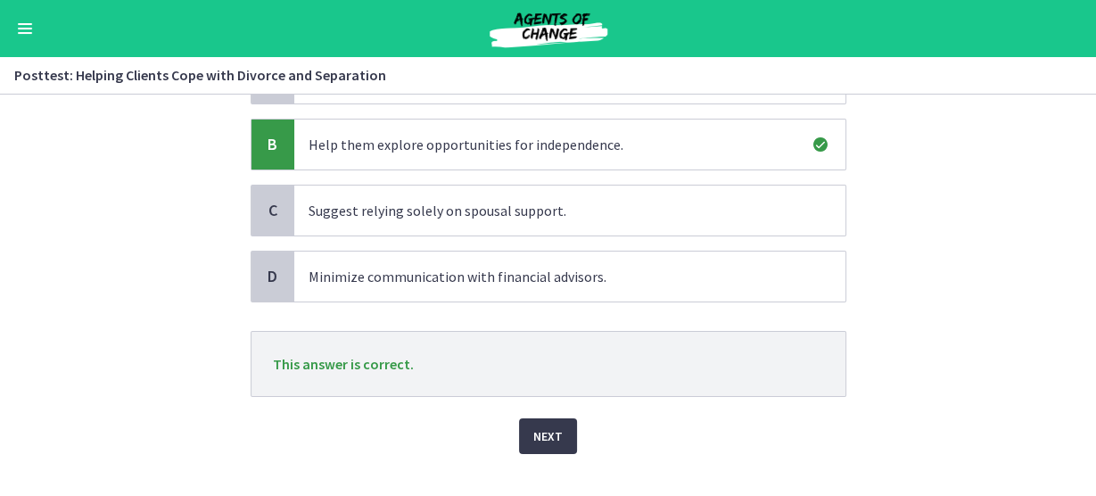
scroll to position [225, 0]
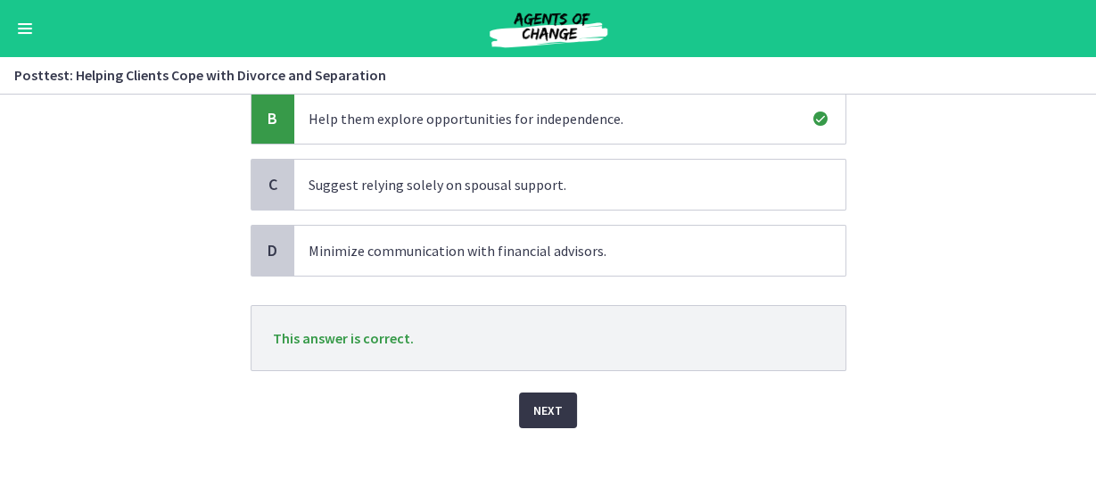
click at [533, 400] on span "Next" at bounding box center [547, 410] width 29 height 21
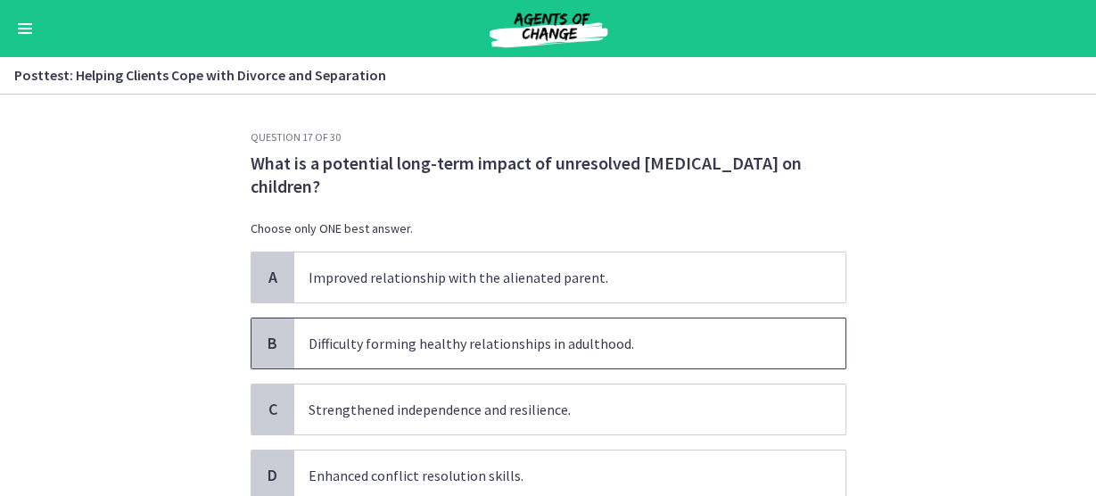
click at [276, 344] on span "B" at bounding box center [272, 343] width 21 height 21
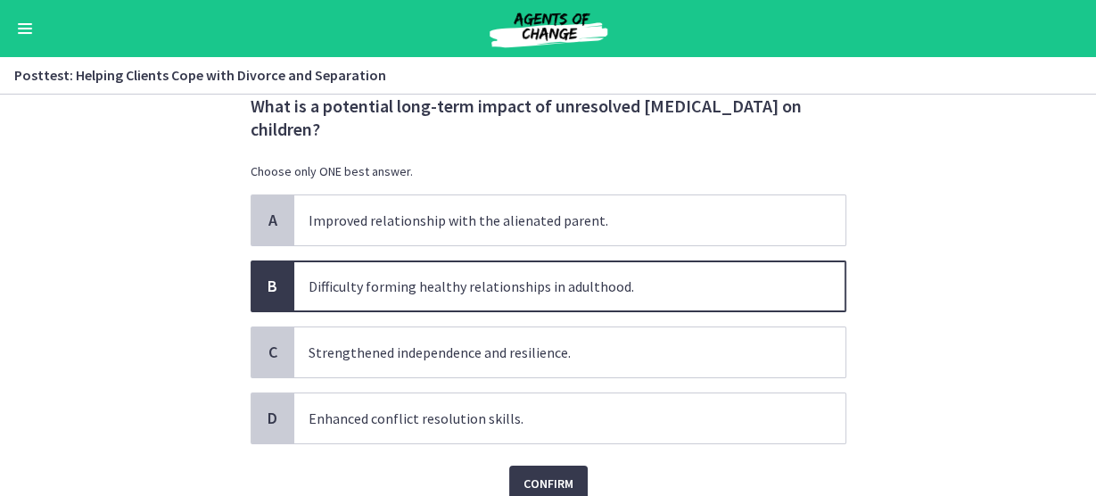
scroll to position [131, 0]
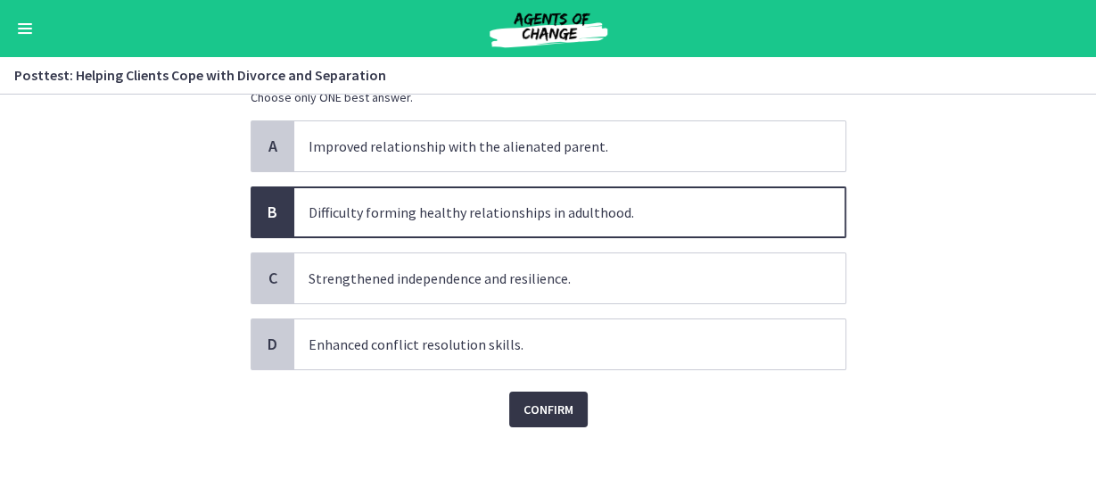
click at [551, 402] on span "Confirm" at bounding box center [549, 409] width 50 height 21
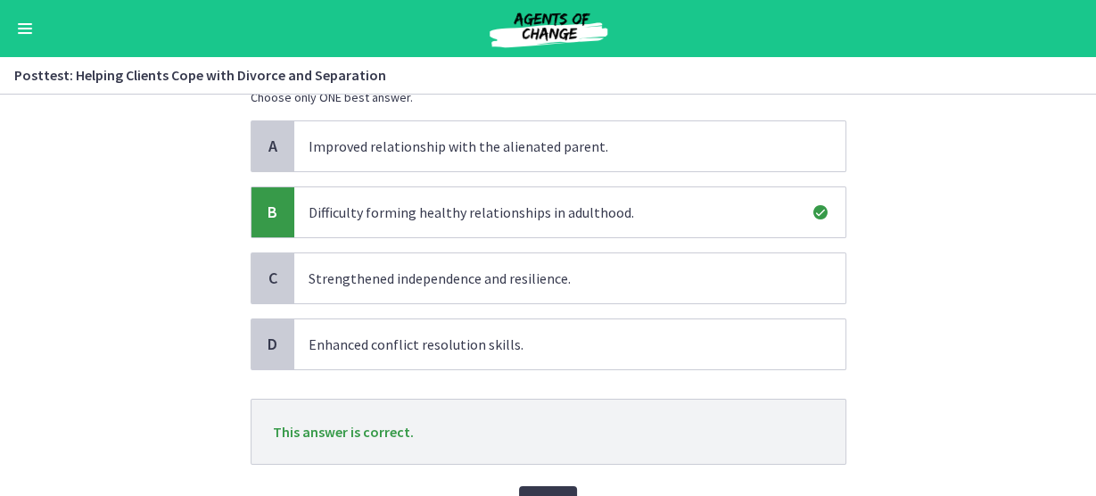
scroll to position [225, 0]
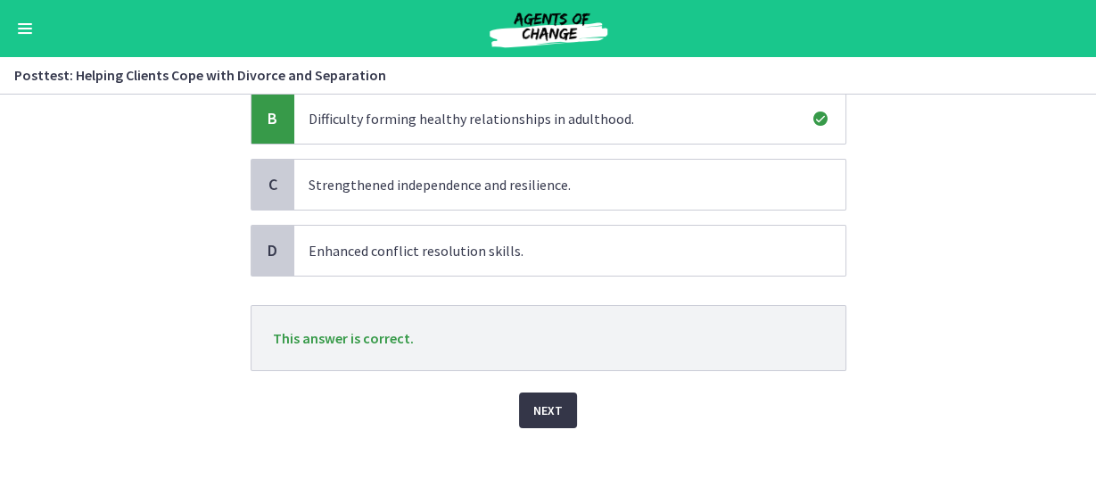
click at [542, 402] on span "Next" at bounding box center [547, 410] width 29 height 21
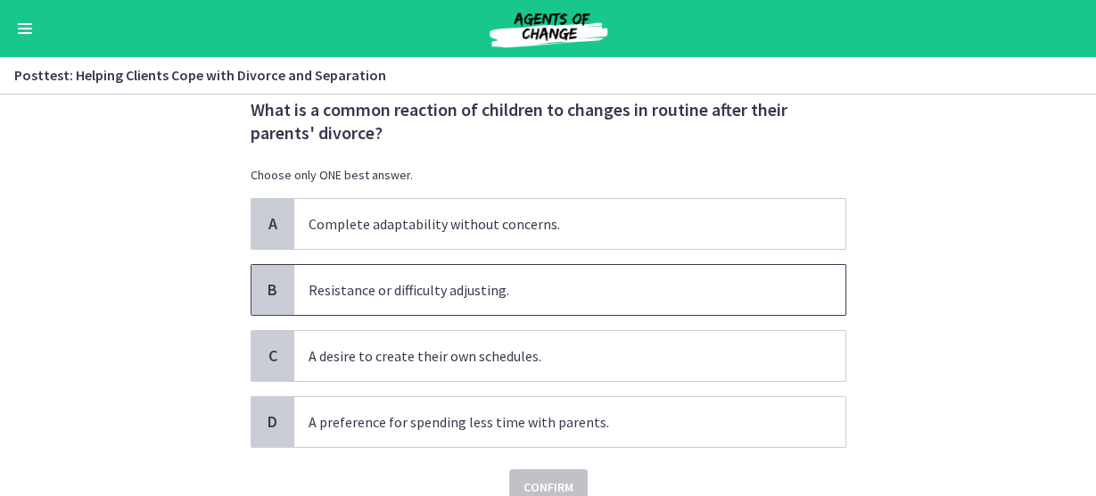
scroll to position [71, 0]
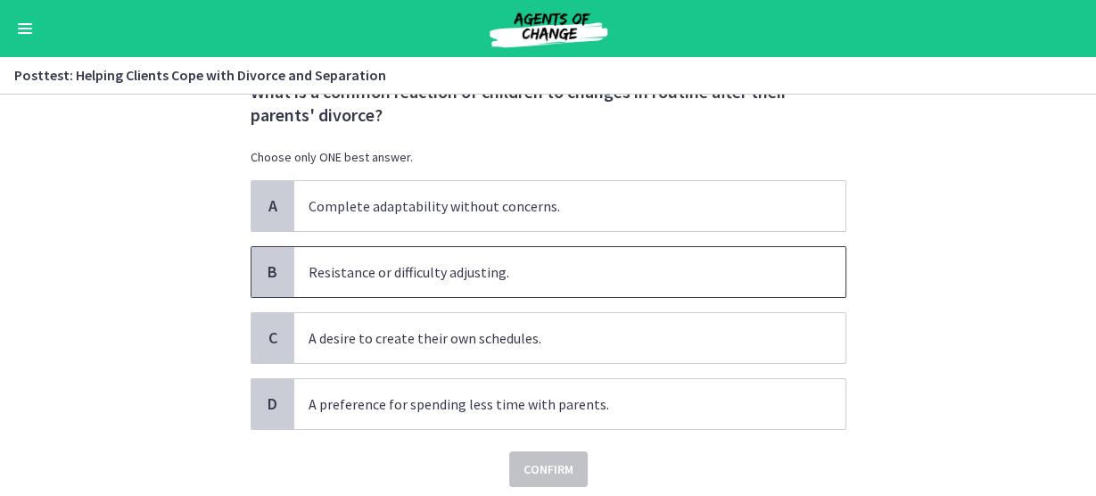
click at [300, 282] on span "Resistance or difficulty adjusting." at bounding box center [569, 272] width 551 height 50
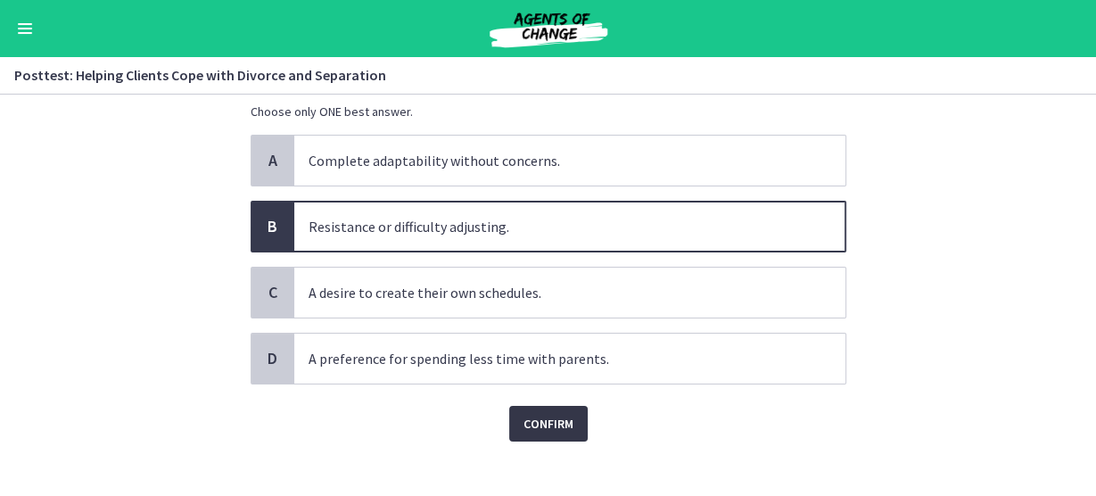
scroll to position [131, 0]
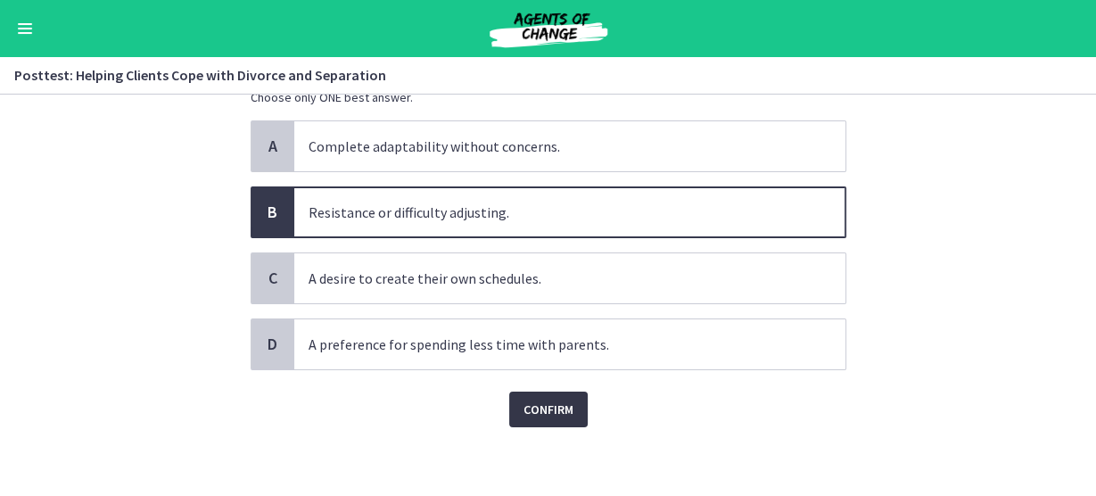
click at [534, 407] on span "Confirm" at bounding box center [549, 409] width 50 height 21
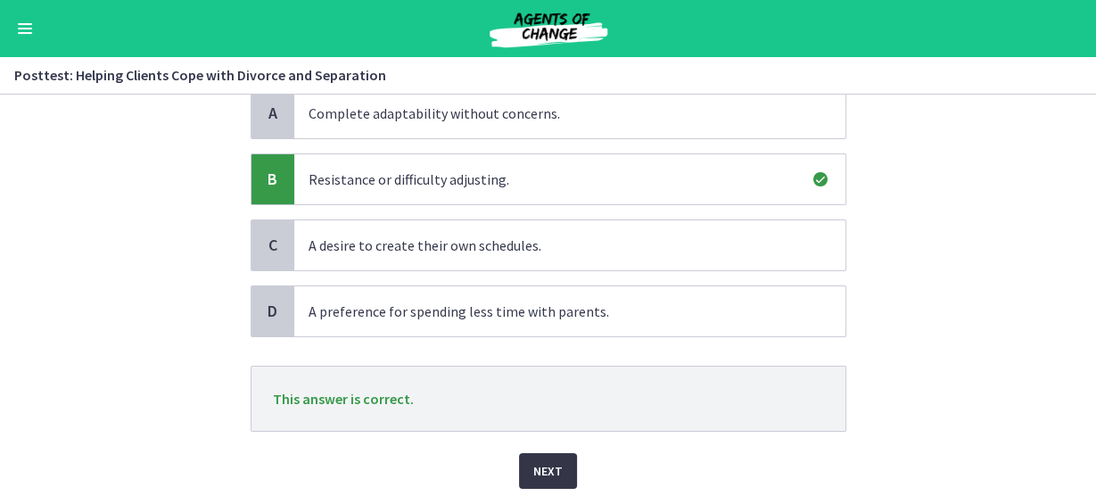
scroll to position [225, 0]
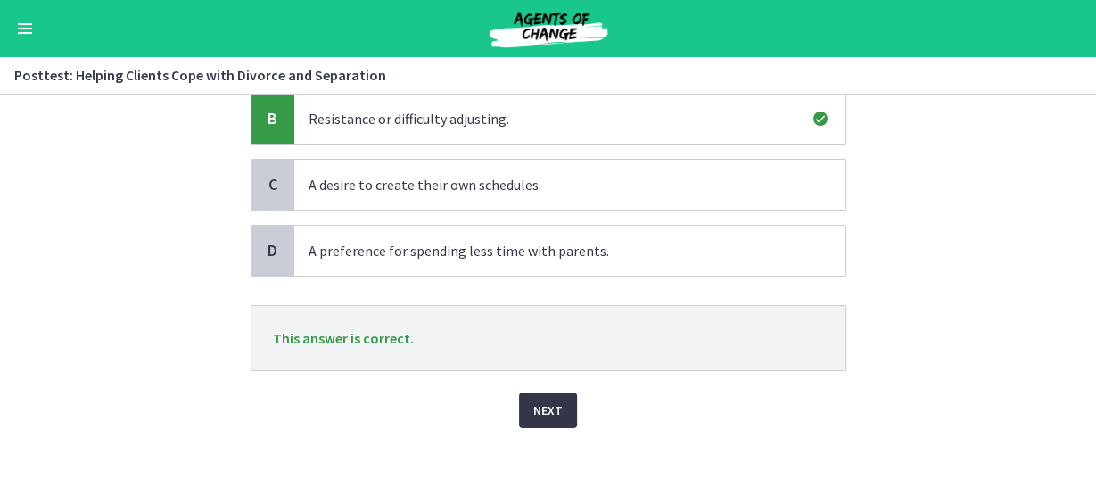
click at [540, 417] on span "Next" at bounding box center [547, 410] width 29 height 21
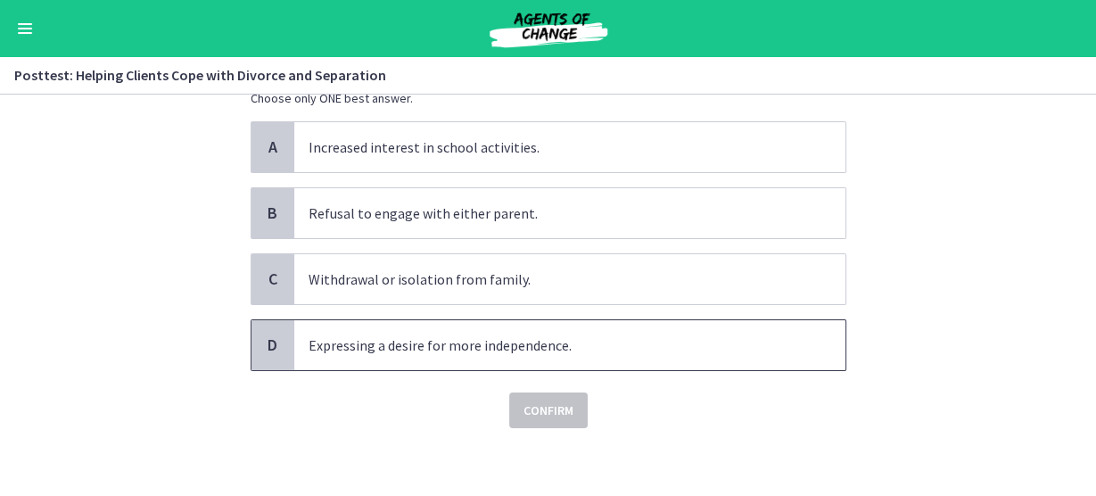
scroll to position [36, 0]
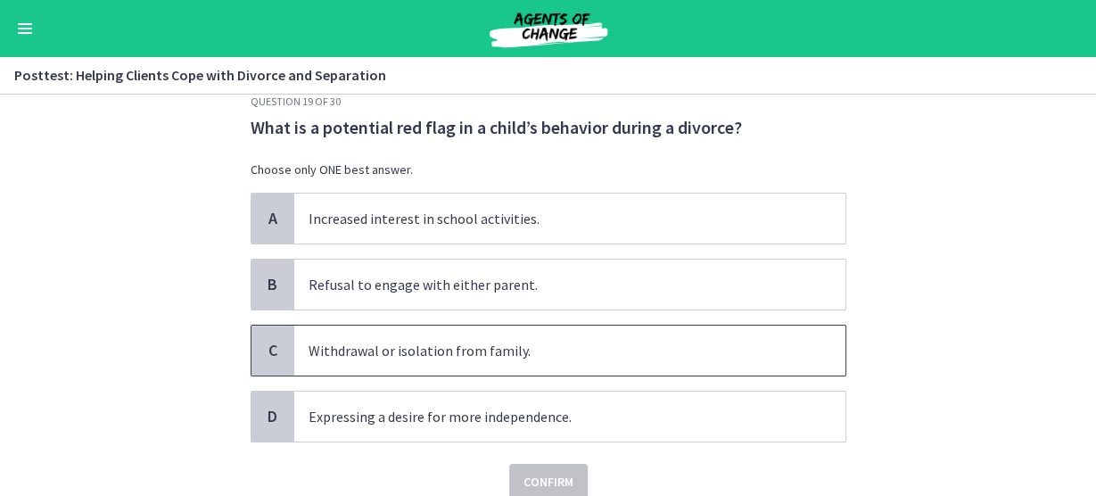
click at [359, 353] on span "Withdrawal or isolation from family." at bounding box center [569, 351] width 551 height 50
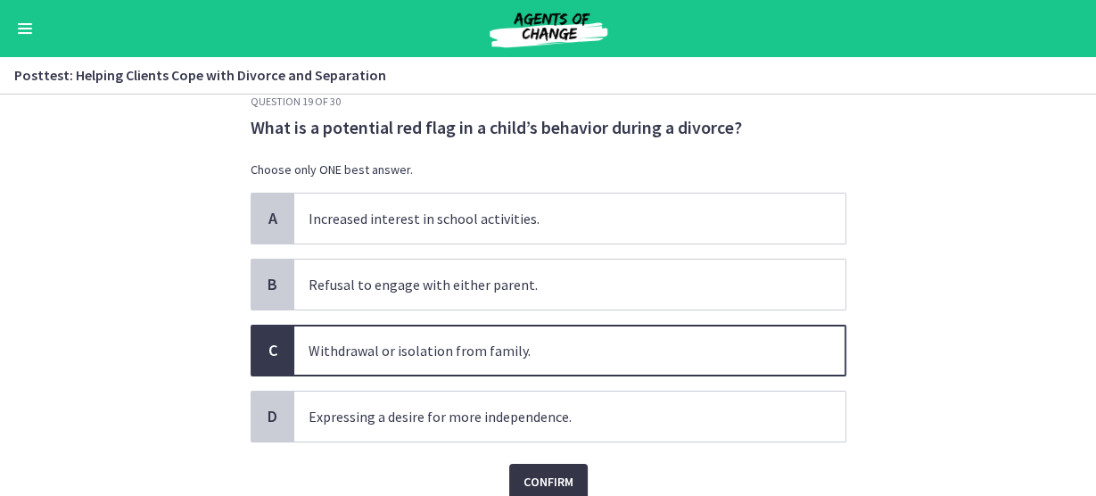
click at [524, 471] on span "Confirm" at bounding box center [549, 481] width 50 height 21
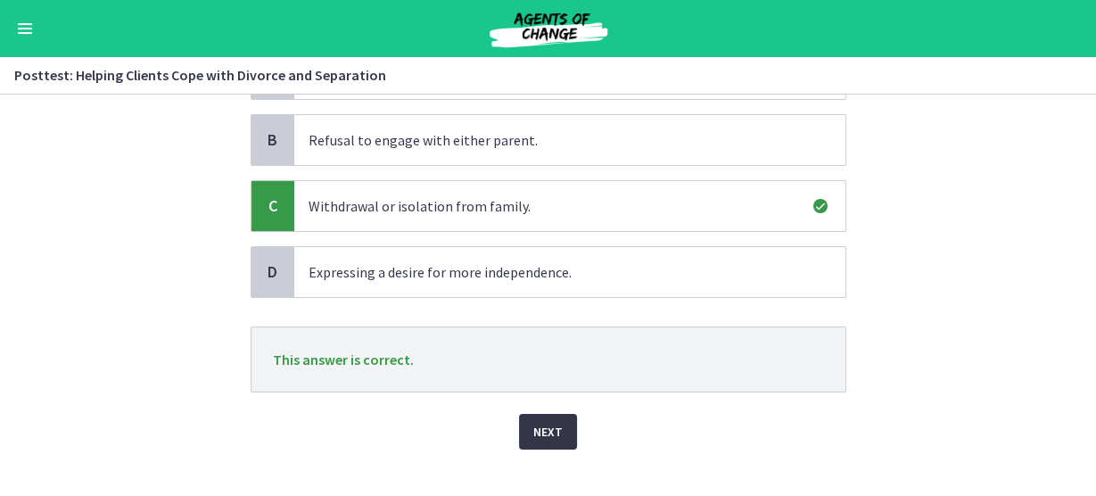
scroll to position [202, 0]
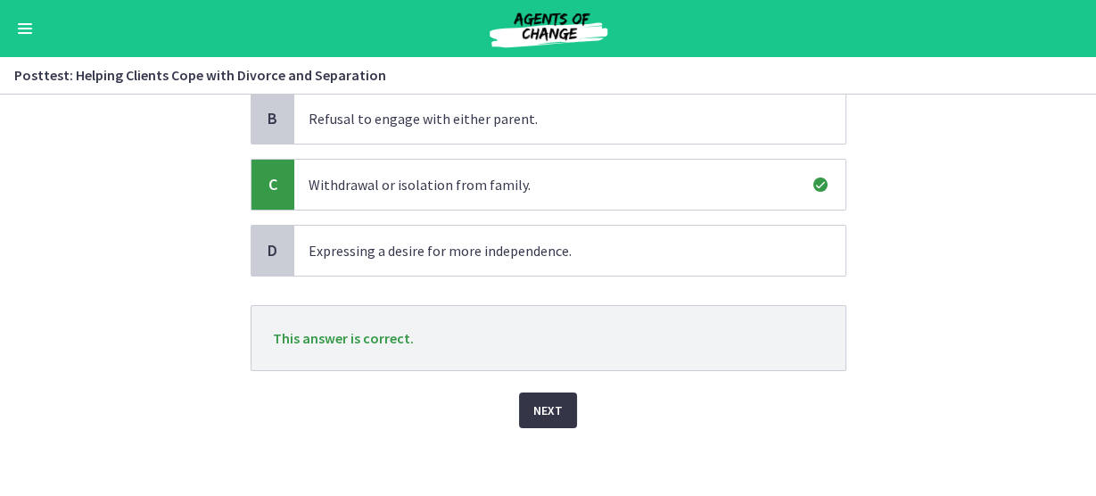
click at [535, 392] on button "Next" at bounding box center [548, 410] width 58 height 36
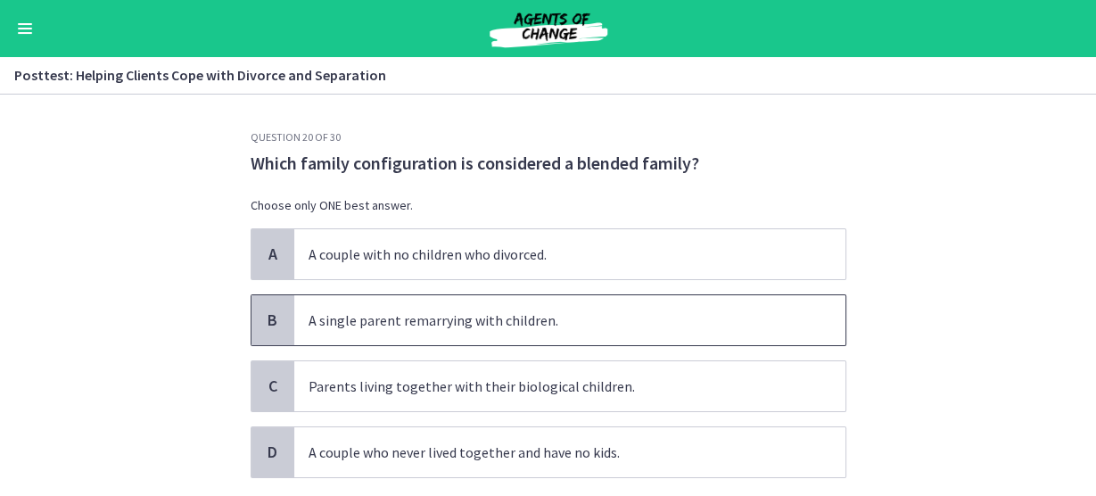
click at [263, 318] on span "B" at bounding box center [272, 319] width 21 height 21
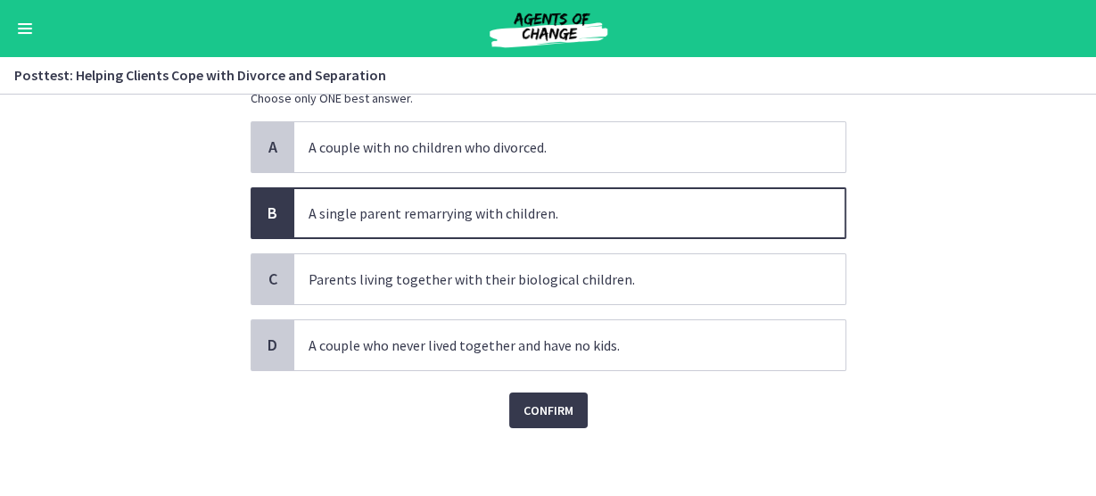
scroll to position [107, 0]
click at [514, 399] on button "Confirm" at bounding box center [548, 410] width 78 height 36
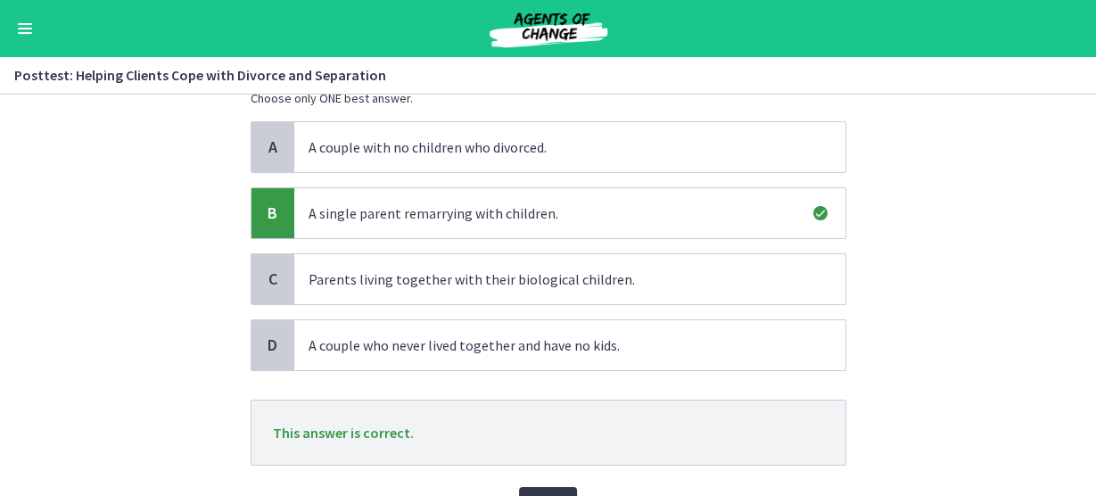
scroll to position [202, 0]
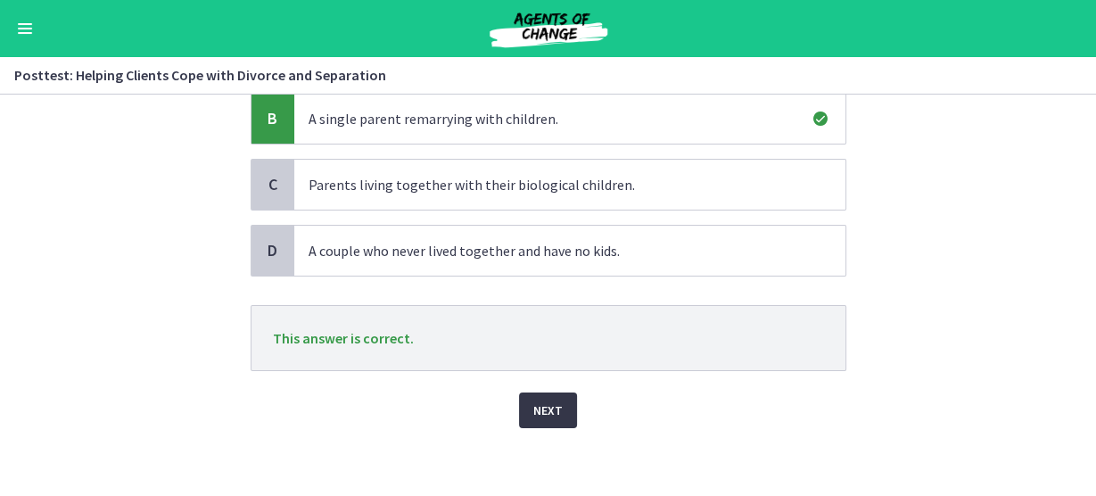
click at [536, 403] on span "Next" at bounding box center [547, 410] width 29 height 21
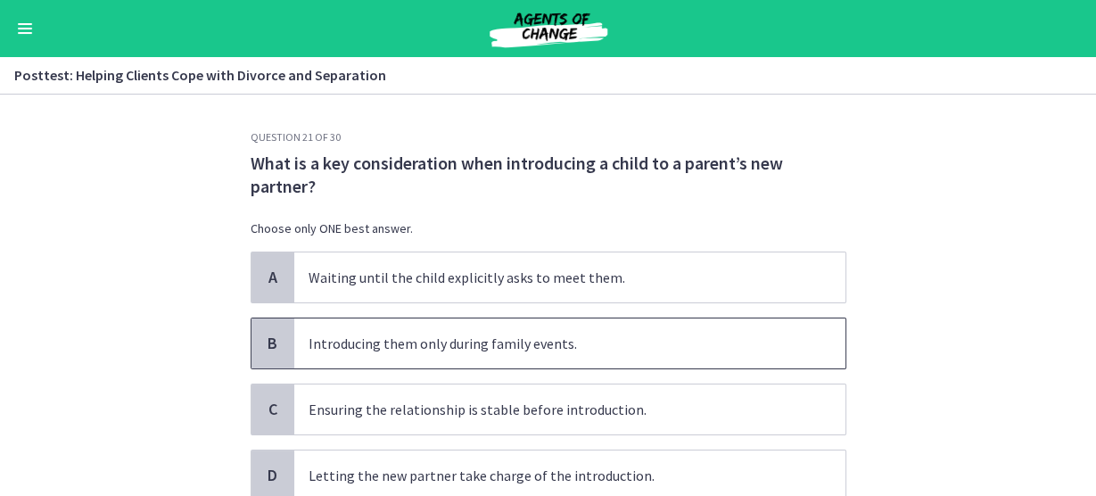
scroll to position [71, 0]
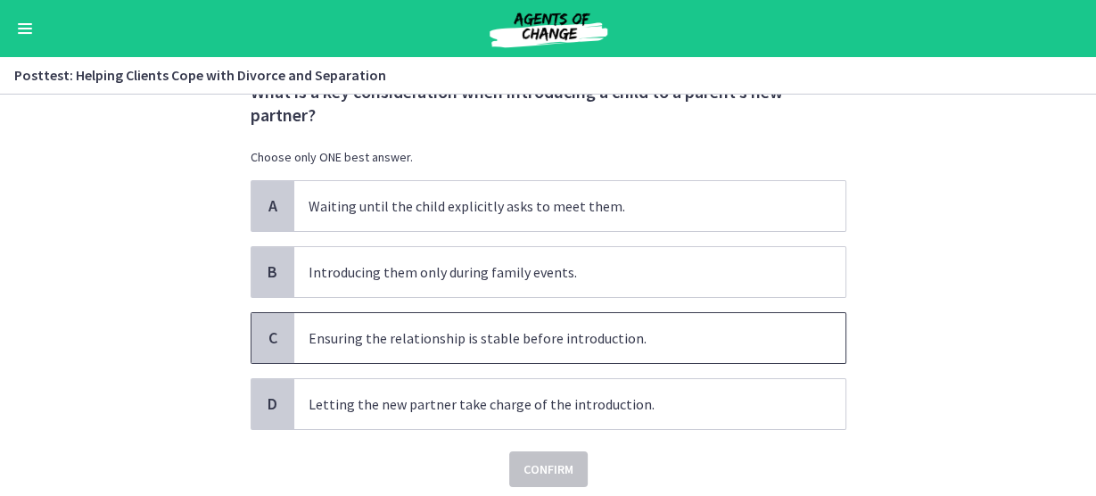
click at [420, 345] on span "Ensuring the relationship is stable before introduction." at bounding box center [569, 338] width 551 height 50
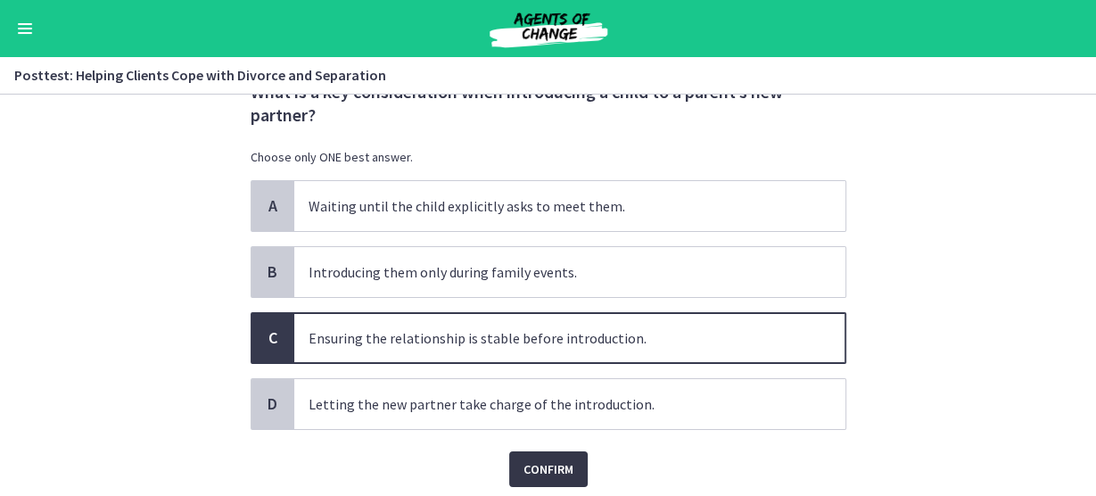
click at [560, 470] on span "Confirm" at bounding box center [549, 468] width 50 height 21
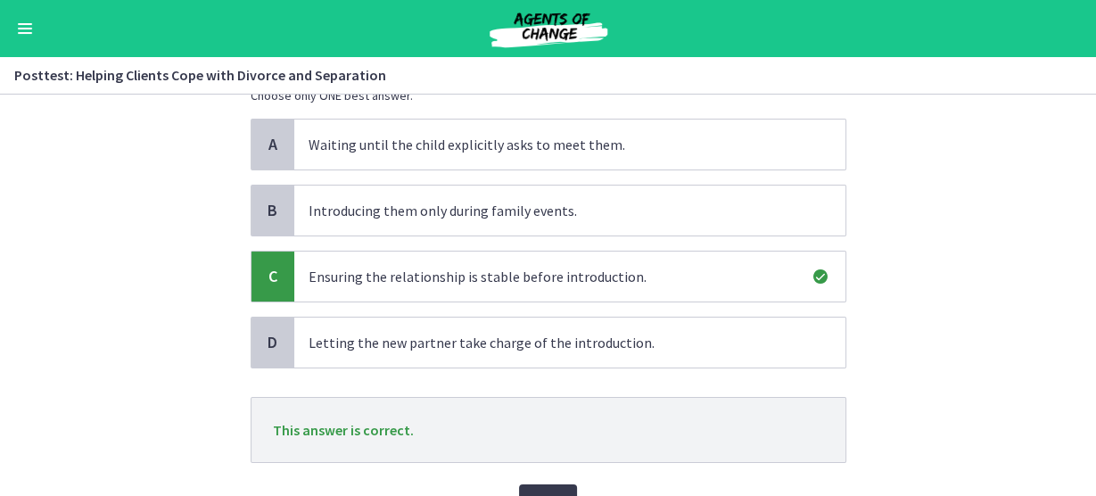
scroll to position [225, 0]
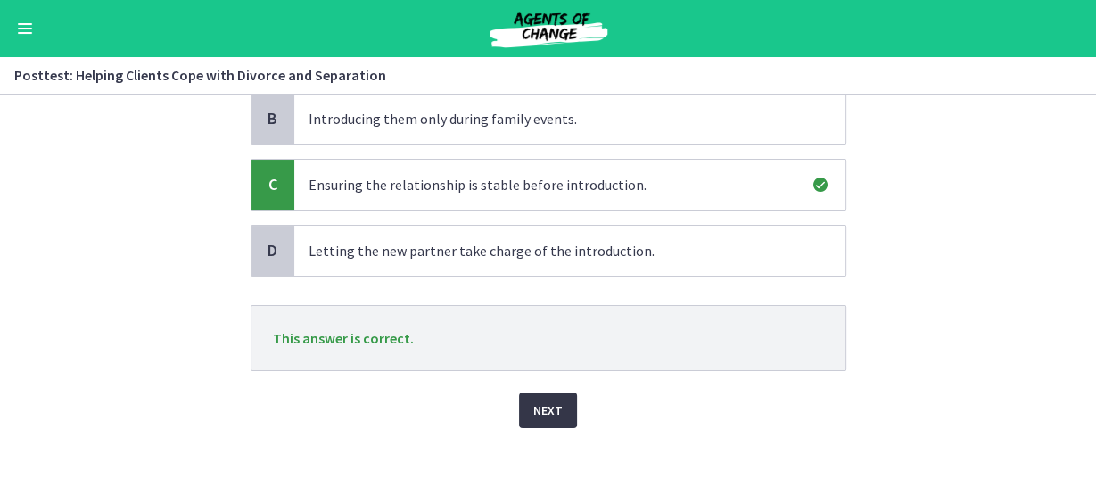
click at [557, 417] on button "Next" at bounding box center [548, 410] width 58 height 36
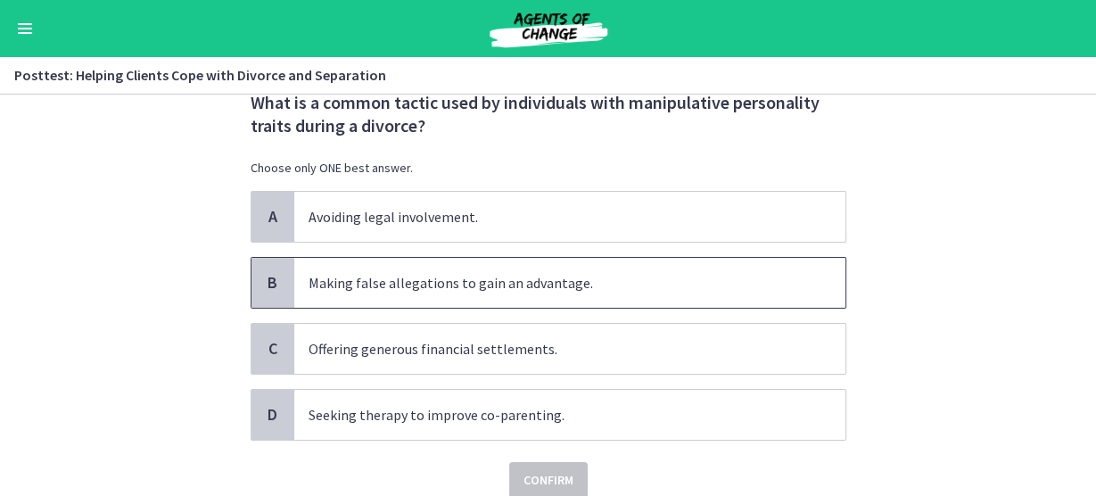
scroll to position [71, 0]
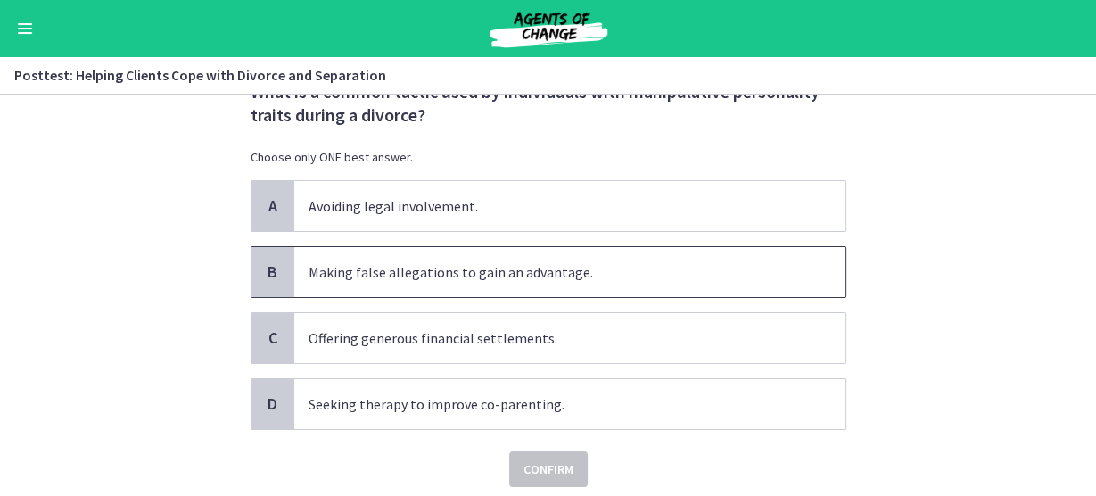
click at [263, 286] on div "B" at bounding box center [273, 272] width 43 height 50
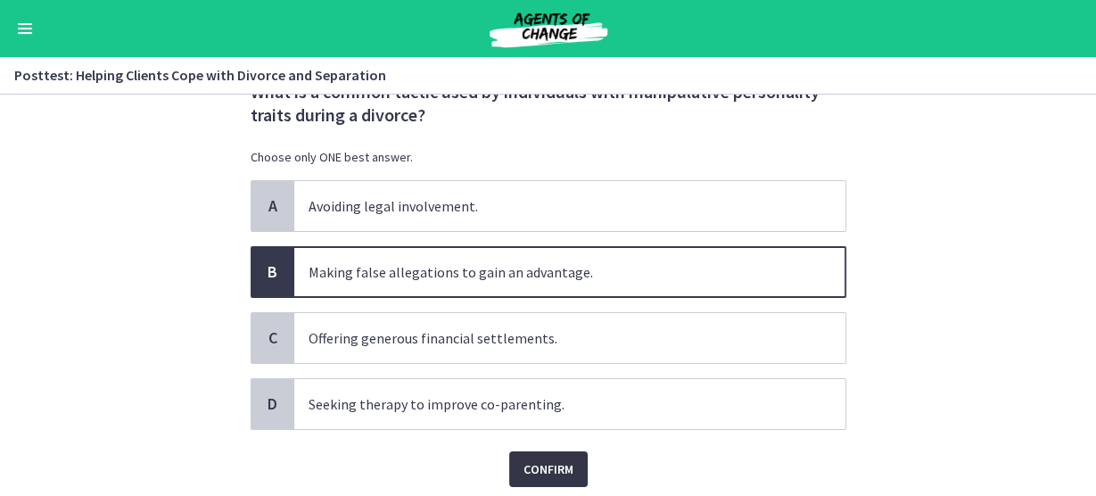
click at [533, 466] on span "Confirm" at bounding box center [549, 468] width 50 height 21
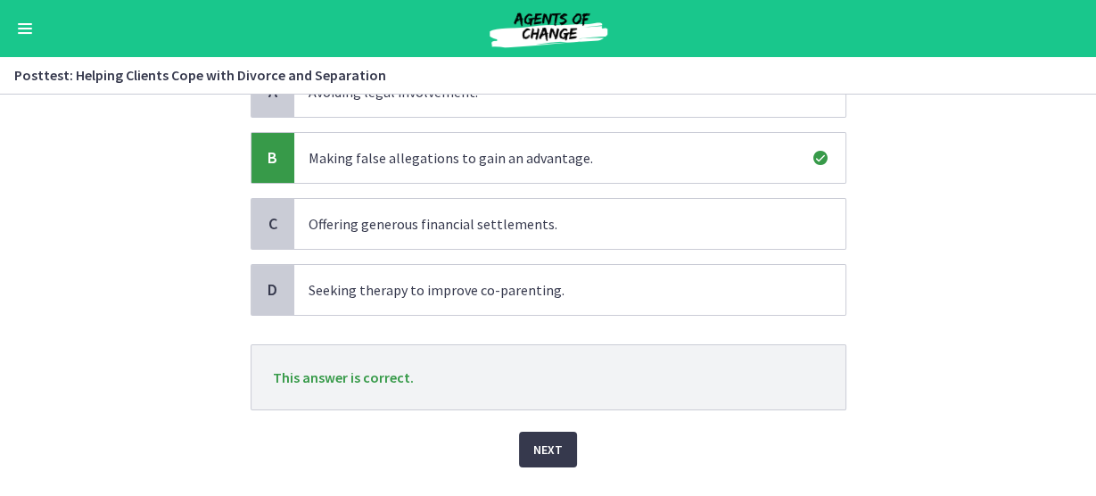
scroll to position [225, 0]
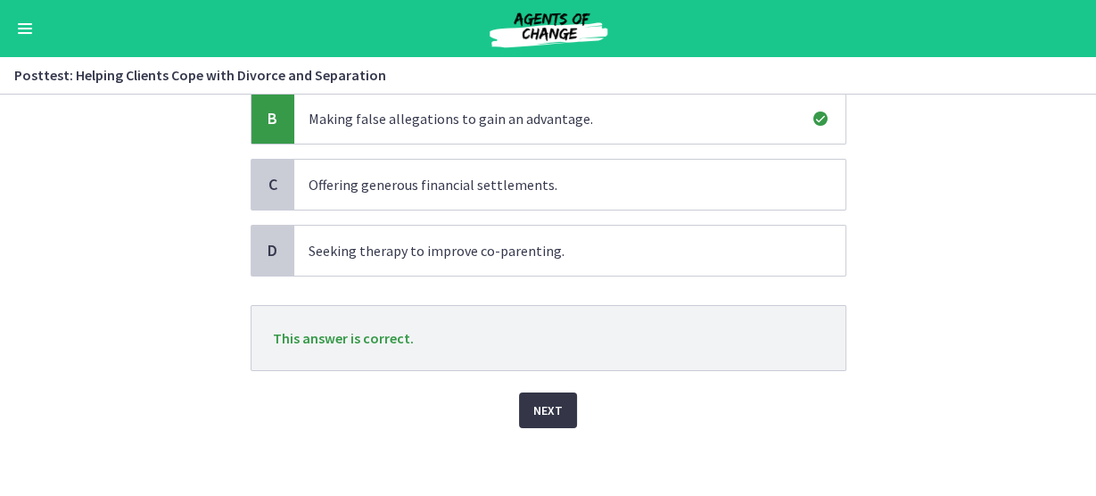
click at [553, 407] on span "Next" at bounding box center [547, 410] width 29 height 21
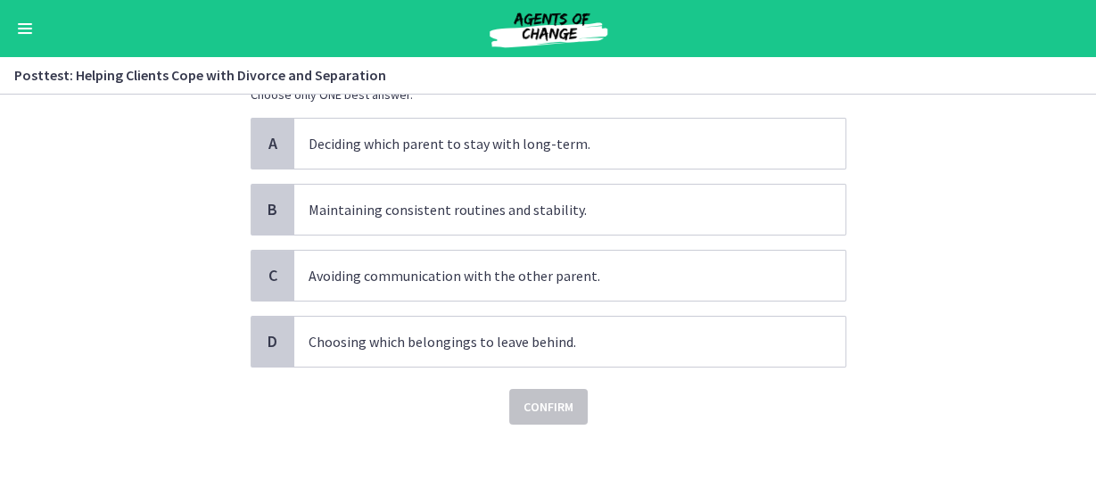
scroll to position [0, 0]
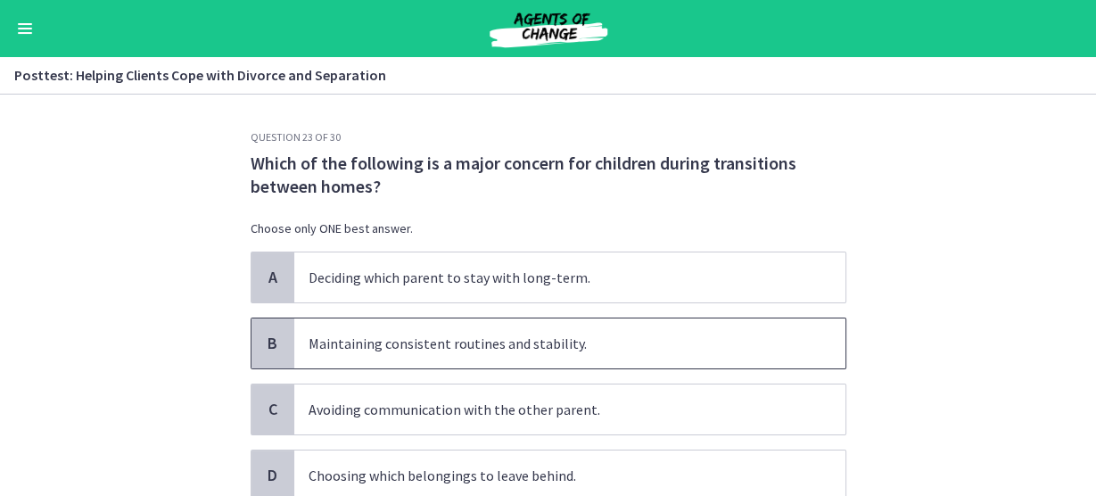
click at [312, 351] on span "Maintaining consistent routines and stability." at bounding box center [569, 343] width 551 height 50
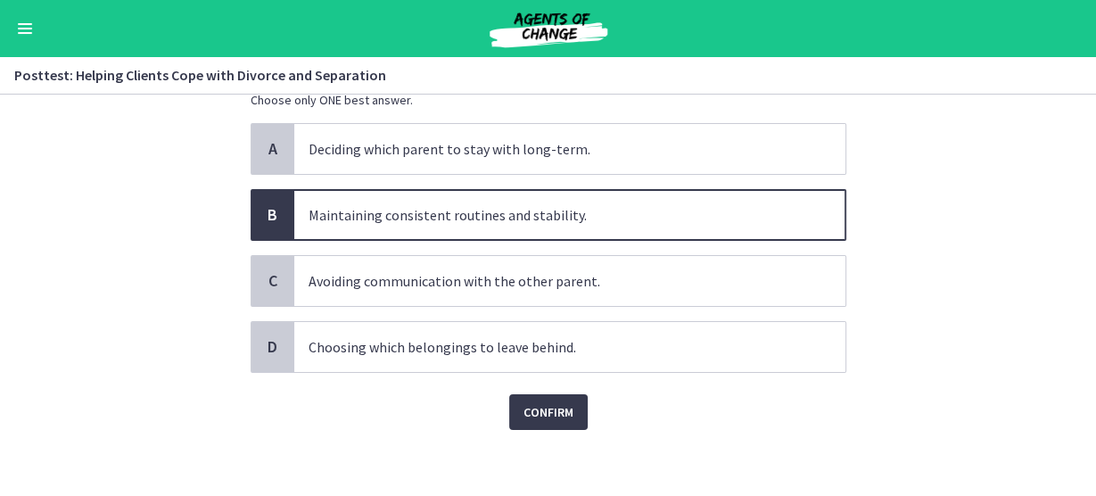
scroll to position [131, 0]
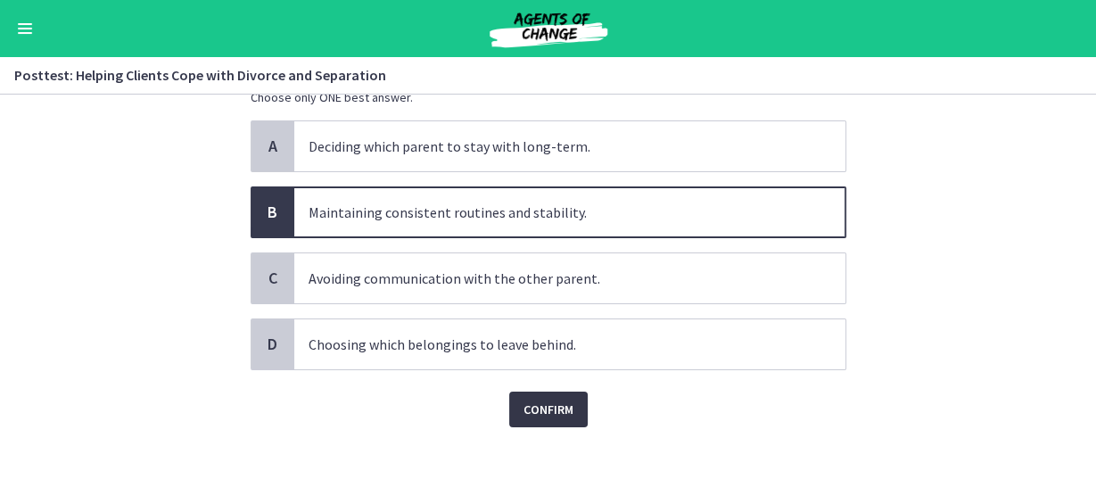
click at [526, 408] on span "Confirm" at bounding box center [549, 409] width 50 height 21
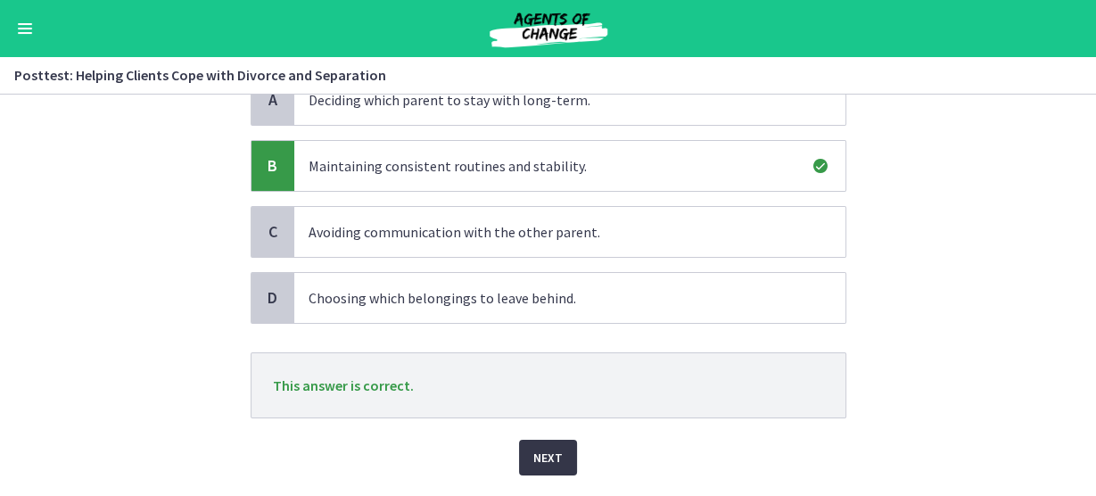
scroll to position [225, 0]
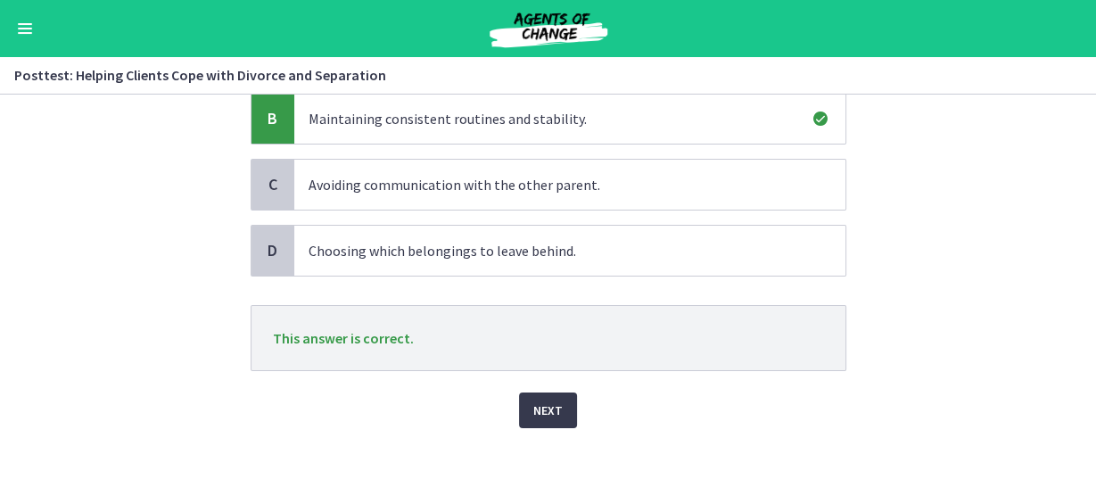
click at [540, 271] on div "Question 23 of 30 Which of the following is a major concern for children during…" at bounding box center [548, 88] width 624 height 366
click at [540, 408] on span "Next" at bounding box center [547, 410] width 29 height 21
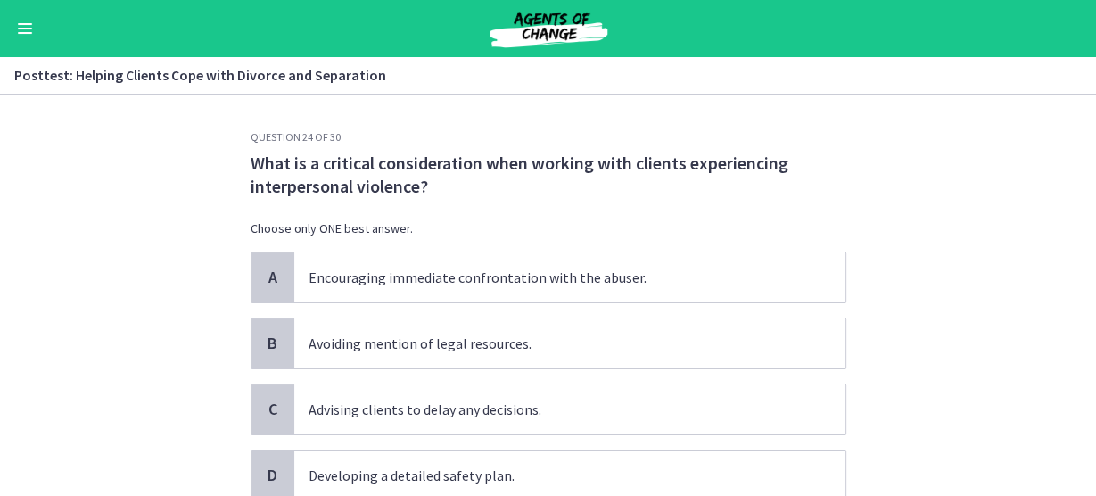
scroll to position [71, 0]
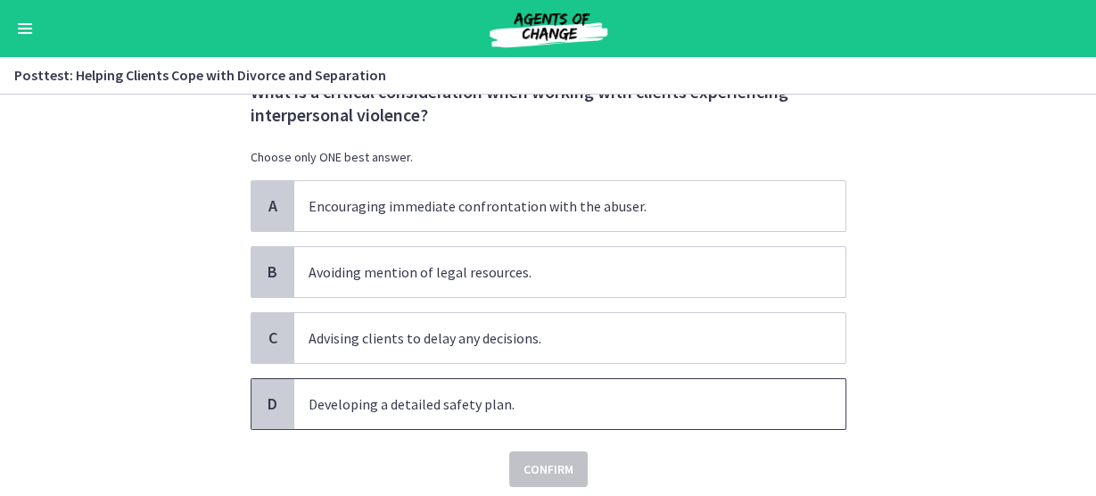
click at [271, 421] on div "D" at bounding box center [273, 404] width 43 height 50
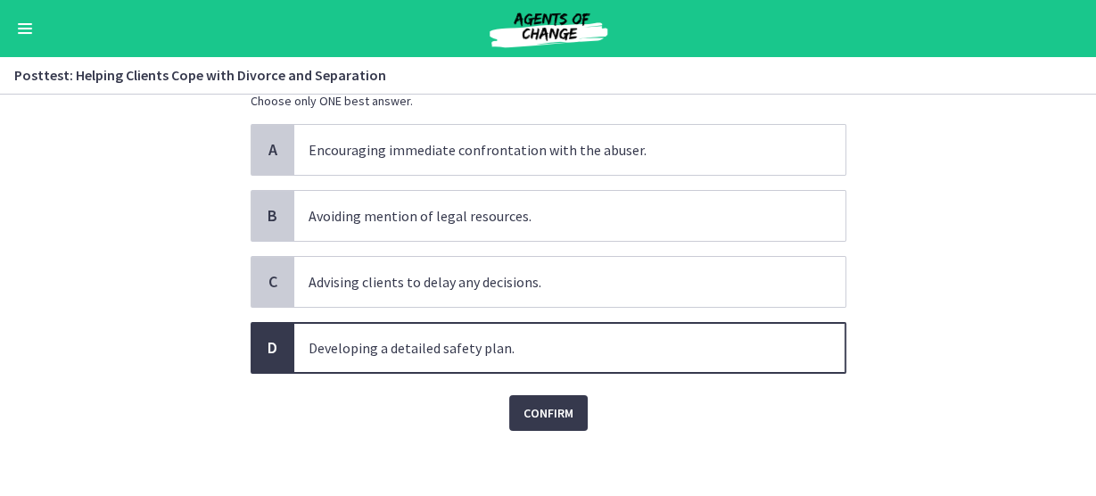
scroll to position [131, 0]
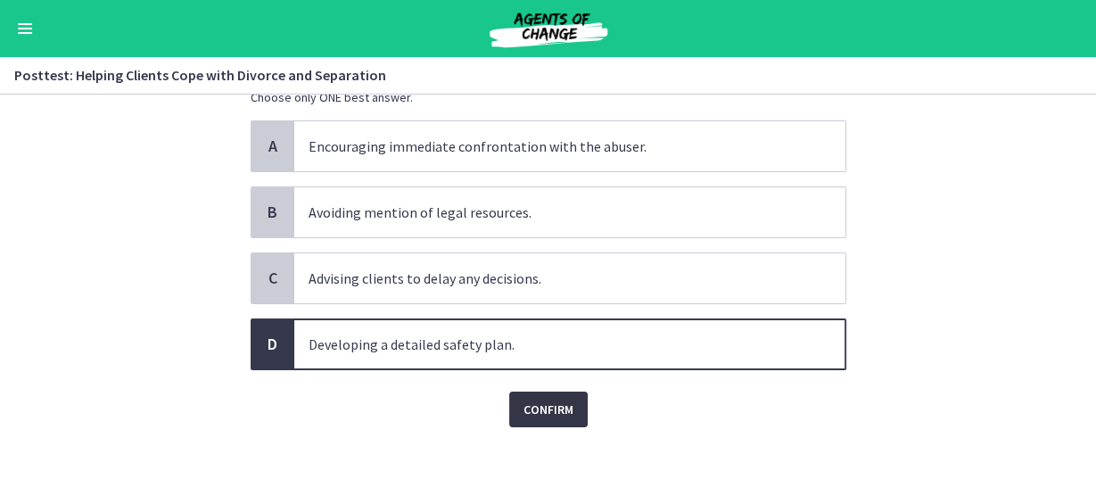
click at [546, 417] on button "Confirm" at bounding box center [548, 410] width 78 height 36
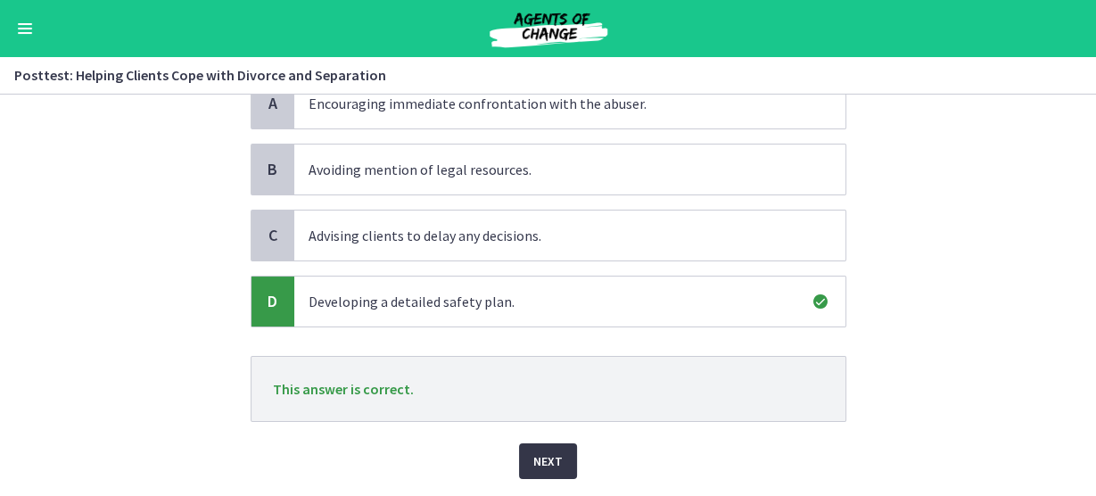
scroll to position [225, 0]
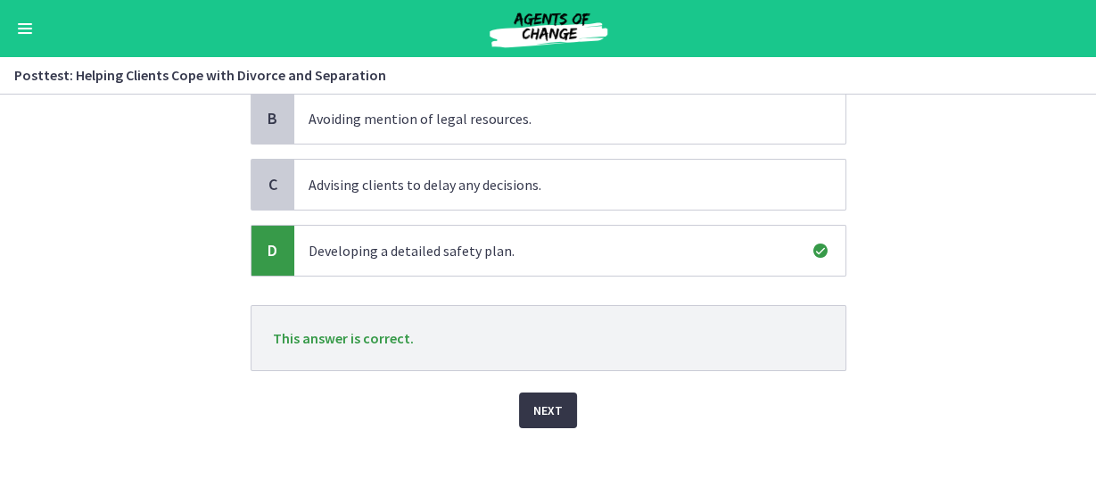
click at [543, 407] on span "Next" at bounding box center [547, 410] width 29 height 21
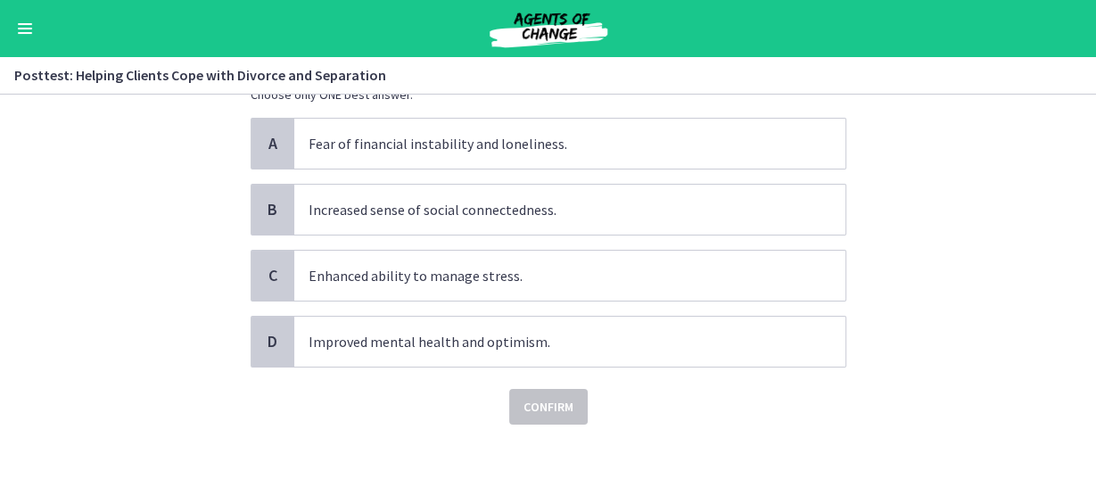
scroll to position [0, 0]
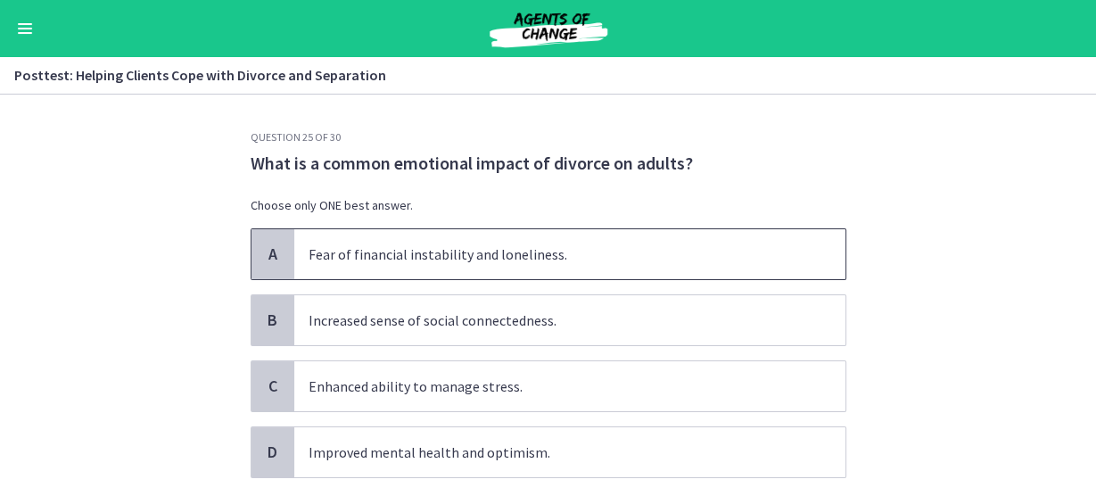
click at [273, 254] on span "A" at bounding box center [272, 253] width 21 height 21
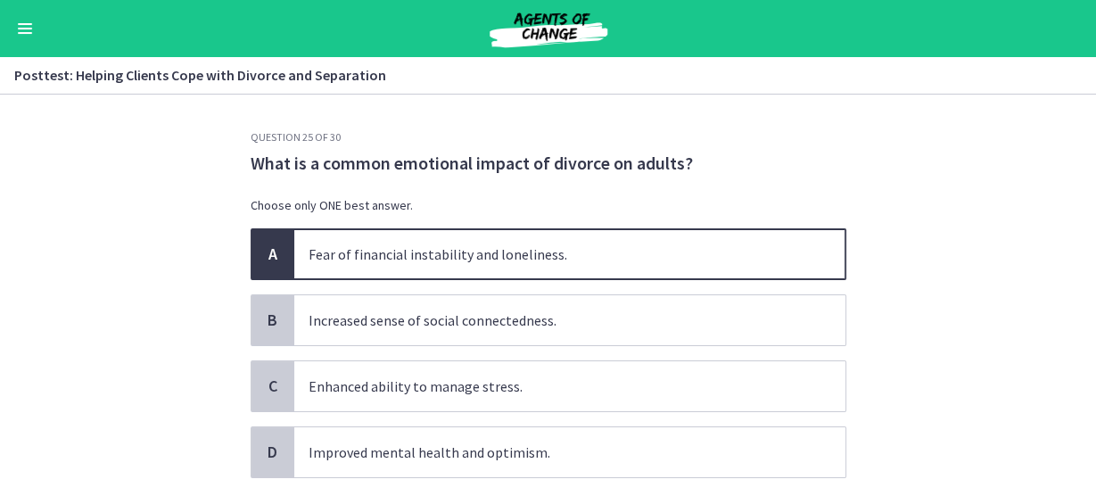
click at [273, 253] on span "A" at bounding box center [272, 253] width 21 height 21
click at [317, 260] on span "Fear of financial instability and loneliness." at bounding box center [569, 254] width 551 height 50
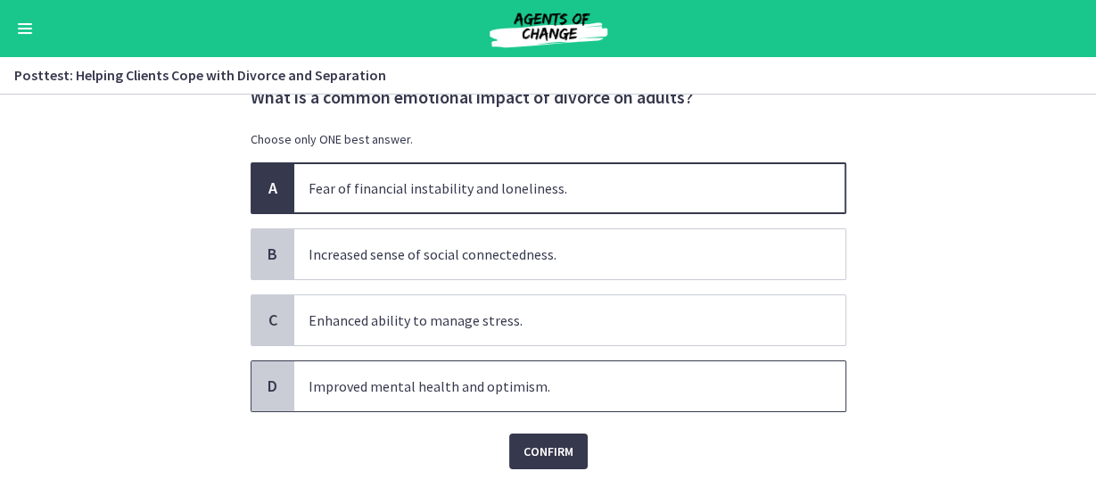
scroll to position [107, 0]
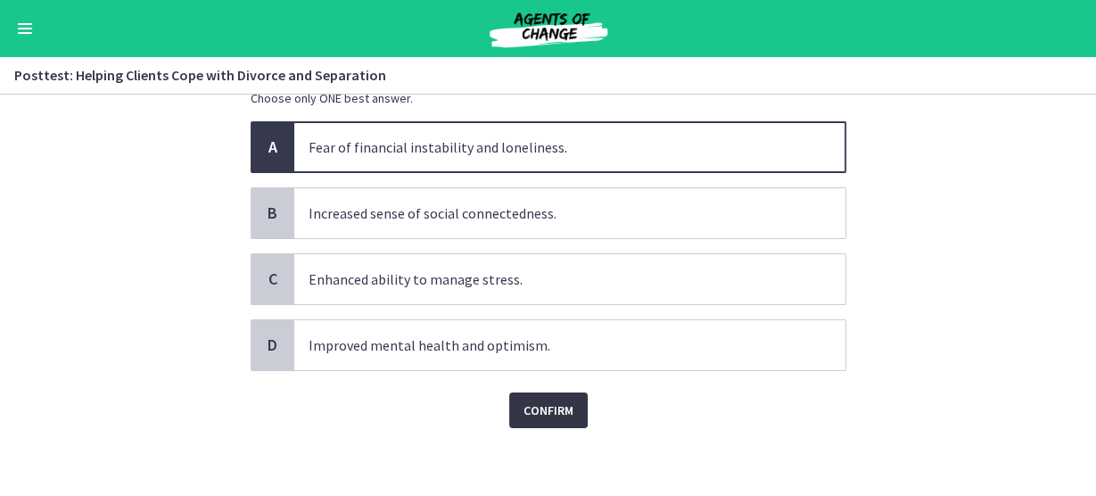
click at [540, 407] on span "Confirm" at bounding box center [549, 410] width 50 height 21
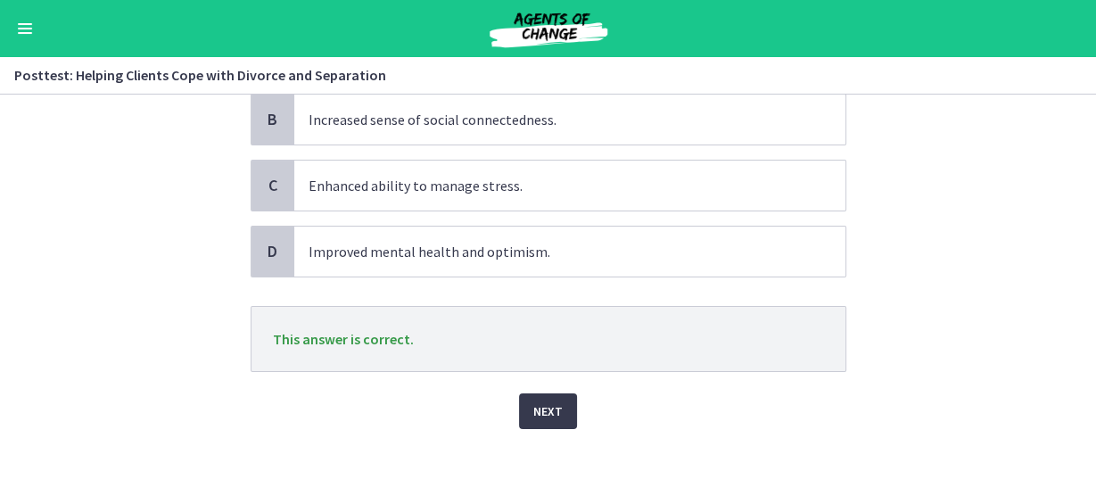
scroll to position [202, 0]
click at [542, 408] on span "Next" at bounding box center [547, 410] width 29 height 21
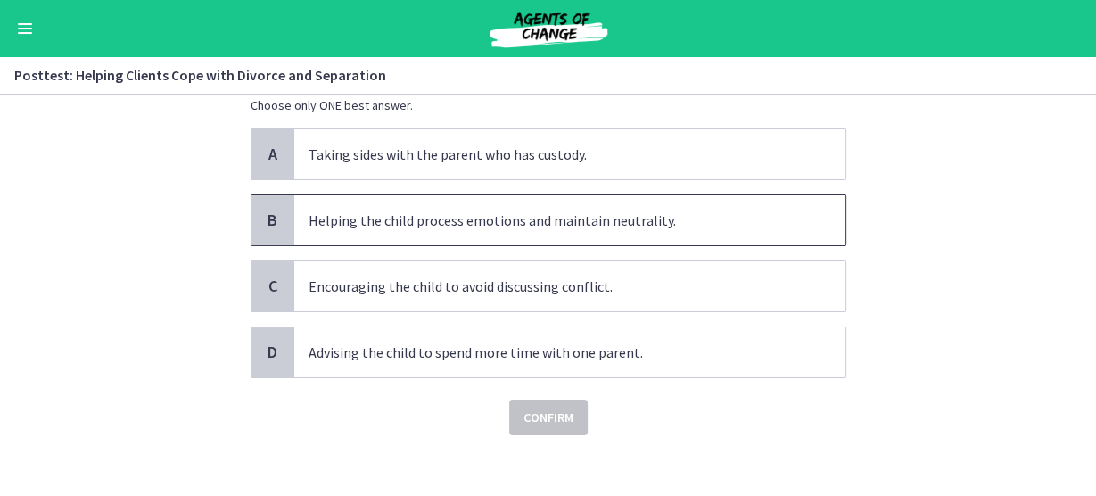
scroll to position [131, 0]
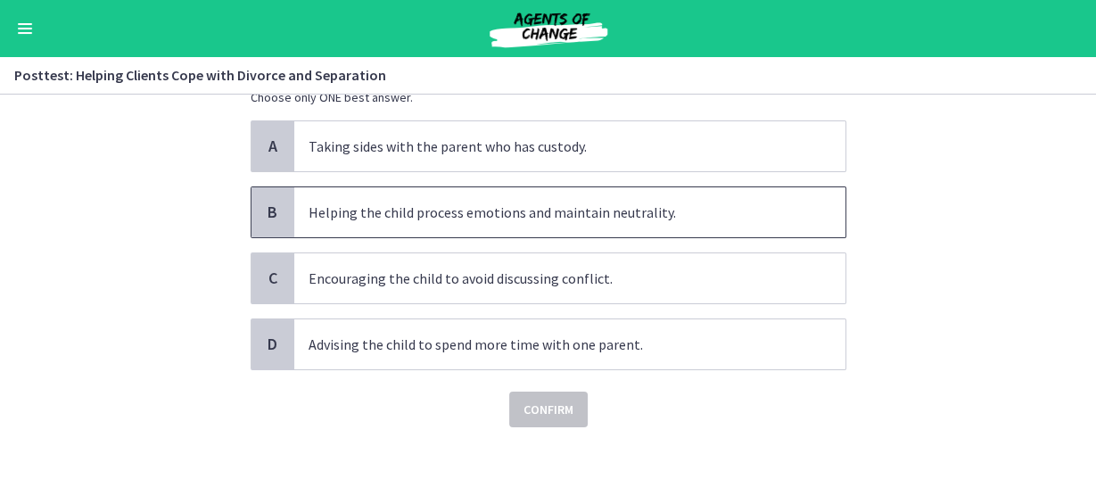
click at [381, 210] on span "Helping the child process emotions and maintain neutrality." at bounding box center [569, 212] width 551 height 50
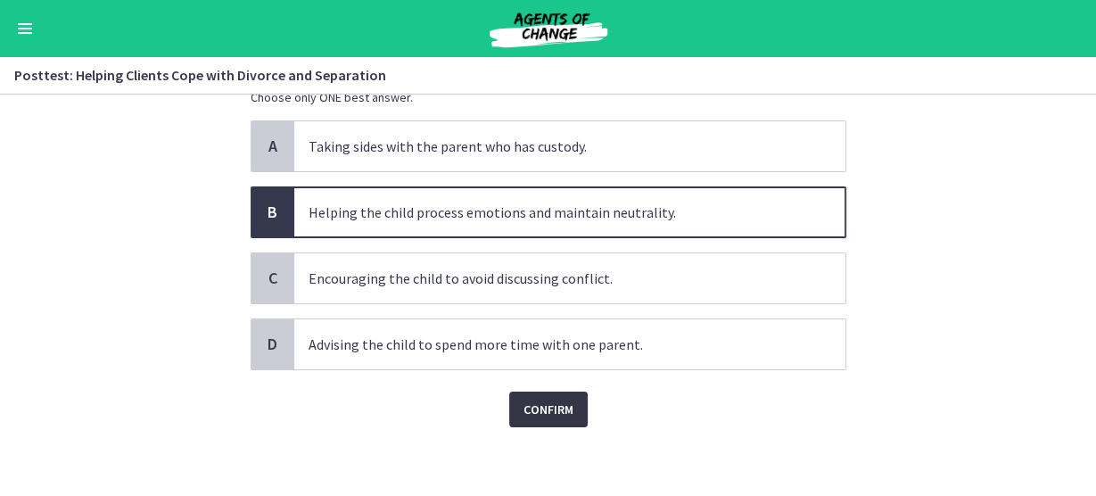
click at [540, 405] on span "Confirm" at bounding box center [549, 409] width 50 height 21
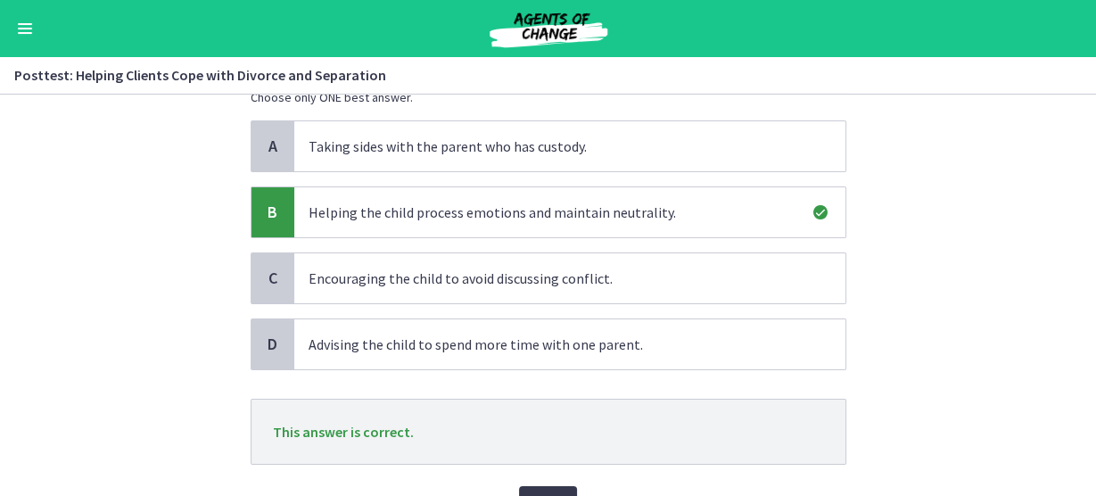
scroll to position [225, 0]
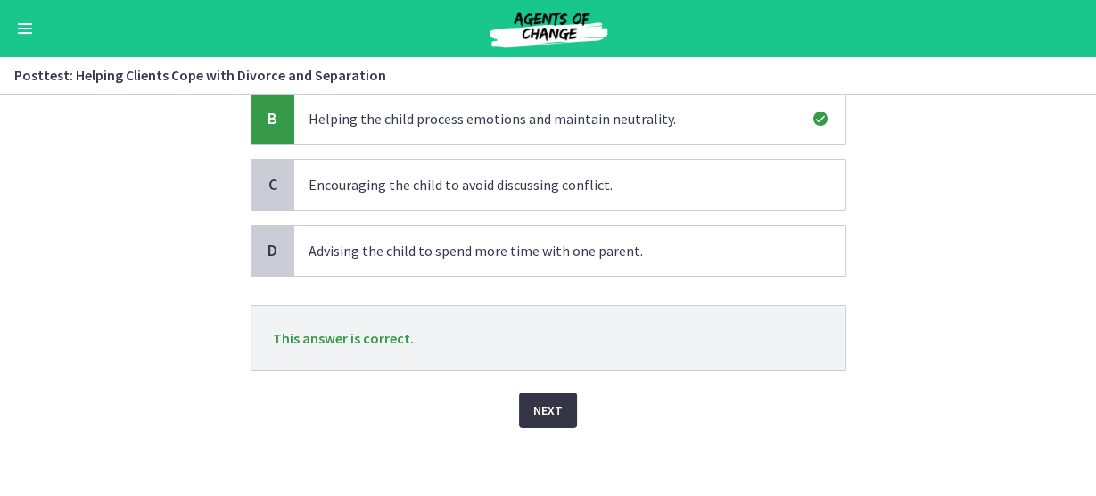
click at [533, 405] on span "Next" at bounding box center [547, 410] width 29 height 21
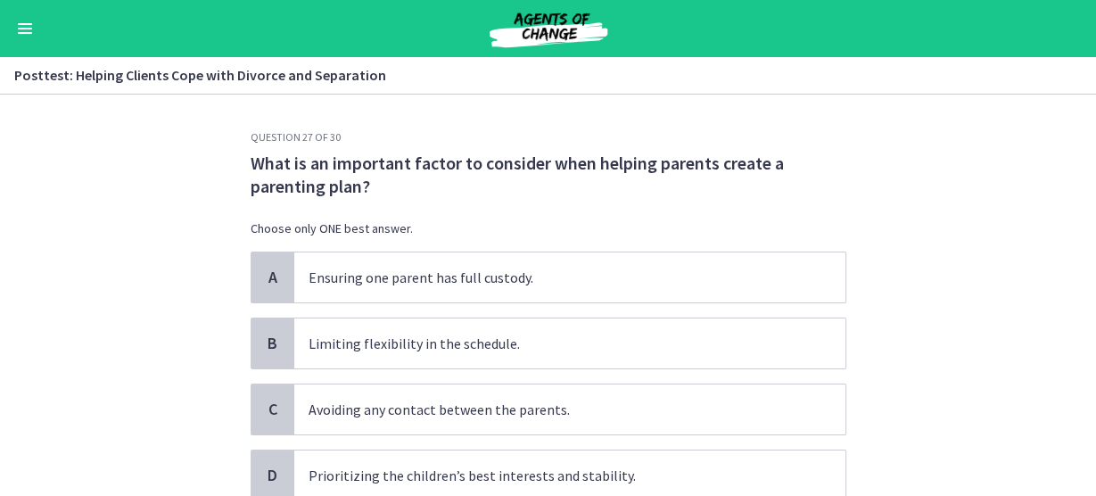
scroll to position [71, 0]
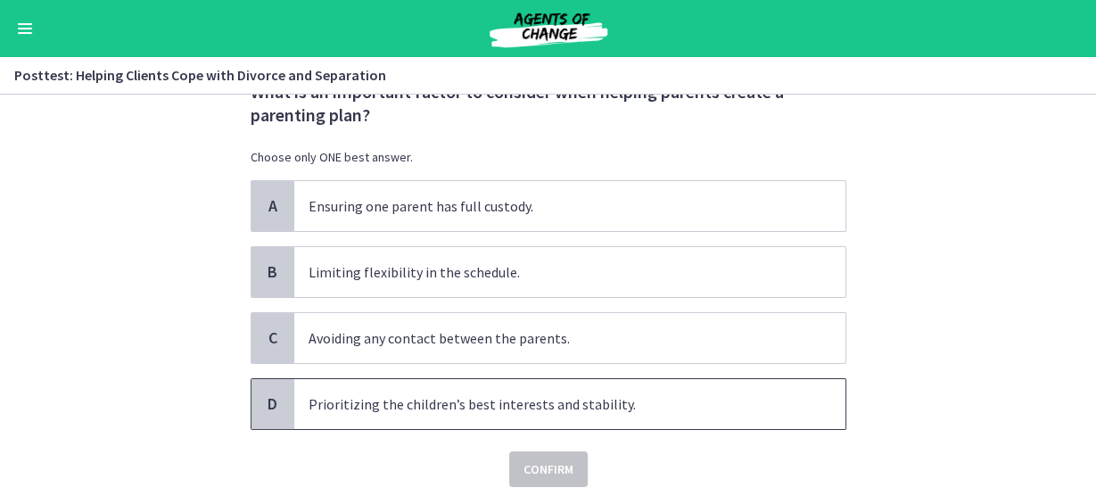
click at [397, 413] on span "Prioritizing the children’s best interests and stability." at bounding box center [569, 404] width 551 height 50
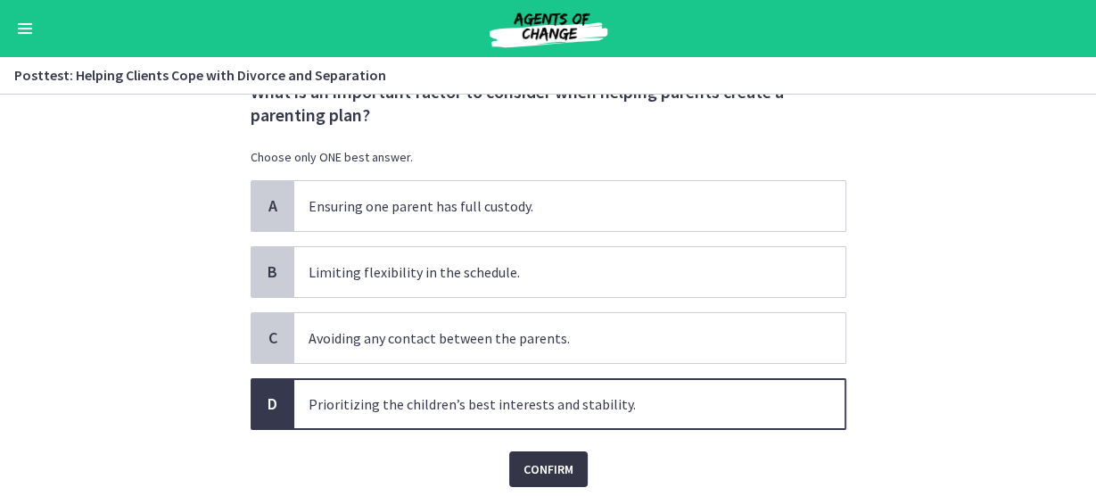
click at [555, 462] on span "Confirm" at bounding box center [549, 468] width 50 height 21
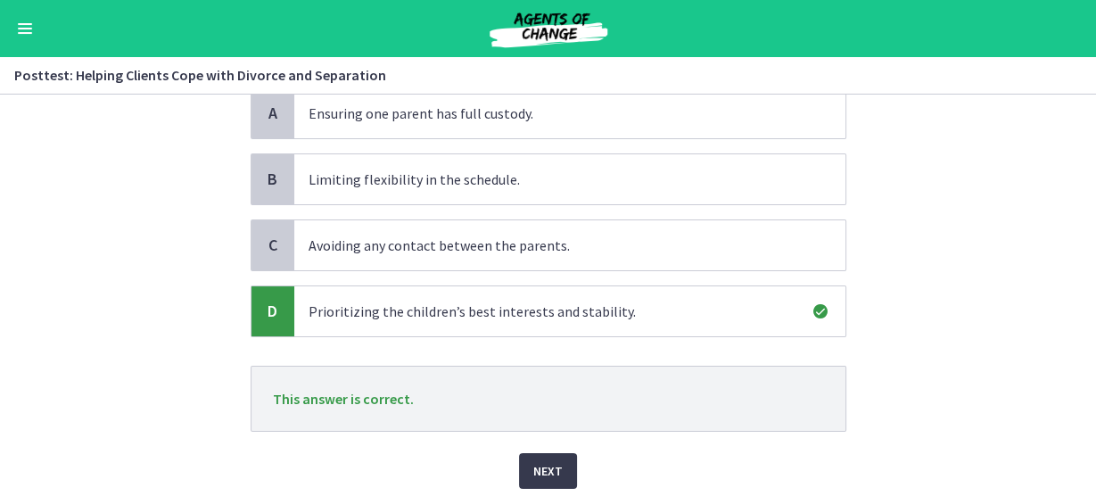
scroll to position [225, 0]
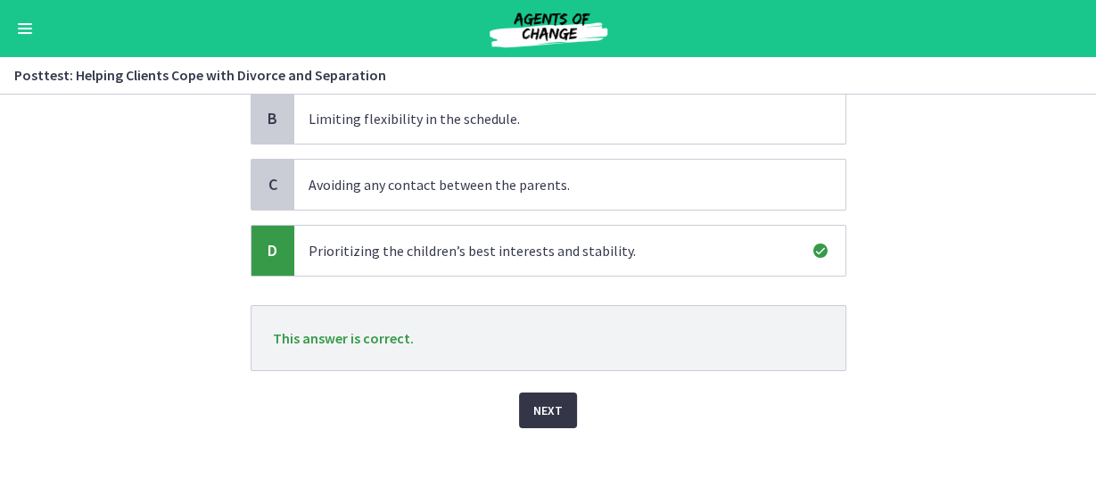
click at [547, 400] on span "Next" at bounding box center [547, 410] width 29 height 21
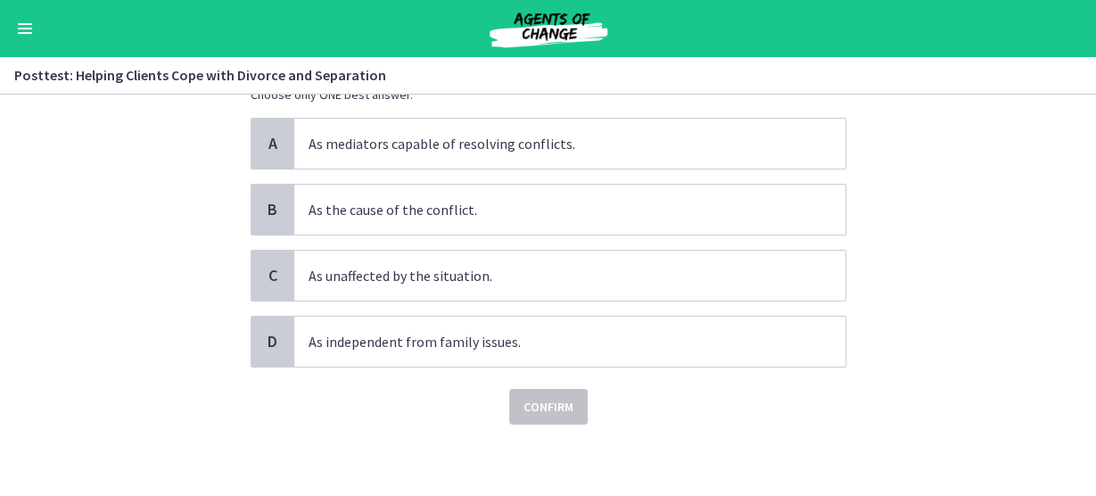
scroll to position [0, 0]
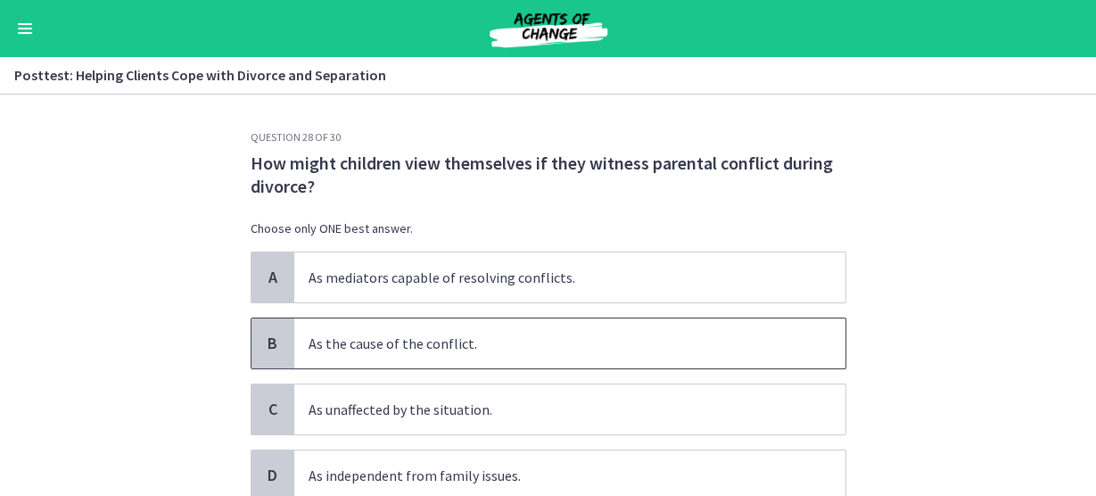
click at [359, 342] on span "As the cause of the conflict." at bounding box center [569, 343] width 551 height 50
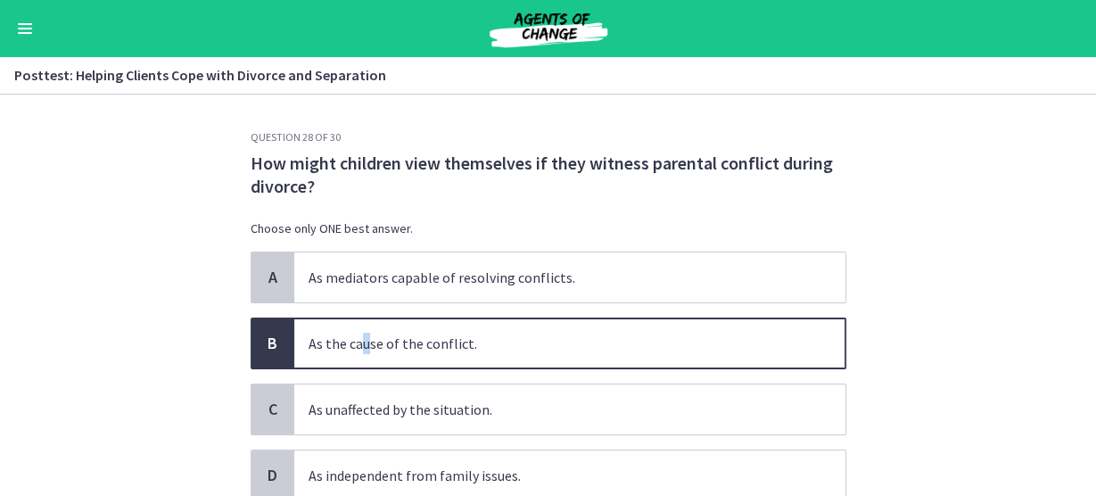
scroll to position [131, 0]
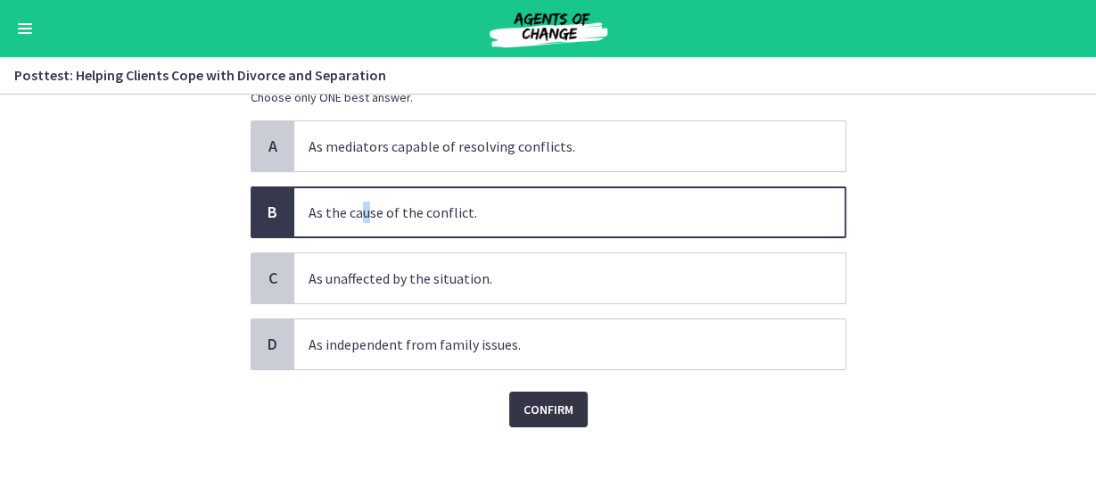
click at [562, 399] on span "Confirm" at bounding box center [549, 409] width 50 height 21
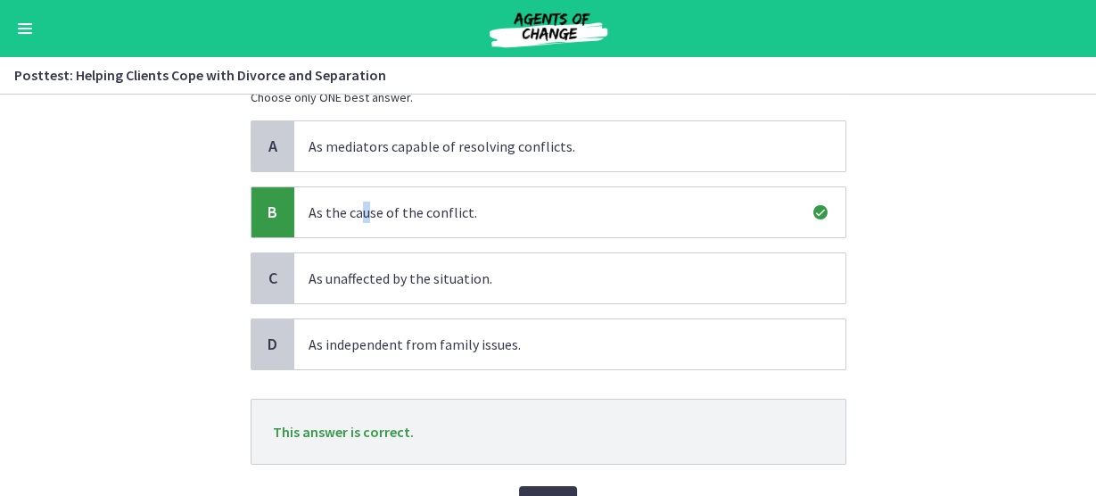
scroll to position [225, 0]
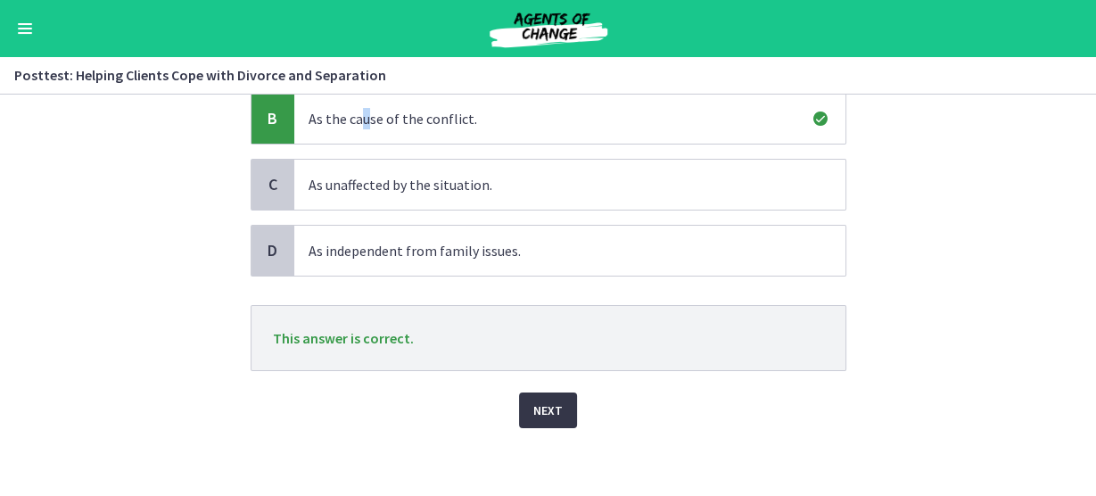
click at [533, 400] on span "Next" at bounding box center [547, 410] width 29 height 21
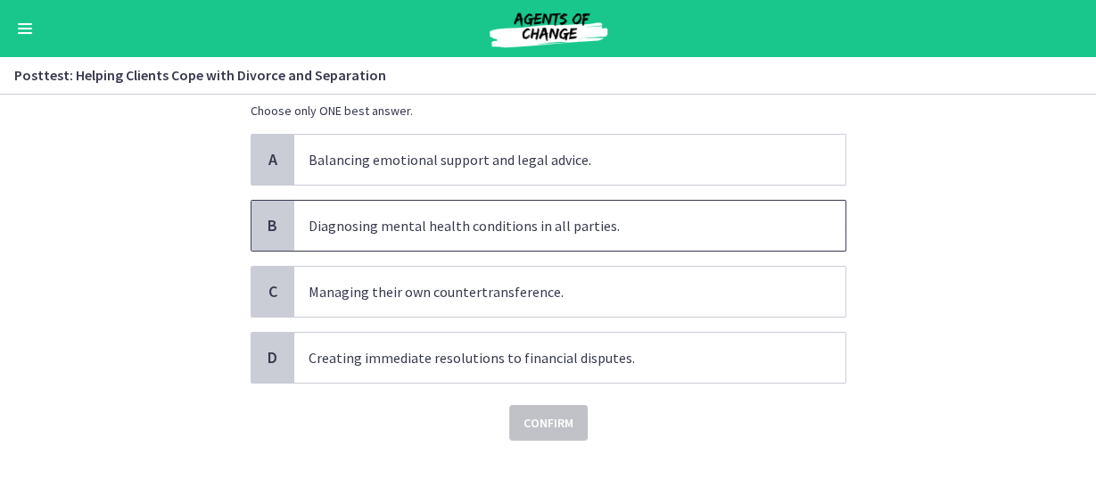
scroll to position [131, 0]
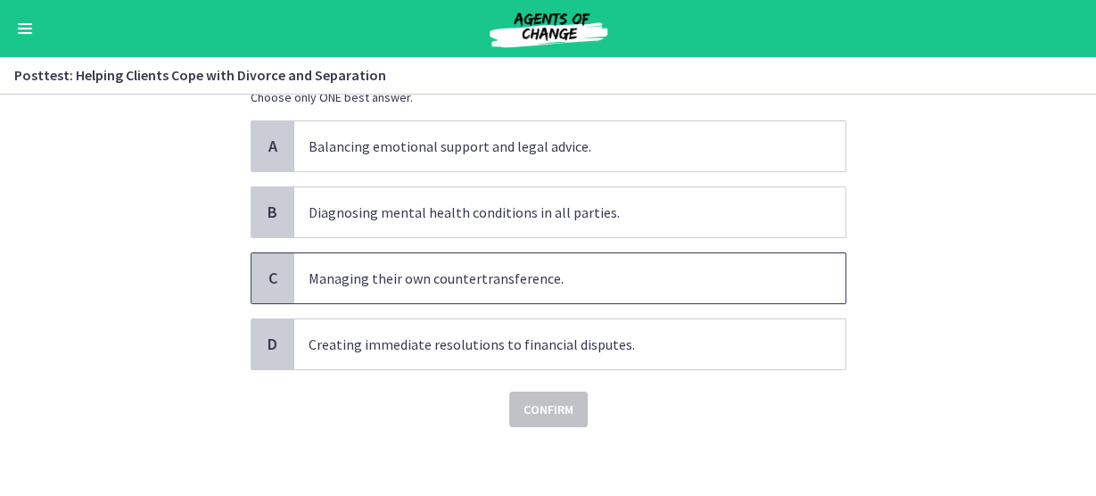
click at [514, 276] on span "Managing their own countertransference." at bounding box center [569, 278] width 551 height 50
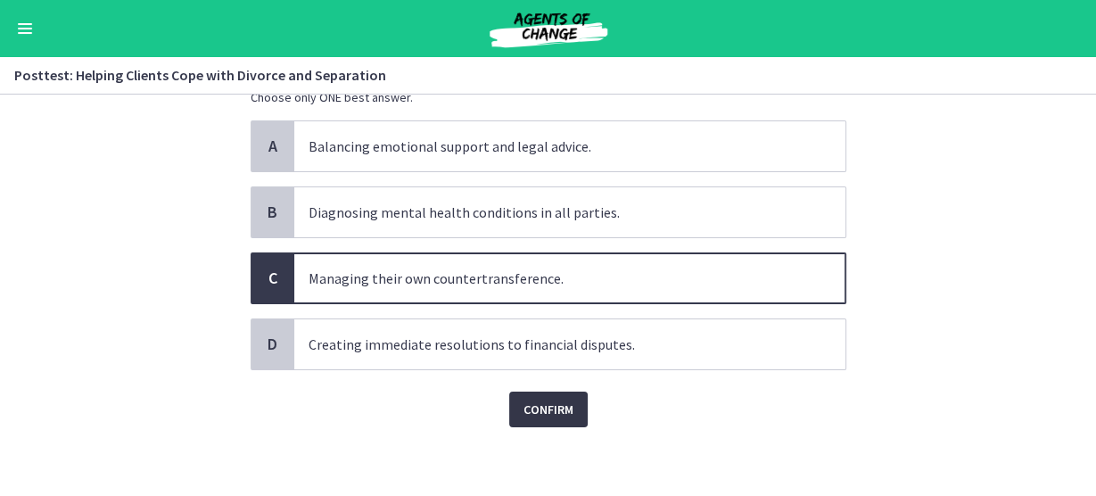
click at [524, 392] on button "Confirm" at bounding box center [548, 410] width 78 height 36
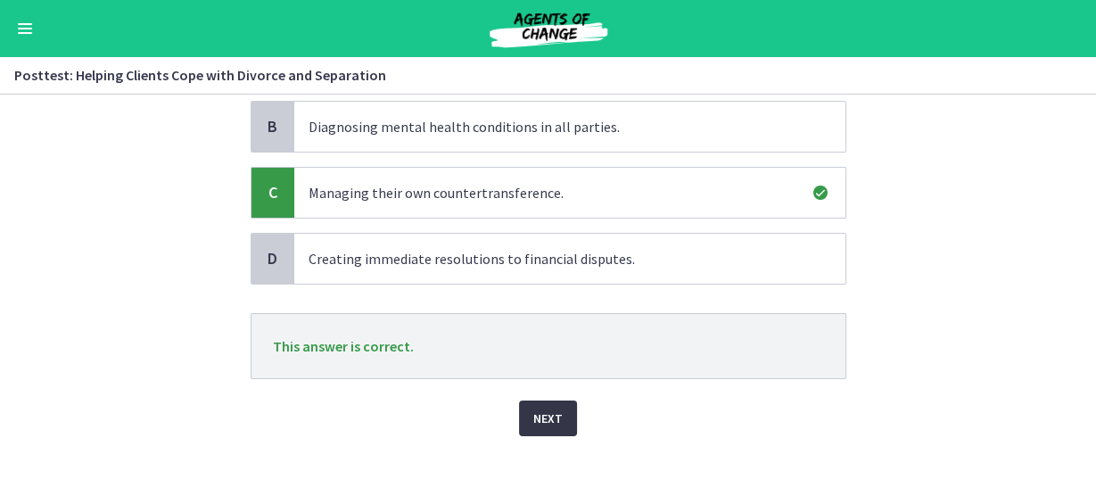
scroll to position [225, 0]
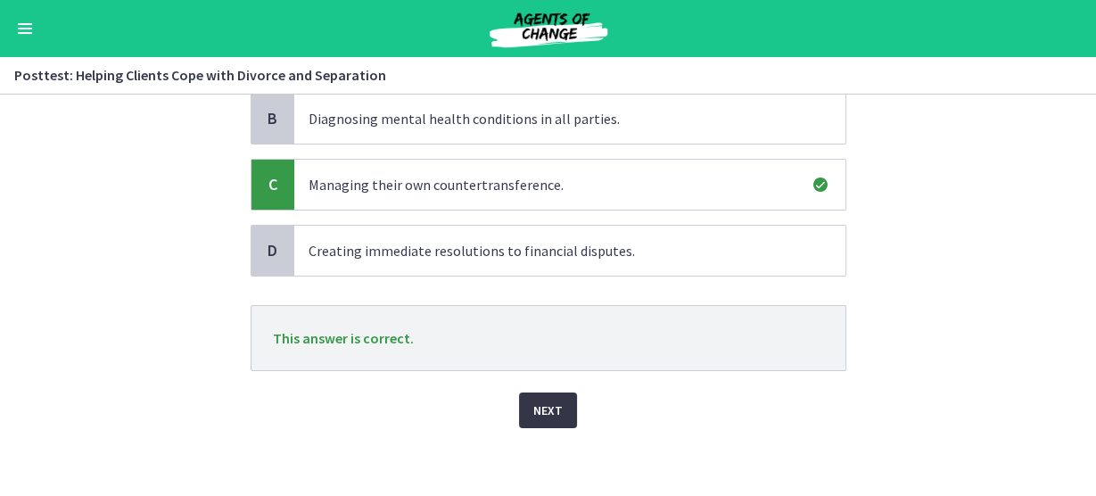
click at [533, 415] on span "Next" at bounding box center [547, 410] width 29 height 21
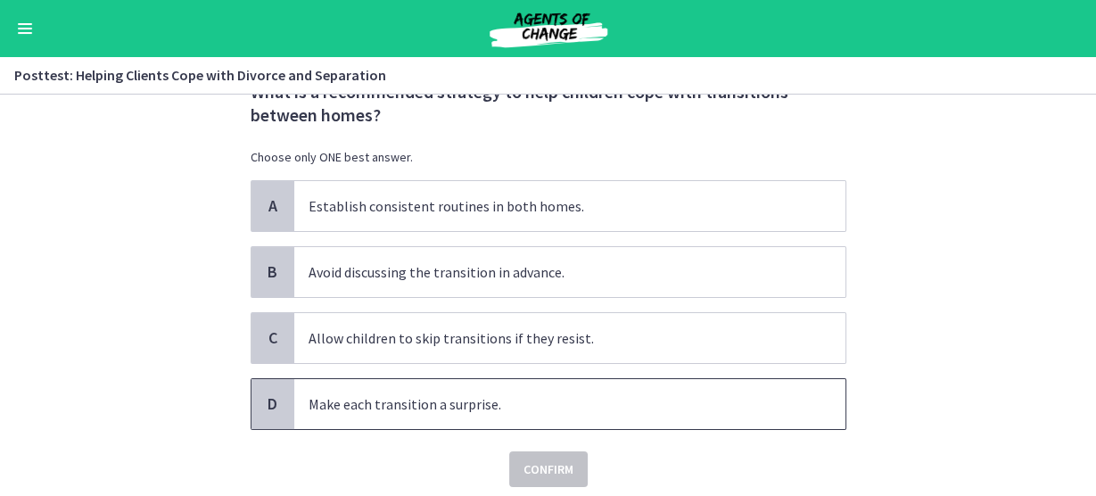
scroll to position [0, 0]
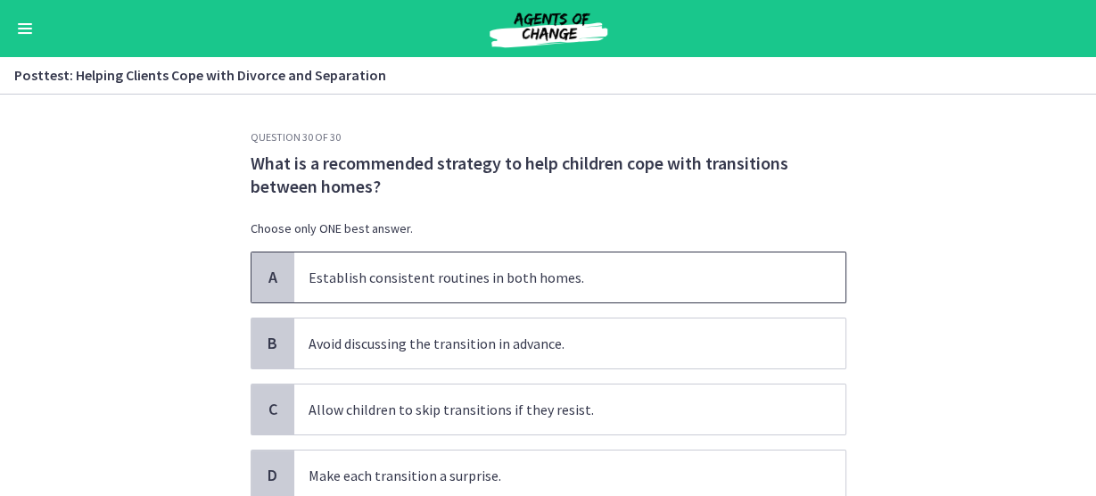
click at [340, 288] on span "Establish consistent routines in both homes." at bounding box center [569, 277] width 551 height 50
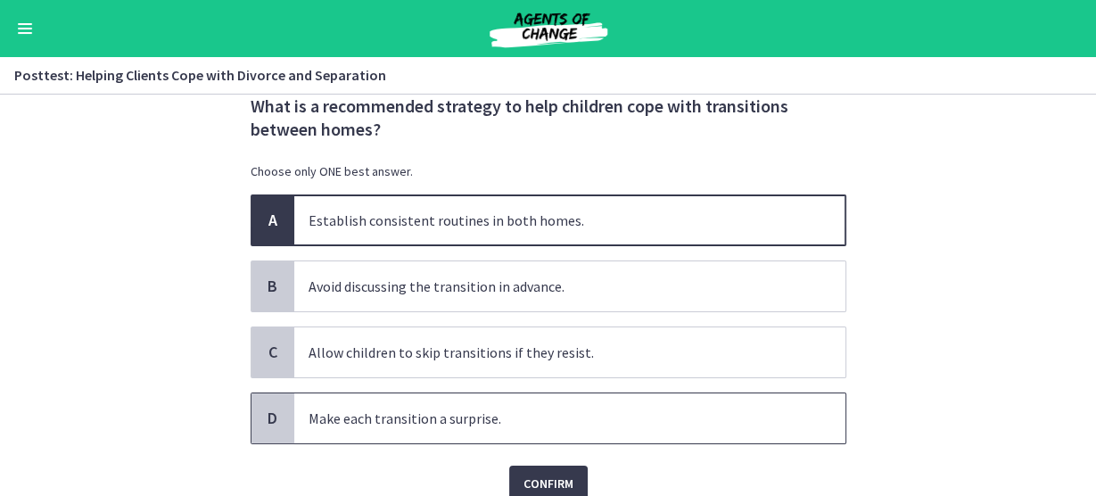
scroll to position [131, 0]
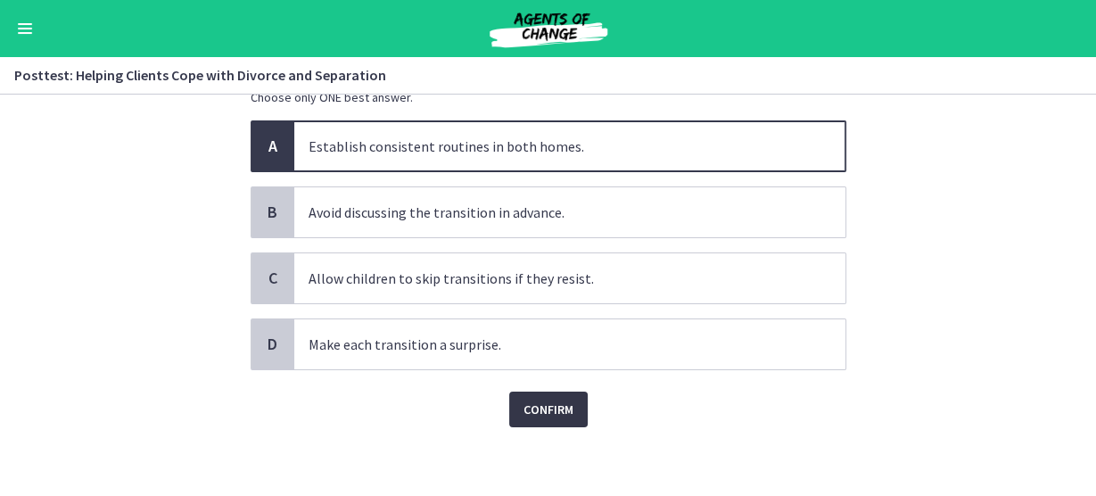
click at [563, 411] on span "Confirm" at bounding box center [549, 409] width 50 height 21
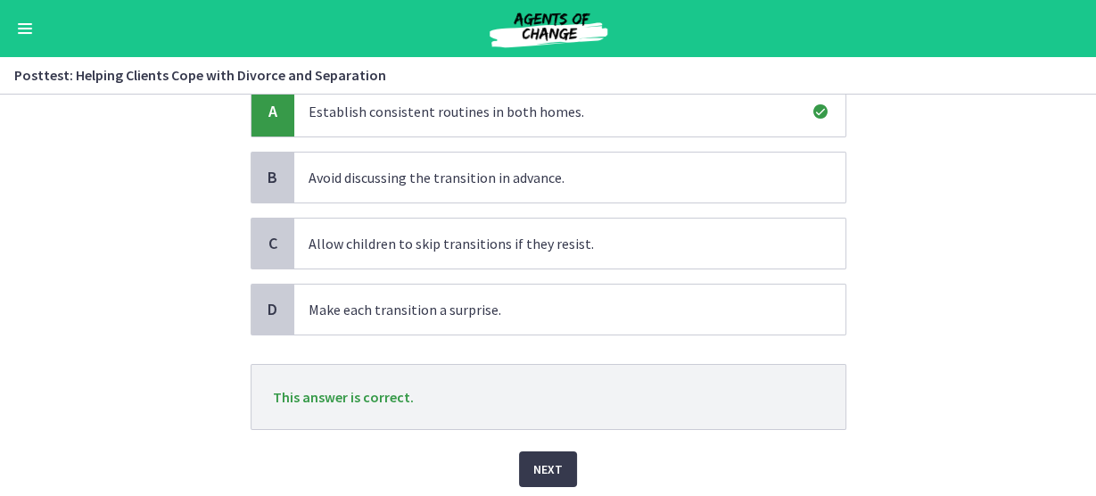
scroll to position [225, 0]
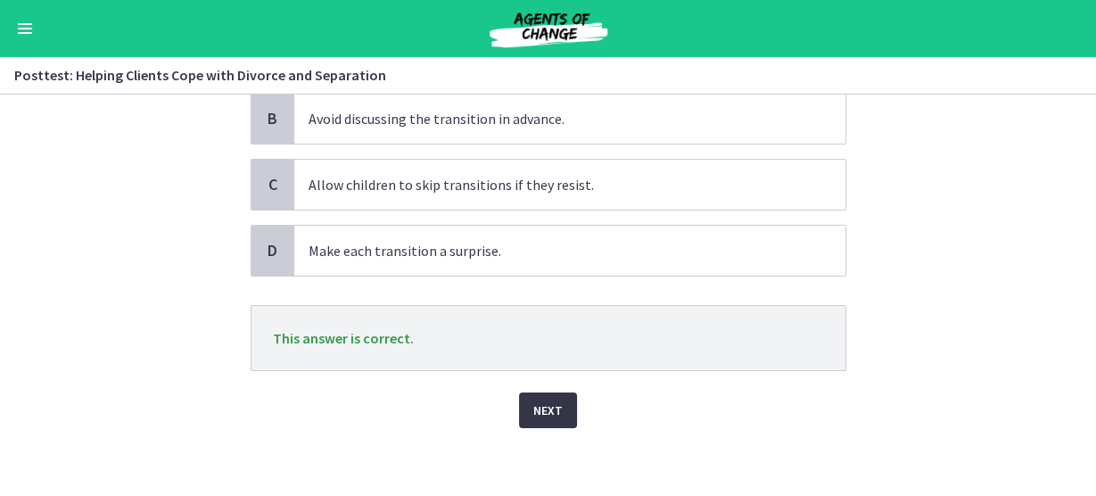
click at [540, 402] on span "Next" at bounding box center [547, 410] width 29 height 21
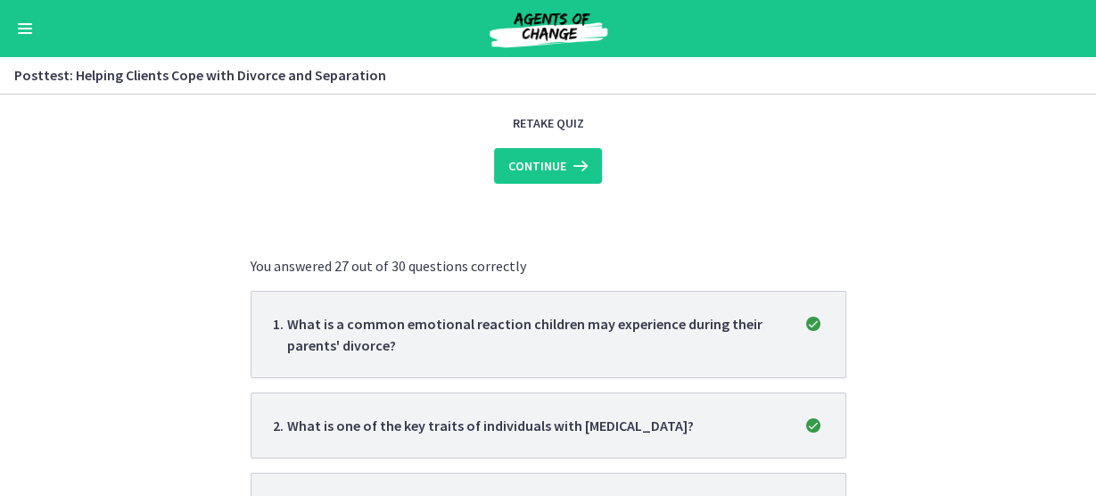
scroll to position [0, 0]
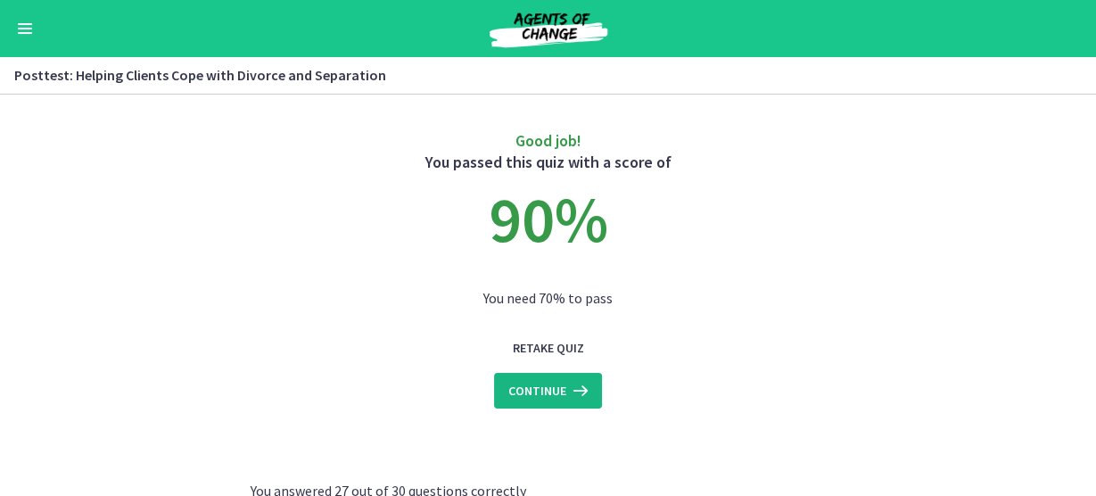
click at [532, 396] on span "Continue" at bounding box center [537, 390] width 58 height 21
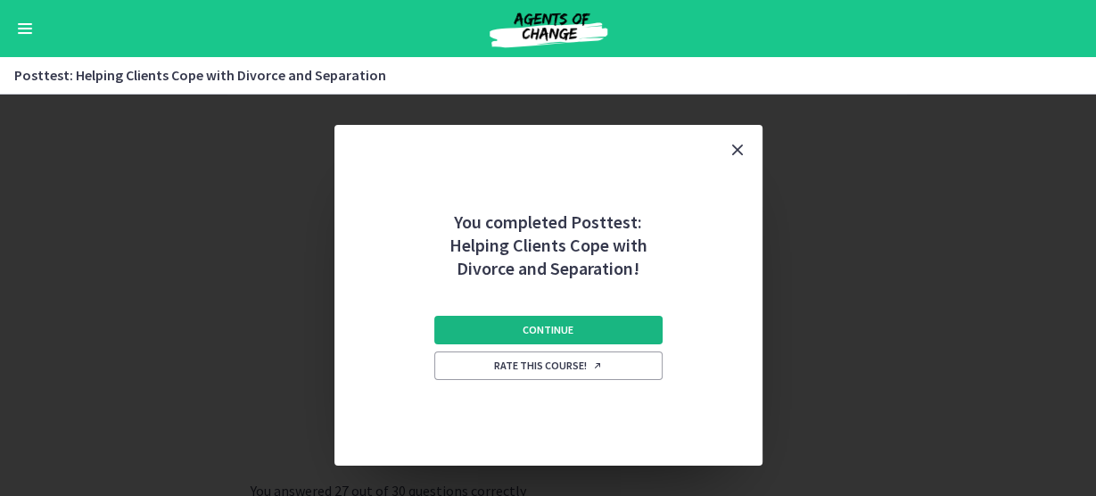
click at [577, 327] on button "Continue" at bounding box center [548, 330] width 228 height 29
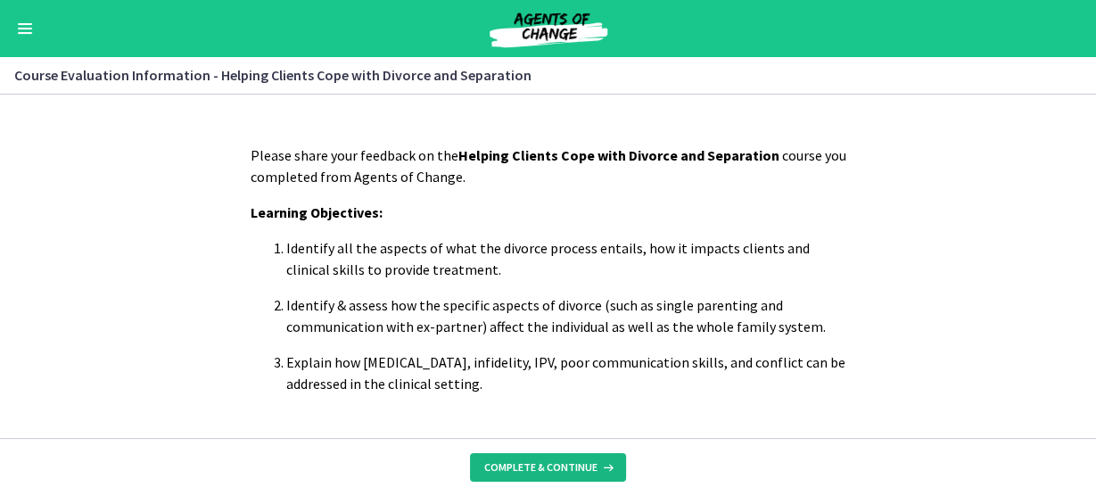
click at [560, 475] on button "Complete & continue" at bounding box center [548, 467] width 156 height 29
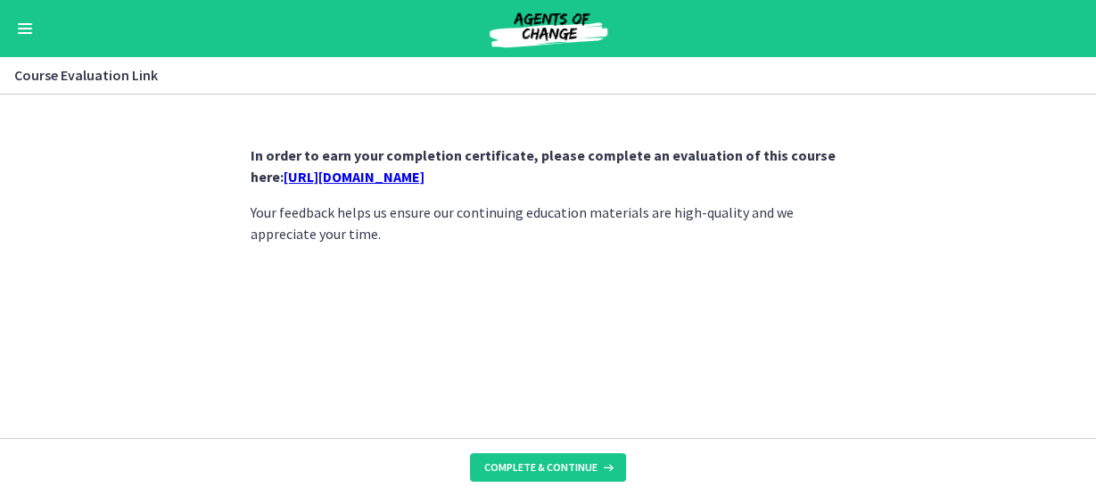
click at [425, 178] on link "[URL][DOMAIN_NAME]" at bounding box center [354, 177] width 141 height 18
